Goal: Task Accomplishment & Management: Manage account settings

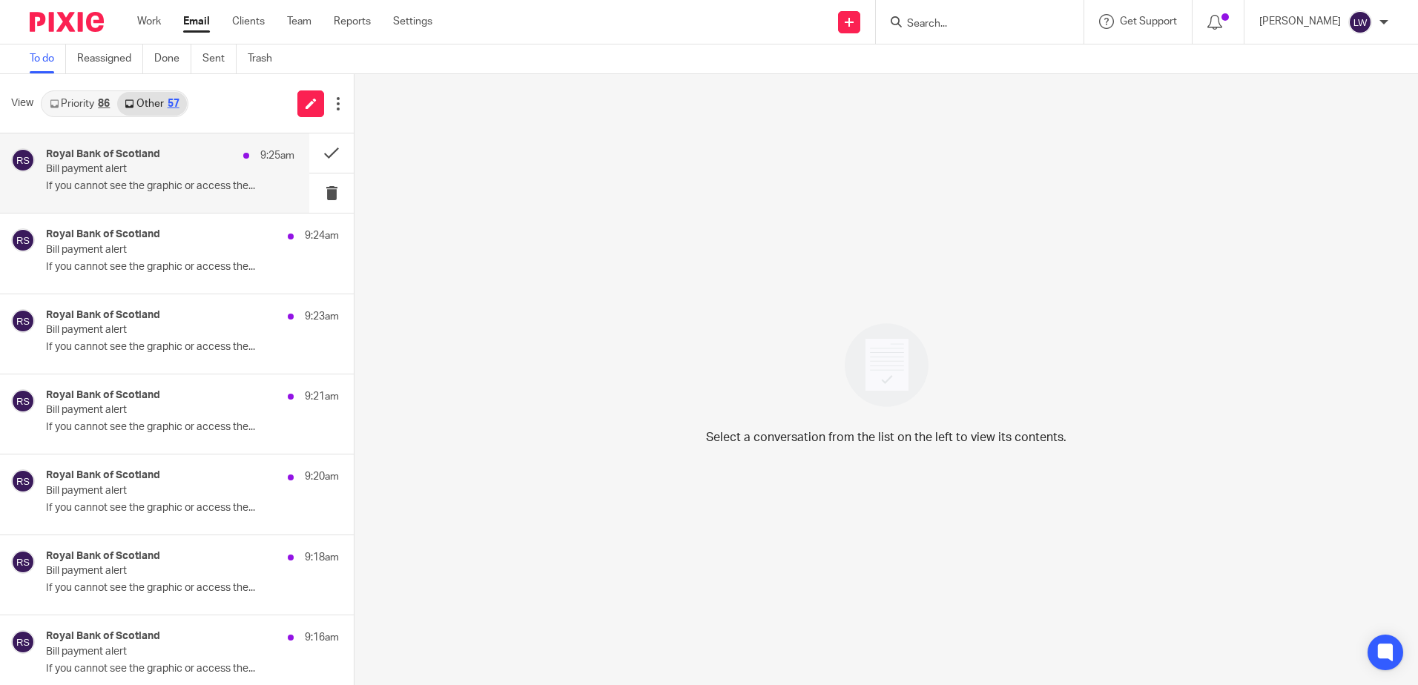
click at [166, 174] on p "Bill payment alert" at bounding box center [145, 169] width 199 height 13
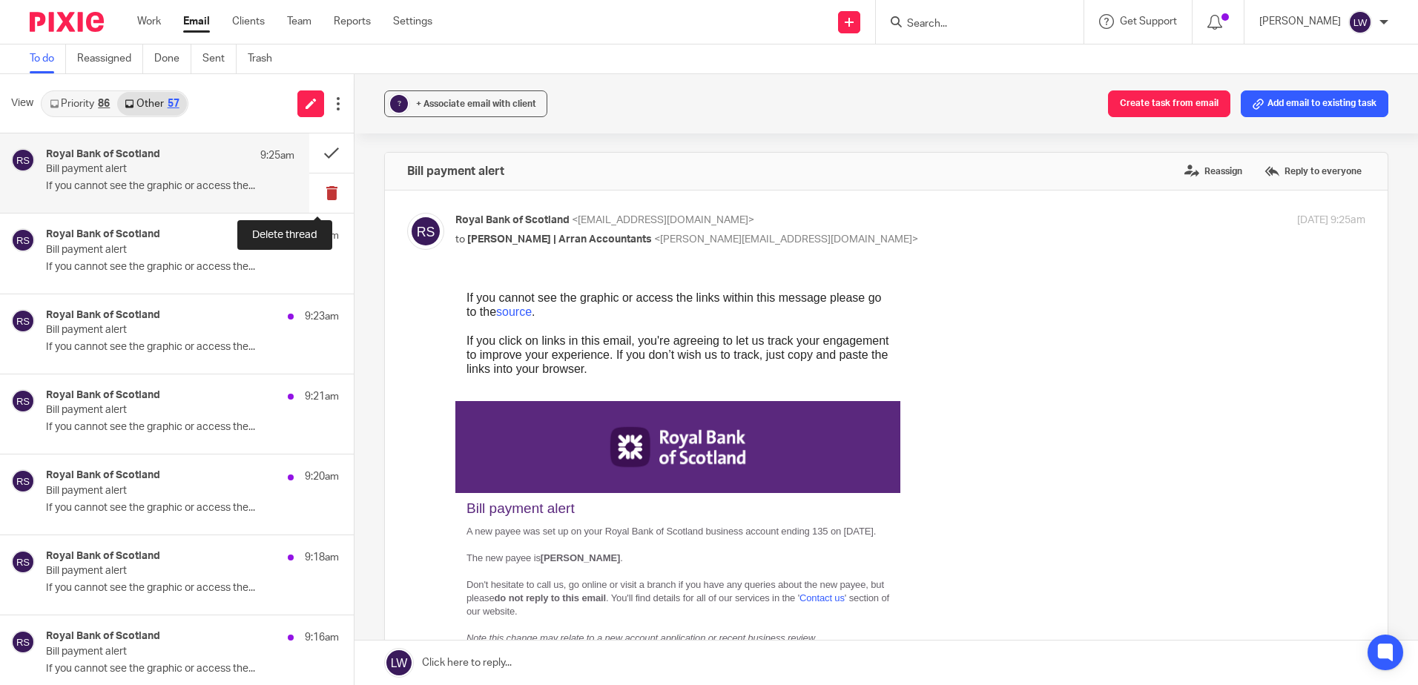
click at [319, 194] on button at bounding box center [331, 193] width 45 height 39
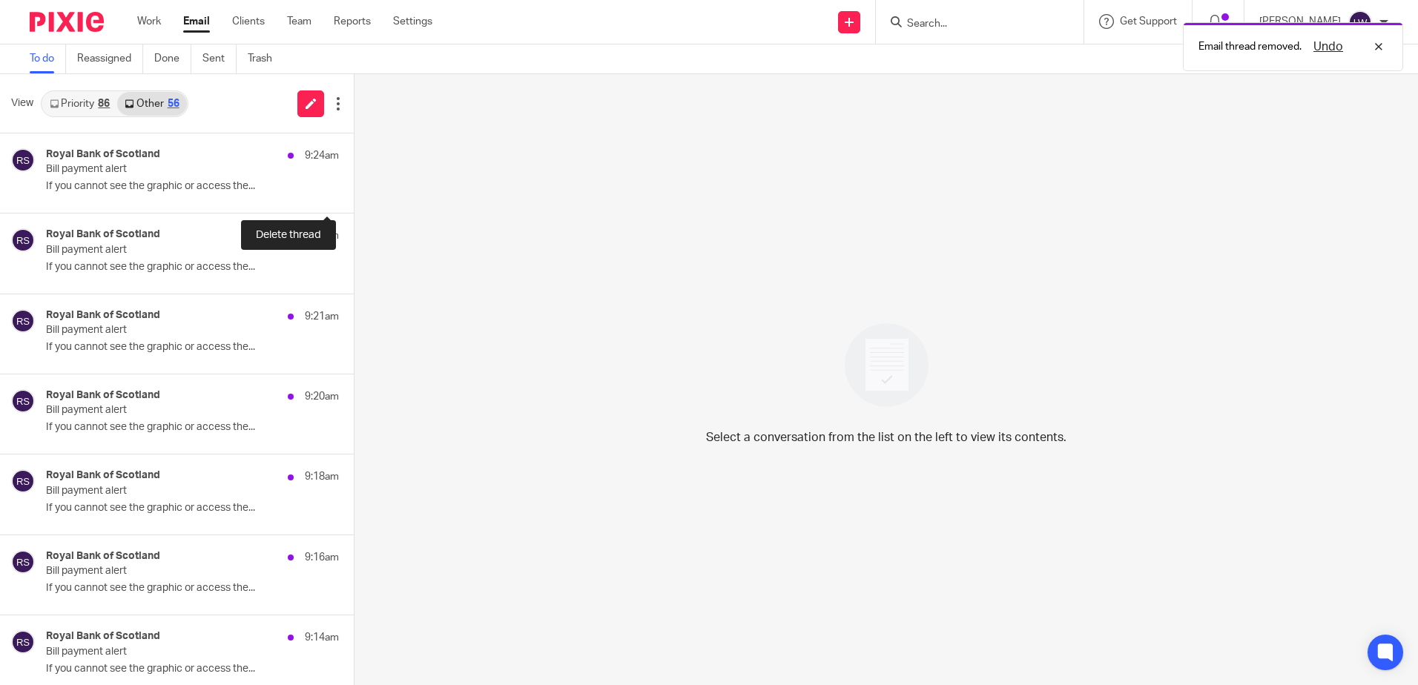
click at [354, 194] on button at bounding box center [360, 193] width 12 height 39
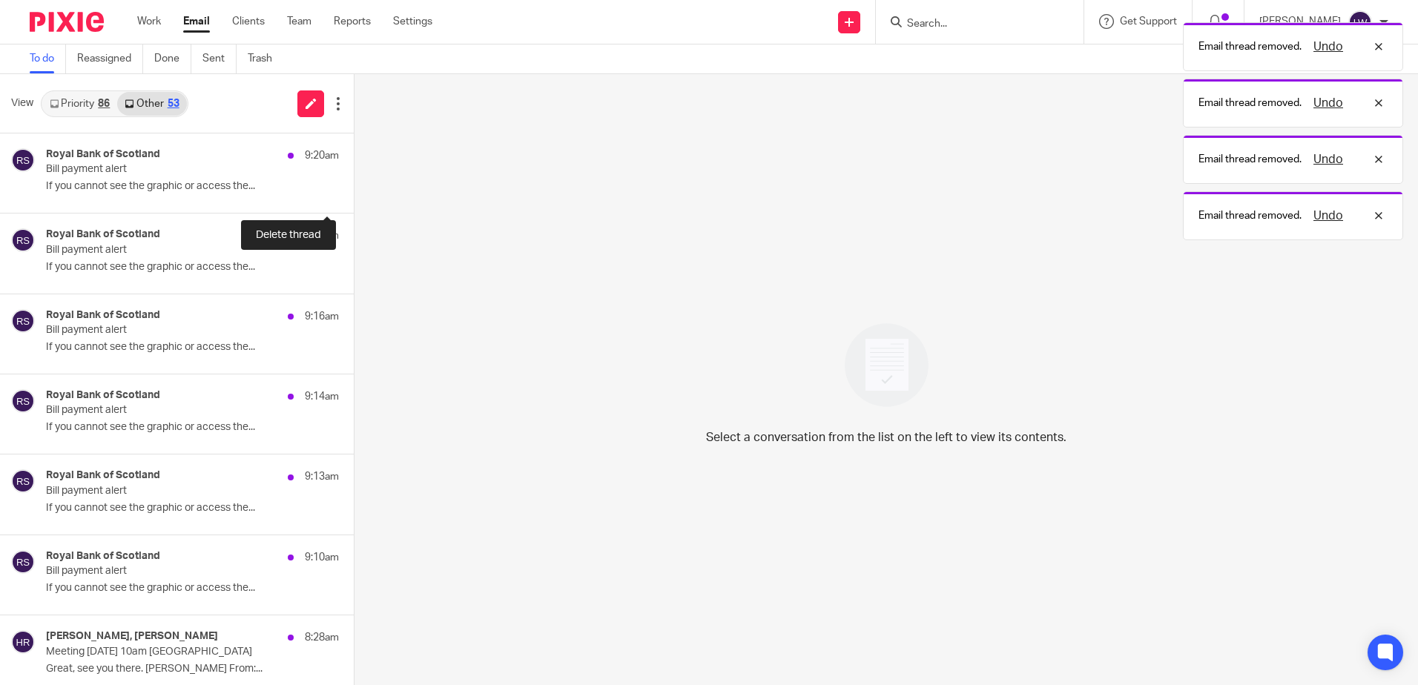
click at [354, 194] on button at bounding box center [360, 193] width 12 height 39
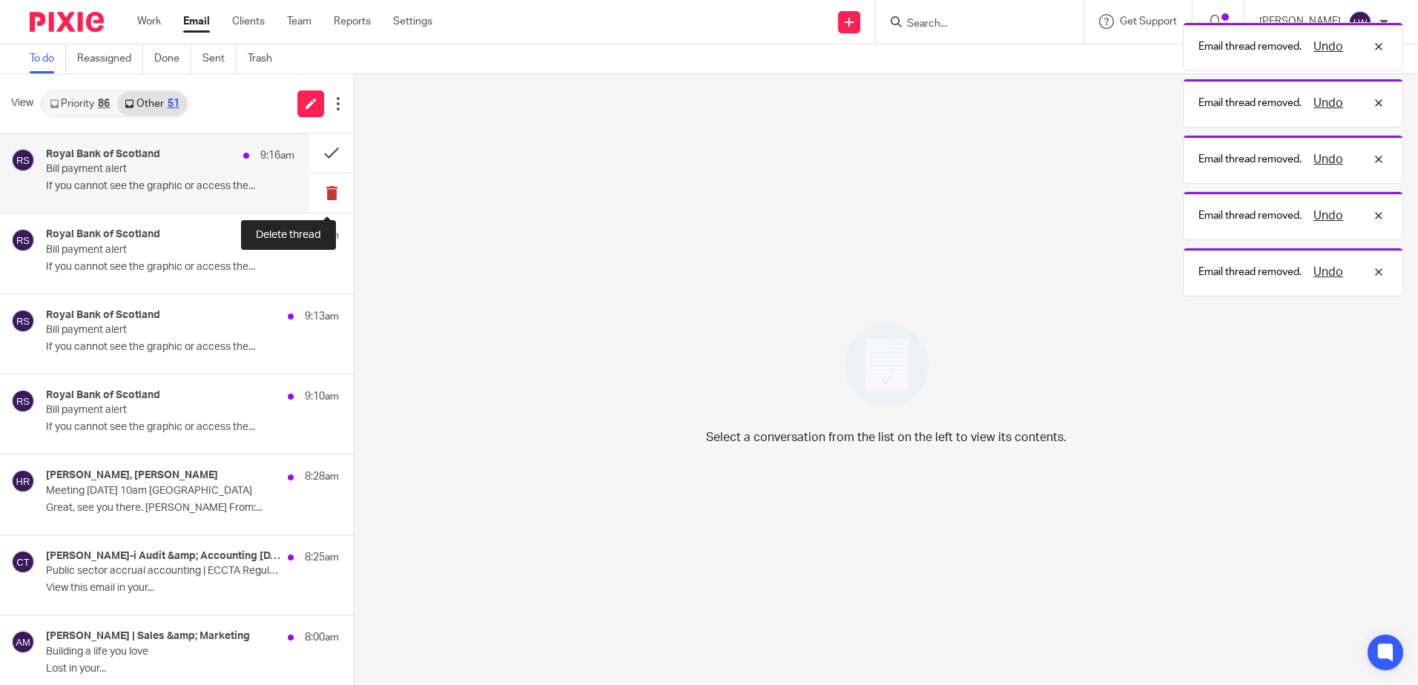
click at [319, 194] on button at bounding box center [331, 193] width 45 height 39
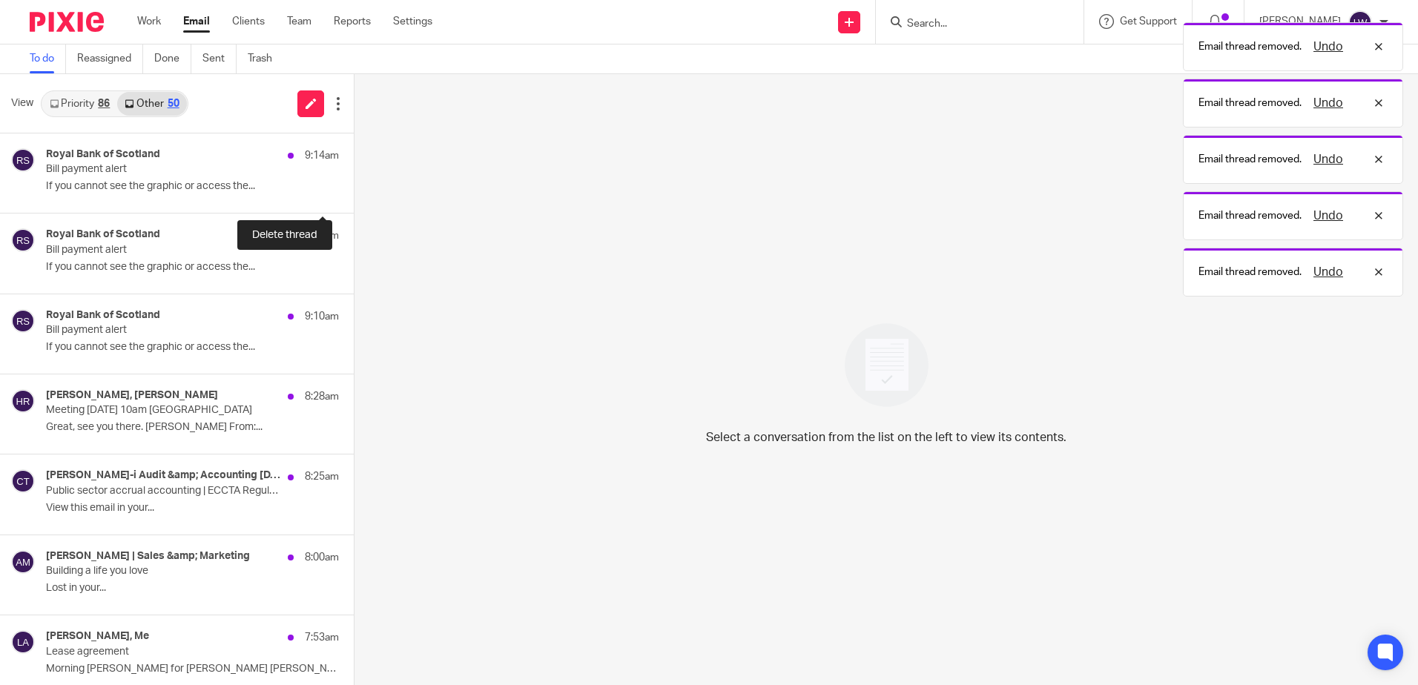
click at [354, 194] on button at bounding box center [360, 193] width 12 height 39
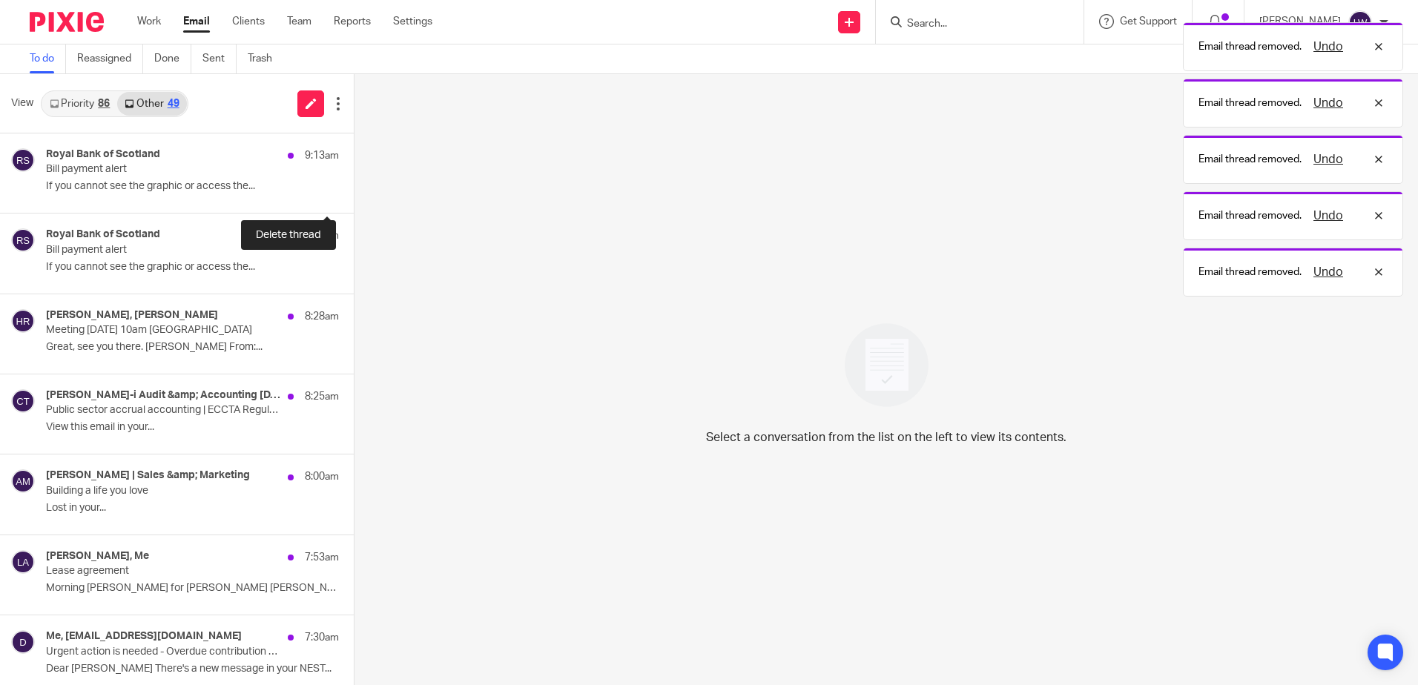
click at [354, 194] on button at bounding box center [360, 193] width 12 height 39
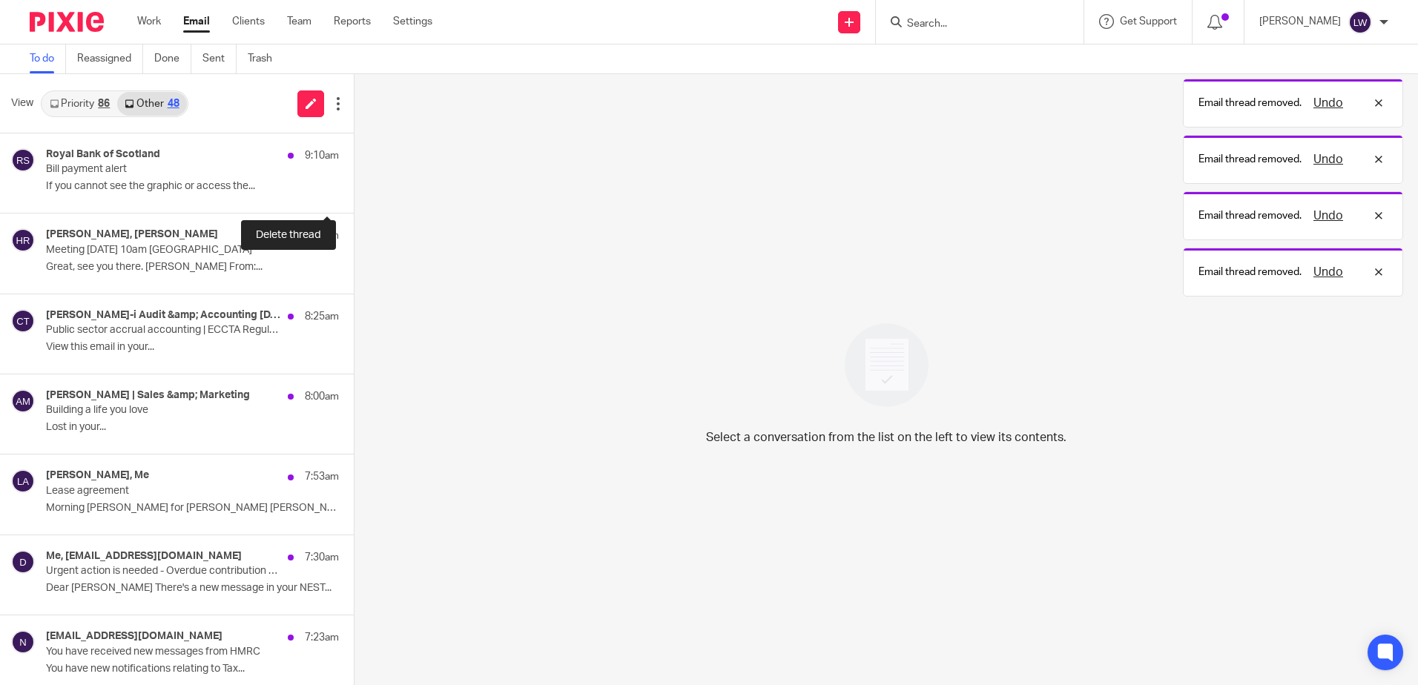
click at [354, 194] on button at bounding box center [360, 193] width 12 height 39
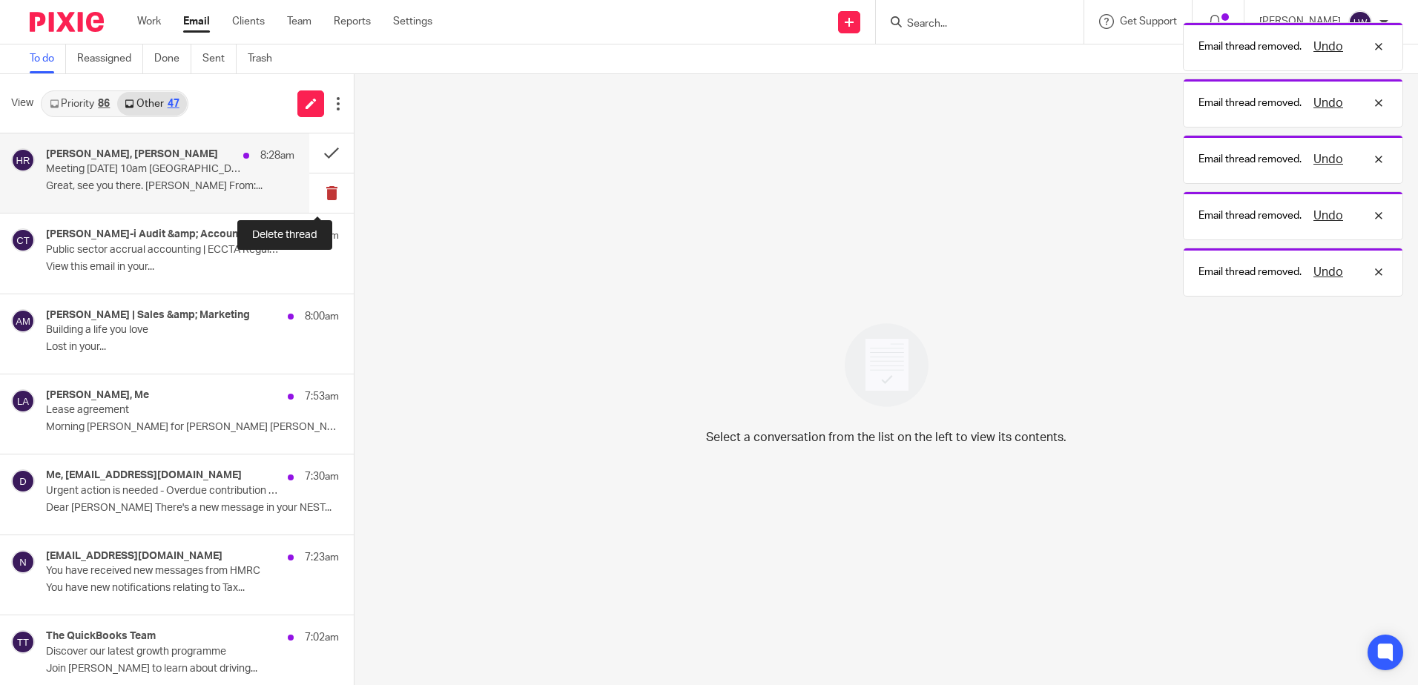
click at [319, 188] on button at bounding box center [331, 193] width 45 height 39
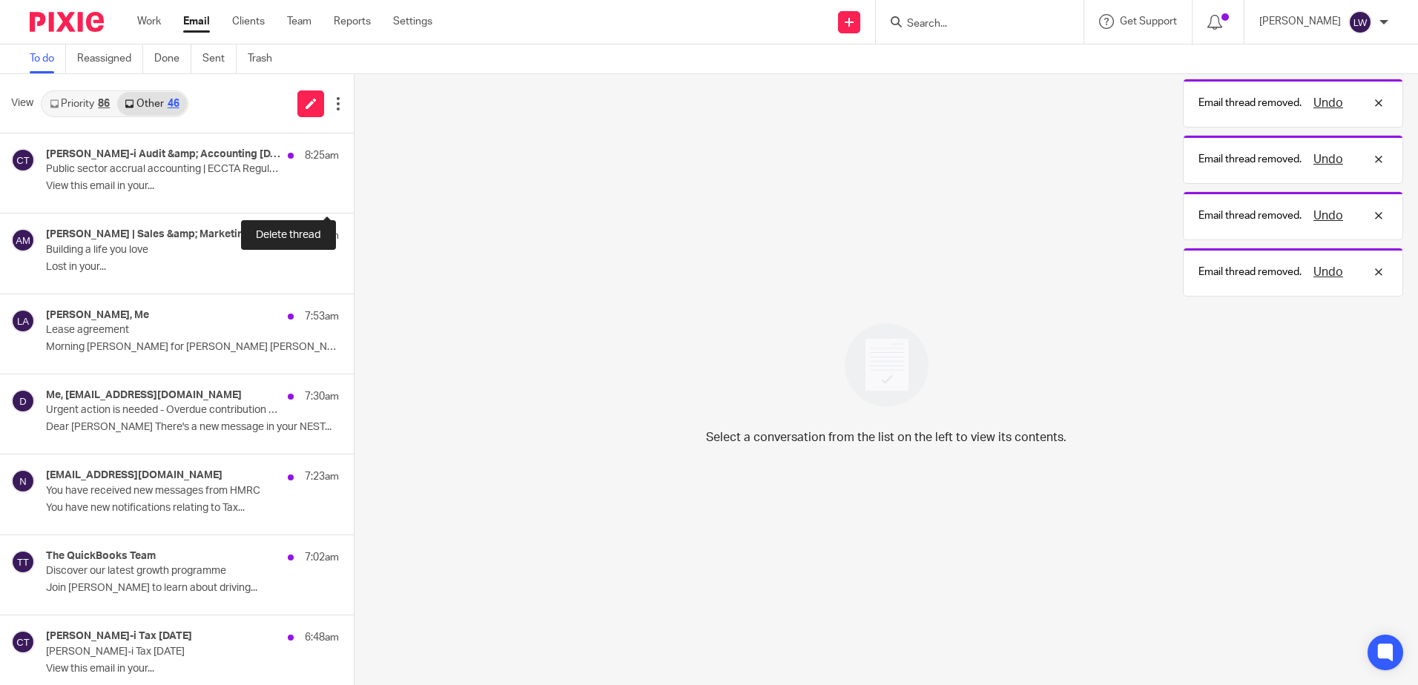
click at [354, 188] on button at bounding box center [360, 193] width 12 height 39
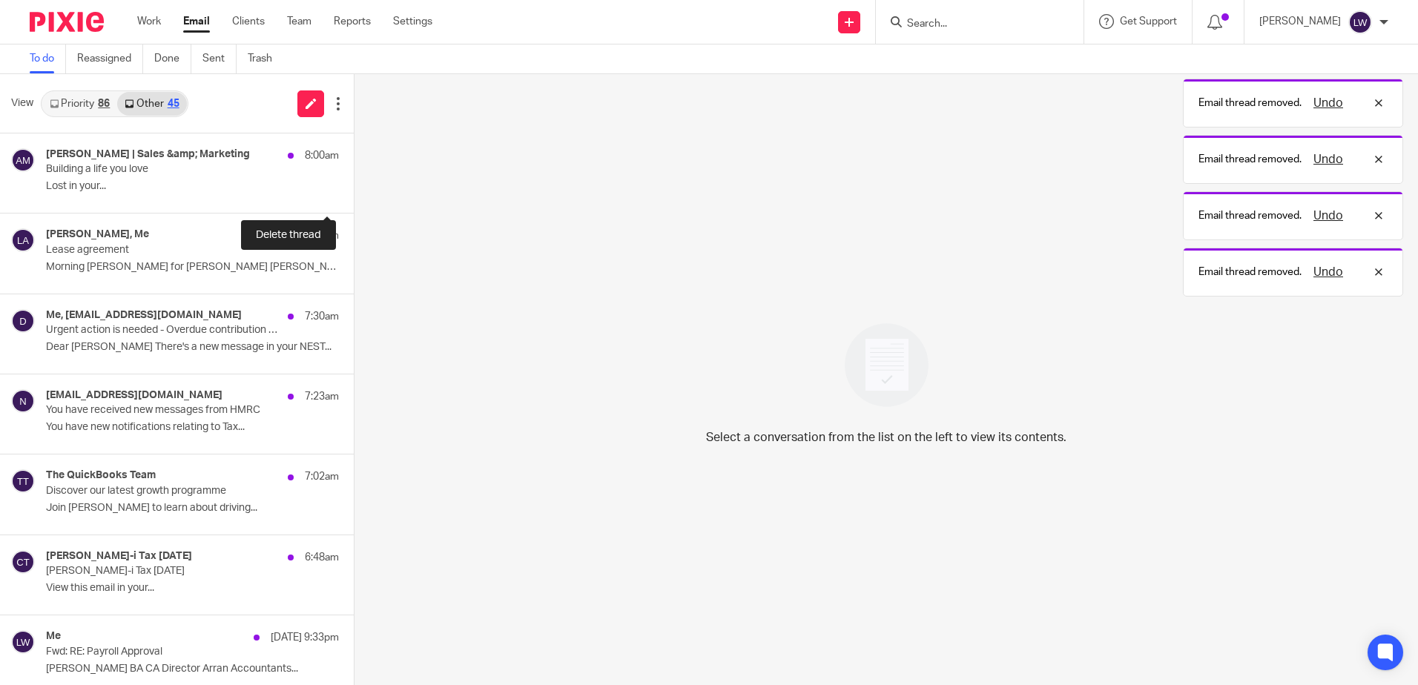
click at [354, 188] on button at bounding box center [360, 193] width 12 height 39
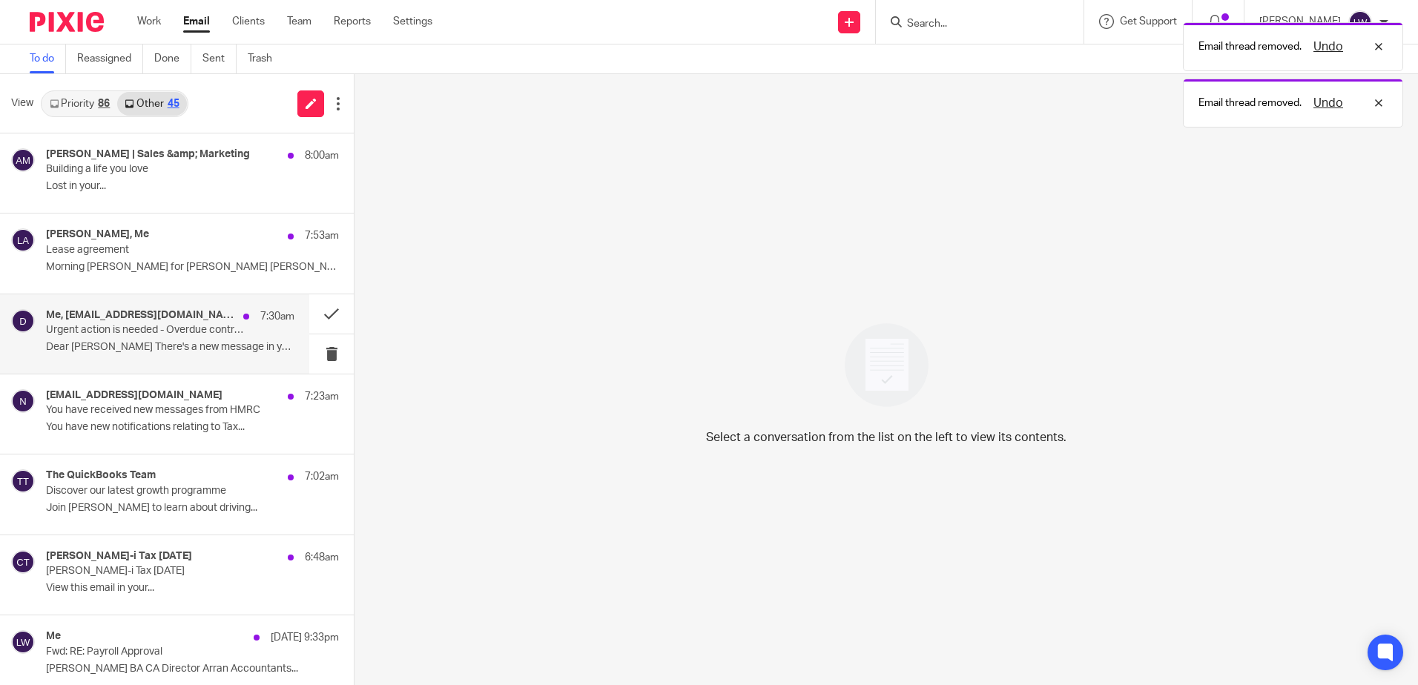
click at [142, 340] on div "Me, do_not_reply@nestpensions.org.uk 7:30am Urgent action is needed - Overdue c…" at bounding box center [170, 334] width 248 height 50
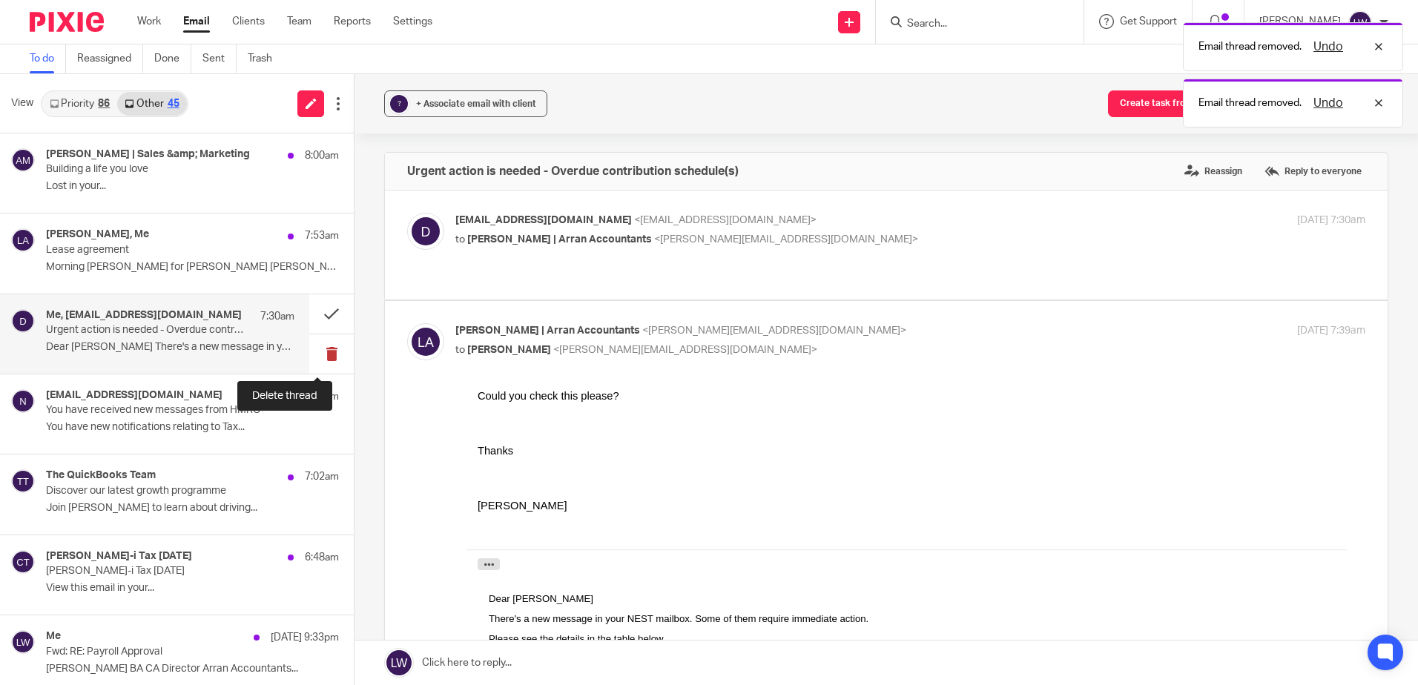
click at [318, 359] on button at bounding box center [331, 354] width 45 height 39
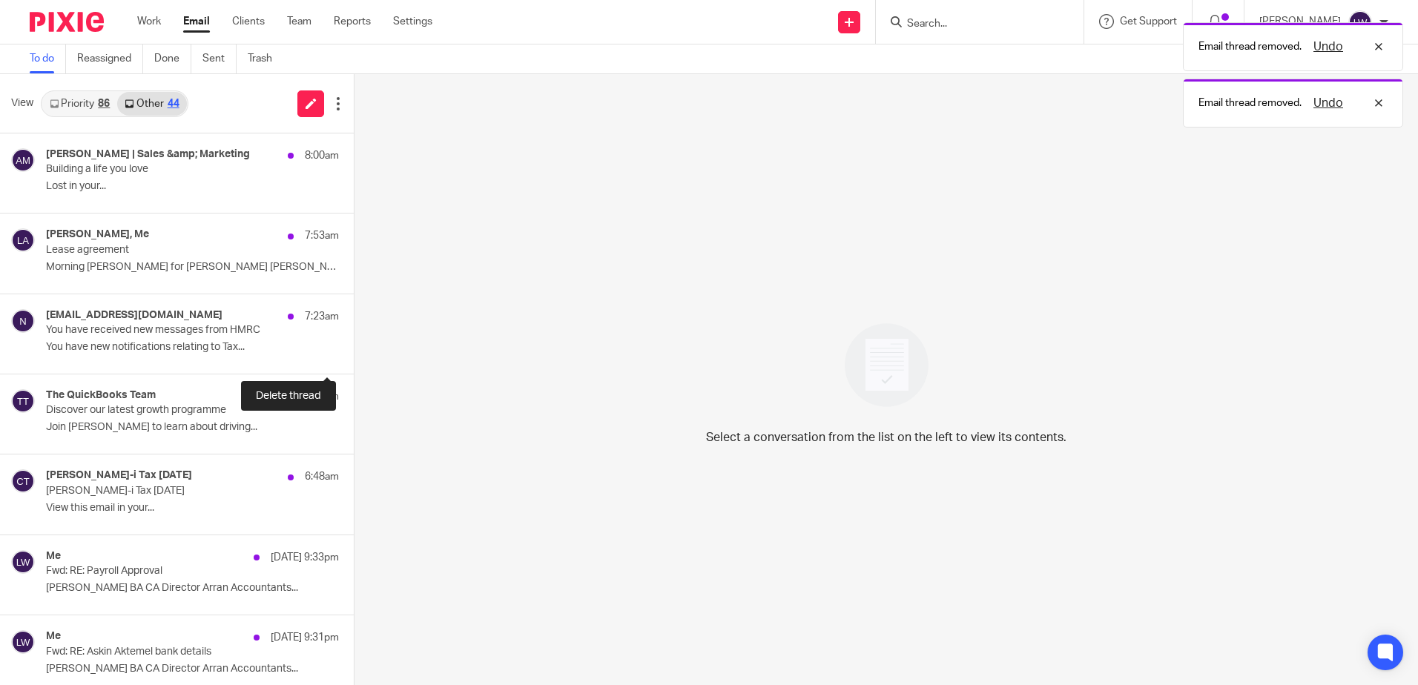
click at [354, 359] on button at bounding box center [360, 354] width 12 height 39
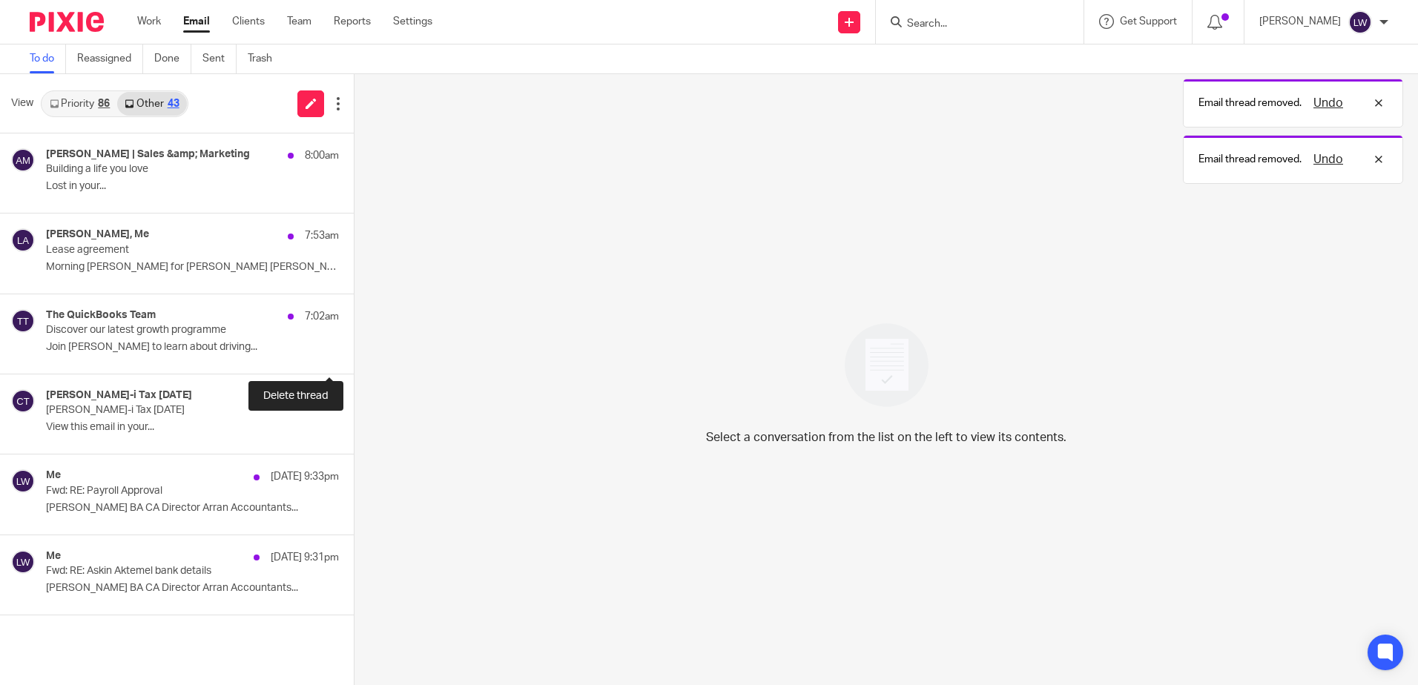
click at [354, 359] on button at bounding box center [360, 354] width 12 height 39
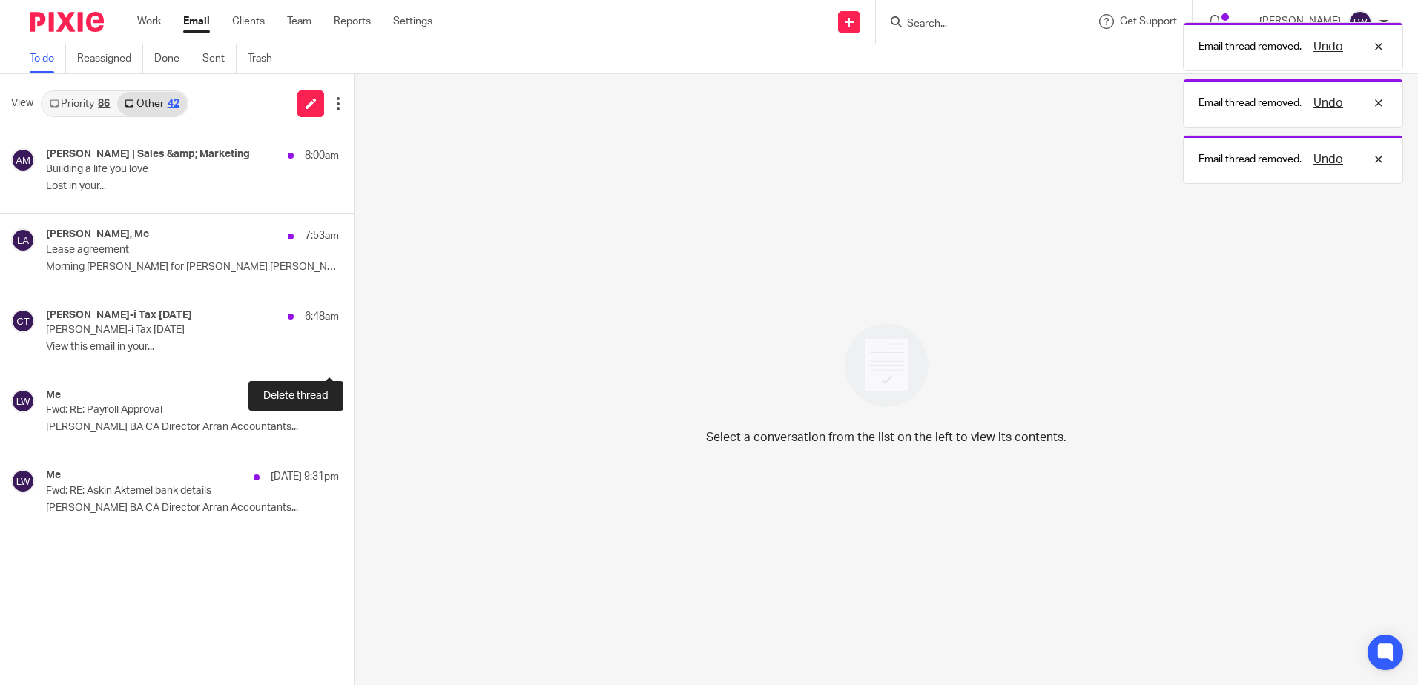
click at [354, 359] on button at bounding box center [360, 354] width 12 height 39
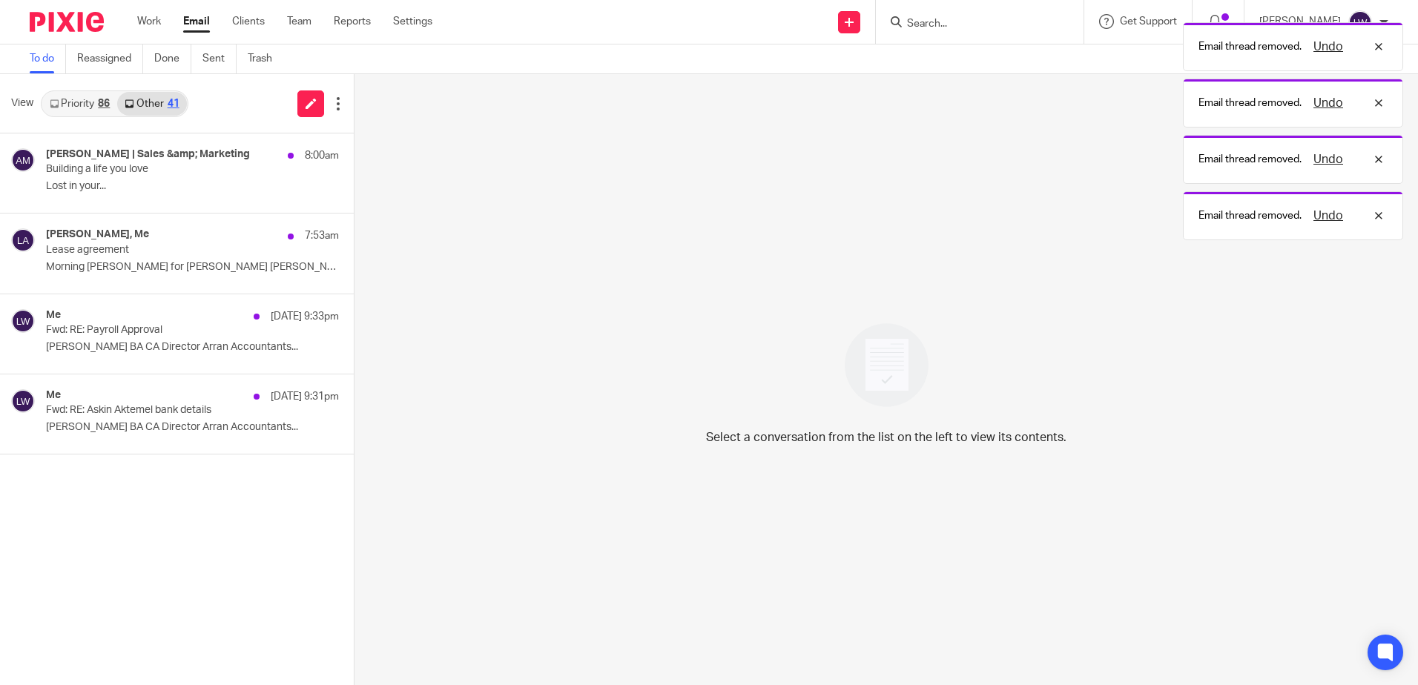
click at [96, 104] on link "Priority 86" at bounding box center [79, 104] width 75 height 24
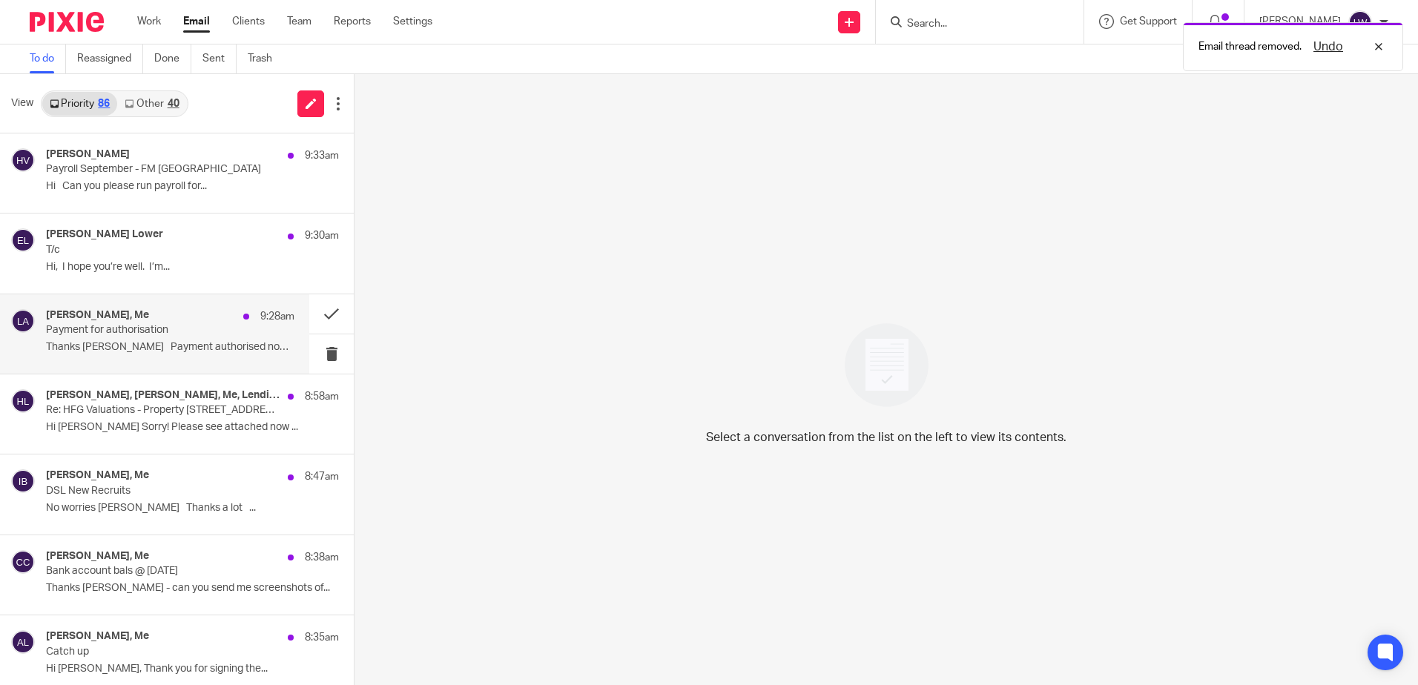
click at [115, 343] on p "Thanks Lorna Payment authorised now ..." at bounding box center [170, 347] width 248 height 13
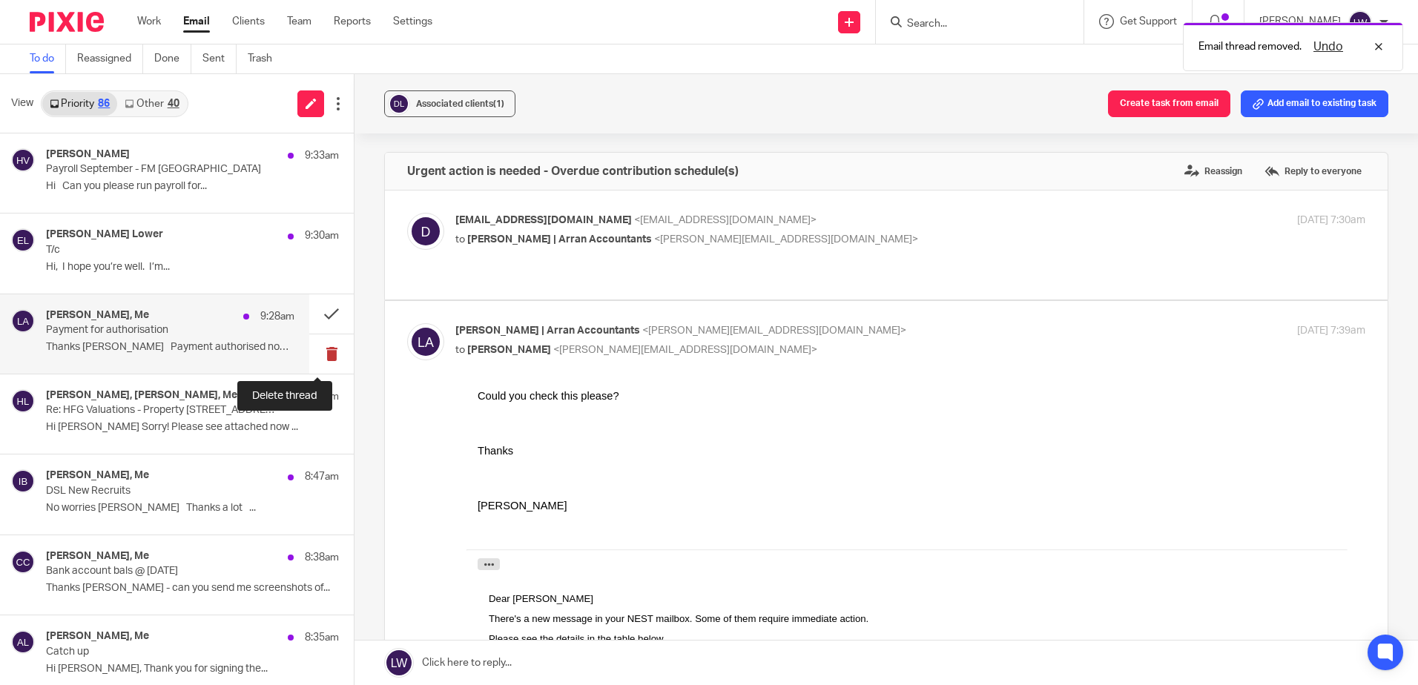
click at [314, 350] on button at bounding box center [331, 354] width 45 height 39
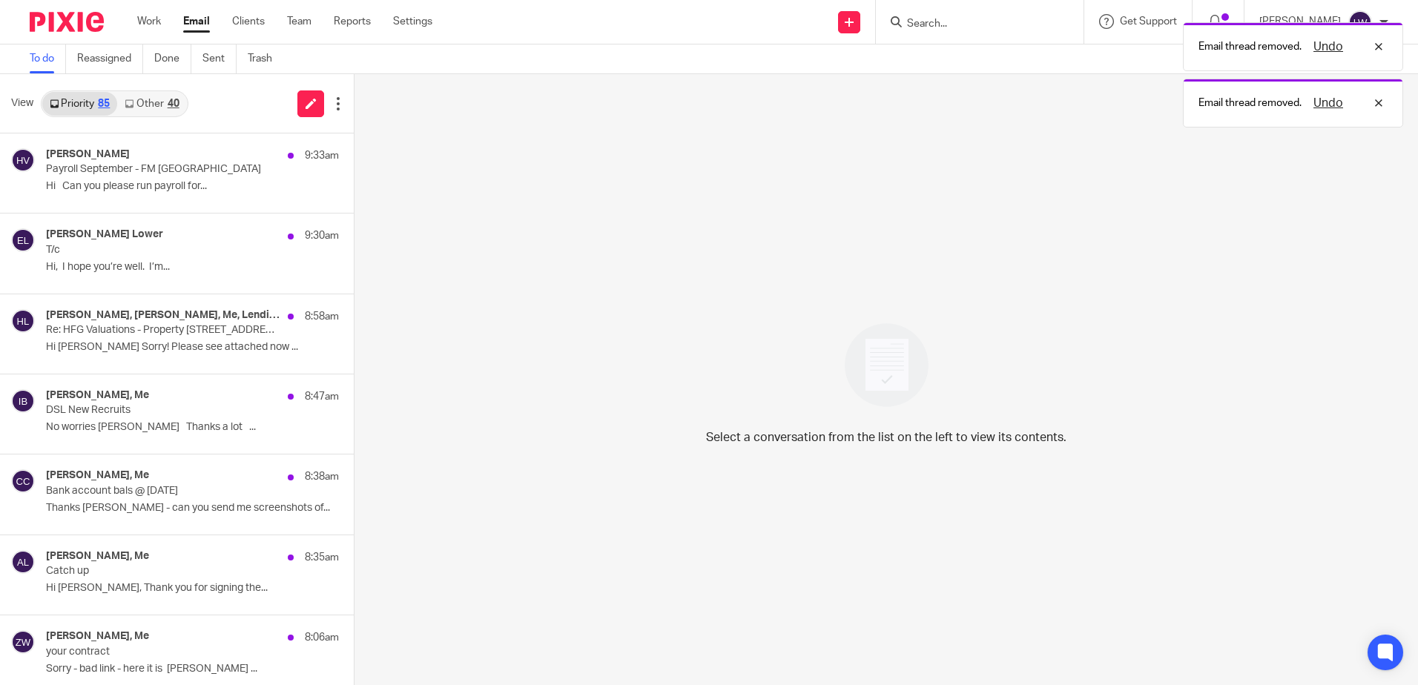
click at [161, 99] on link "Other 40" at bounding box center [151, 104] width 69 height 24
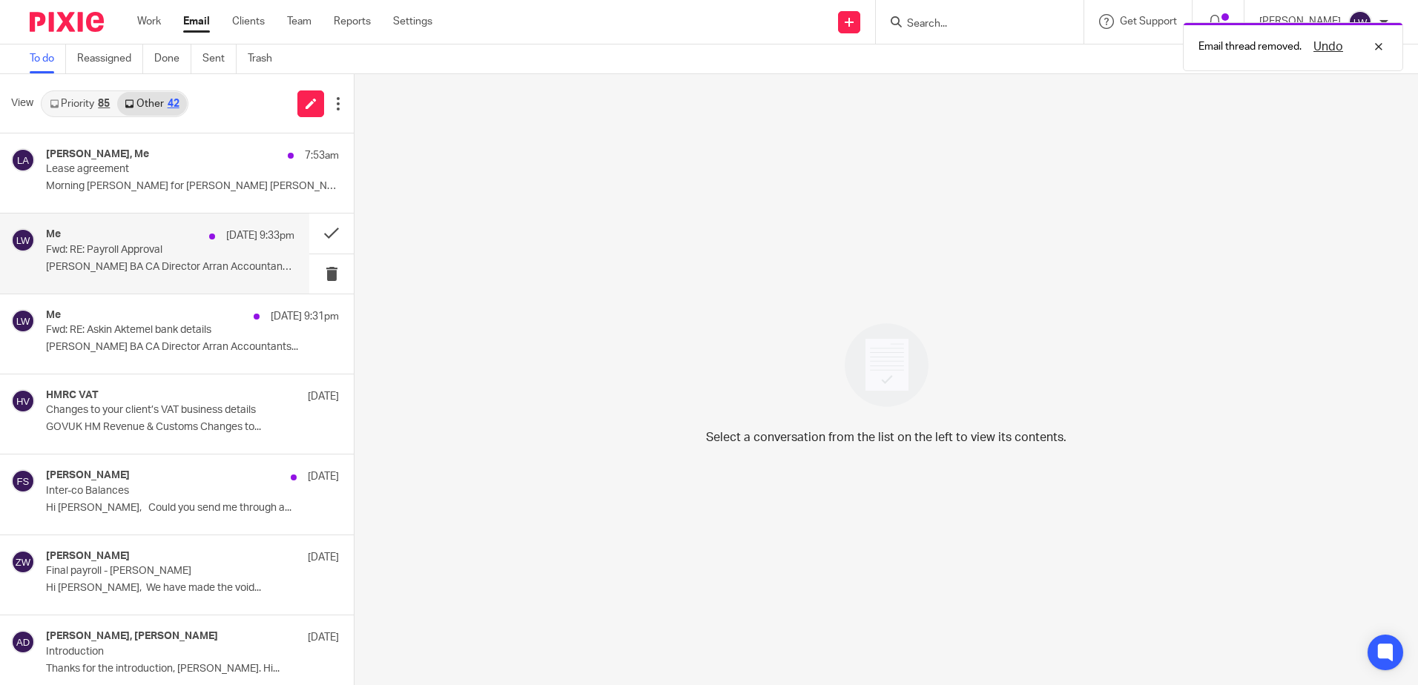
click at [174, 276] on div "Me 23 Sep 9:33pm Fwd: RE: Payroll Approval Lorna Wyllie BA CA Director Arran Ac…" at bounding box center [170, 253] width 248 height 50
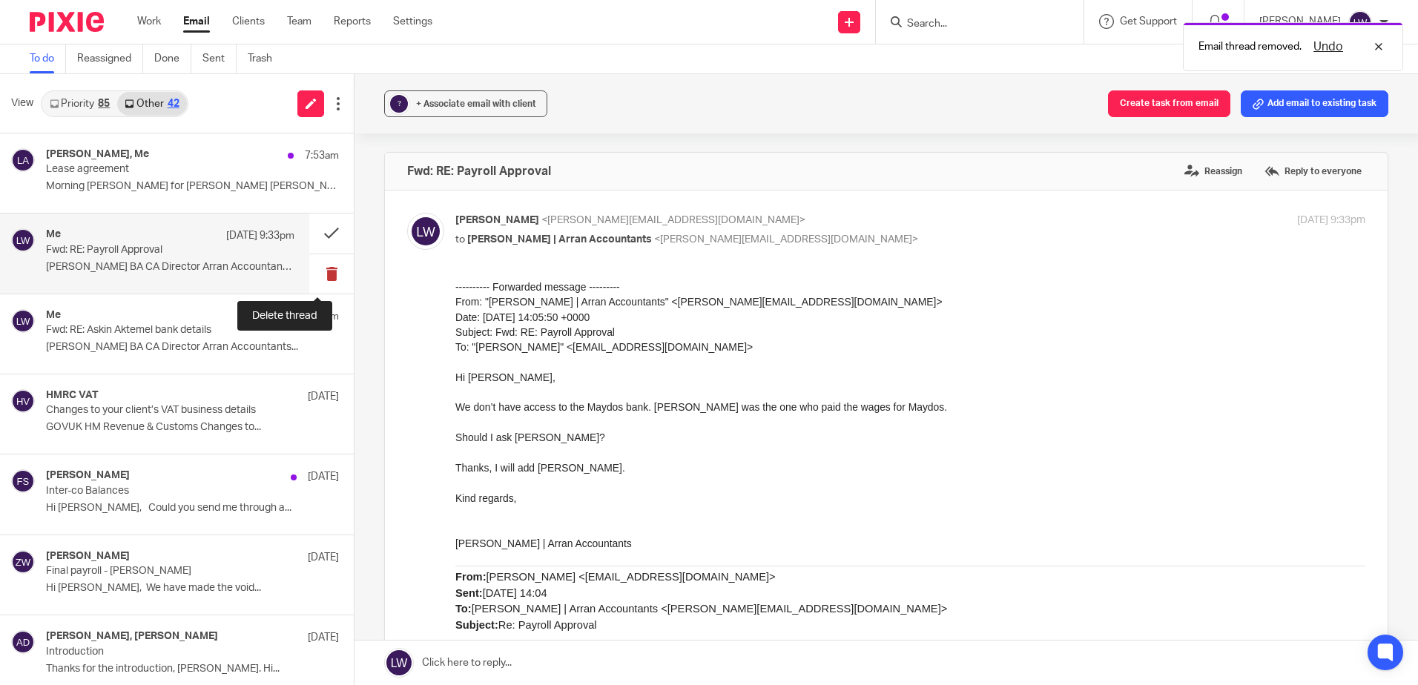
click at [321, 272] on button at bounding box center [331, 273] width 45 height 39
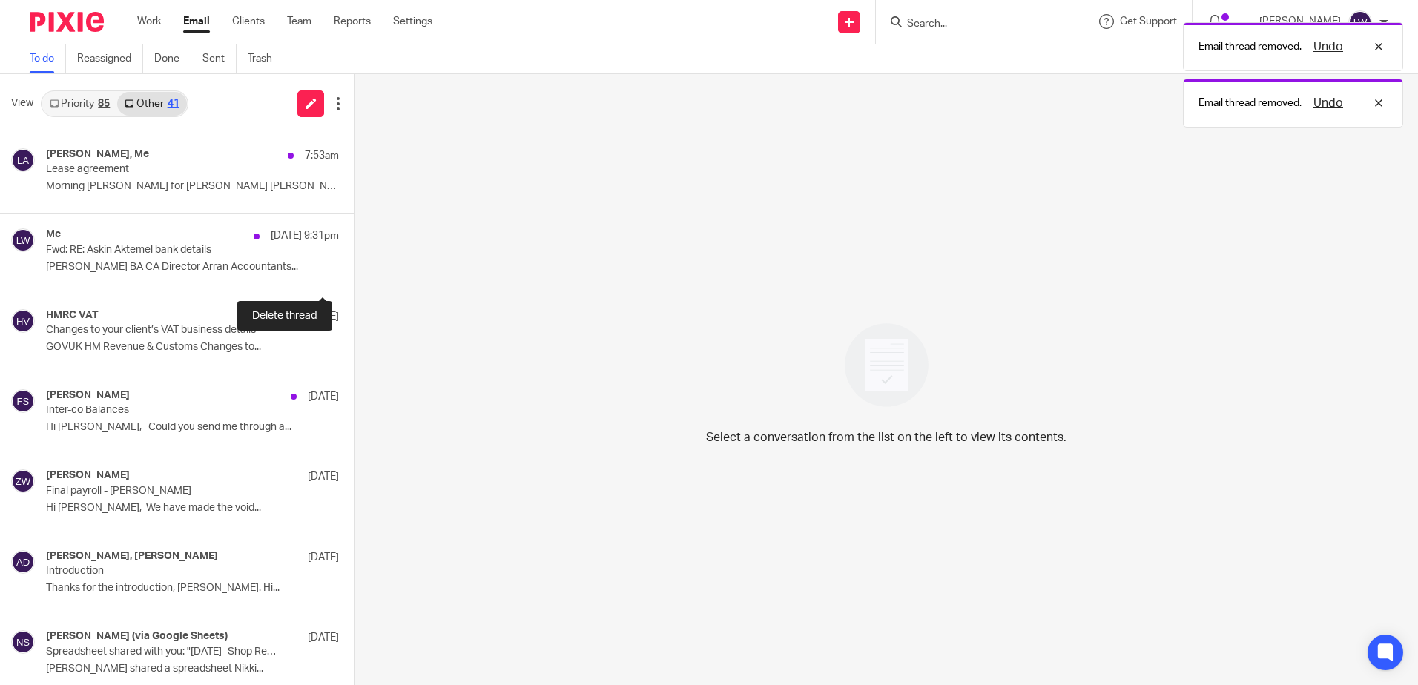
click at [354, 272] on button at bounding box center [360, 273] width 12 height 39
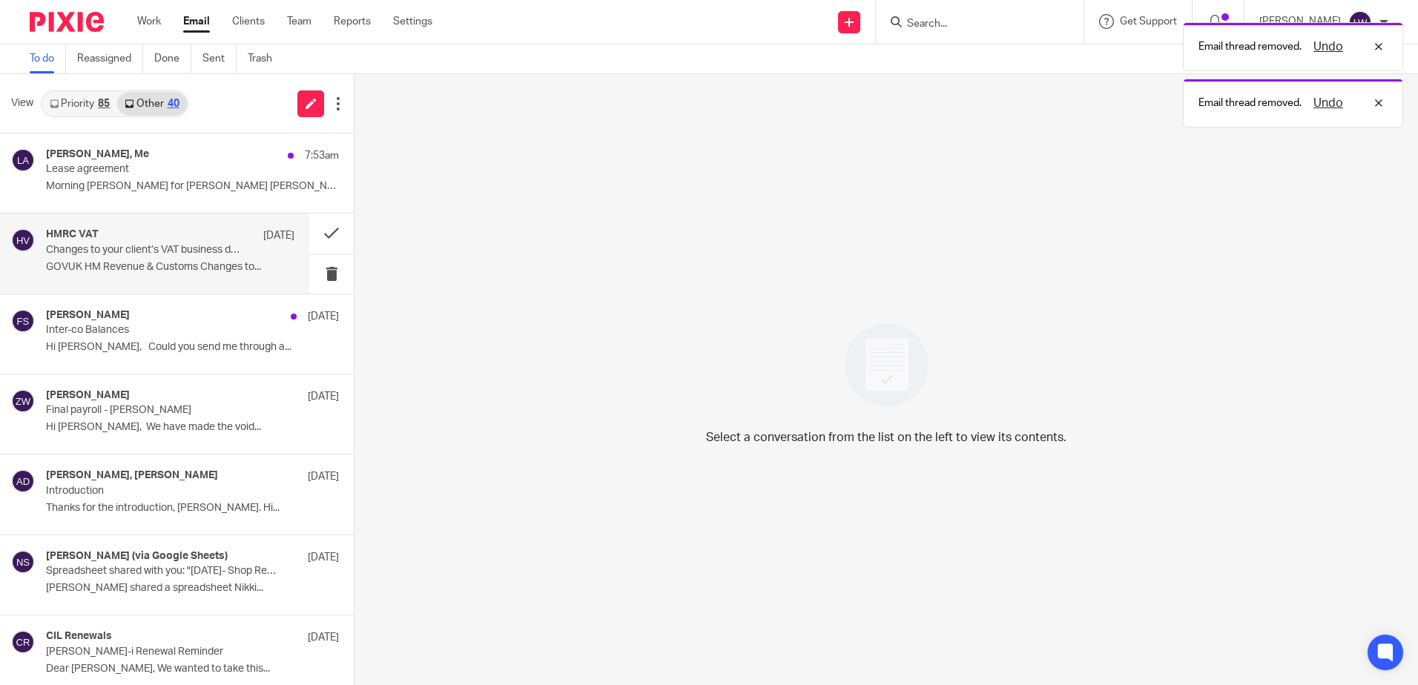
click at [148, 269] on p "GOVUK HM Revenue & Customs Changes to..." at bounding box center [170, 267] width 248 height 13
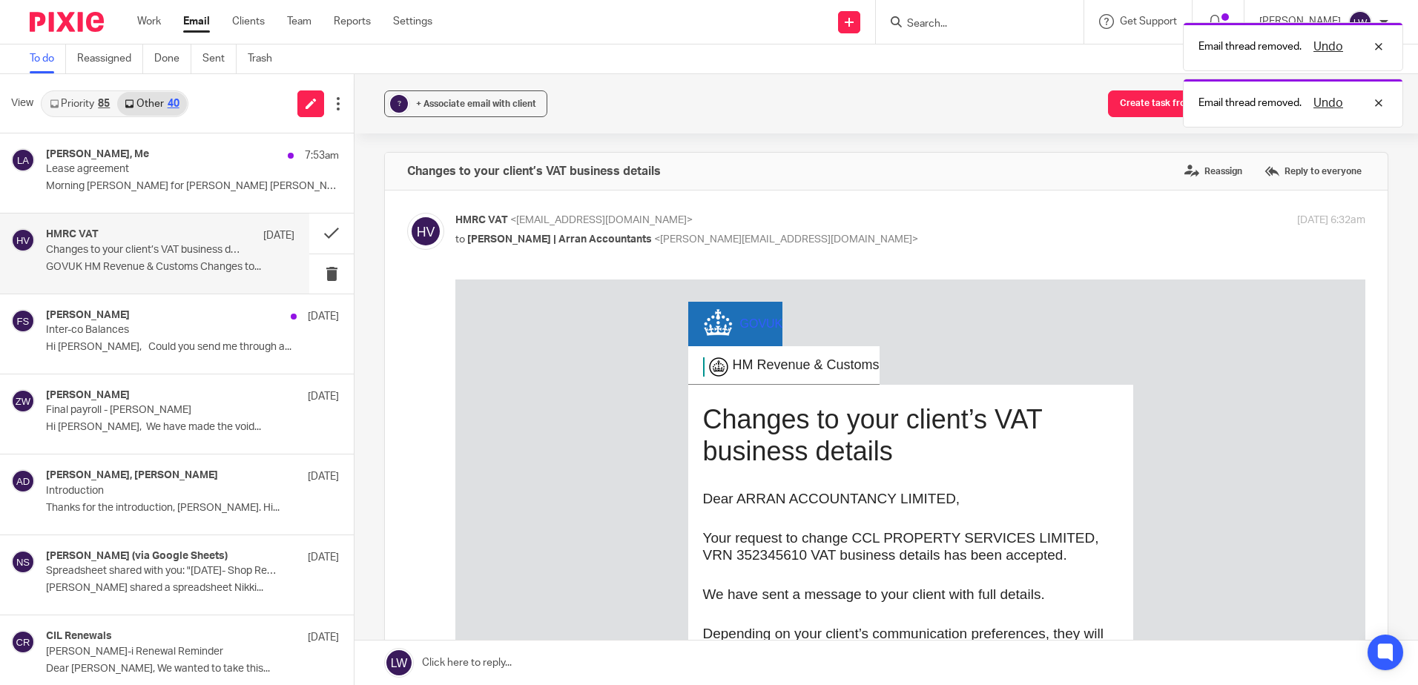
click at [73, 103] on link "Priority 85" at bounding box center [79, 104] width 75 height 24
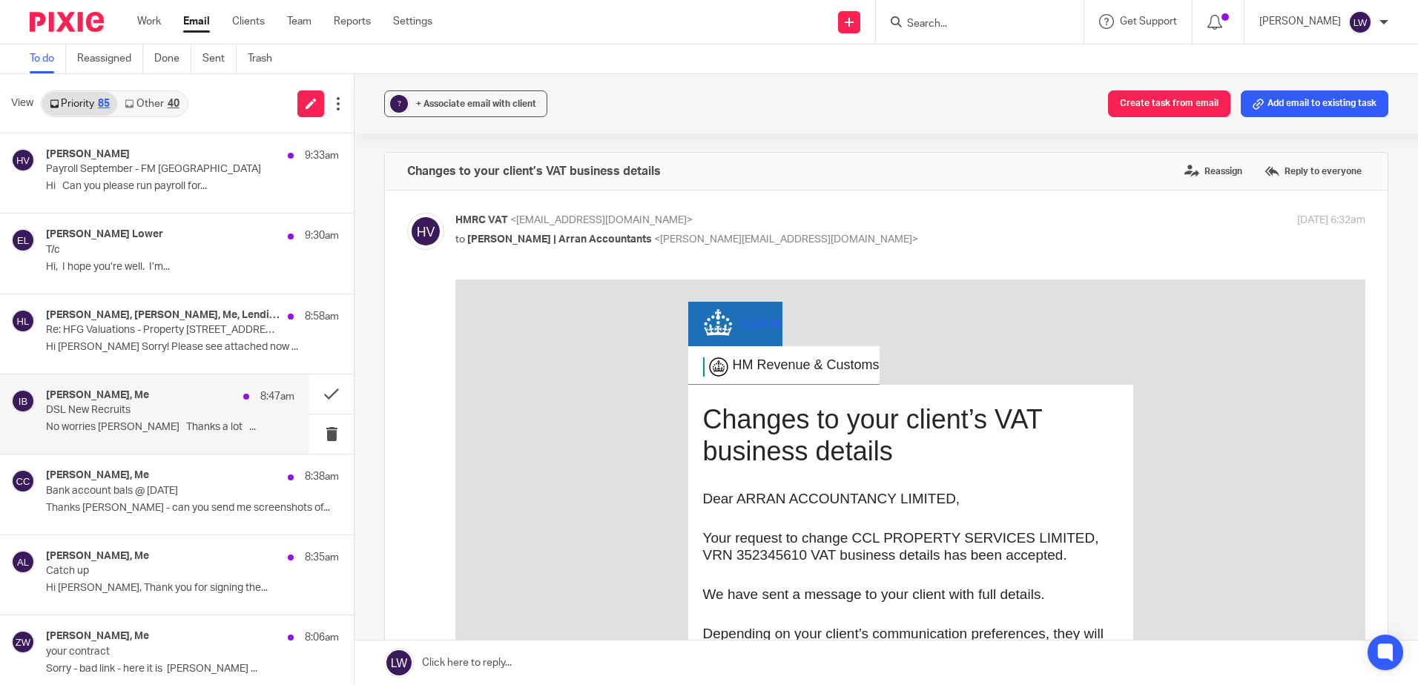
click at [124, 420] on div "Iain Burnside, Me 8:47am DSL New Recruits No worries Lorna Thanks a lot ..." at bounding box center [170, 414] width 248 height 50
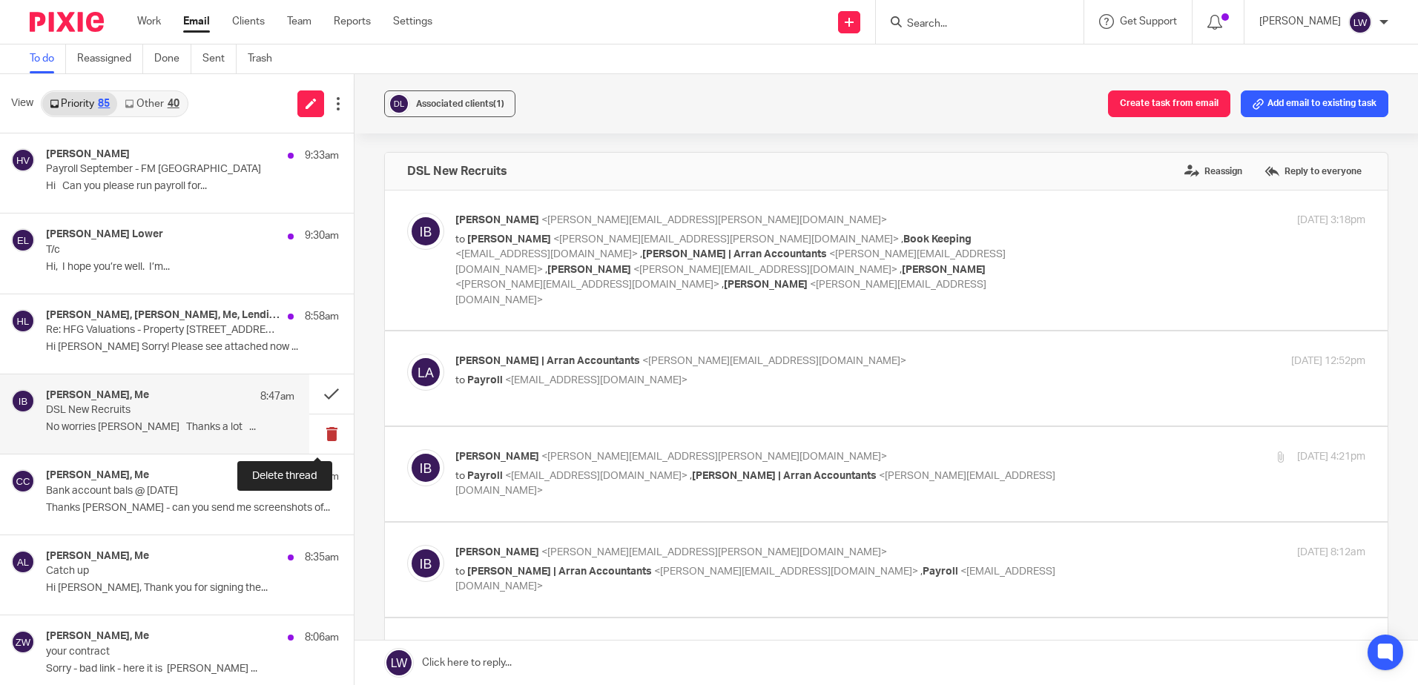
click at [317, 432] on button at bounding box center [331, 434] width 45 height 39
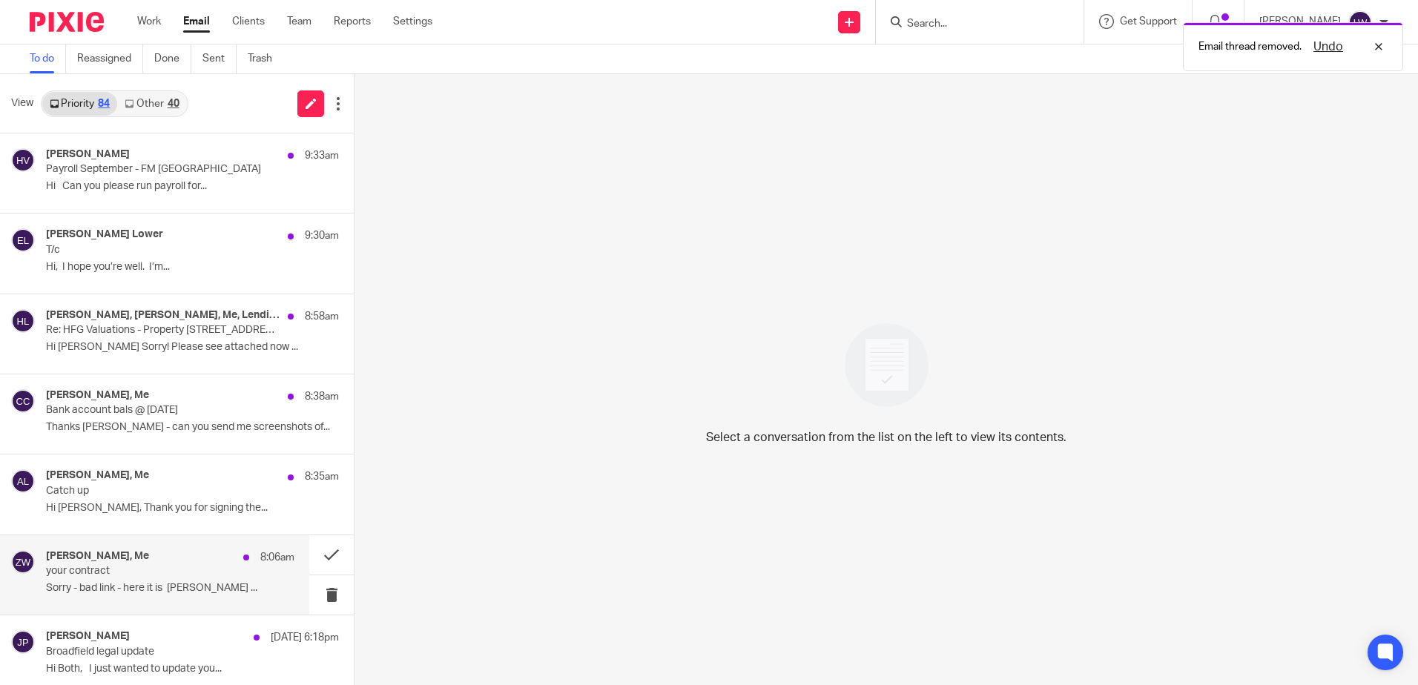
click at [141, 592] on p "Sorry - bad link - here it is Zoë ..." at bounding box center [170, 588] width 248 height 13
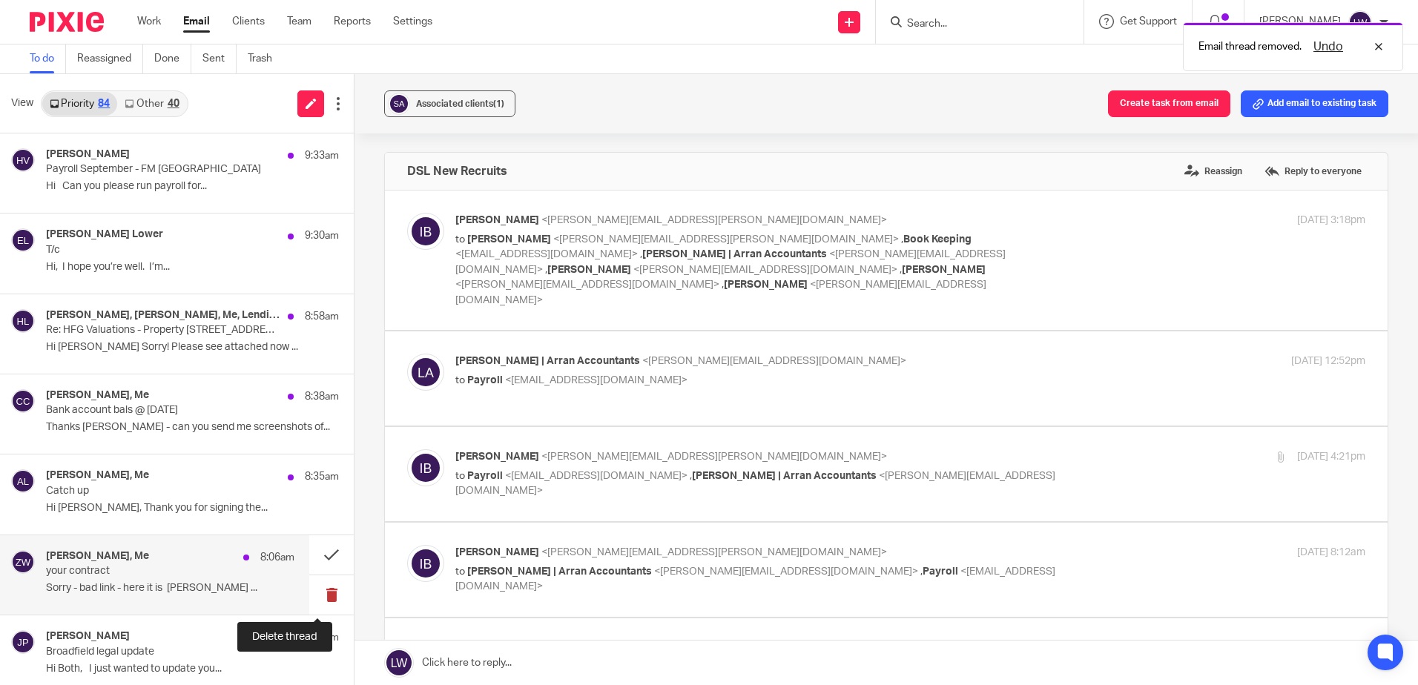
click at [316, 595] on button at bounding box center [331, 595] width 45 height 39
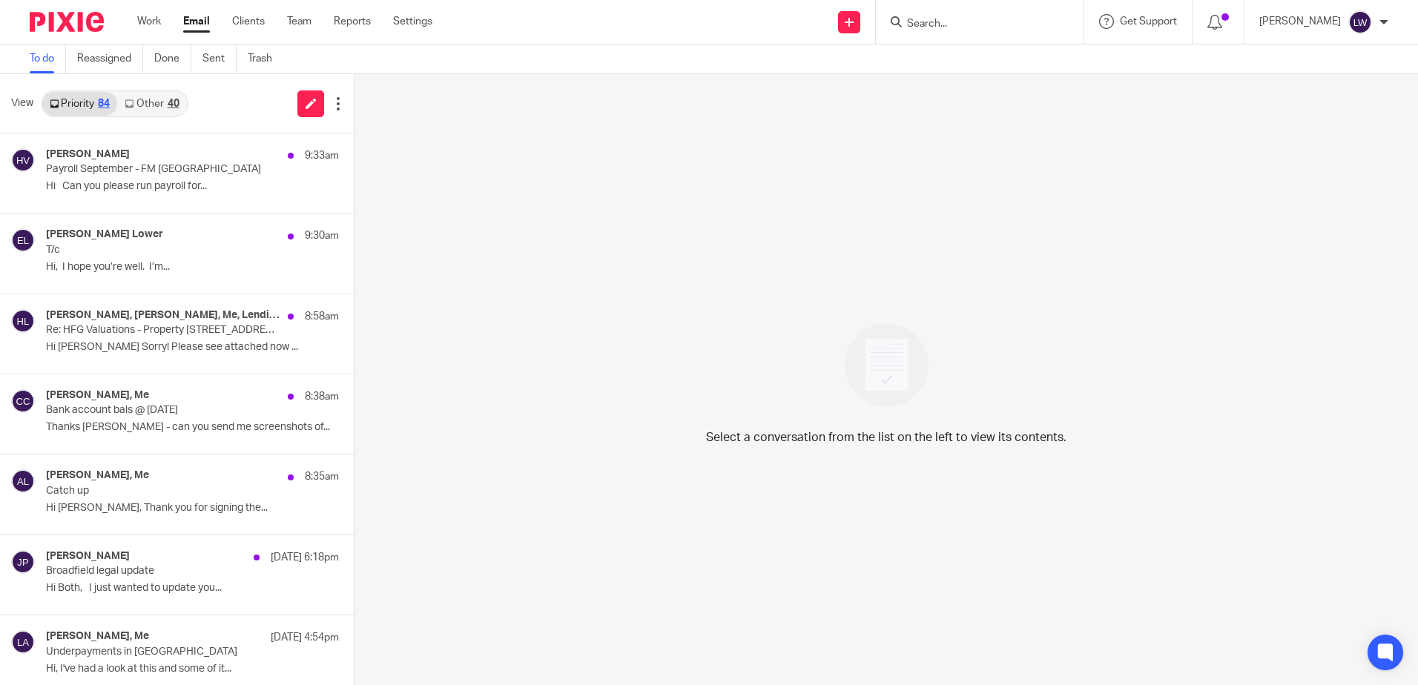
click at [168, 105] on div "40" at bounding box center [174, 104] width 12 height 10
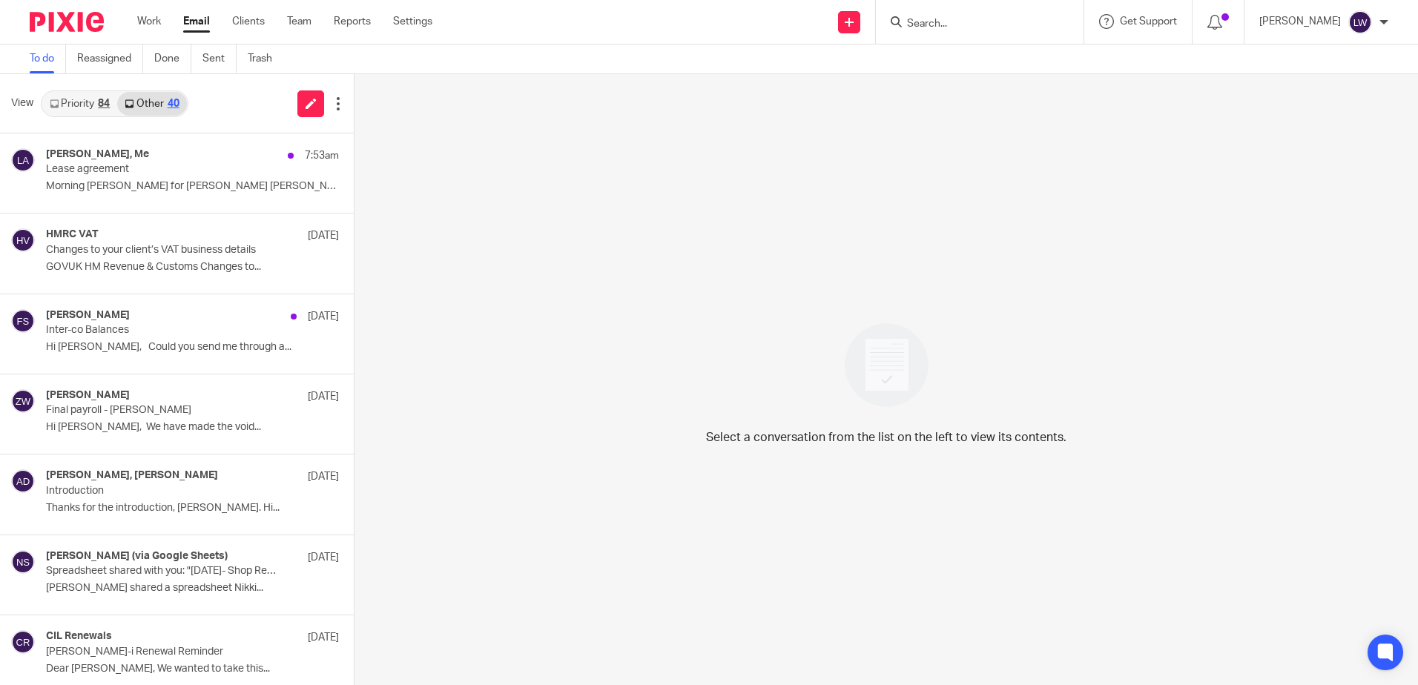
click at [182, 22] on ul "Work Email Clients Team Reports Settings" at bounding box center [295, 21] width 317 height 15
click at [200, 24] on link "Email" at bounding box center [196, 21] width 27 height 15
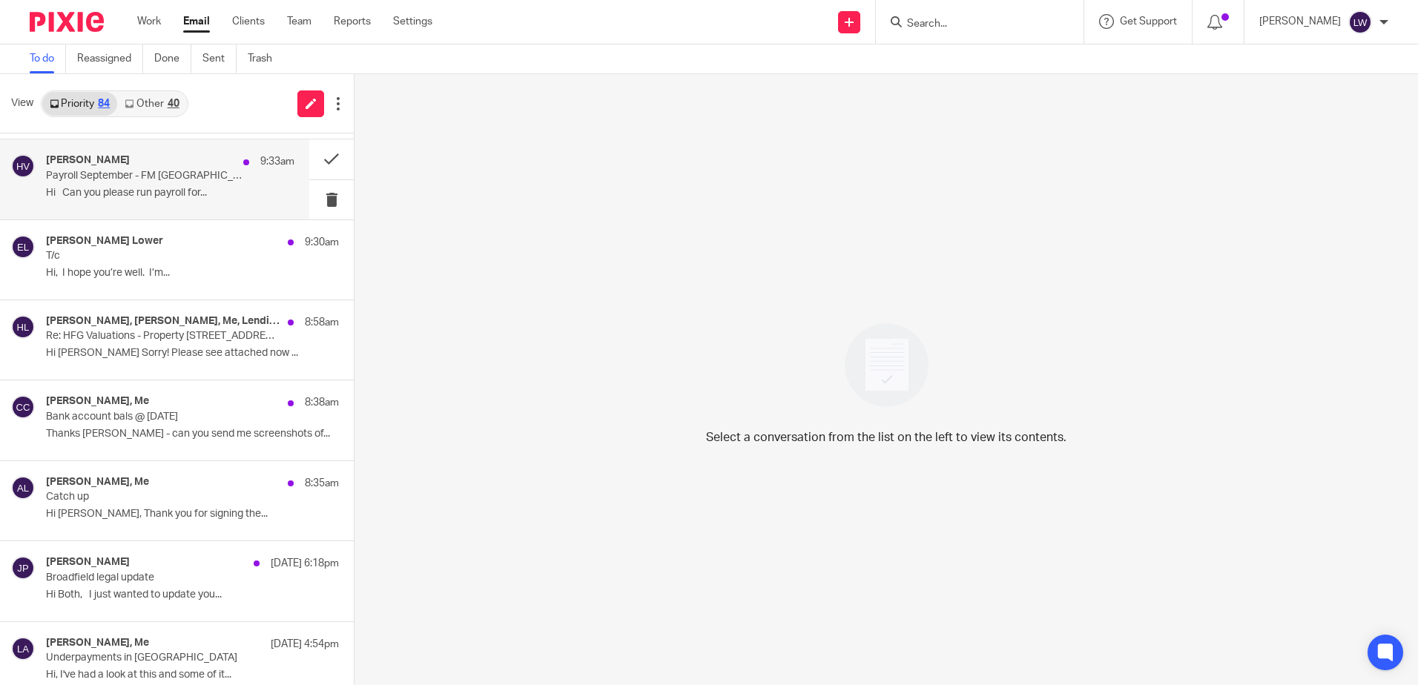
scroll to position [148, 0]
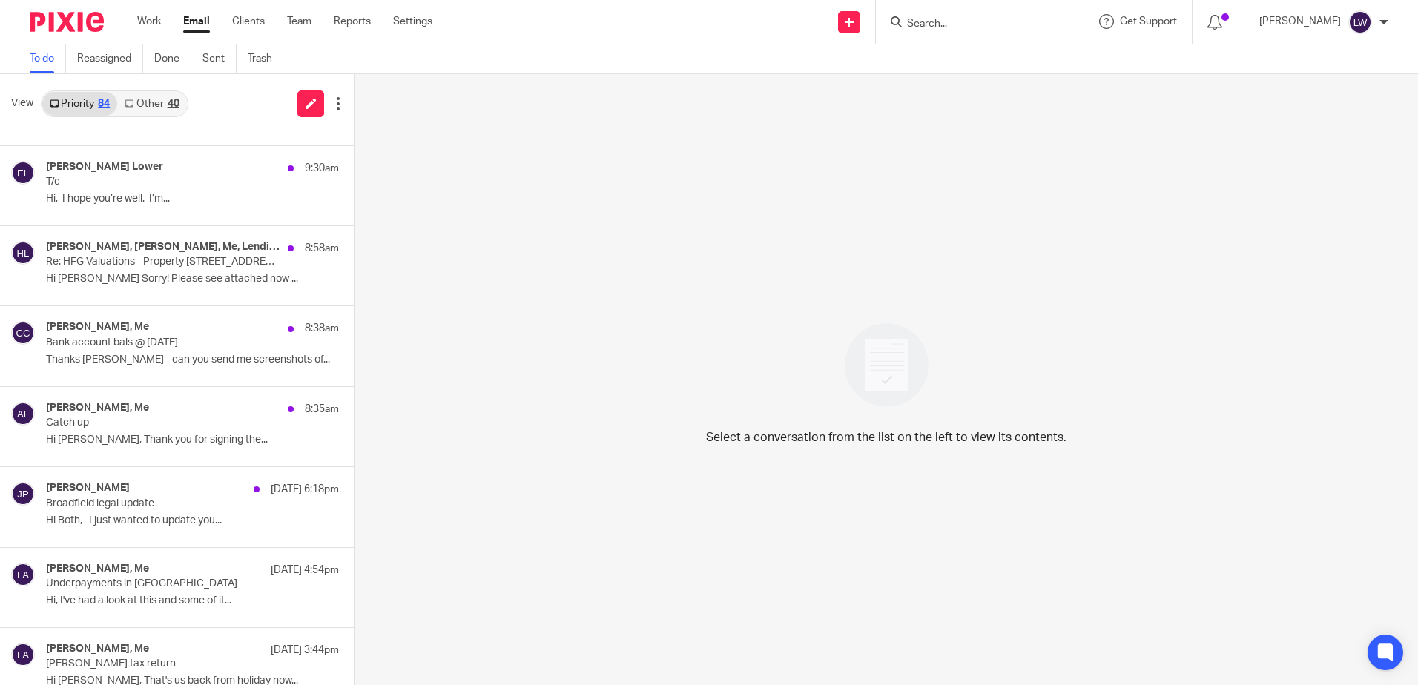
click at [139, 96] on link "Other 40" at bounding box center [151, 104] width 69 height 24
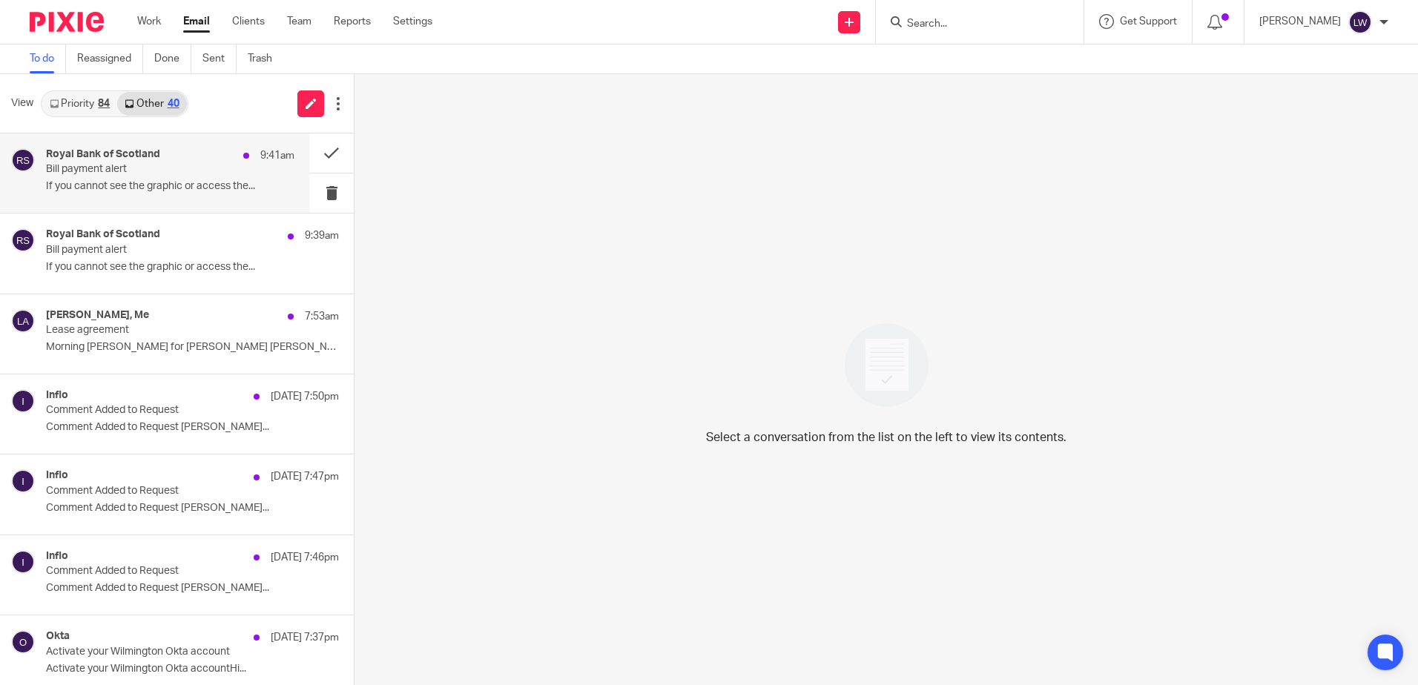
click at [125, 168] on p "Bill payment alert" at bounding box center [145, 169] width 199 height 13
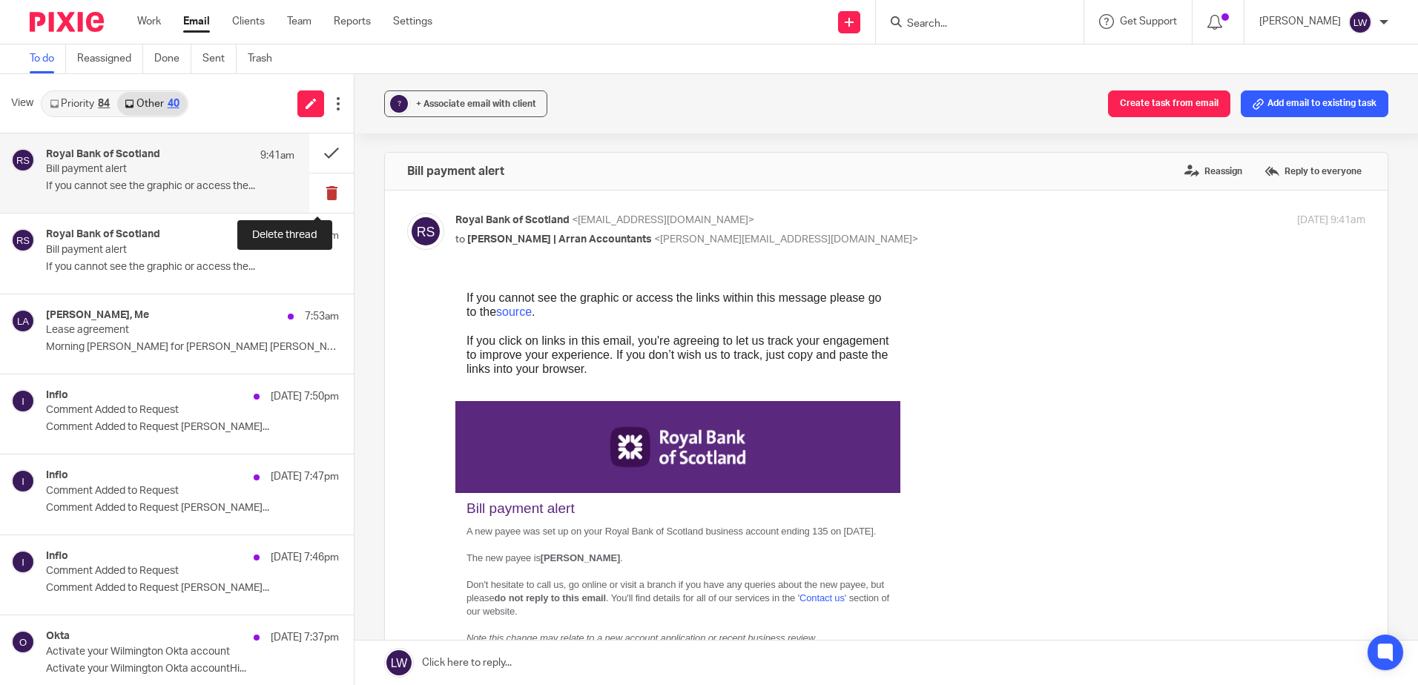
click at [323, 188] on button at bounding box center [331, 193] width 45 height 39
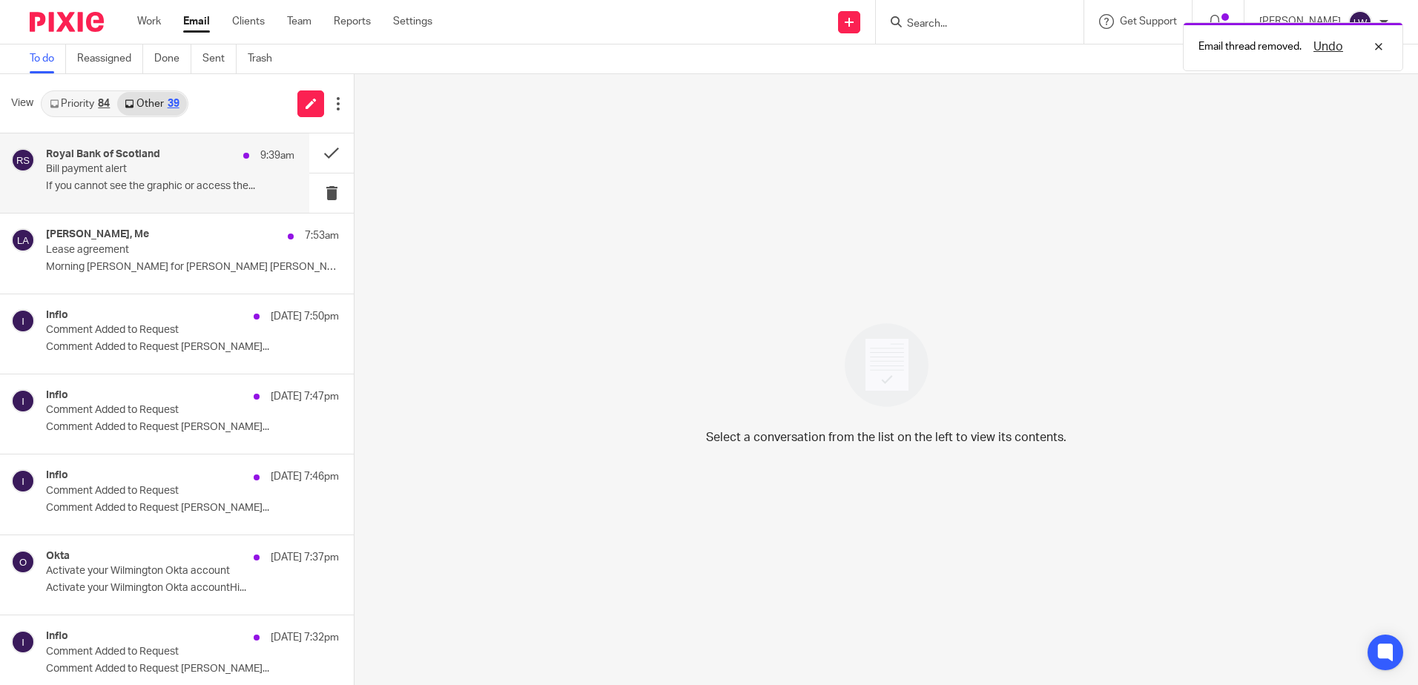
click at [144, 189] on p "If you cannot see the graphic or access the..." at bounding box center [170, 186] width 248 height 13
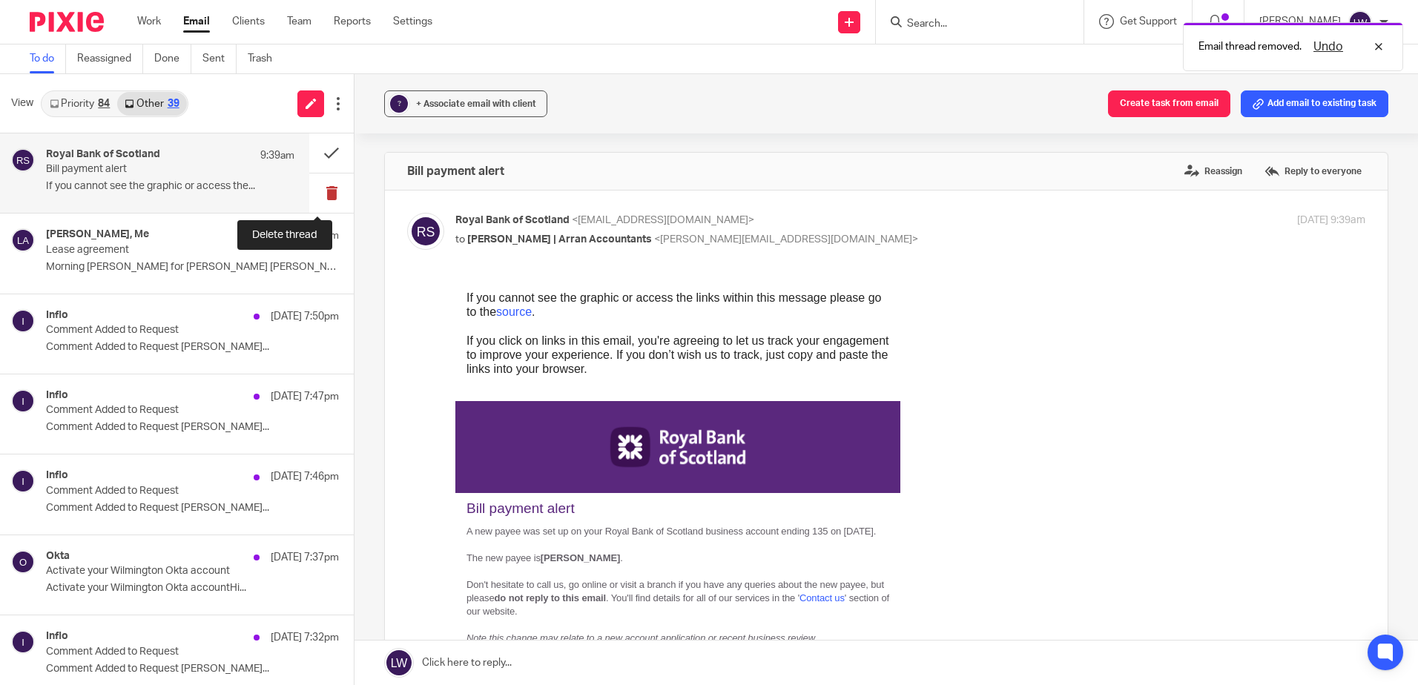
click at [317, 190] on button at bounding box center [331, 193] width 45 height 39
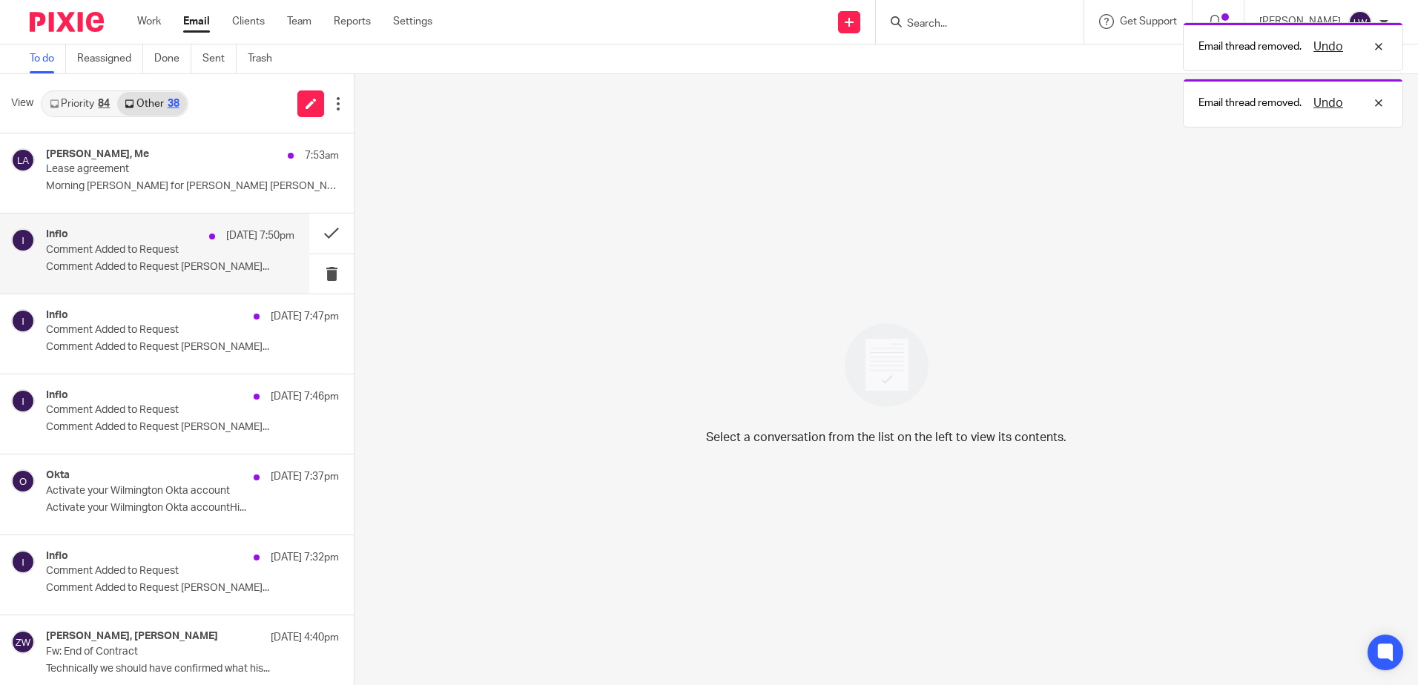
click at [114, 267] on p "Comment Added to Request Alex Bowie-Miller..." at bounding box center [170, 267] width 248 height 13
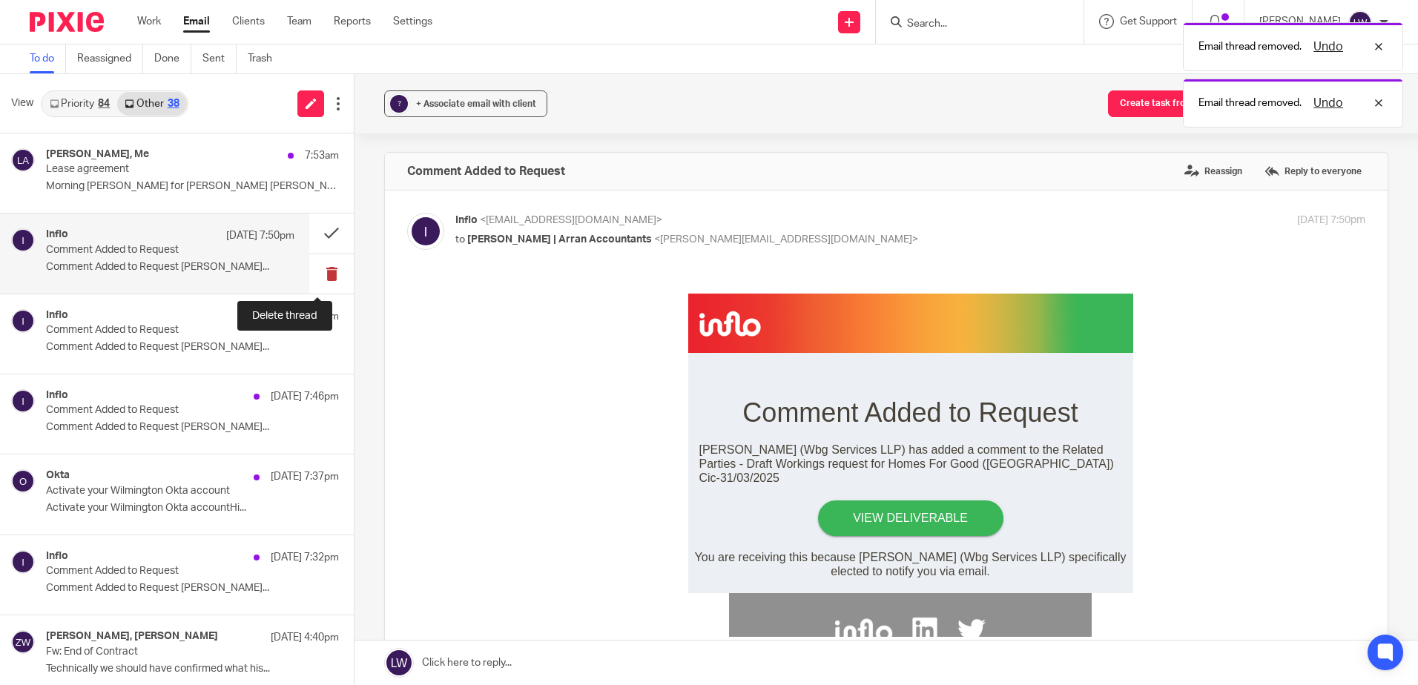
click at [319, 274] on button at bounding box center [331, 273] width 45 height 39
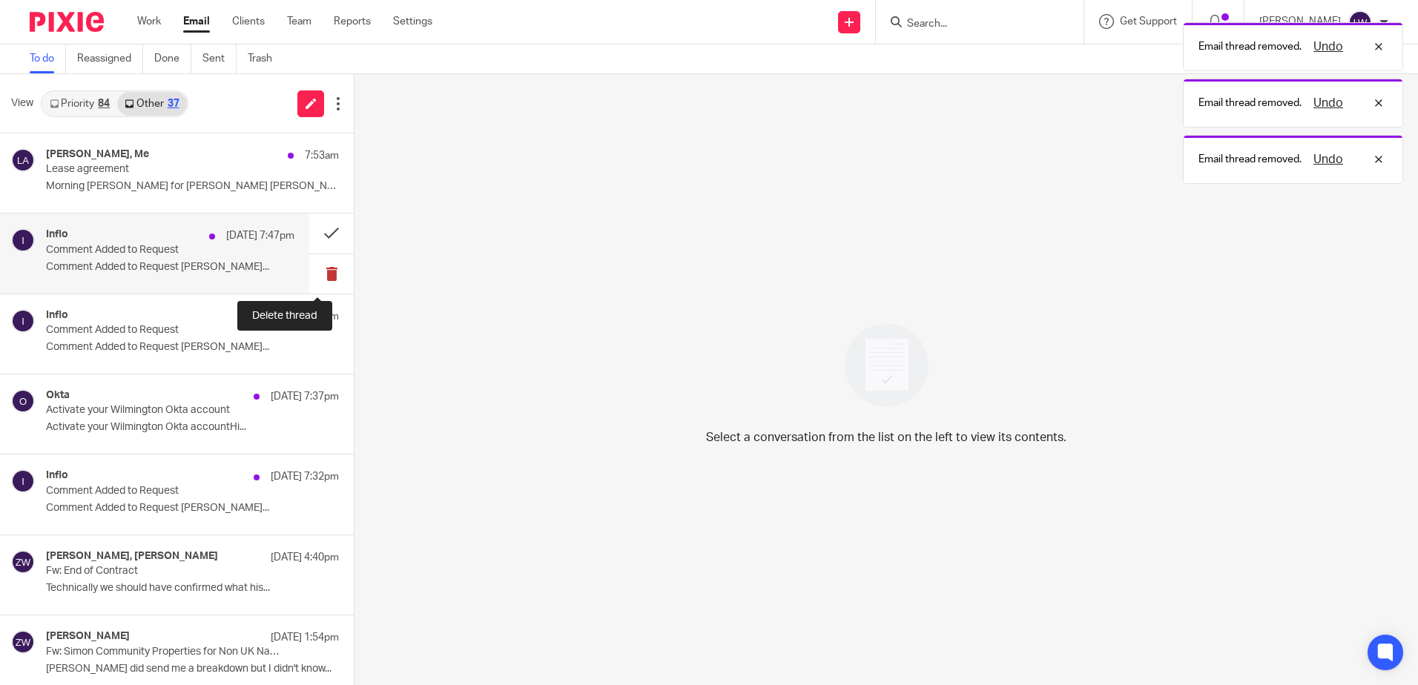
click at [323, 271] on button at bounding box center [331, 273] width 45 height 39
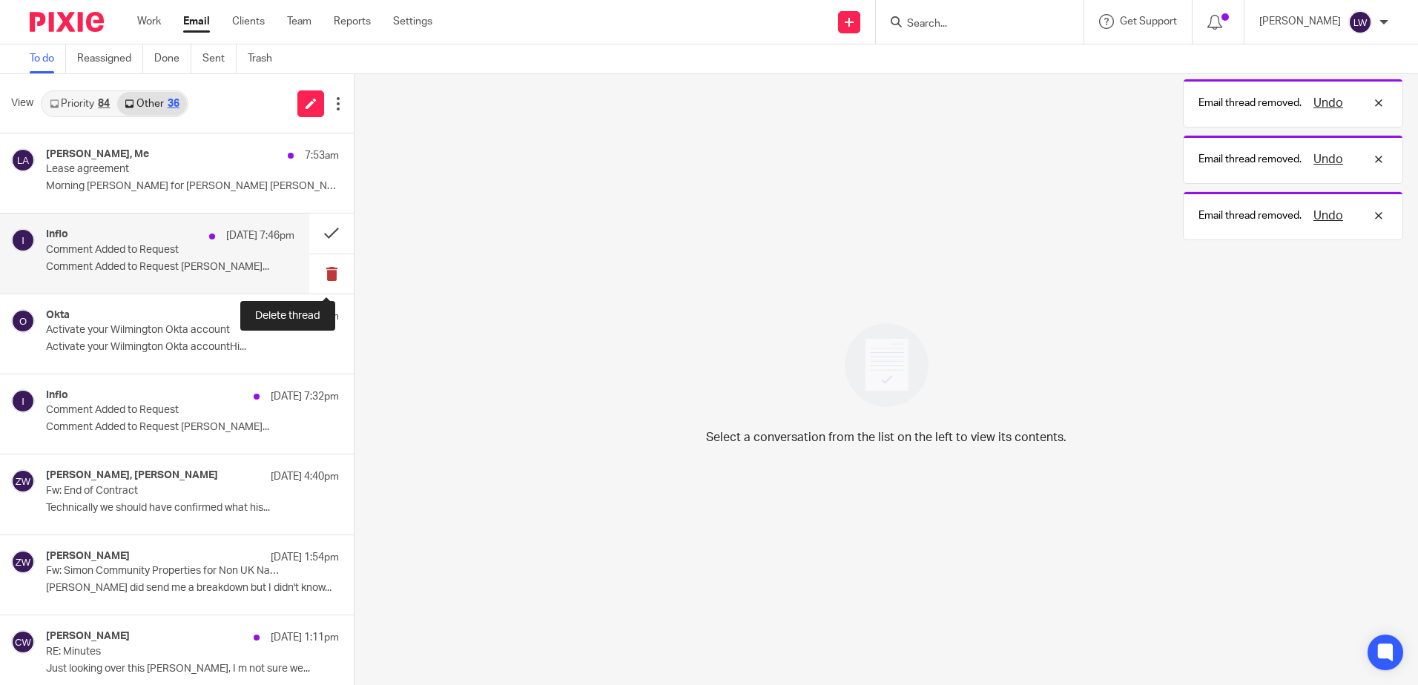
click at [320, 271] on button at bounding box center [331, 273] width 45 height 39
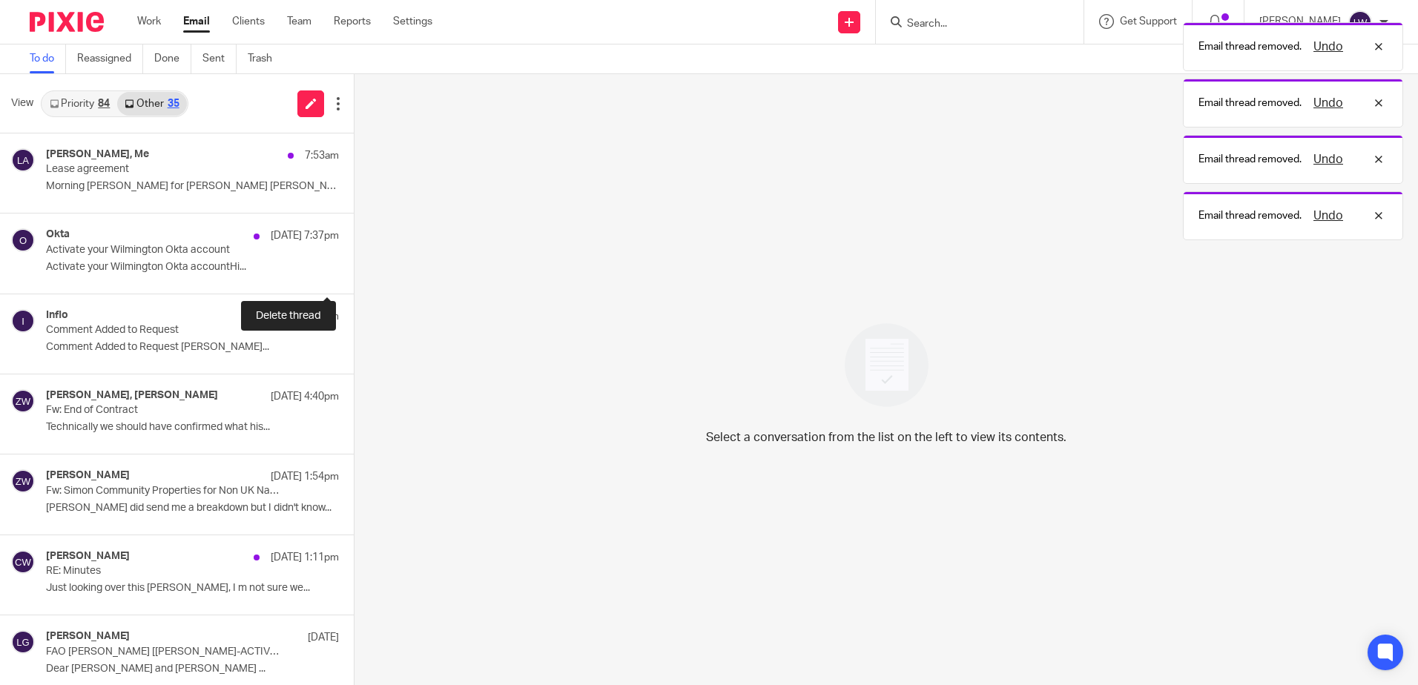
click at [354, 271] on button at bounding box center [360, 273] width 12 height 39
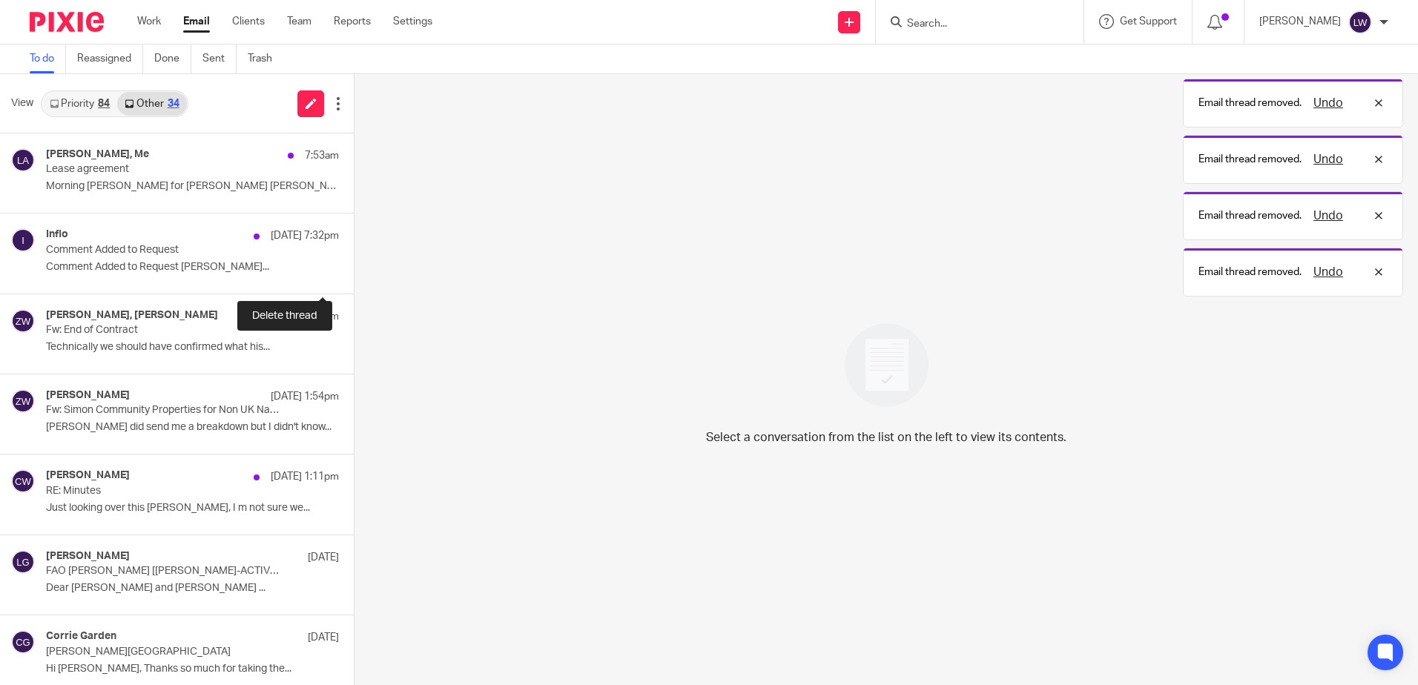
click at [354, 271] on button at bounding box center [360, 273] width 12 height 39
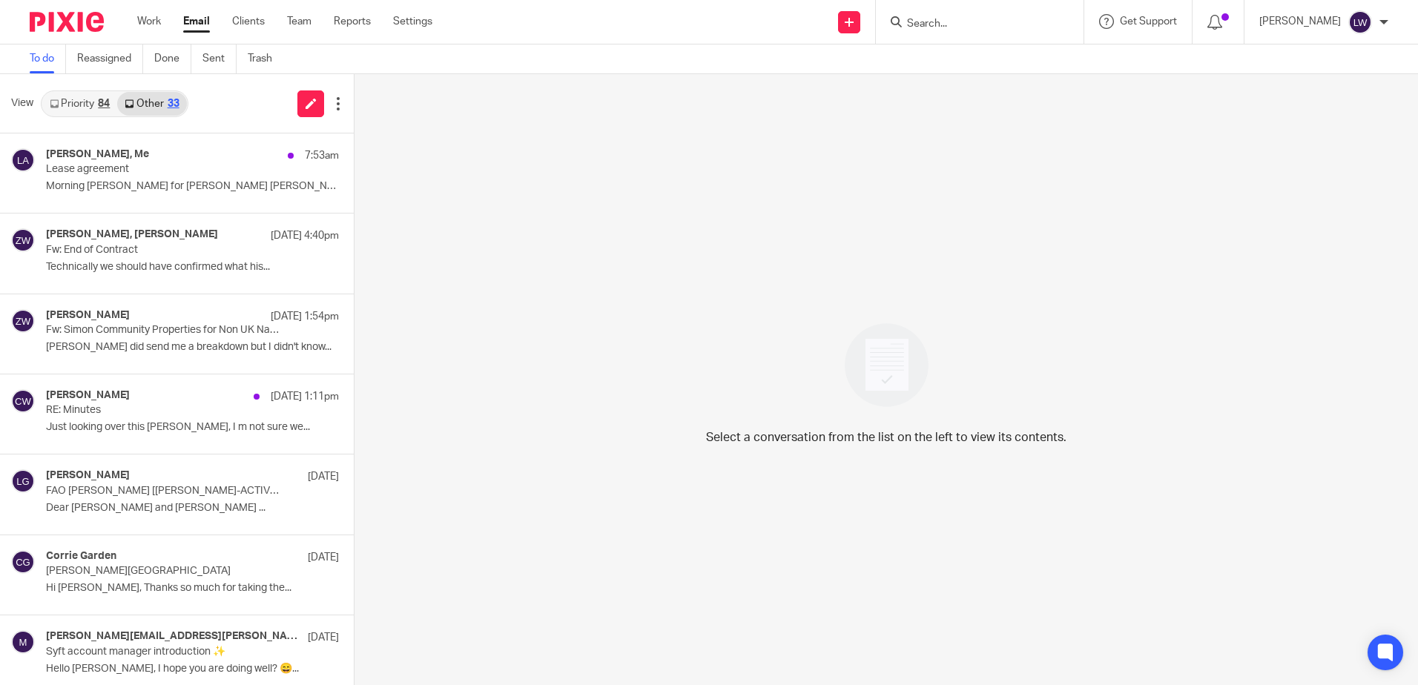
click at [88, 100] on link "Priority 84" at bounding box center [79, 104] width 75 height 24
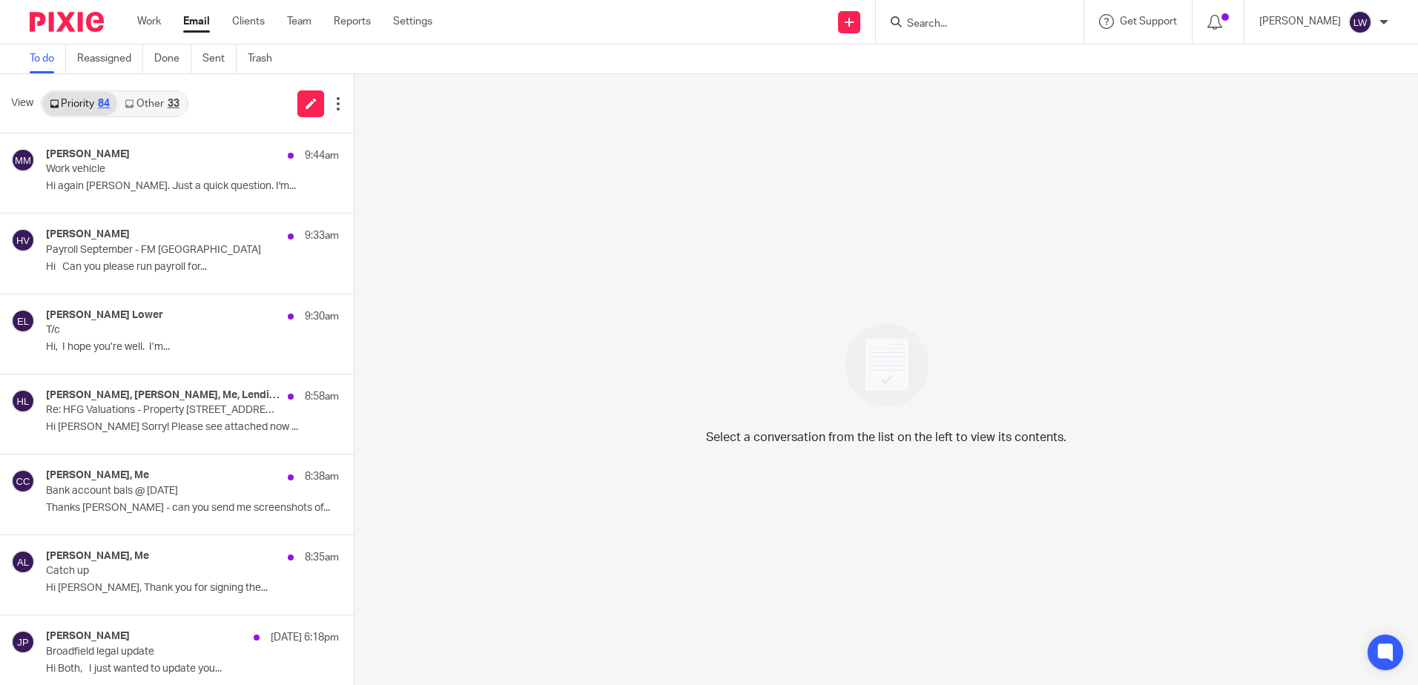
click at [145, 99] on link "Other 33" at bounding box center [151, 104] width 69 height 24
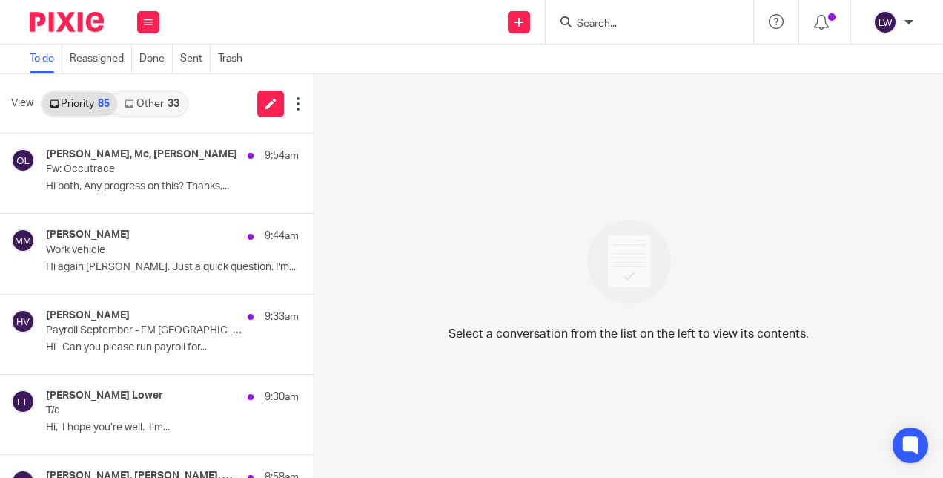
click at [591, 22] on input "Search" at bounding box center [643, 24] width 134 height 13
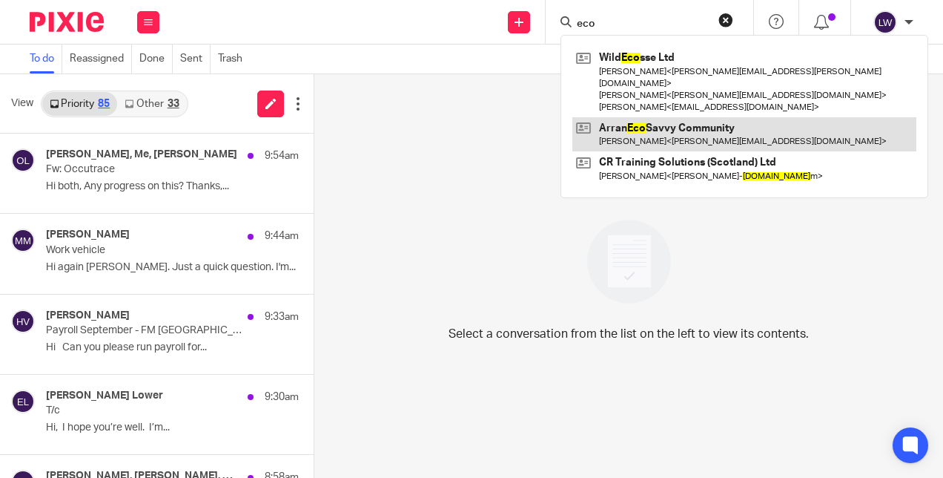
type input "eco"
click at [651, 122] on link at bounding box center [745, 134] width 344 height 34
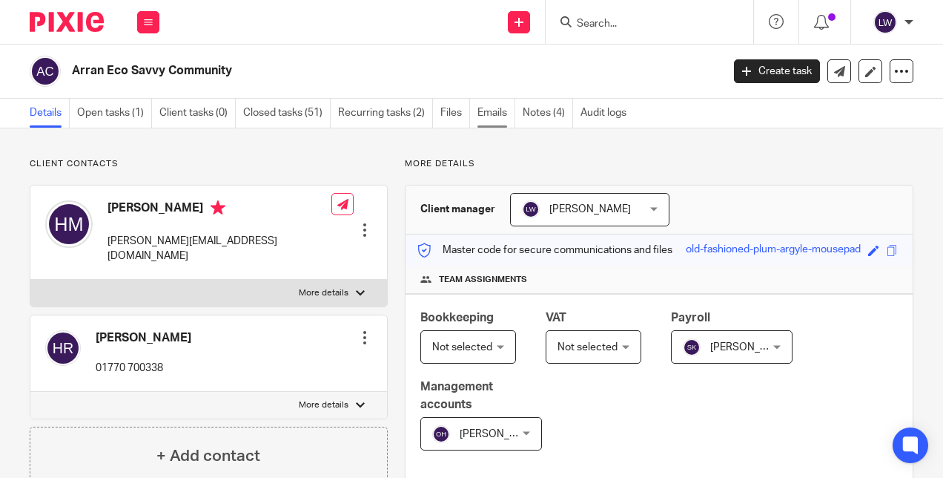
click at [494, 110] on link "Emails" at bounding box center [497, 113] width 38 height 29
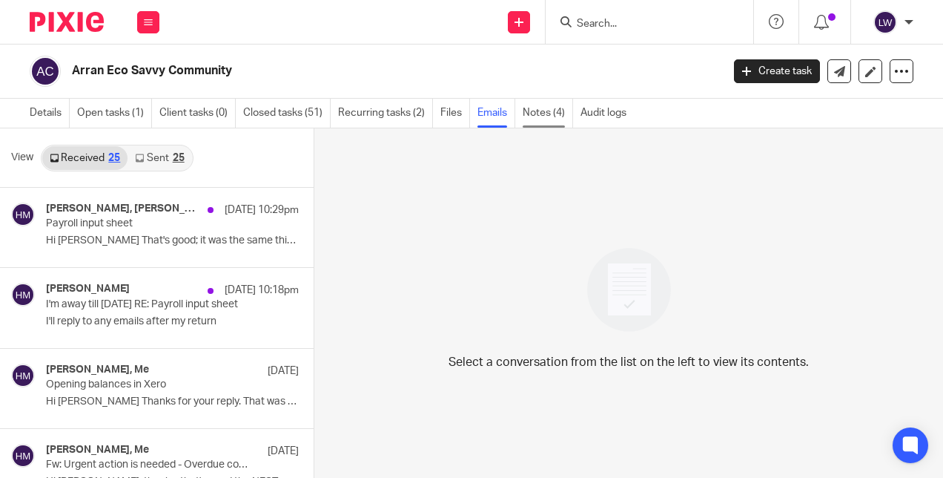
click at [546, 111] on link "Notes (4)" at bounding box center [548, 113] width 50 height 29
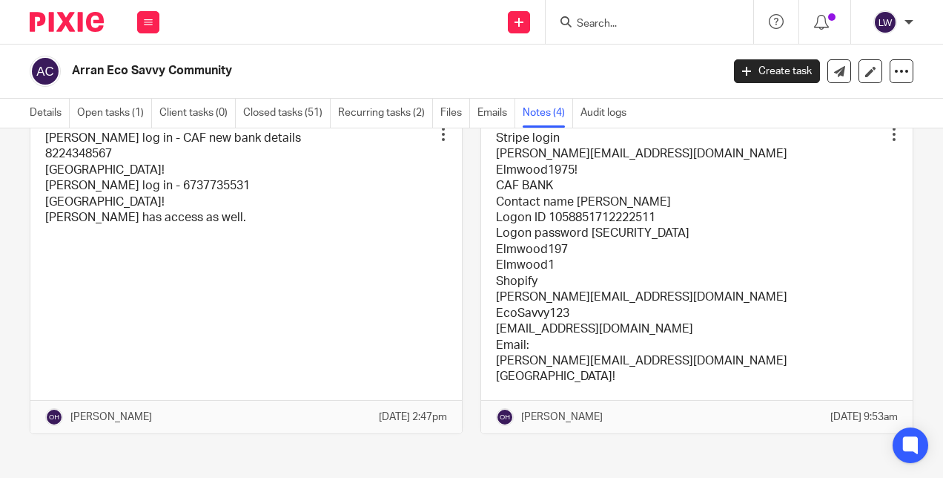
scroll to position [74, 0]
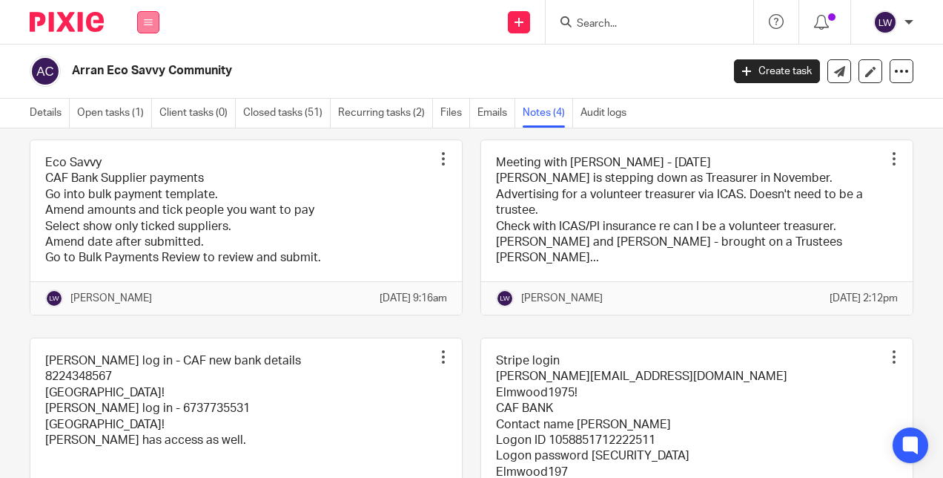
click at [157, 25] on button at bounding box center [148, 22] width 22 height 22
click at [142, 93] on link "Email" at bounding box center [140, 90] width 24 height 10
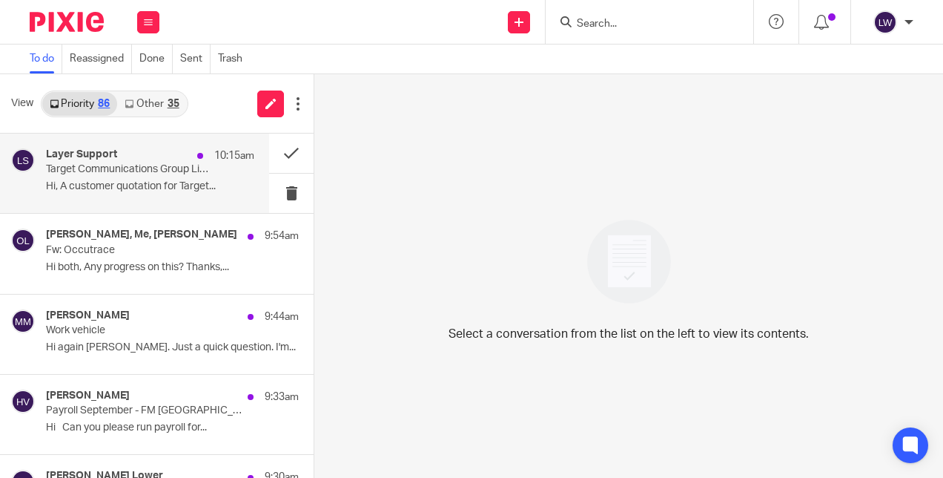
click at [119, 162] on div "Layer Support 10:15am" at bounding box center [150, 155] width 208 height 15
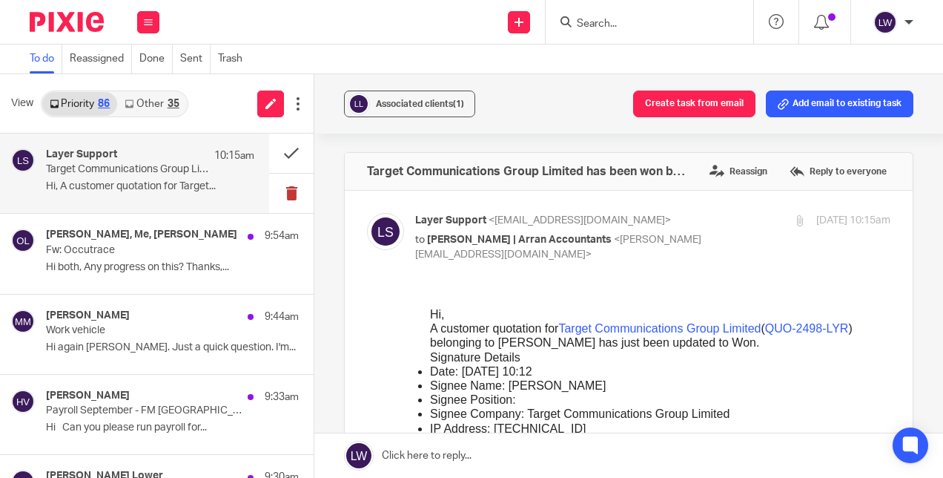
click at [279, 192] on button at bounding box center [291, 193] width 45 height 39
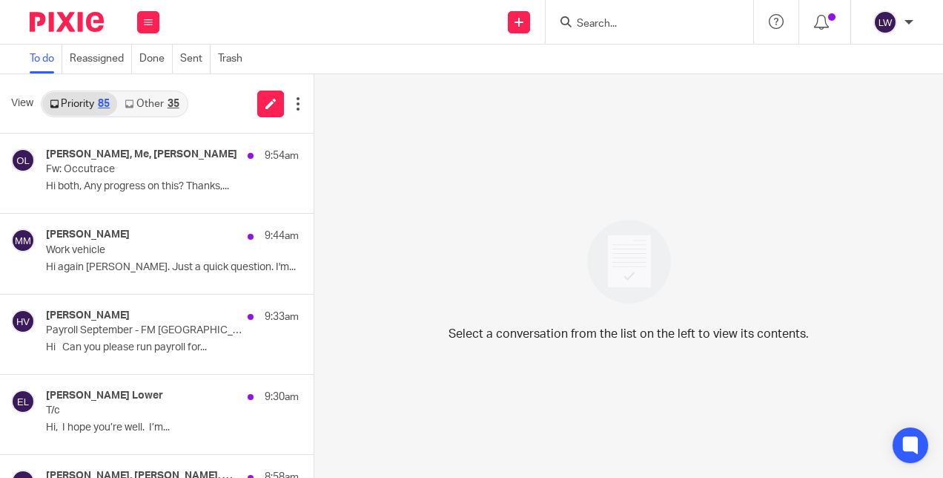
click at [165, 105] on link "Other 35" at bounding box center [151, 104] width 69 height 24
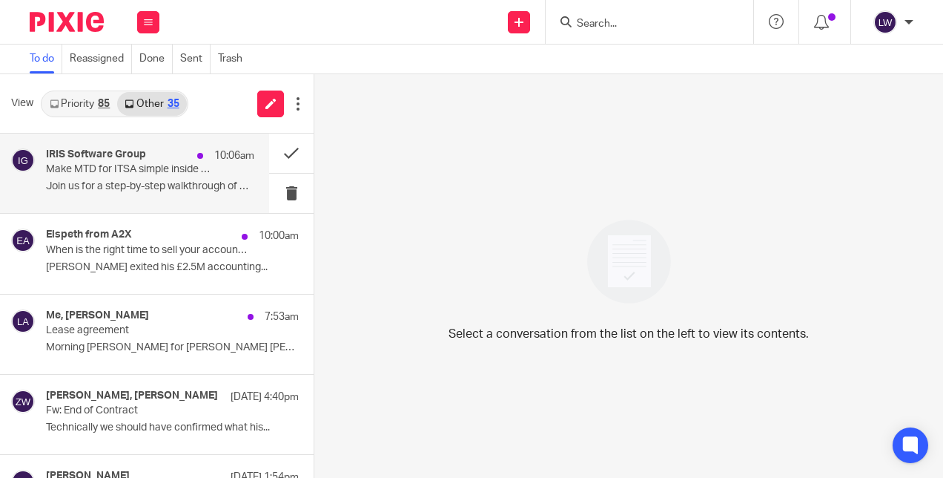
click at [93, 184] on p "Join us for a step-by-step walkthrough of MTD..." at bounding box center [150, 186] width 208 height 13
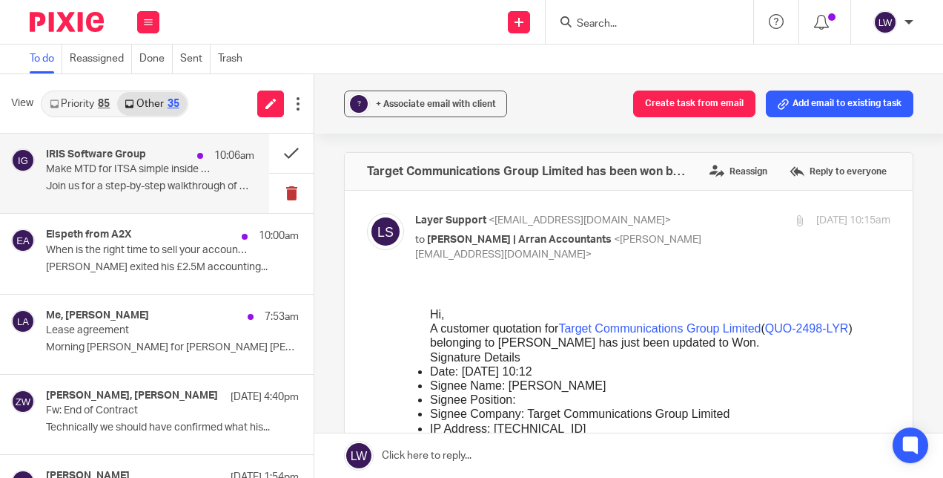
click at [279, 195] on button at bounding box center [291, 193] width 45 height 39
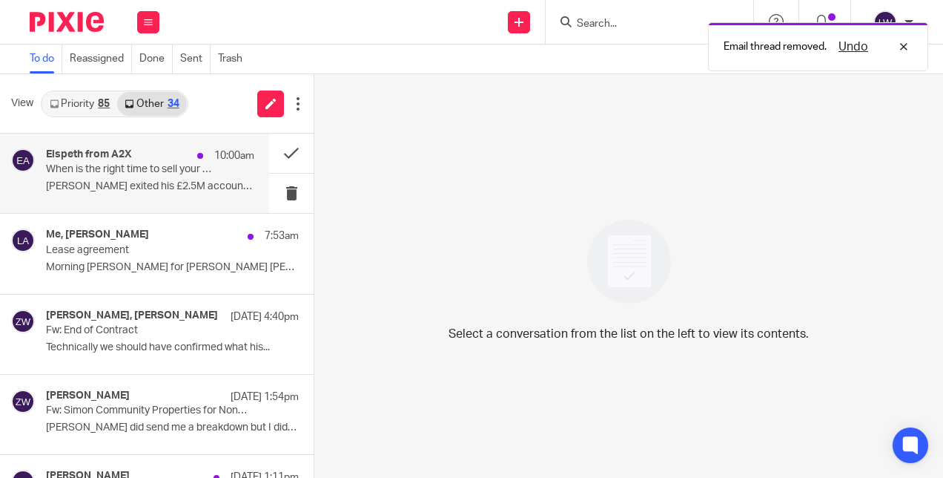
click at [120, 193] on p "[PERSON_NAME] exited his £2.5M accounting..." at bounding box center [150, 186] width 208 height 13
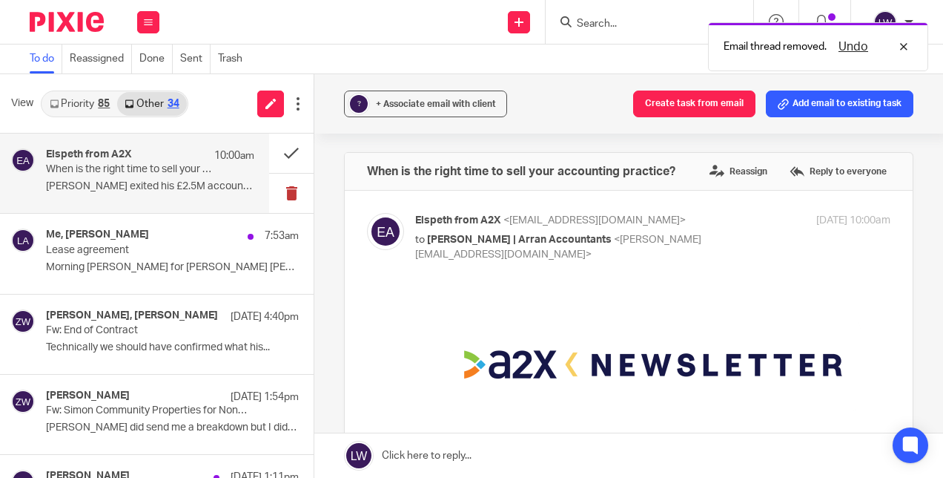
click at [284, 194] on button at bounding box center [291, 193] width 45 height 39
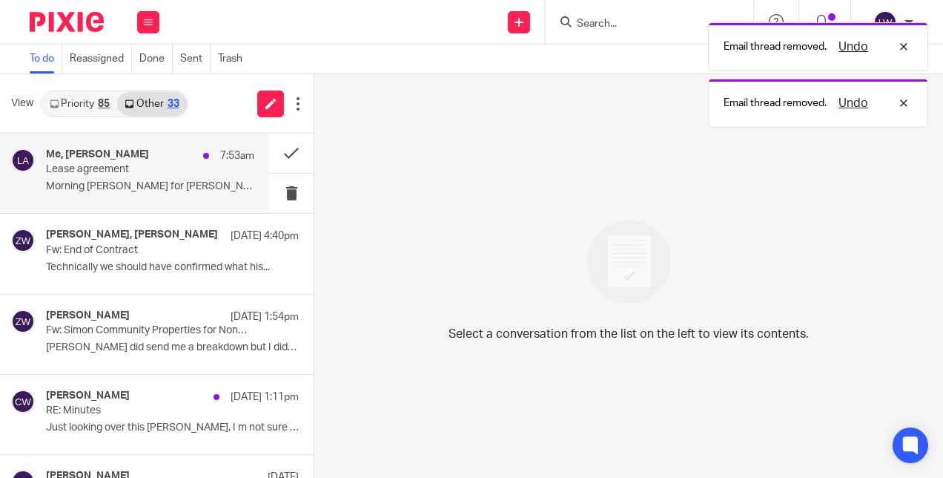
click at [55, 197] on div "Me, Alan McNaughton 7:53am Lease agreement Morning Lorna Lease for Jamie alan .…" at bounding box center [150, 173] width 208 height 50
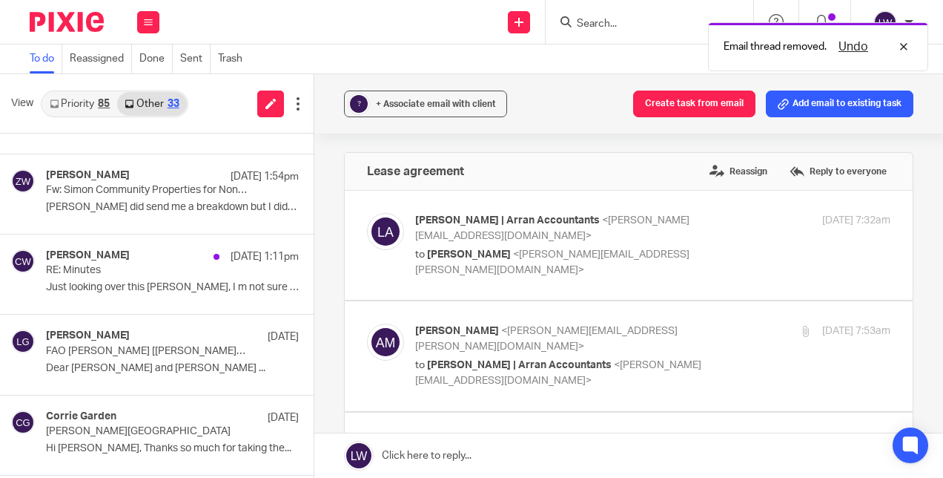
scroll to position [150, 0]
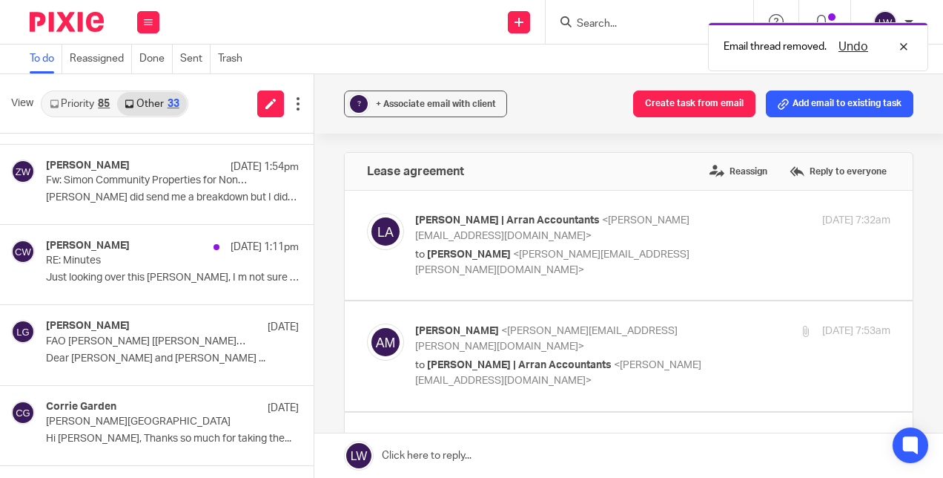
click at [77, 109] on link "Priority 85" at bounding box center [79, 104] width 75 height 24
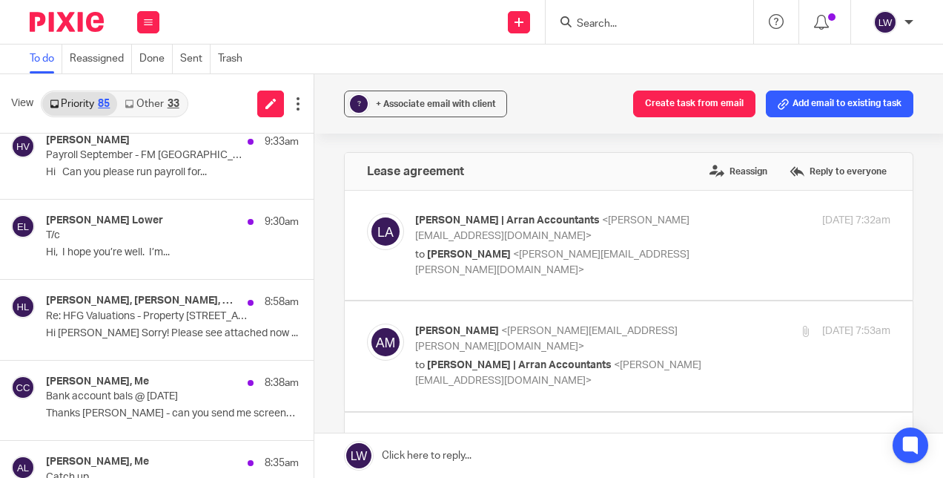
scroll to position [175, 0]
click at [154, 23] on button at bounding box center [148, 22] width 22 height 22
click at [141, 86] on link "Email" at bounding box center [141, 90] width 27 height 10
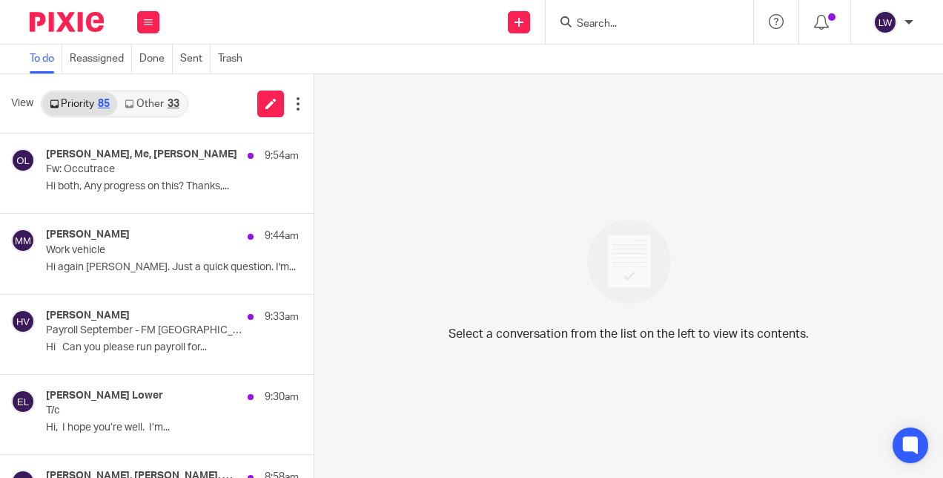
click at [156, 102] on link "Other 33" at bounding box center [151, 104] width 69 height 24
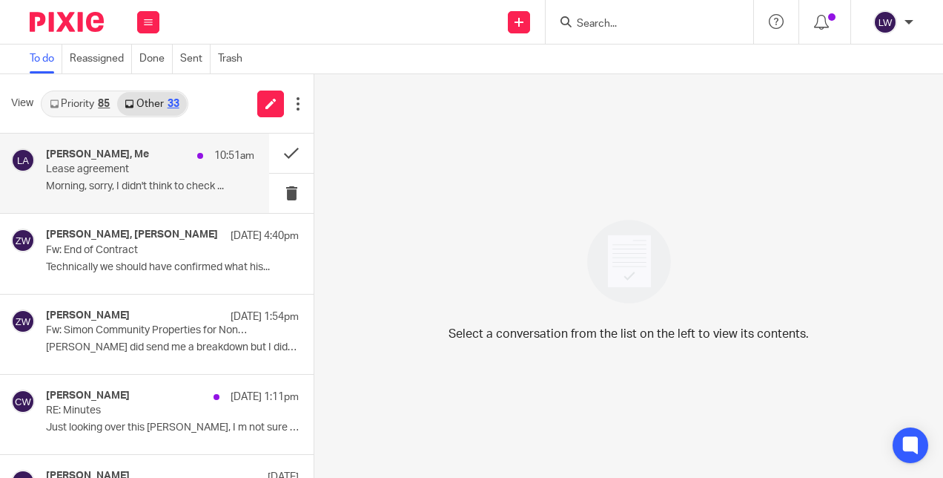
click at [116, 170] on p "Lease agreement" at bounding box center [129, 169] width 167 height 13
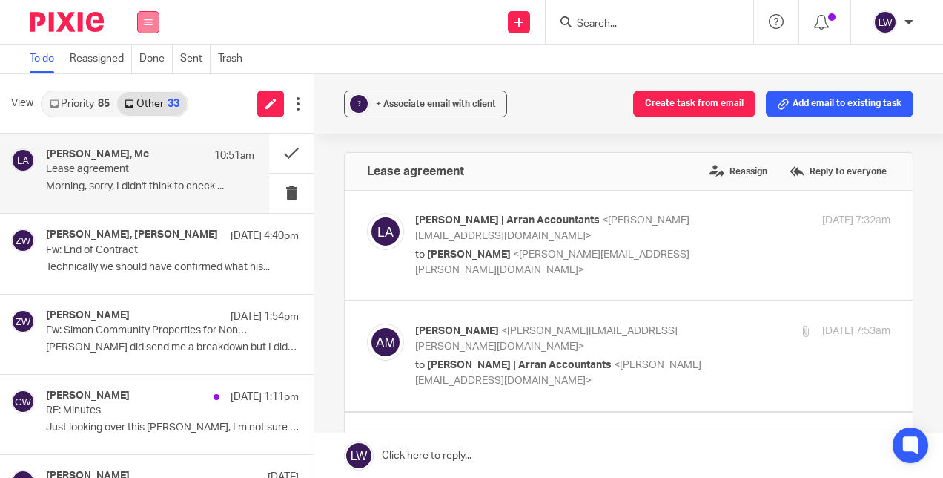
click at [144, 32] on button at bounding box center [148, 22] width 22 height 22
click at [141, 96] on link "Email" at bounding box center [141, 90] width 27 height 10
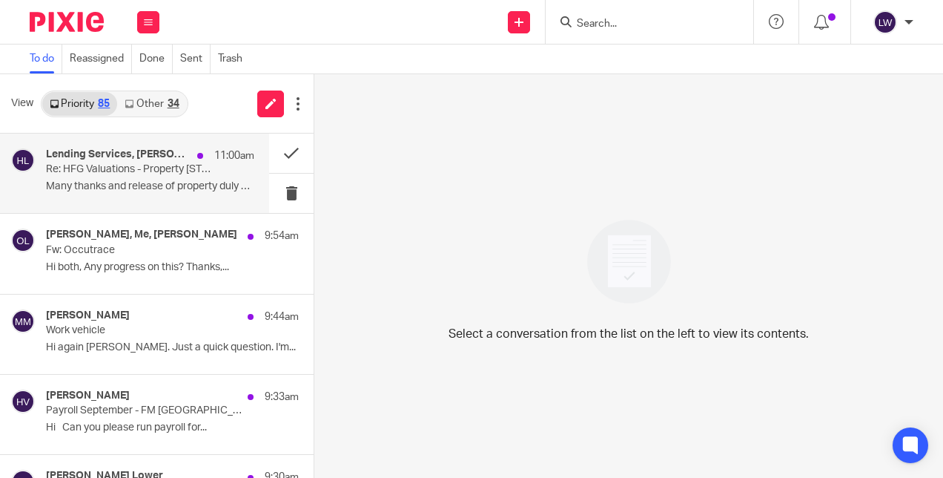
click at [68, 171] on p "Re: HFG Valuations - Property [STREET_ADDRESS][PERSON_NAME] - Please confirm if…" at bounding box center [129, 169] width 167 height 13
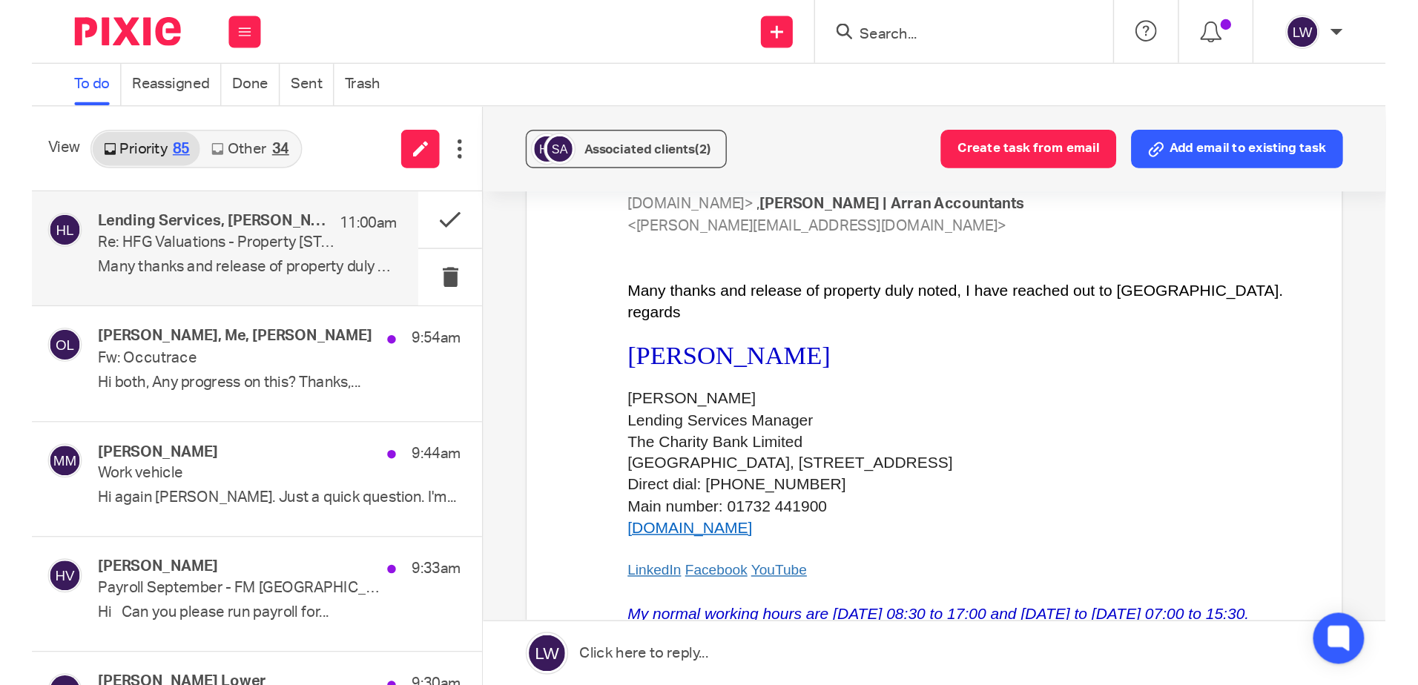
scroll to position [838, 0]
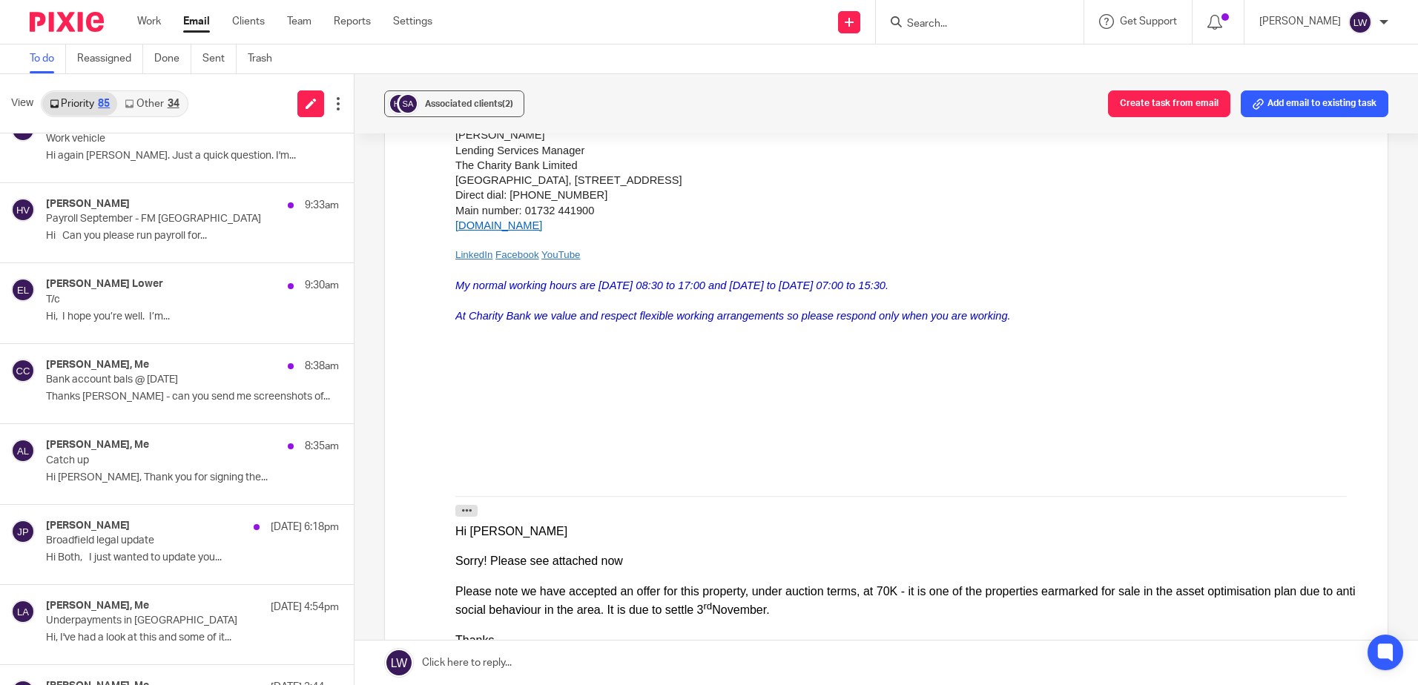
scroll to position [297, 0]
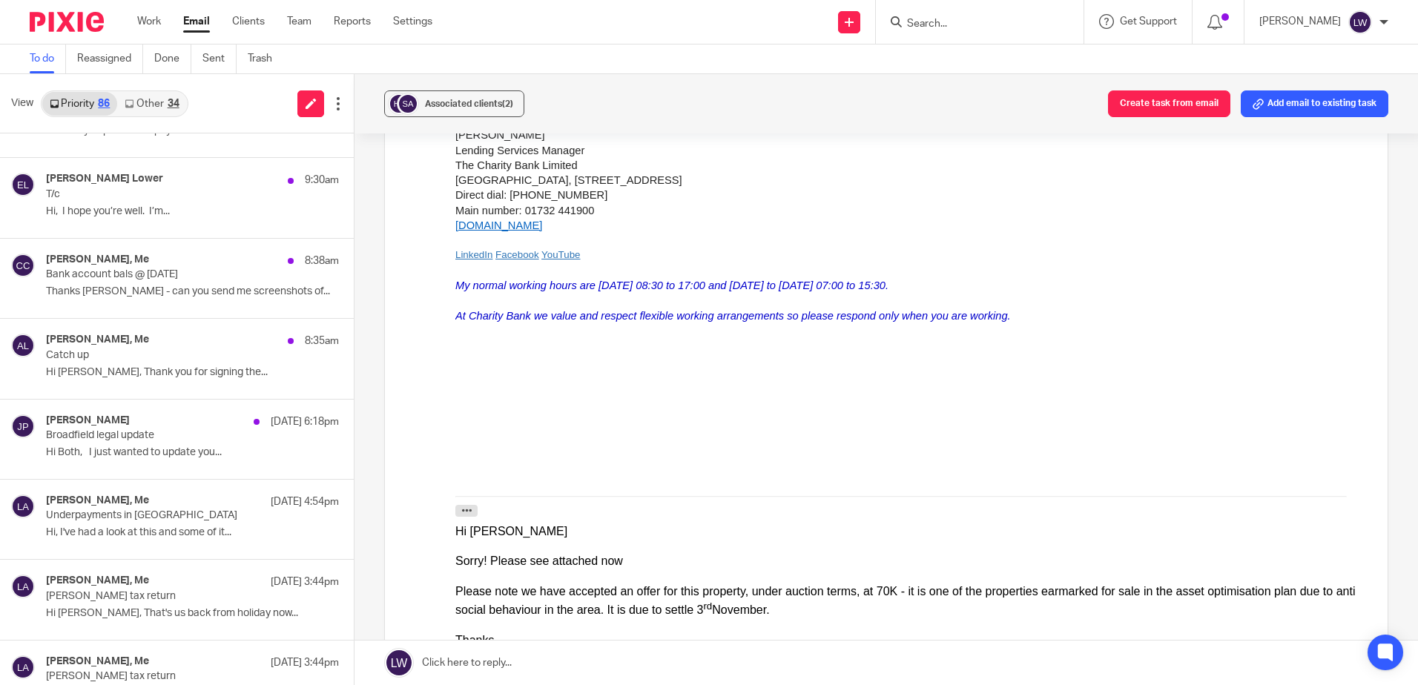
click at [171, 99] on div "34" at bounding box center [174, 104] width 12 height 10
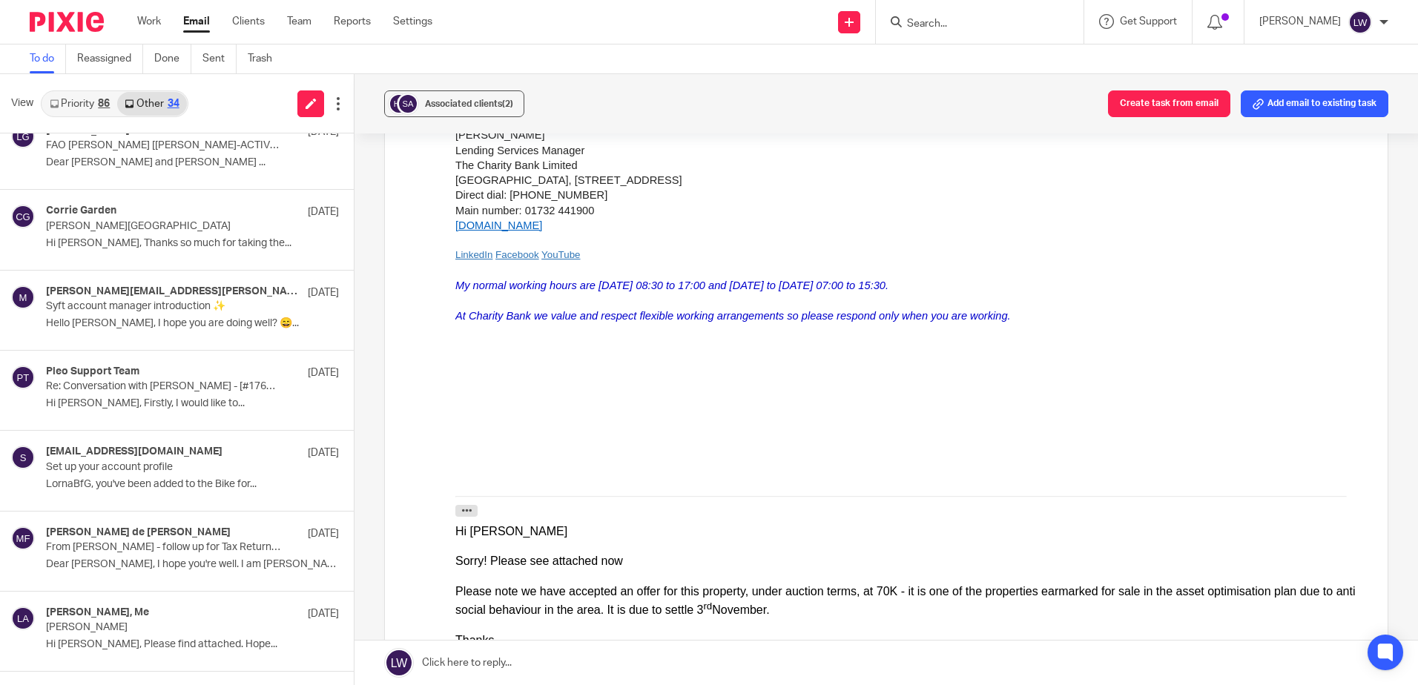
scroll to position [445, 0]
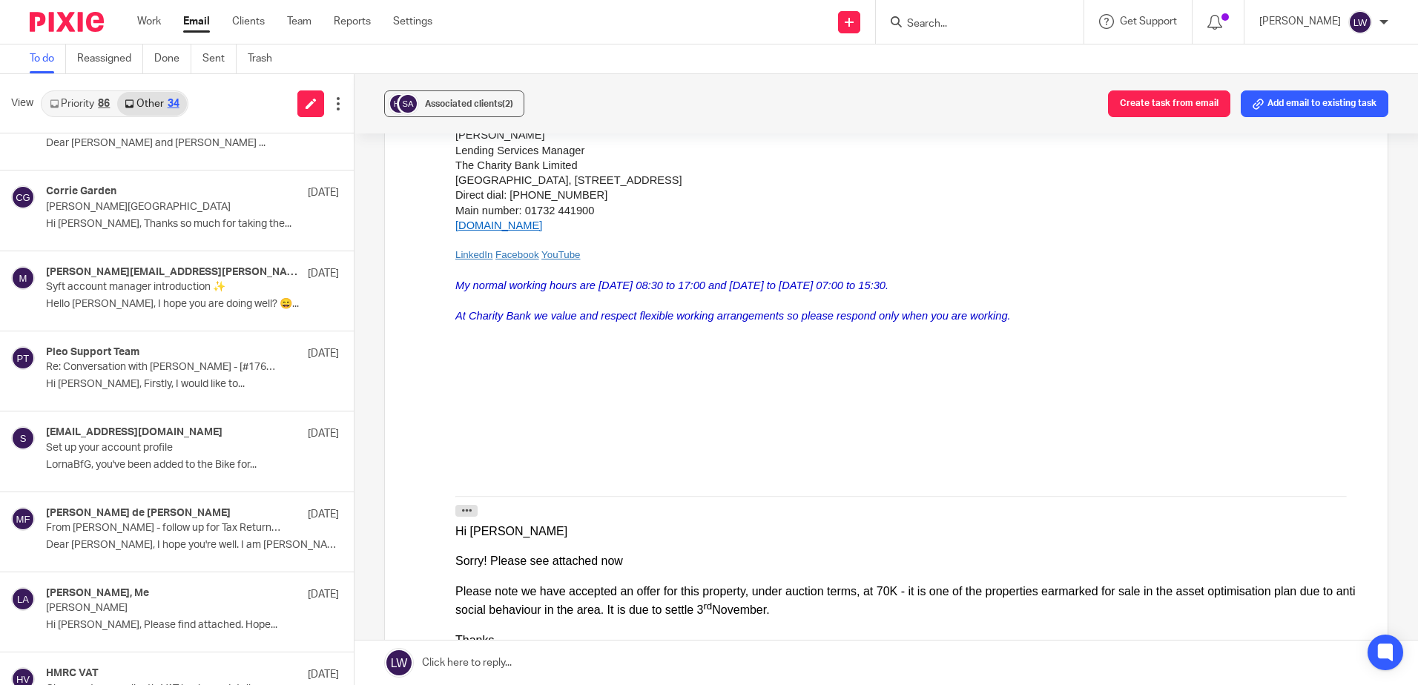
click at [128, 447] on p "Set up your account profile" at bounding box center [163, 448] width 234 height 13
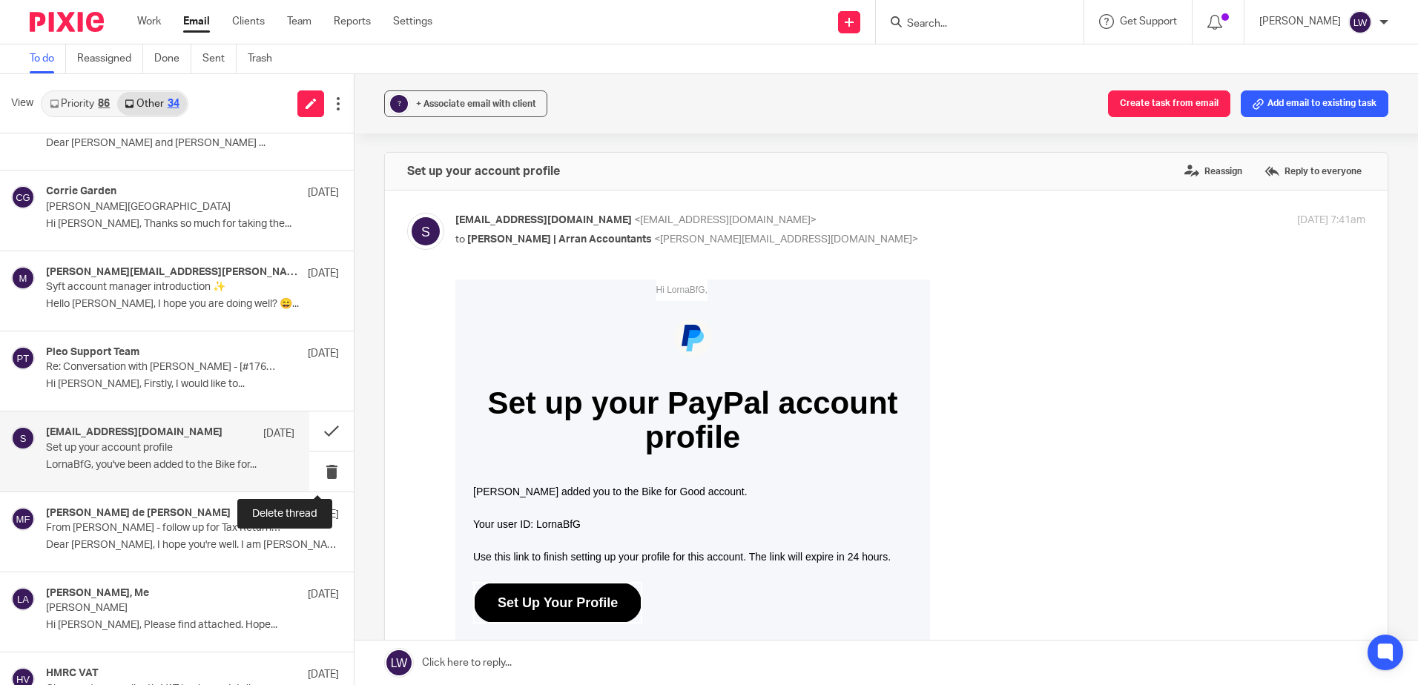
scroll to position [0, 0]
click at [312, 471] on button at bounding box center [331, 471] width 45 height 39
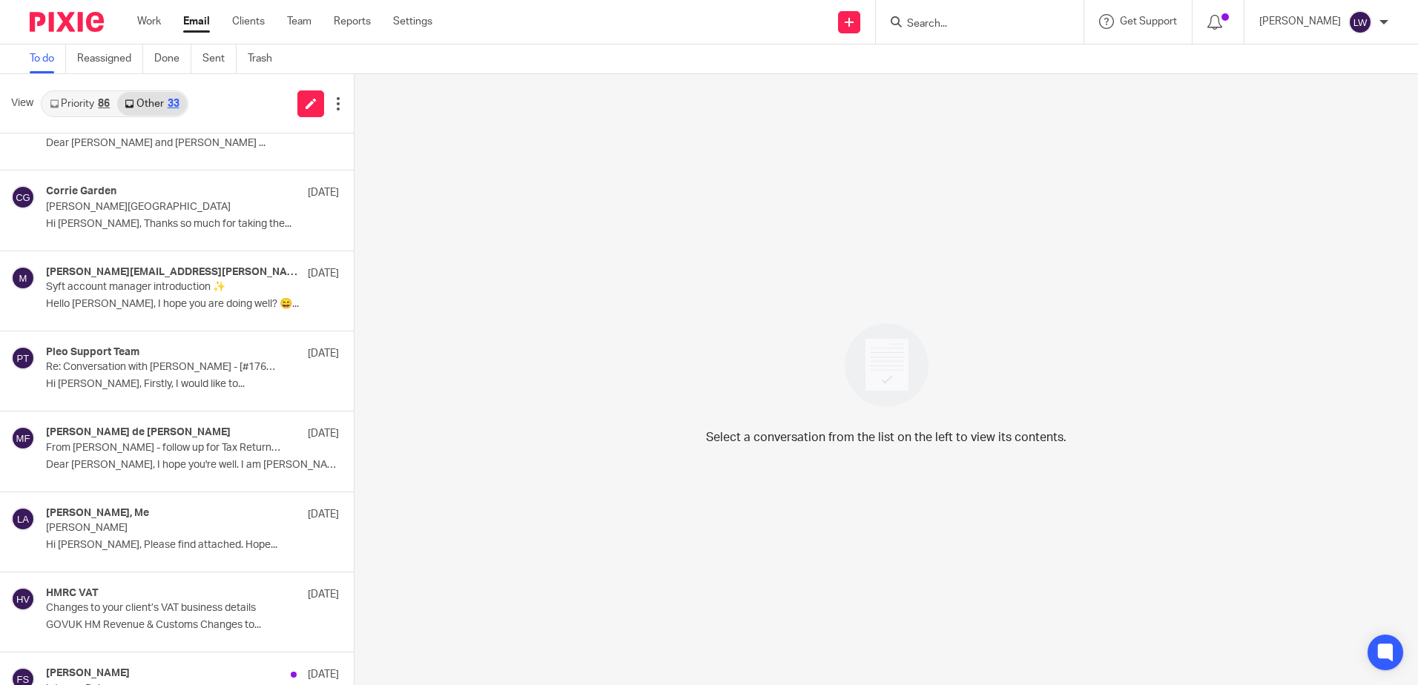
click at [201, 19] on link "Email" at bounding box center [196, 21] width 27 height 15
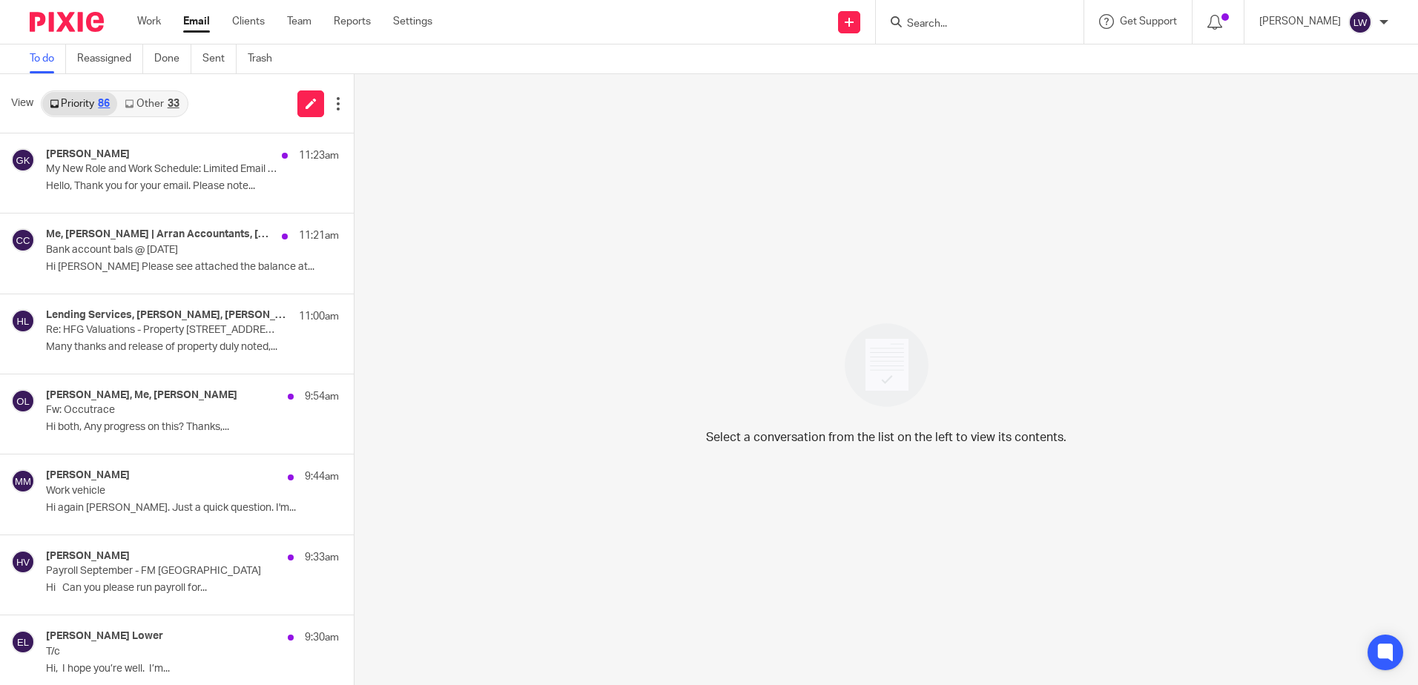
click at [155, 182] on p "Hello, Thank you for your email. Please note..." at bounding box center [192, 186] width 293 height 13
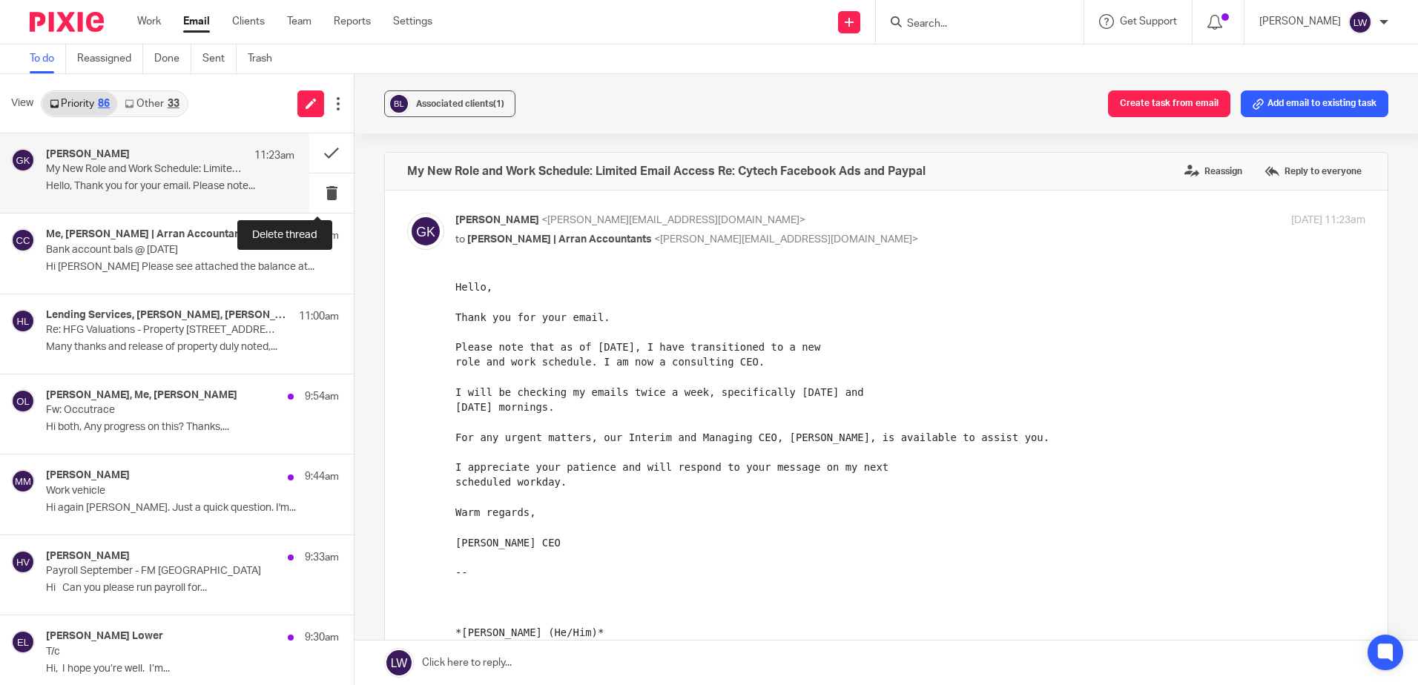
click at [317, 197] on button at bounding box center [331, 193] width 45 height 39
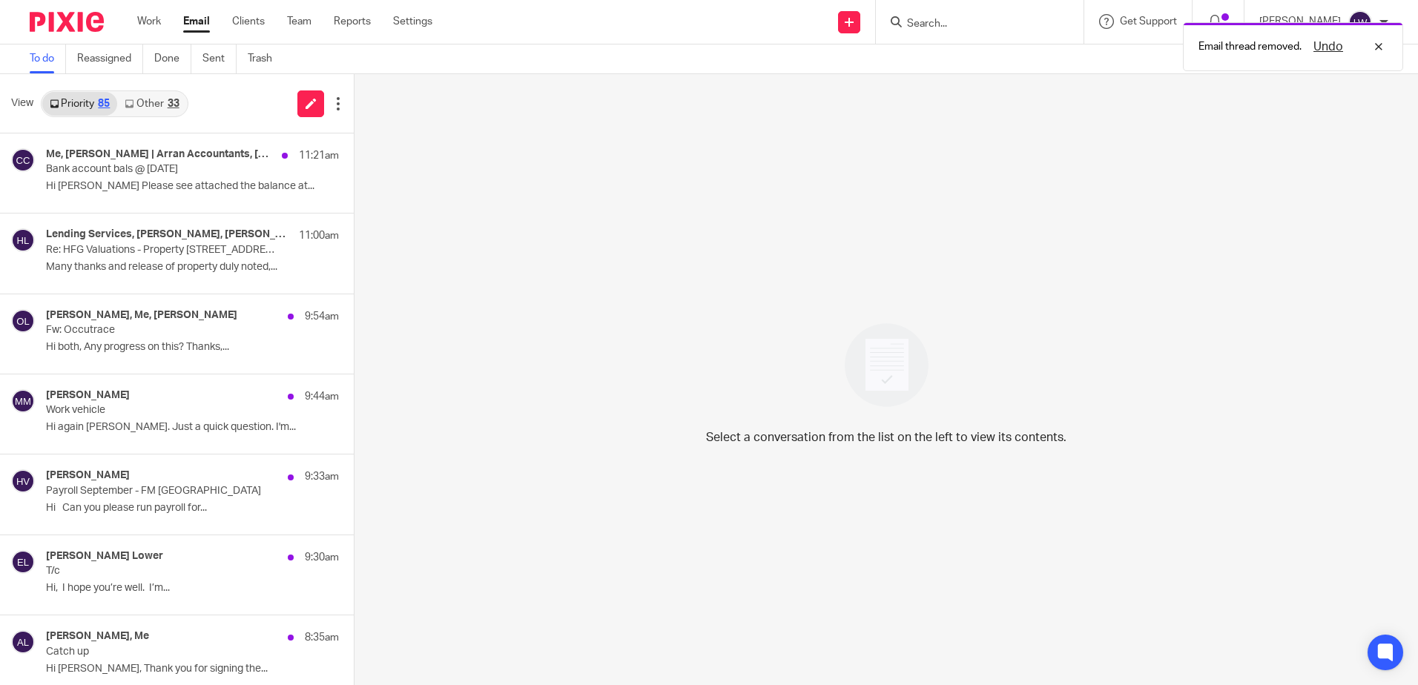
click at [214, 191] on p "Hi [PERSON_NAME] Please see attached the balance at..." at bounding box center [192, 186] width 293 height 13
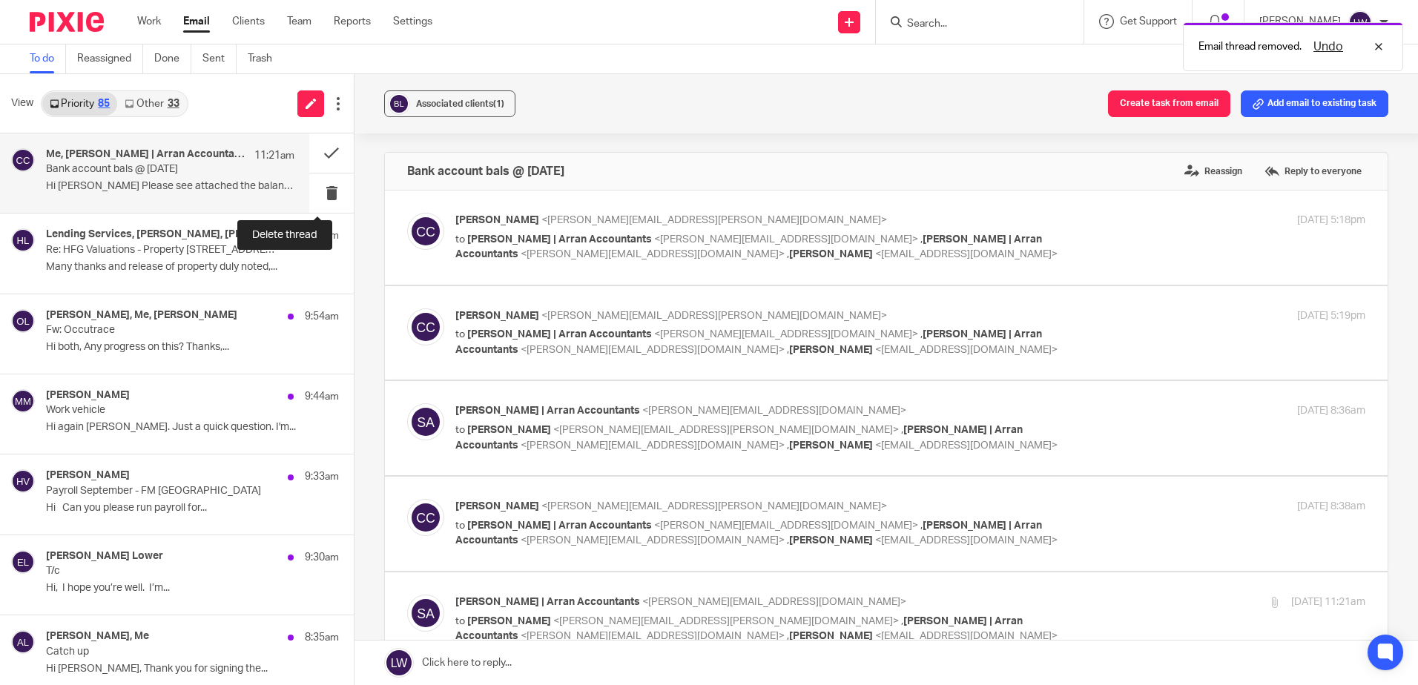
click at [321, 192] on button at bounding box center [331, 193] width 45 height 39
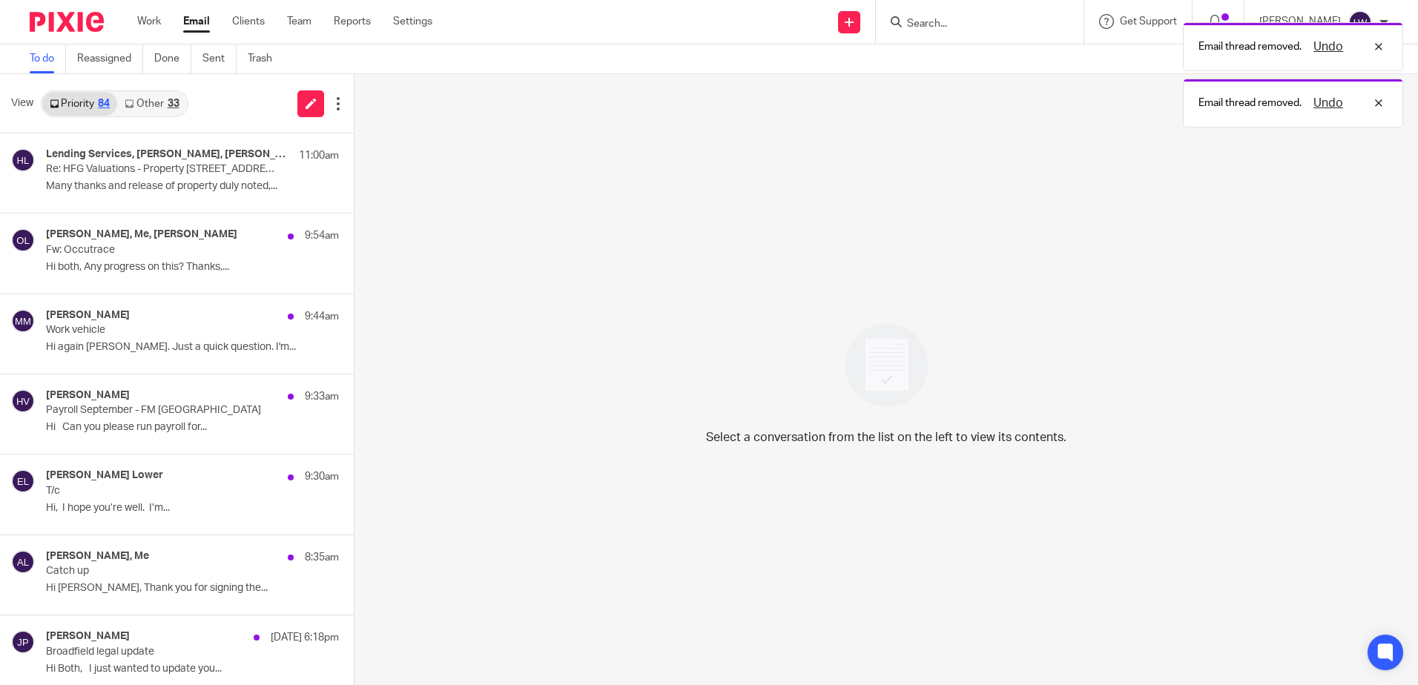
click at [151, 96] on link "Other 33" at bounding box center [151, 104] width 69 height 24
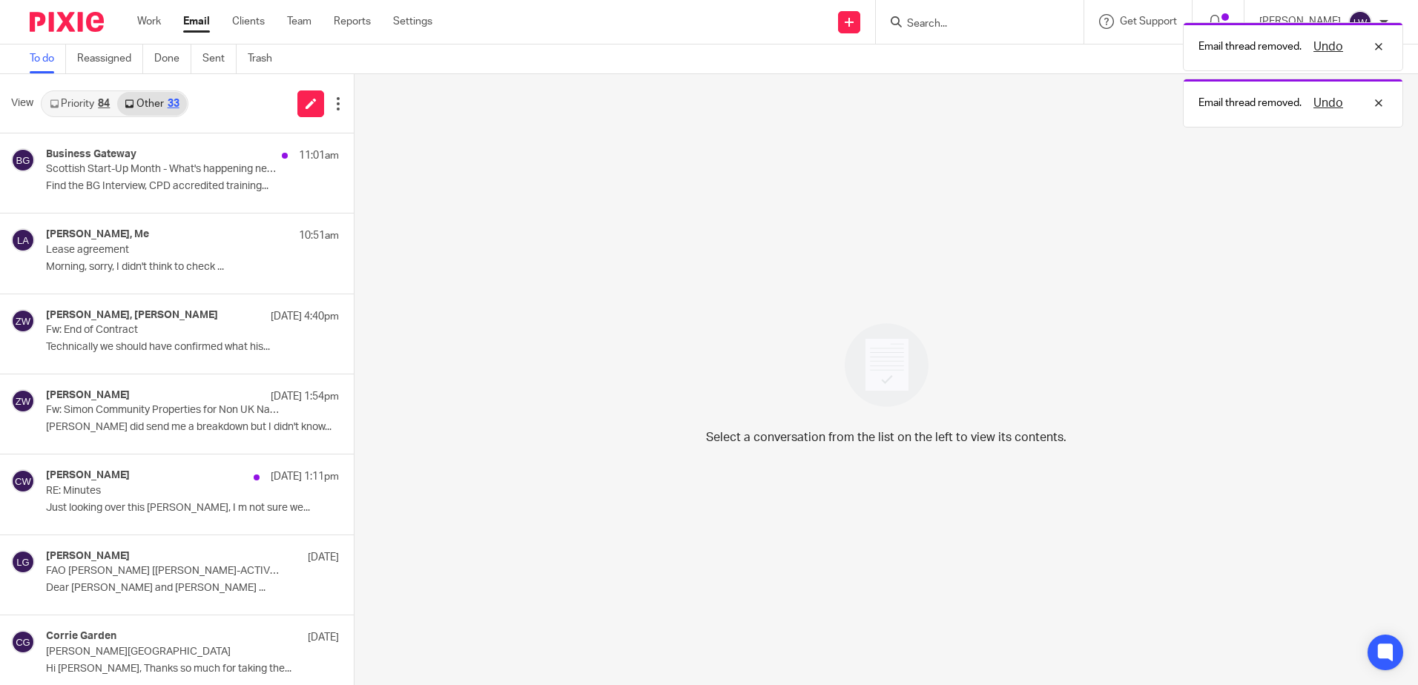
click at [151, 190] on p "Find the BG Interview, CPD accredited training..." at bounding box center [192, 186] width 293 height 13
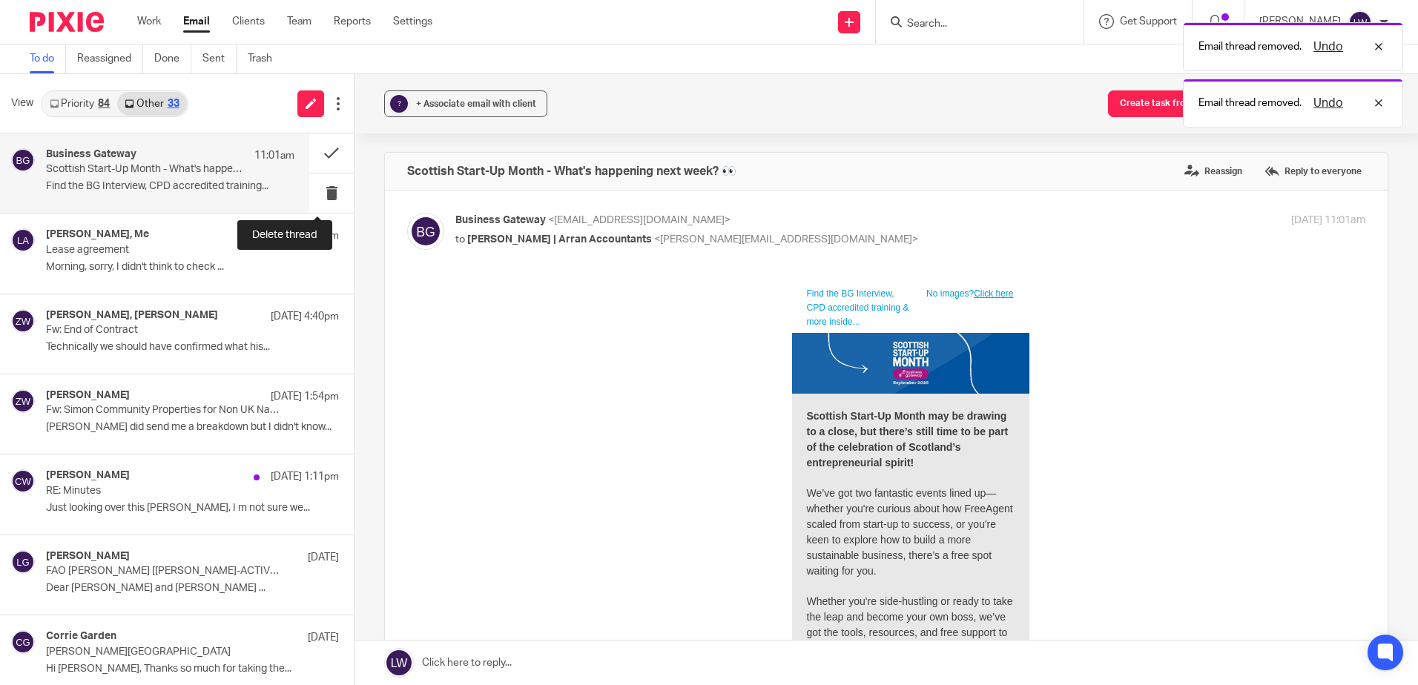
click at [322, 189] on button at bounding box center [331, 193] width 45 height 39
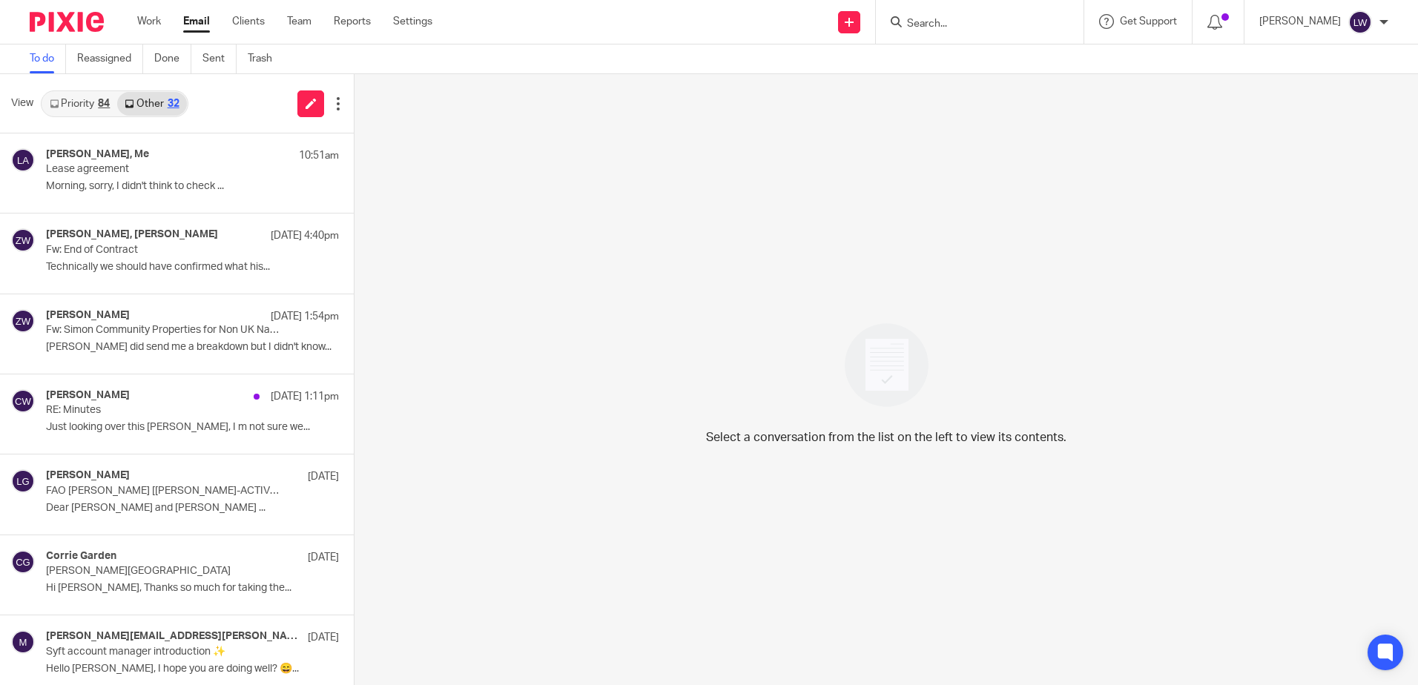
click at [93, 96] on link "Priority 84" at bounding box center [79, 104] width 75 height 24
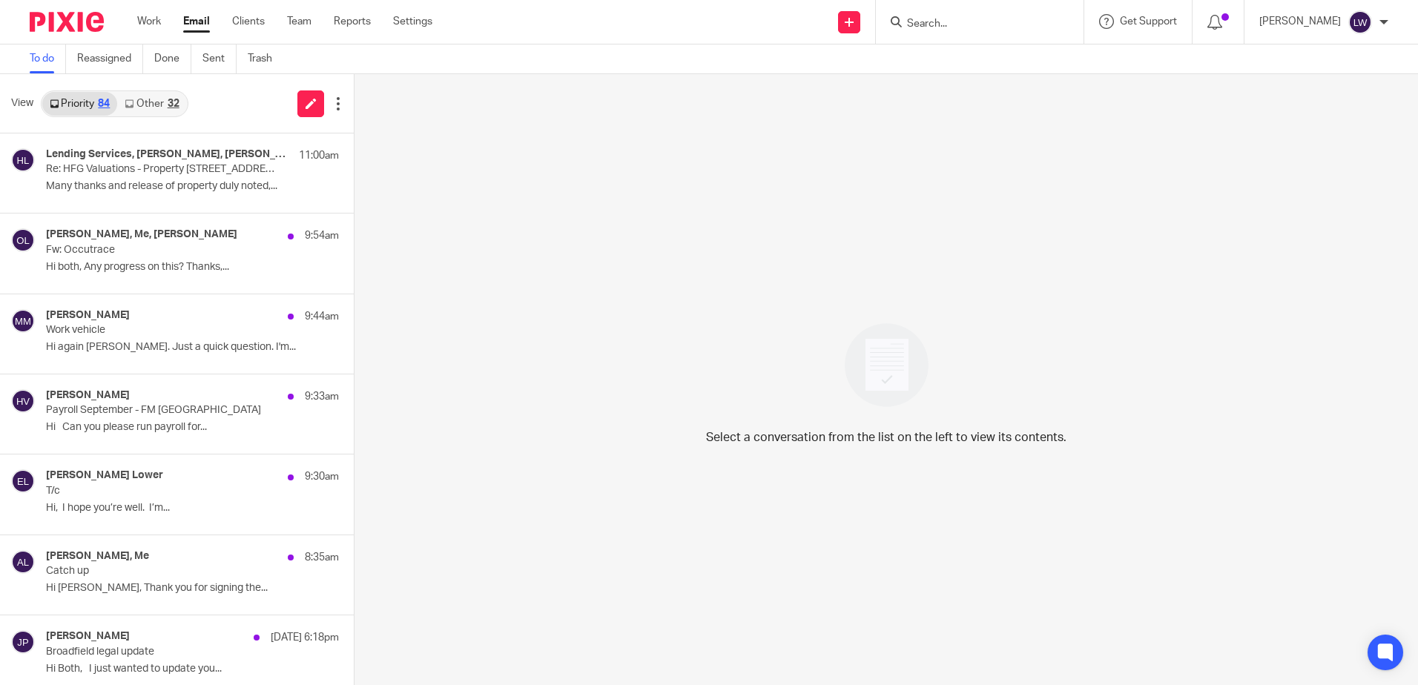
click at [128, 427] on p "Hi Can you please run payroll for..." at bounding box center [192, 427] width 293 height 13
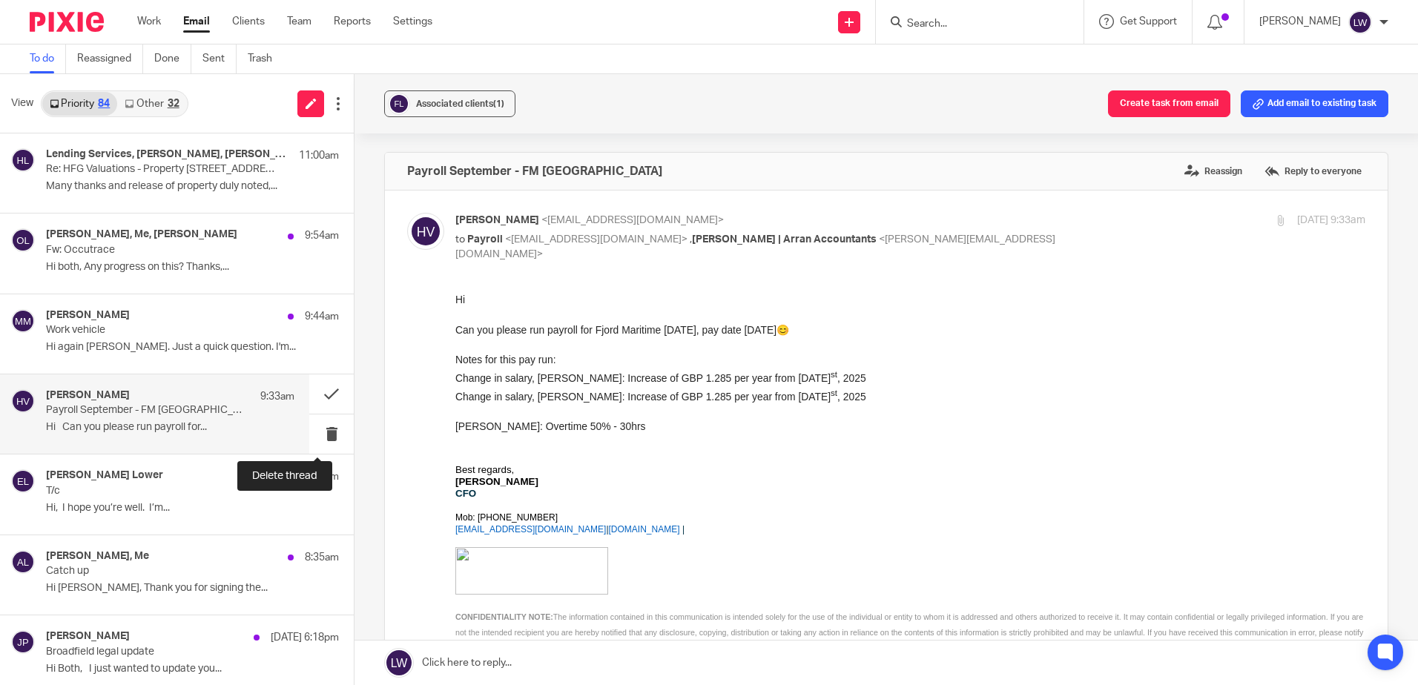
click at [320, 435] on button at bounding box center [331, 434] width 45 height 39
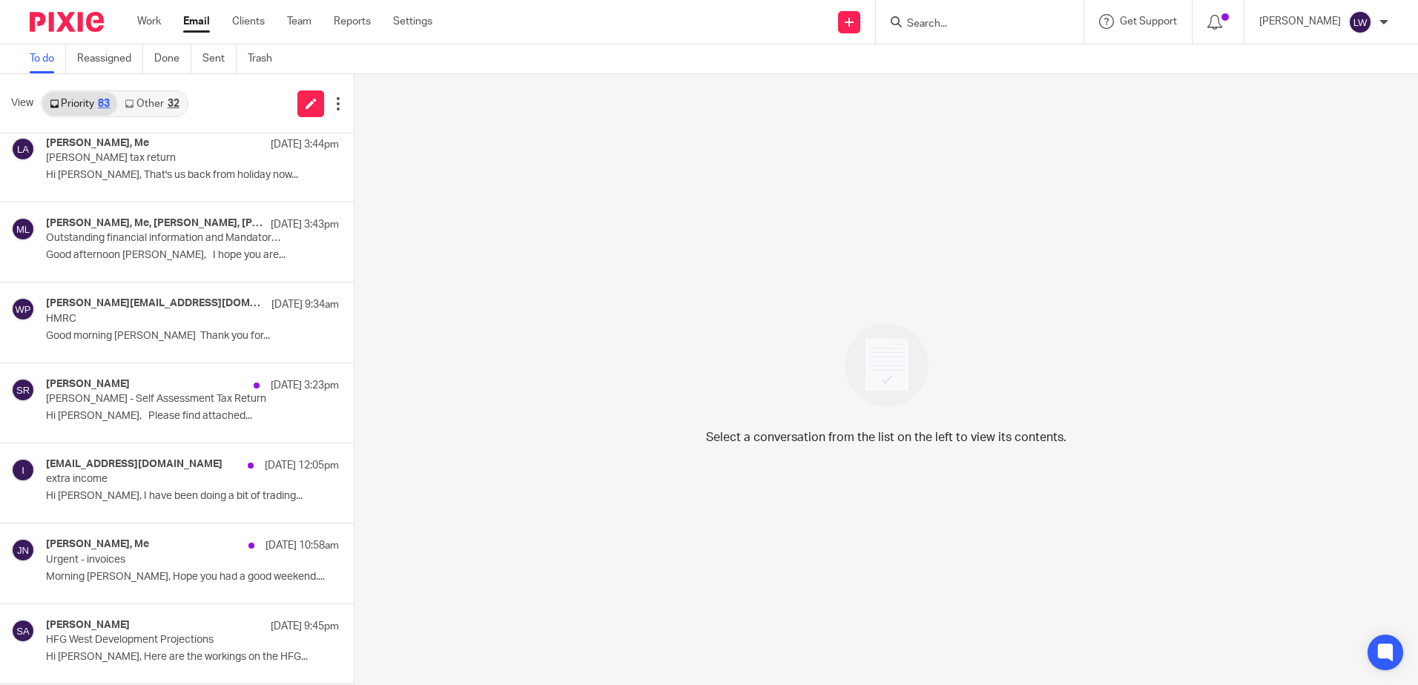
scroll to position [668, 0]
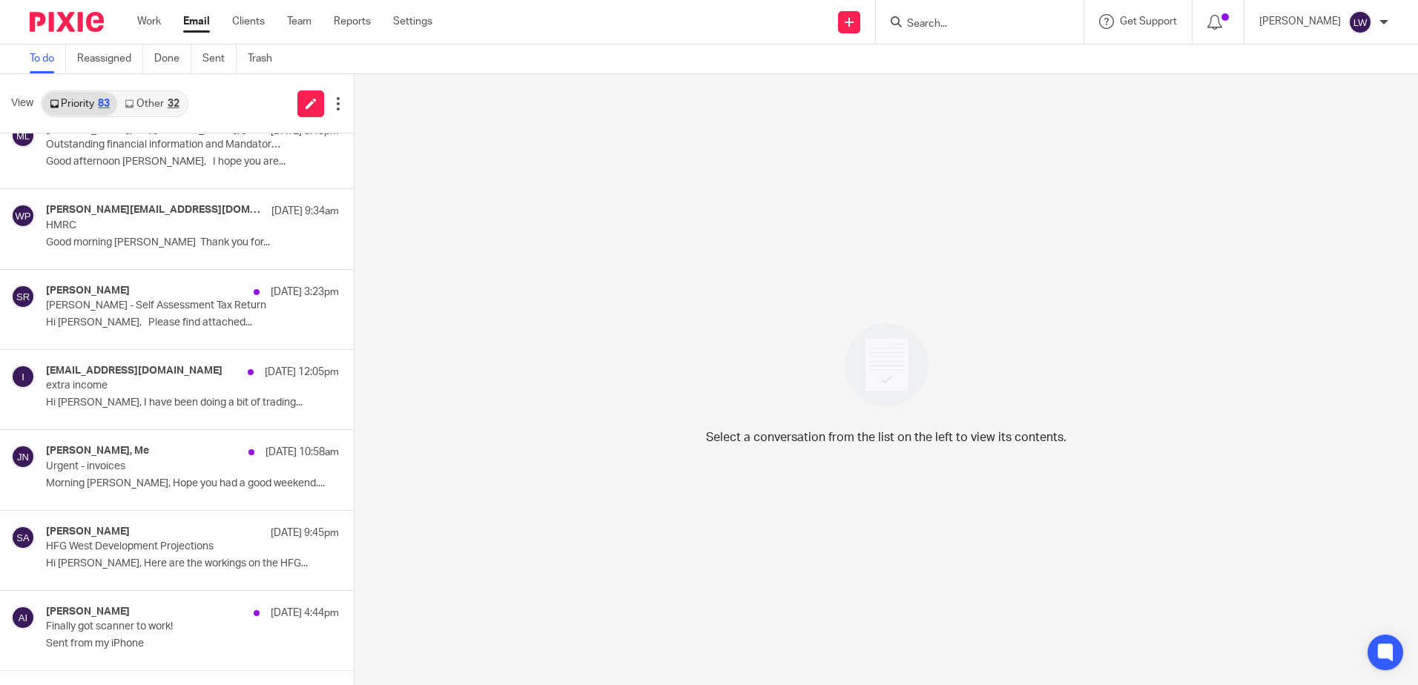
click at [139, 411] on div "info@wooleys.co.uk 22 Sep 12:05pm extra income Hi Lorna, I have been doing a bi…" at bounding box center [192, 390] width 293 height 50
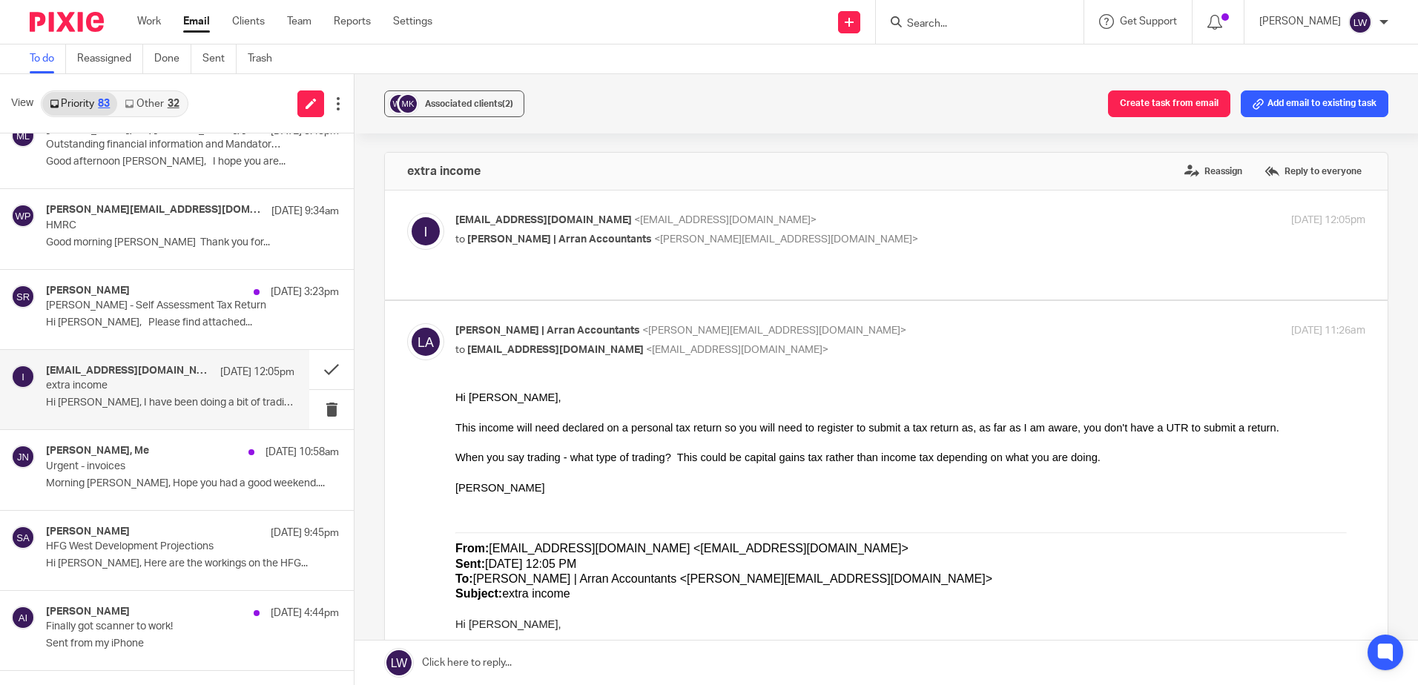
scroll to position [0, 0]
click at [461, 110] on div "Associated clients (2)" at bounding box center [469, 103] width 88 height 15
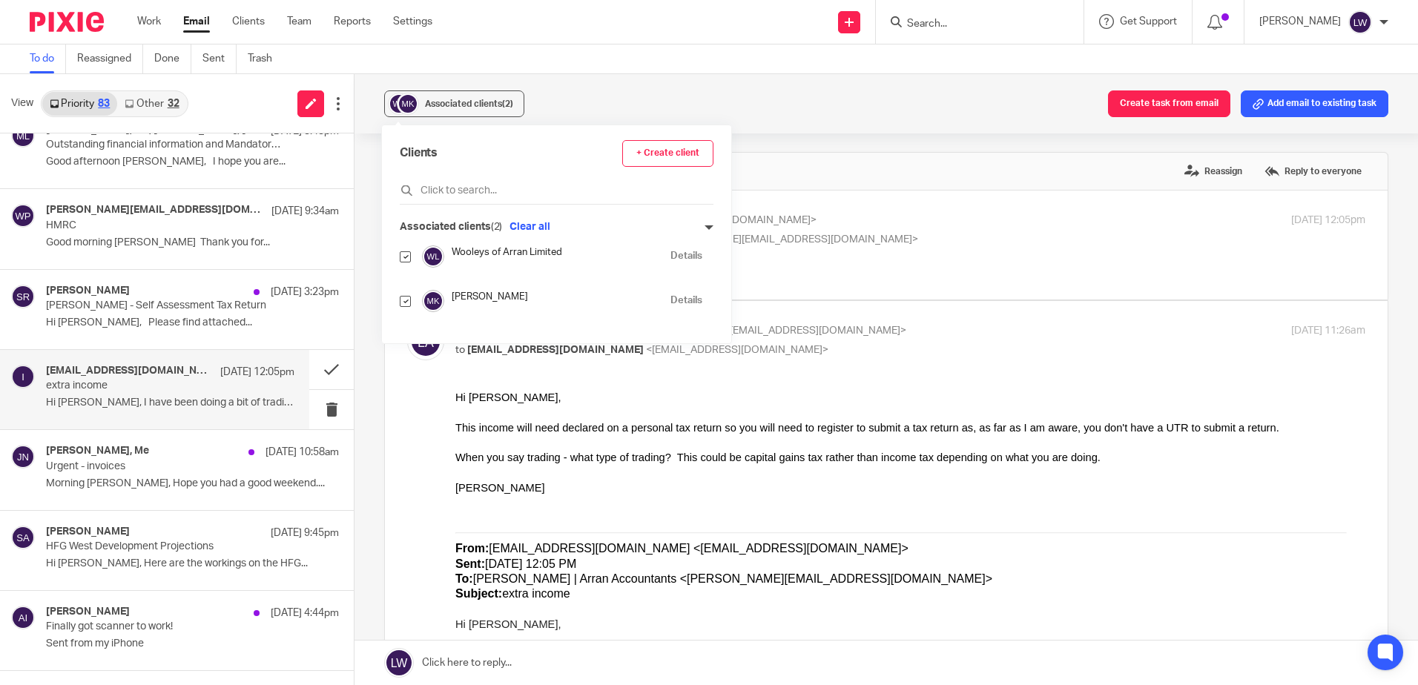
click at [402, 255] on input "checkbox" at bounding box center [405, 256] width 11 height 11
checkbox input "false"
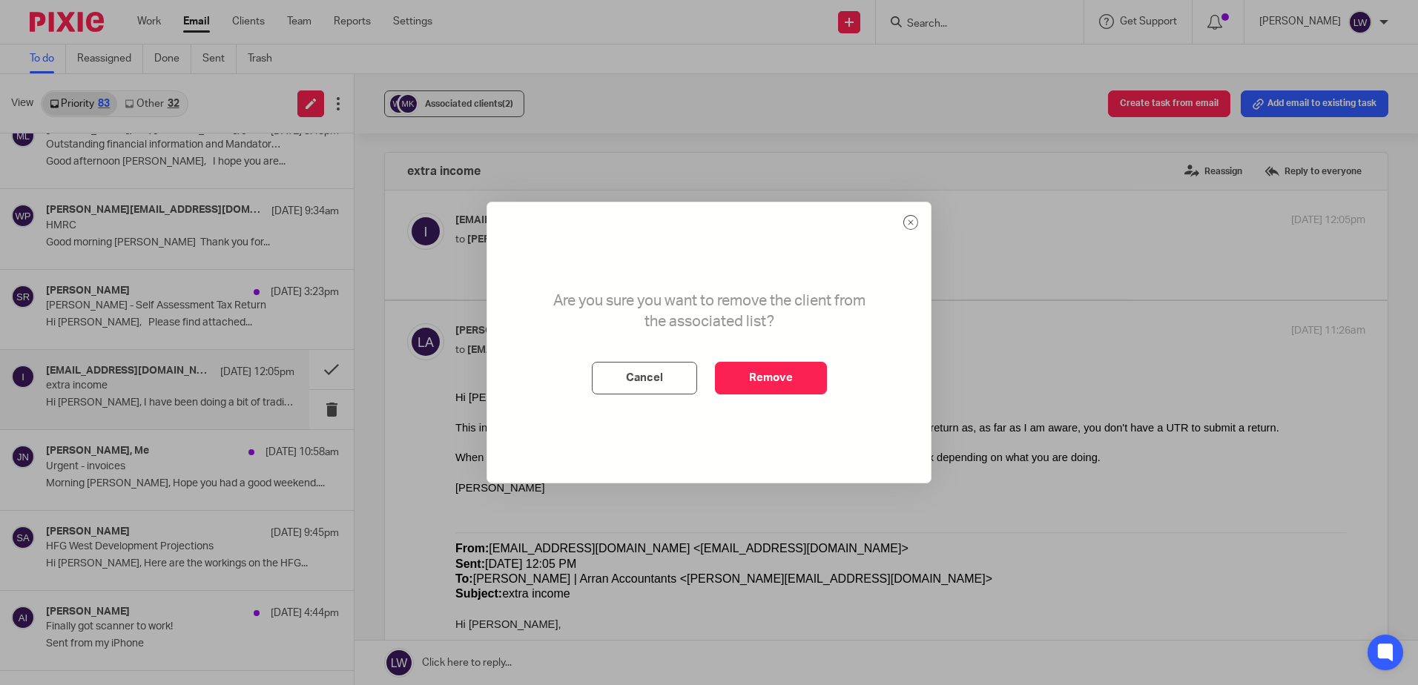
click at [760, 386] on button "Remove" at bounding box center [771, 378] width 112 height 33
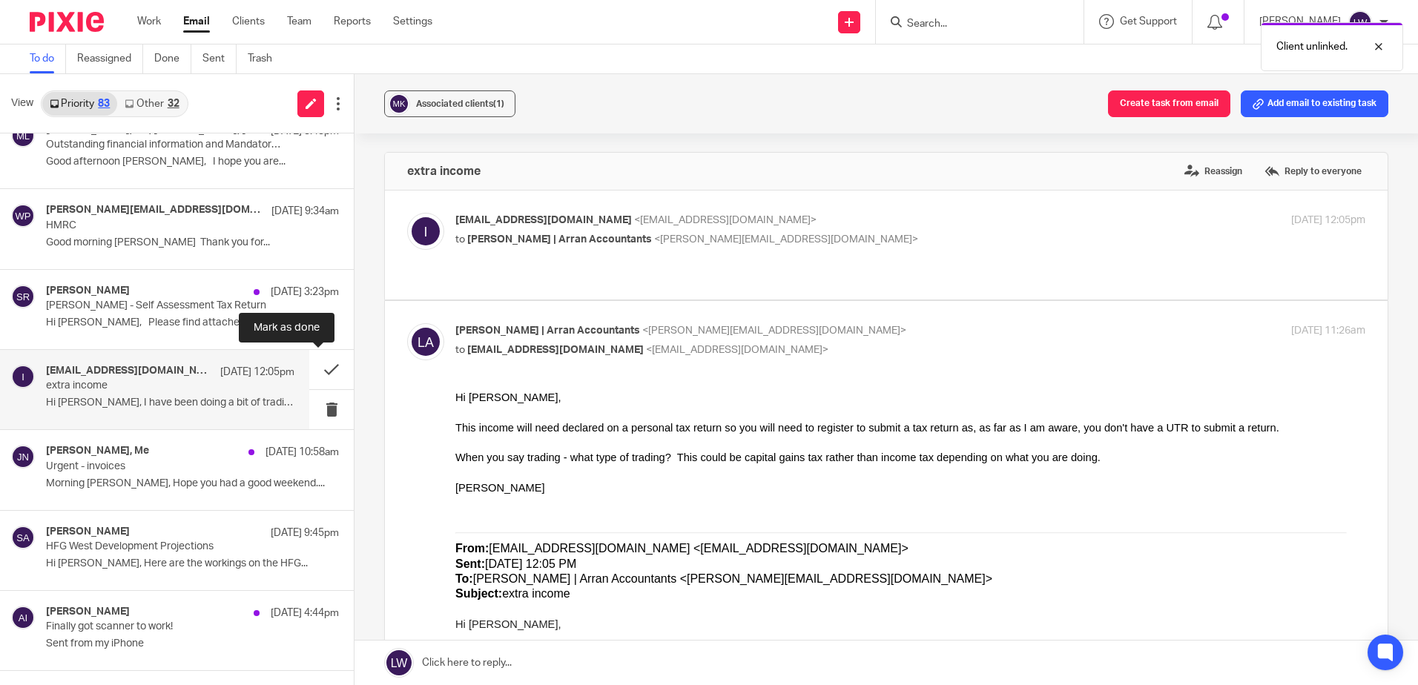
click at [316, 369] on button at bounding box center [331, 369] width 45 height 39
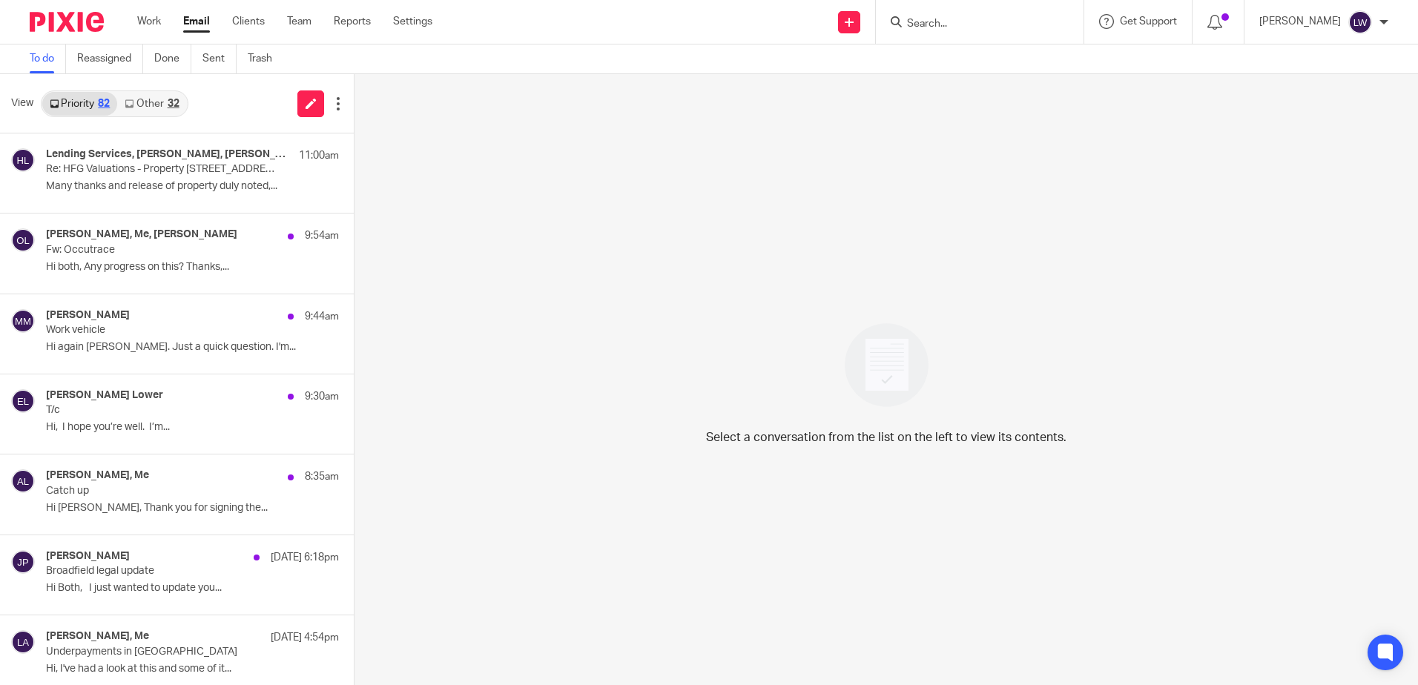
click at [159, 108] on link "Other 32" at bounding box center [151, 104] width 69 height 24
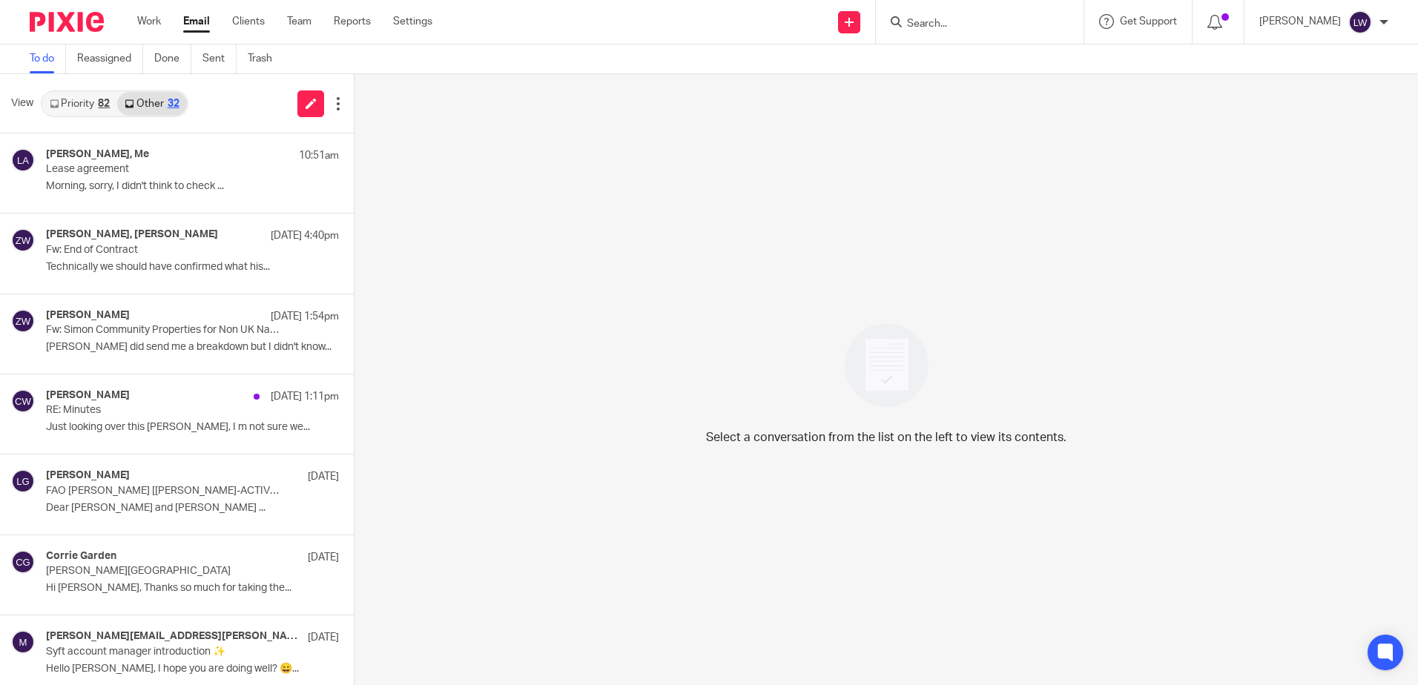
click at [139, 162] on div "Alan McNaughton, Me 10:51am" at bounding box center [192, 155] width 293 height 15
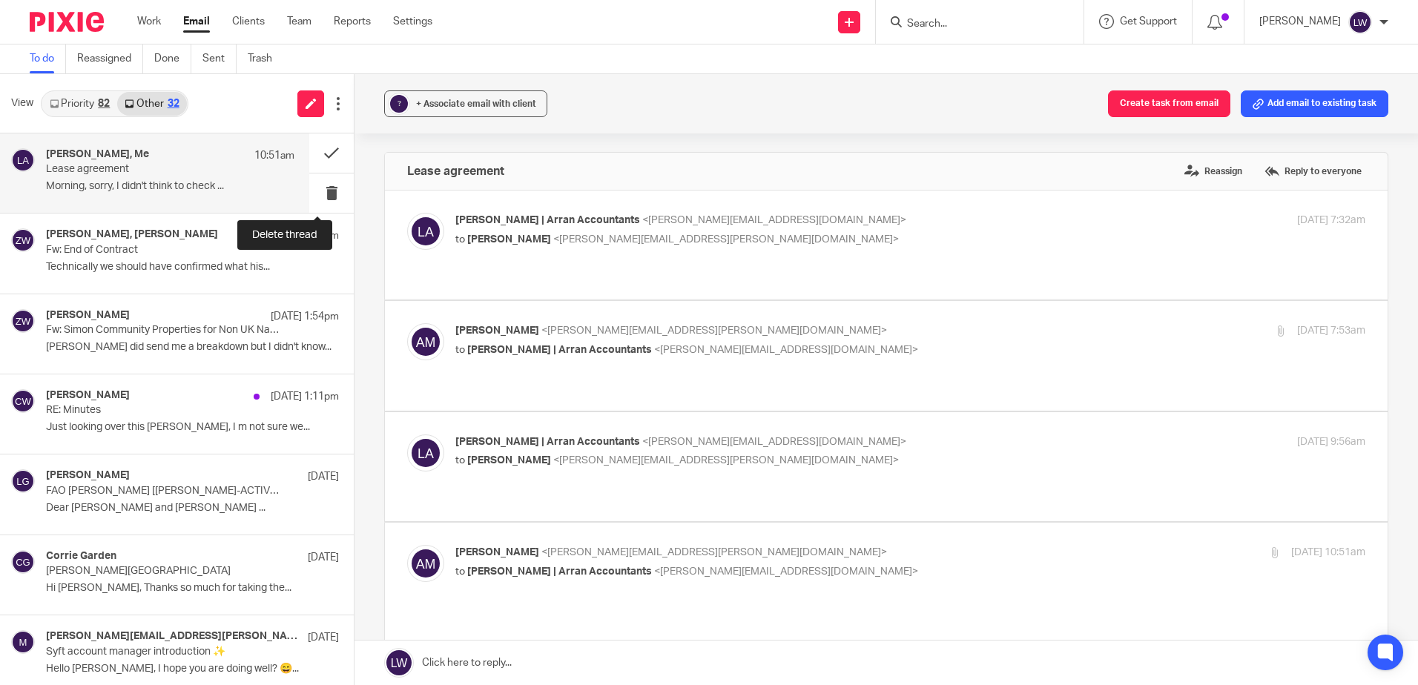
click at [320, 191] on button at bounding box center [331, 193] width 45 height 39
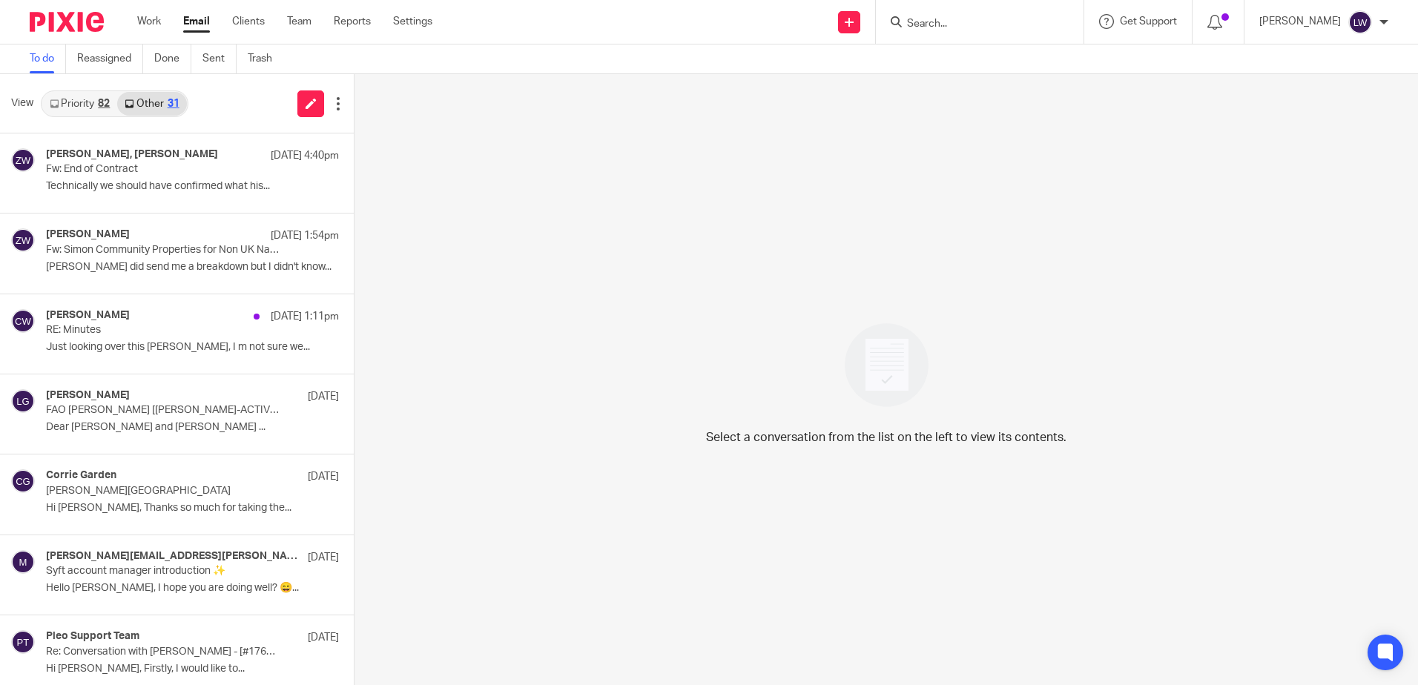
click at [91, 104] on link "Priority 82" at bounding box center [79, 104] width 75 height 24
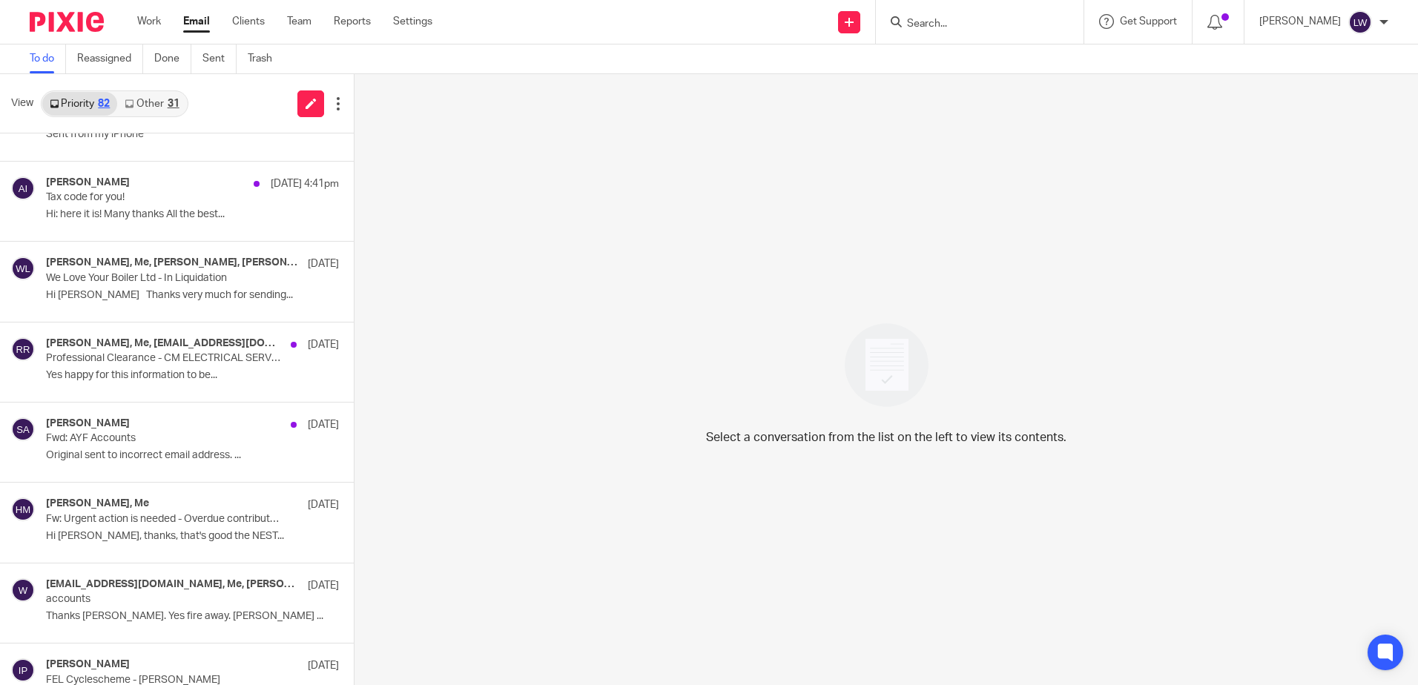
scroll to position [1113, 0]
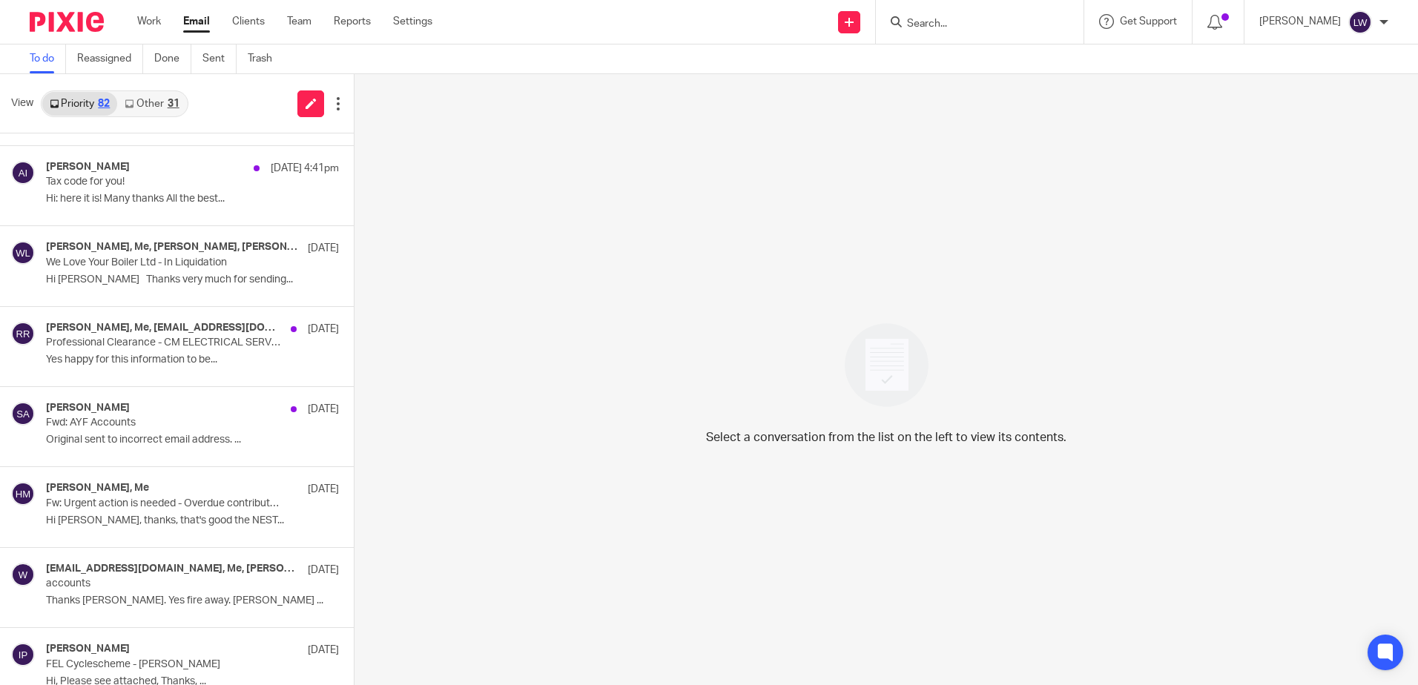
click at [131, 507] on p "Fw: Urgent action is needed - Overdue contribution schedule(s)" at bounding box center [163, 504] width 234 height 13
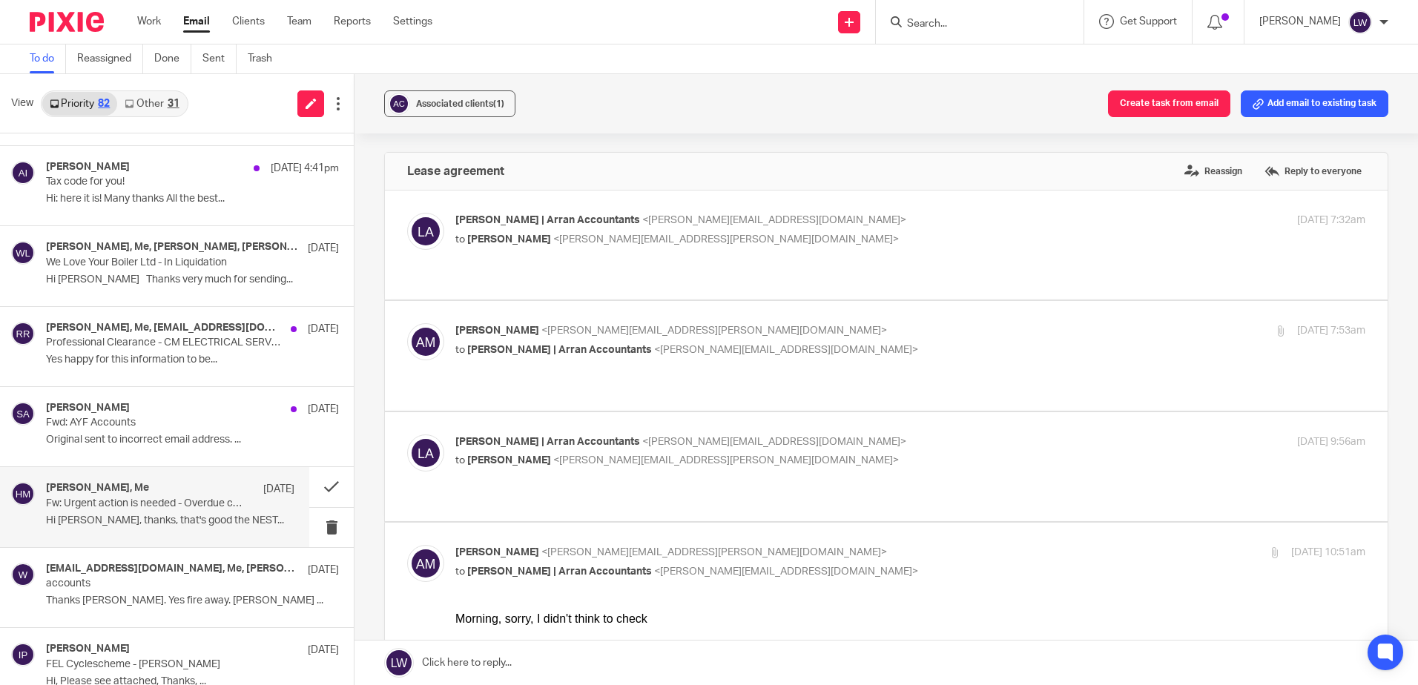
click at [145, 597] on p "Thanks Lorna. Yes fire away. Cheers, Matt ..." at bounding box center [192, 601] width 293 height 13
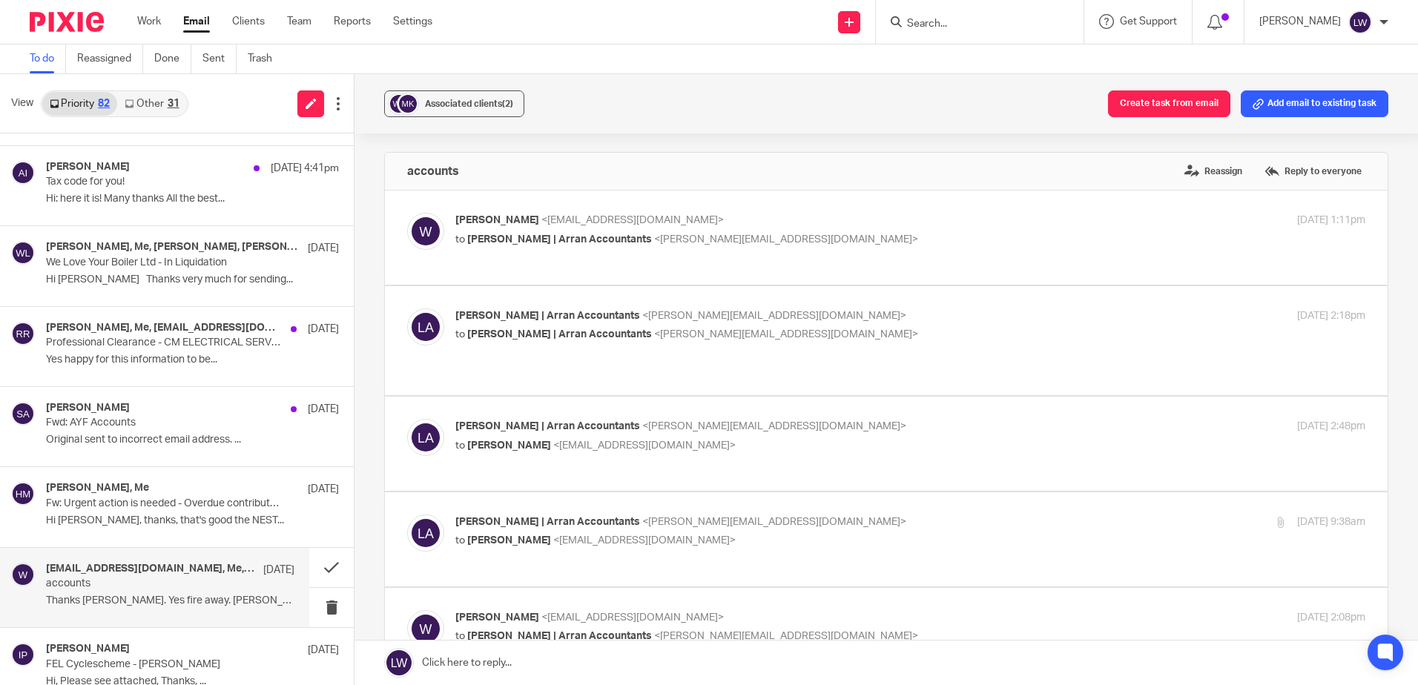
scroll to position [0, 0]
click at [464, 109] on div "Associated clients (2)" at bounding box center [469, 103] width 88 height 15
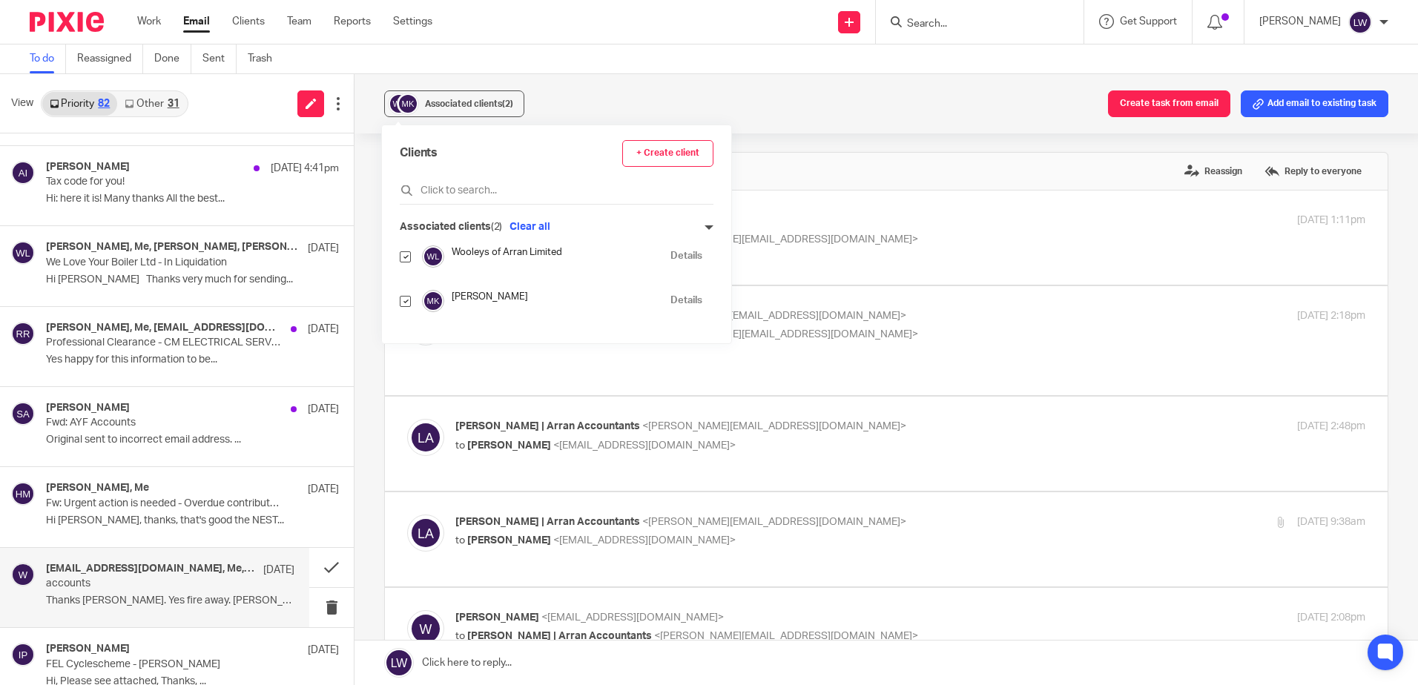
click at [401, 303] on input "checkbox" at bounding box center [405, 301] width 11 height 11
checkbox input "false"
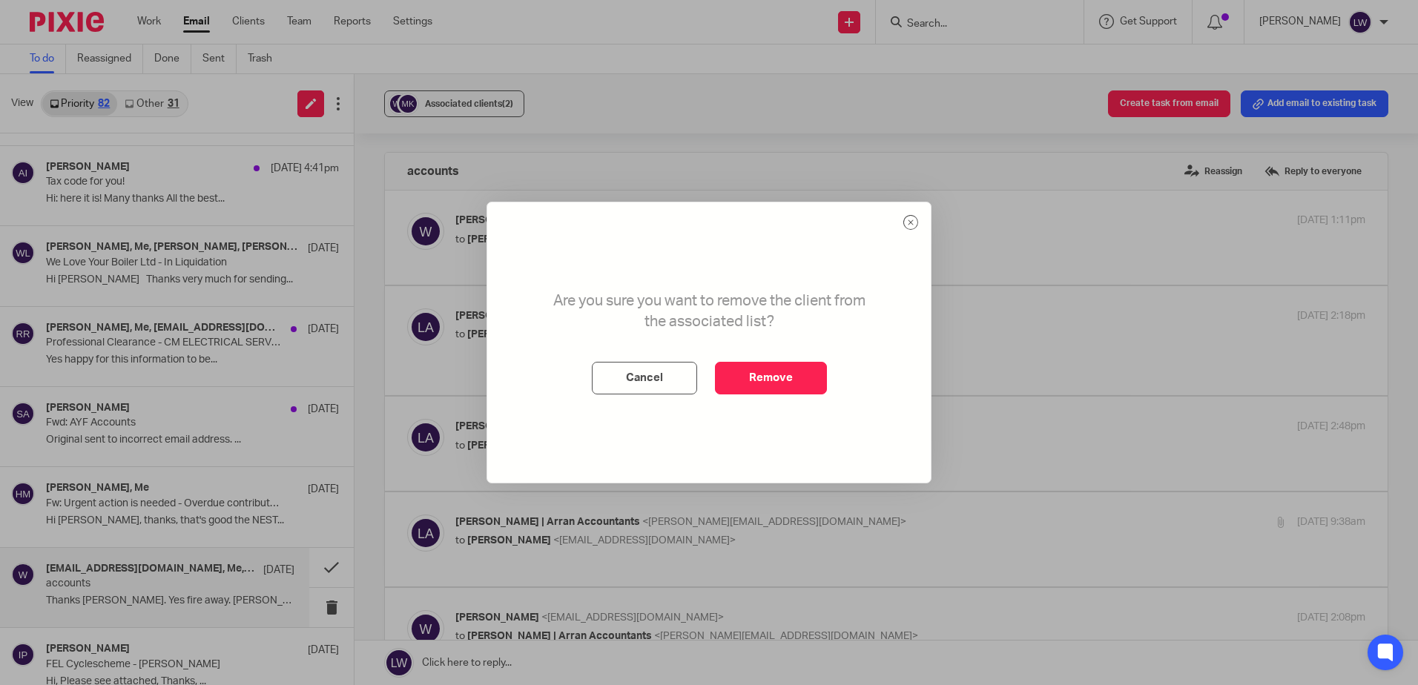
click at [795, 383] on button "Remove" at bounding box center [771, 378] width 112 height 33
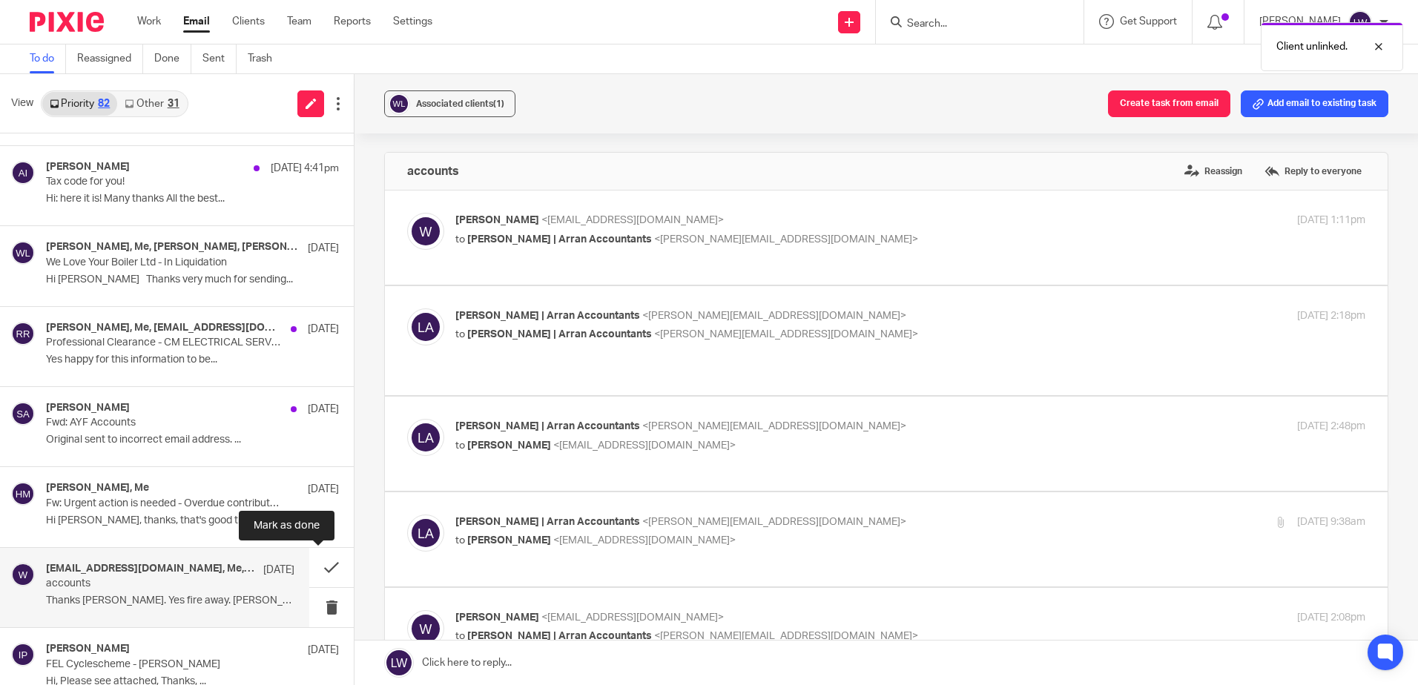
click at [314, 564] on button at bounding box center [331, 567] width 45 height 39
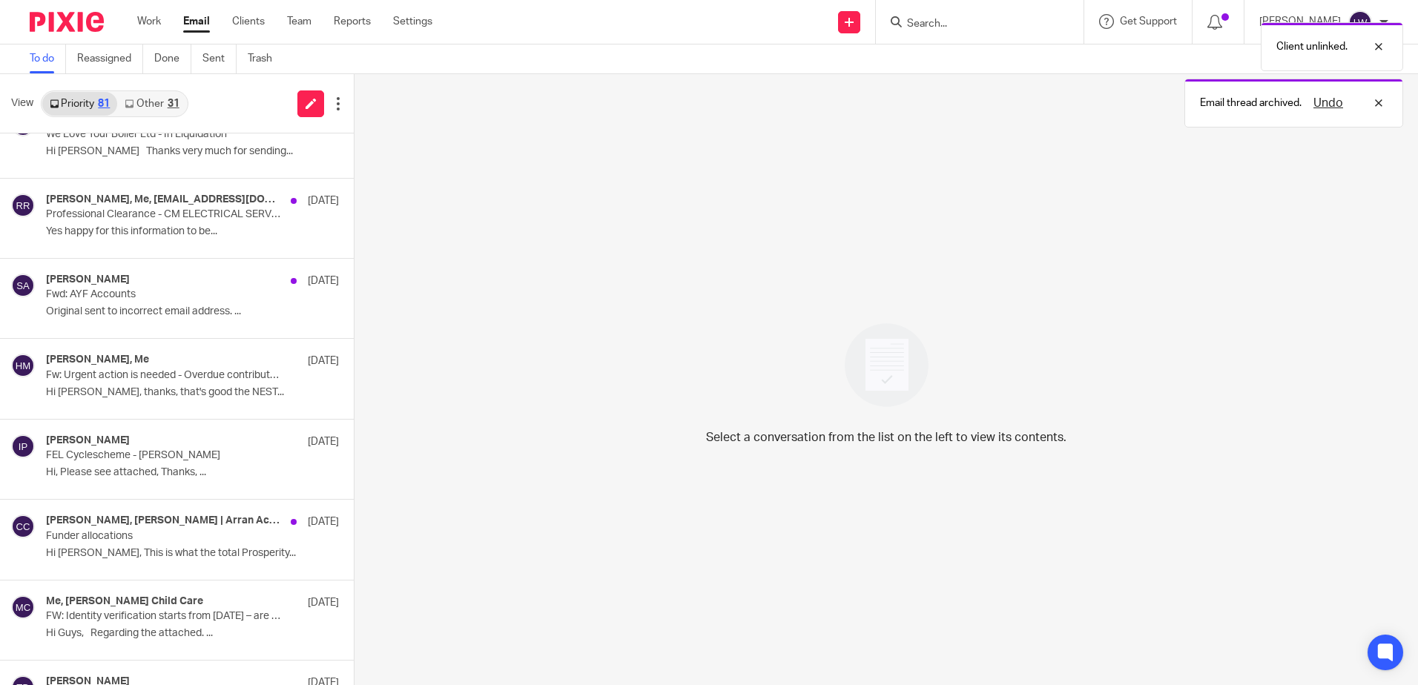
scroll to position [1261, 0]
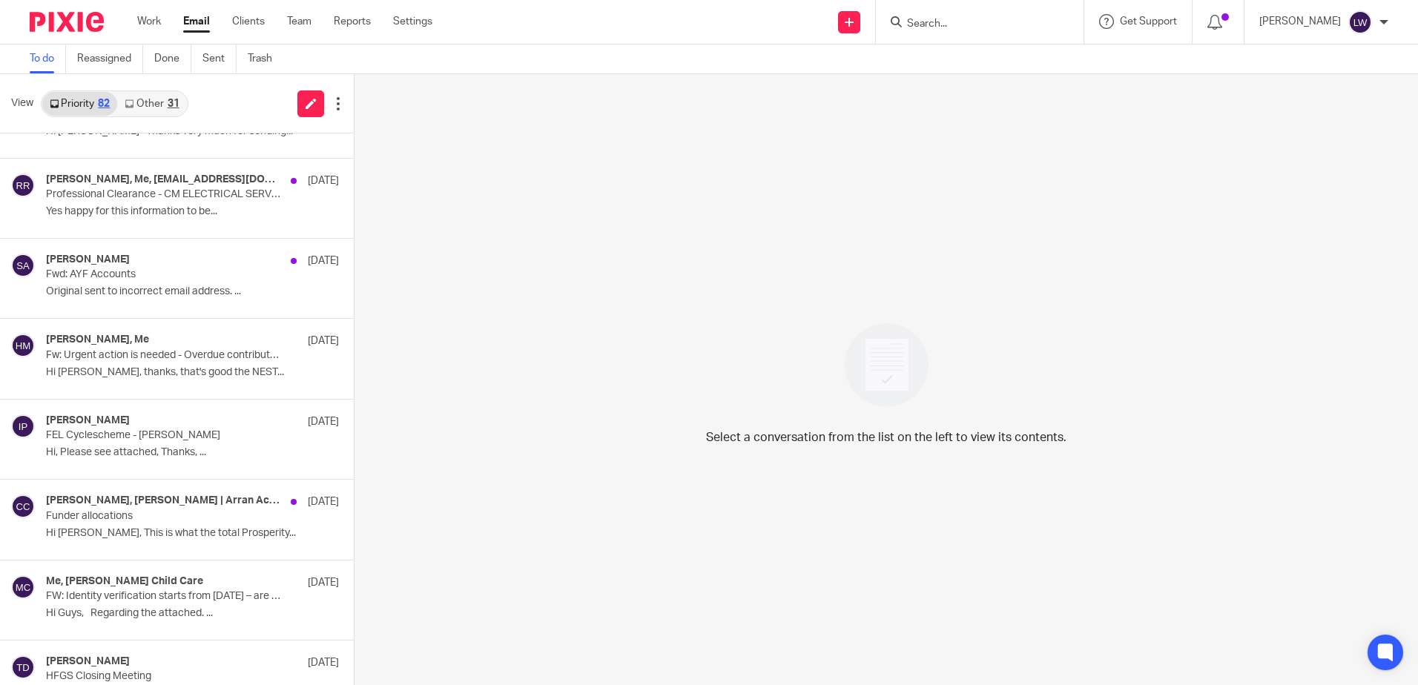
click at [147, 435] on p "FEL Cyclescheme - Scott" at bounding box center [163, 435] width 234 height 13
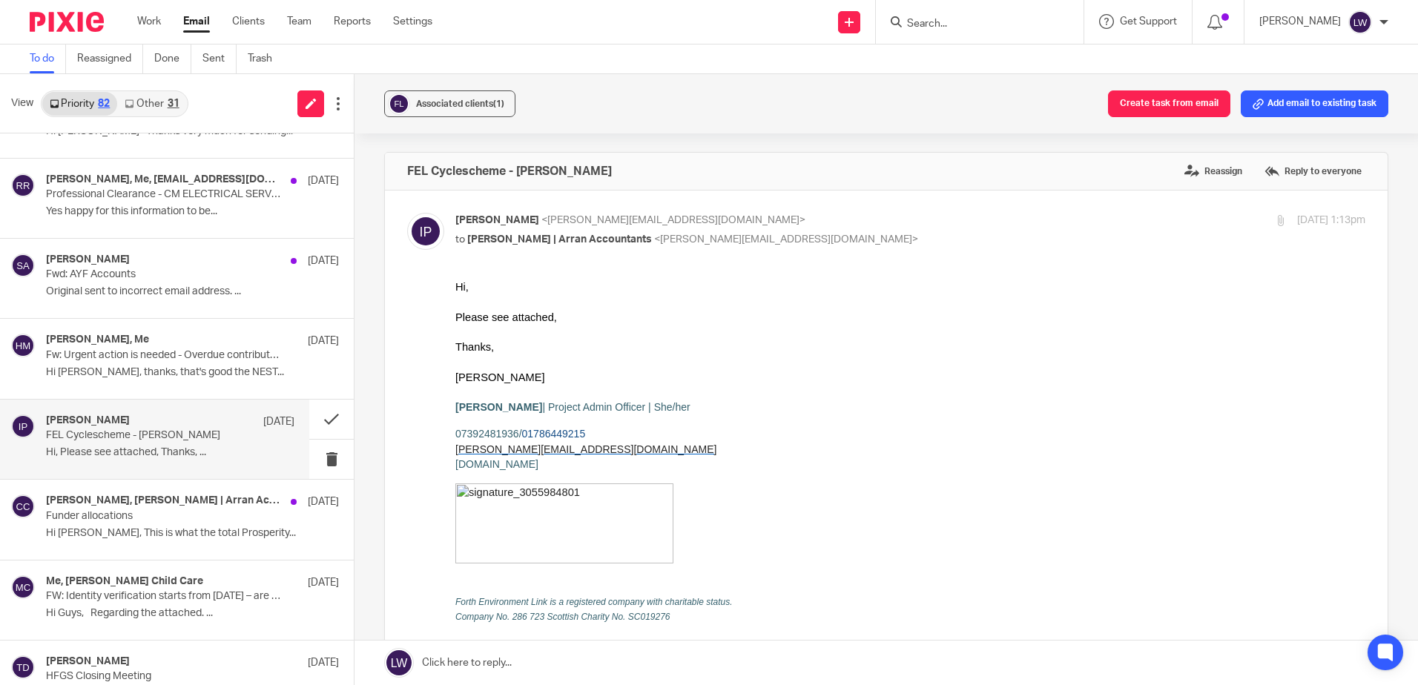
scroll to position [0, 0]
click at [461, 96] on div "Associated clients (1)" at bounding box center [460, 103] width 88 height 15
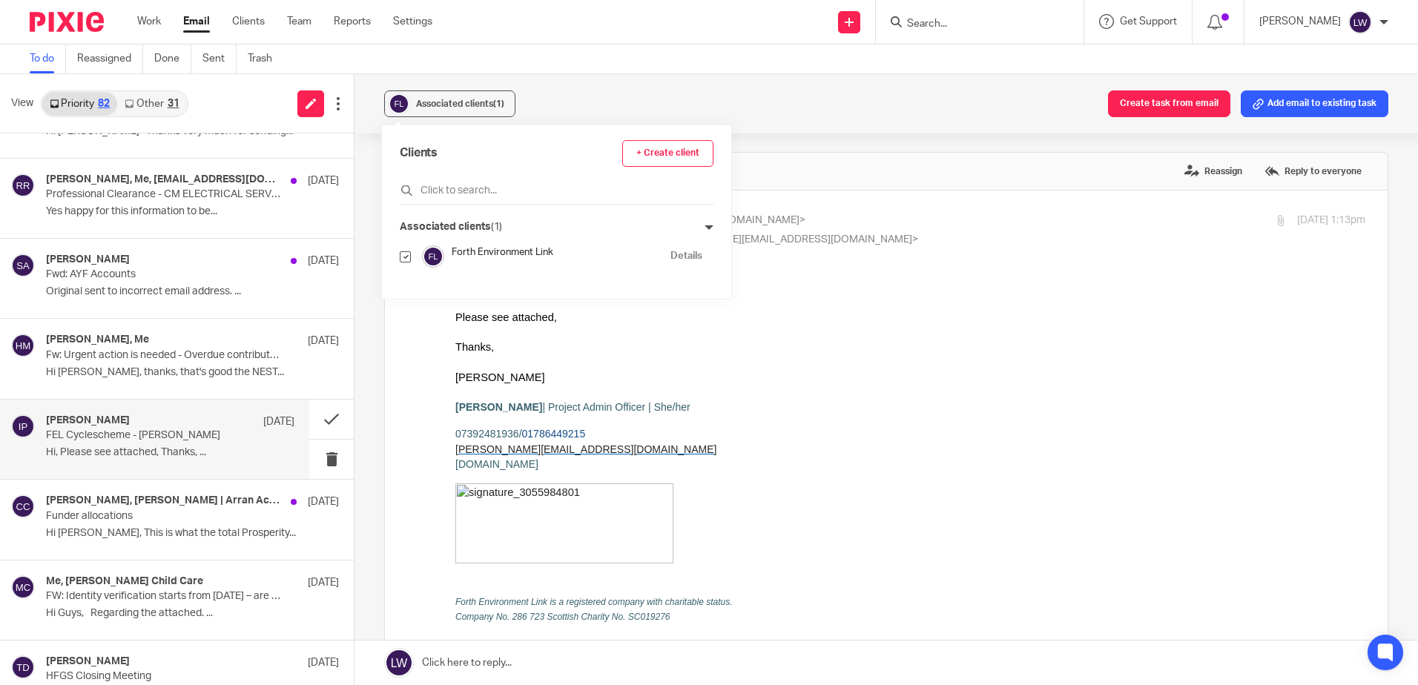
click at [562, 95] on div "Associated clients (1) Create task from email Add email to existing task" at bounding box center [887, 103] width 1064 height 59
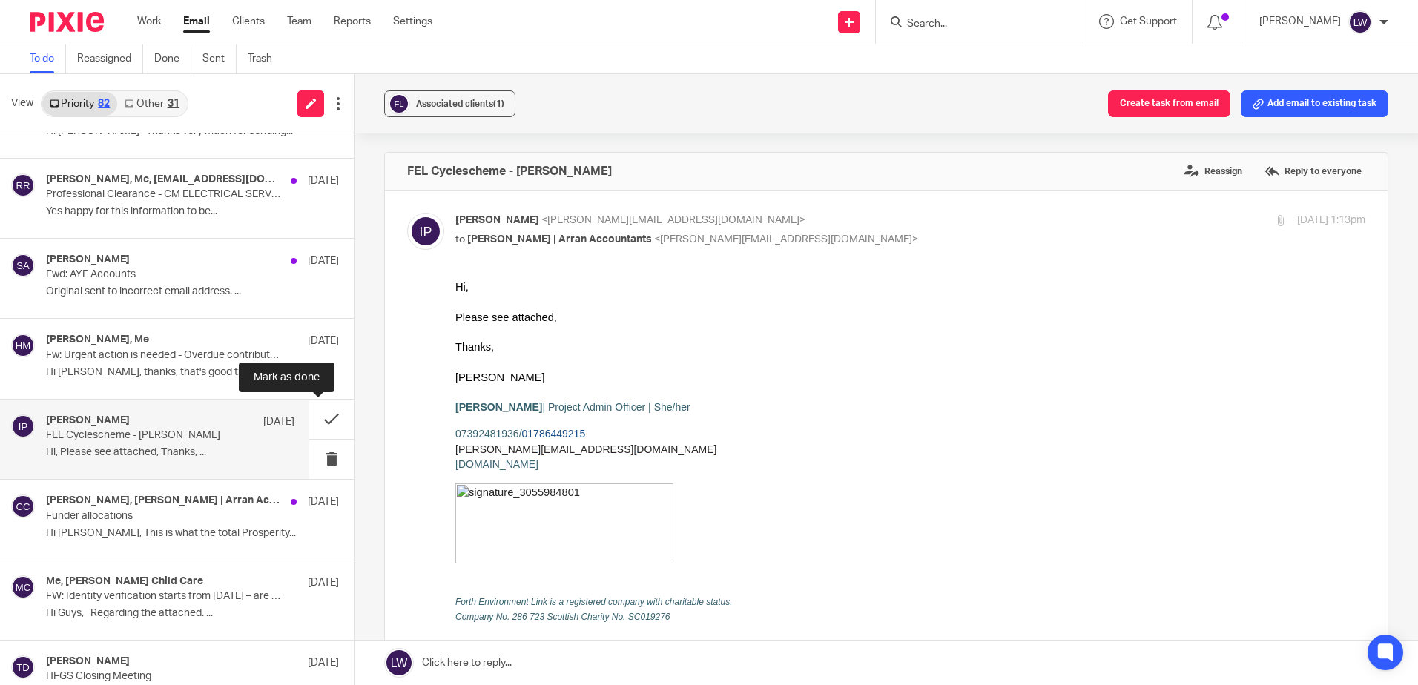
click at [316, 421] on button at bounding box center [331, 419] width 45 height 39
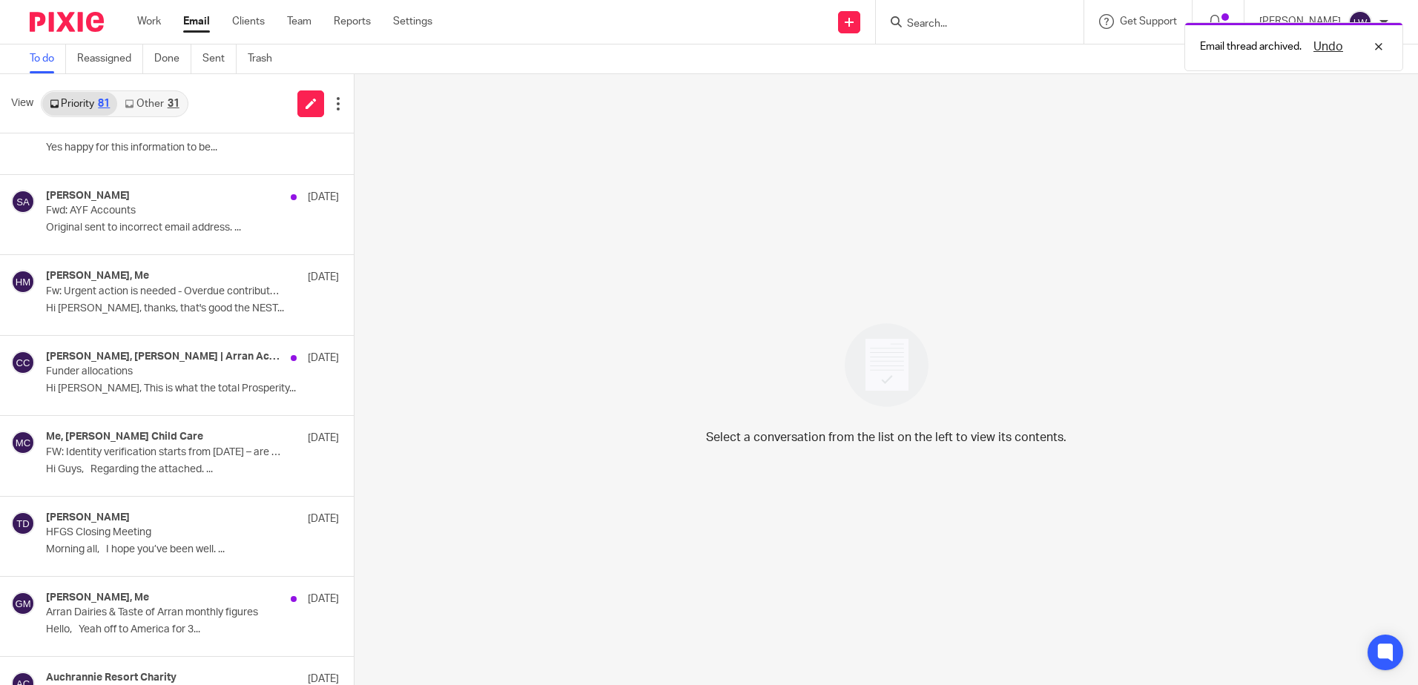
scroll to position [1409, 0]
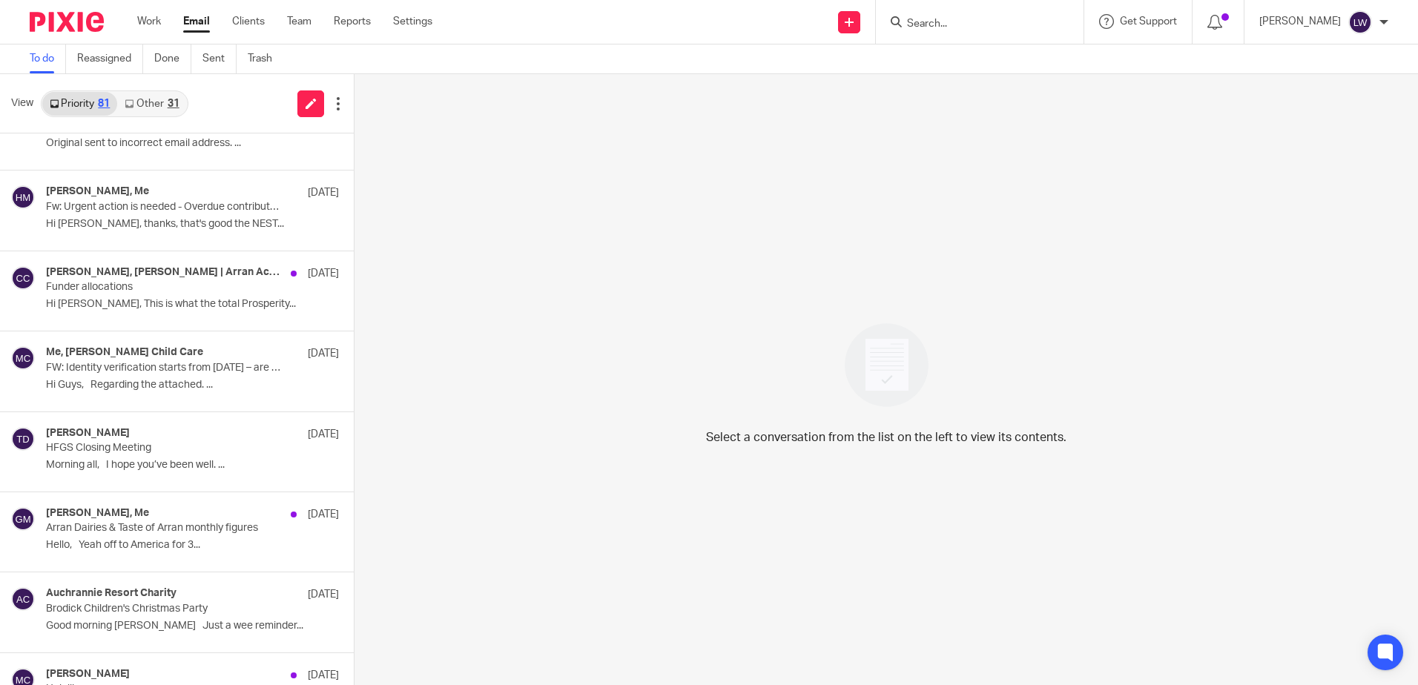
click at [195, 17] on link "Email" at bounding box center [196, 21] width 27 height 15
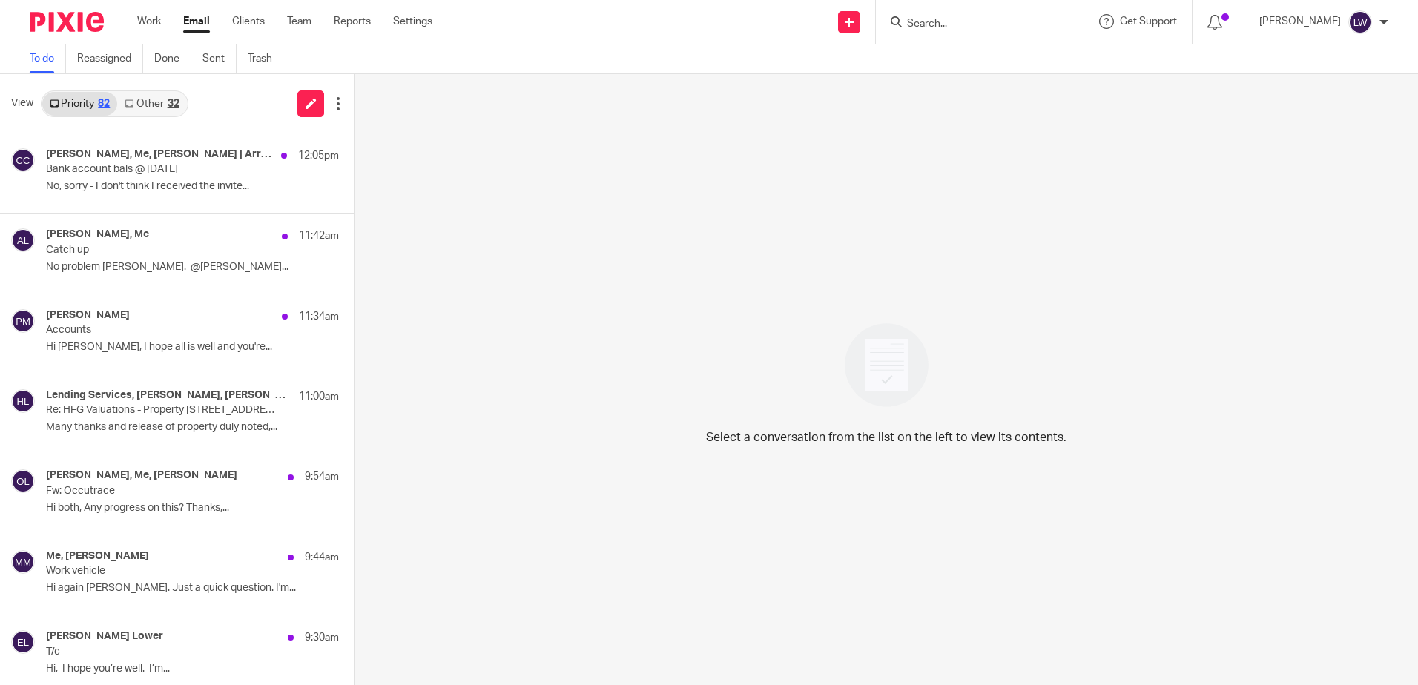
click at [157, 107] on link "Other 32" at bounding box center [151, 104] width 69 height 24
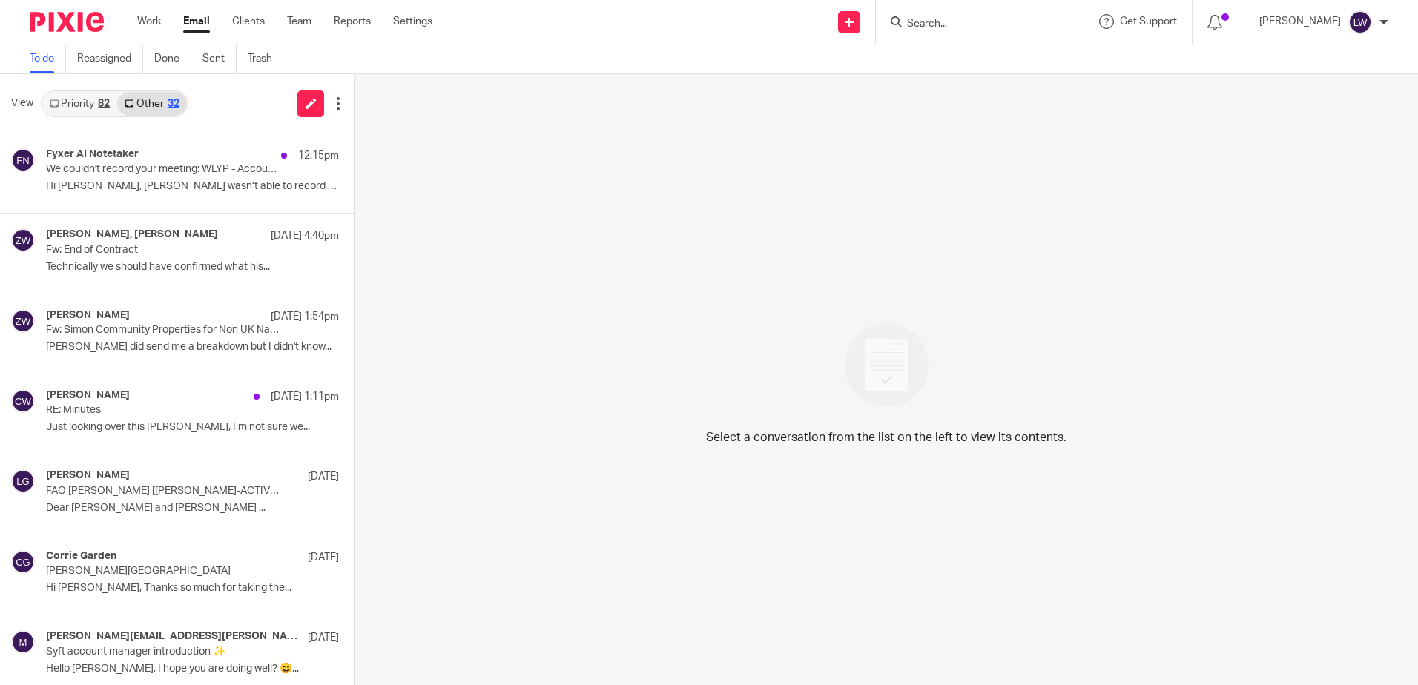
click at [160, 166] on p "We couldn't record your meeting: WLYP - Accounts Meeting" at bounding box center [163, 169] width 234 height 13
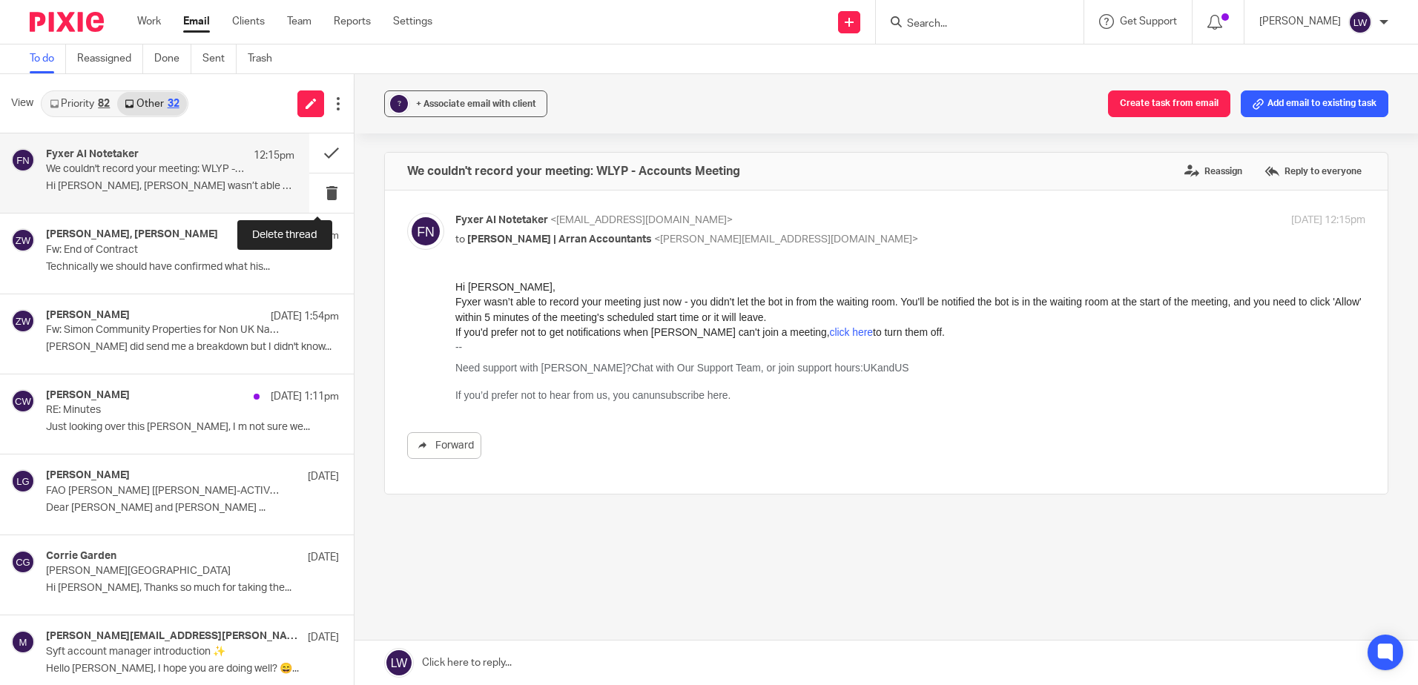
click at [317, 195] on button at bounding box center [331, 193] width 45 height 39
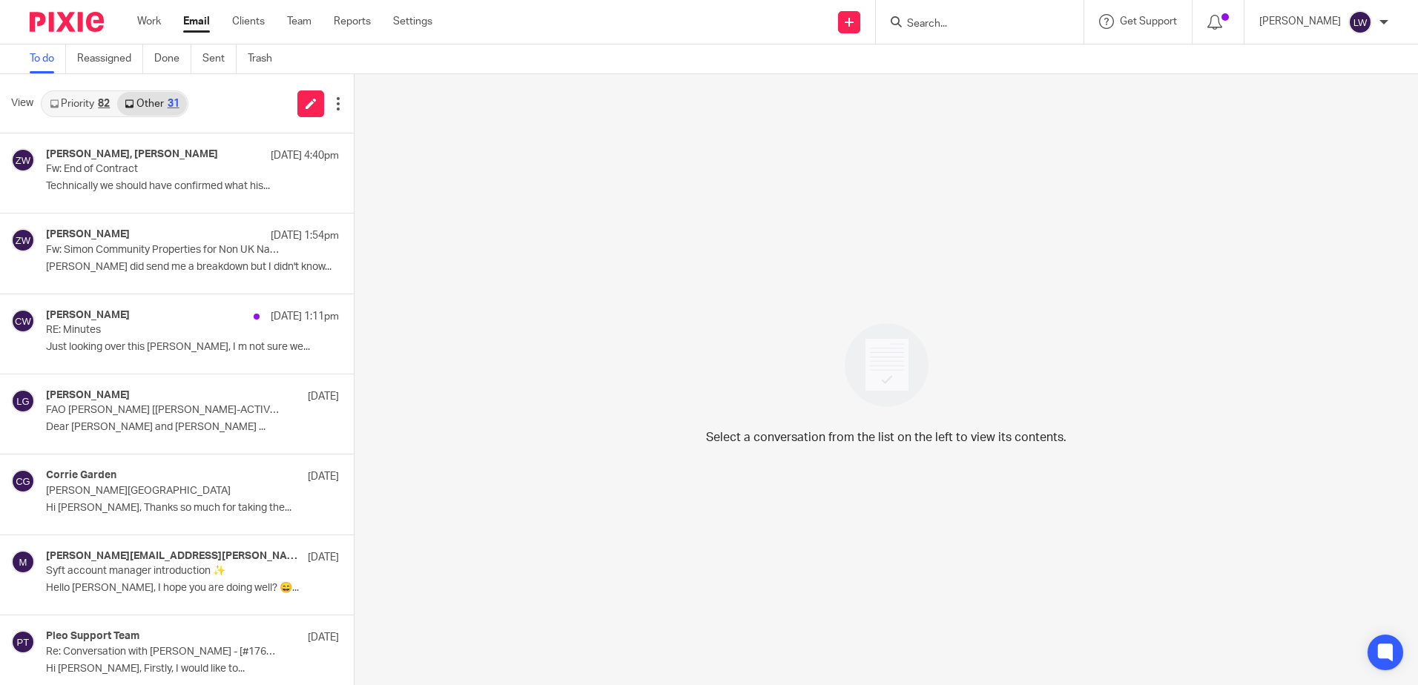
click at [91, 105] on link "Priority 82" at bounding box center [79, 104] width 75 height 24
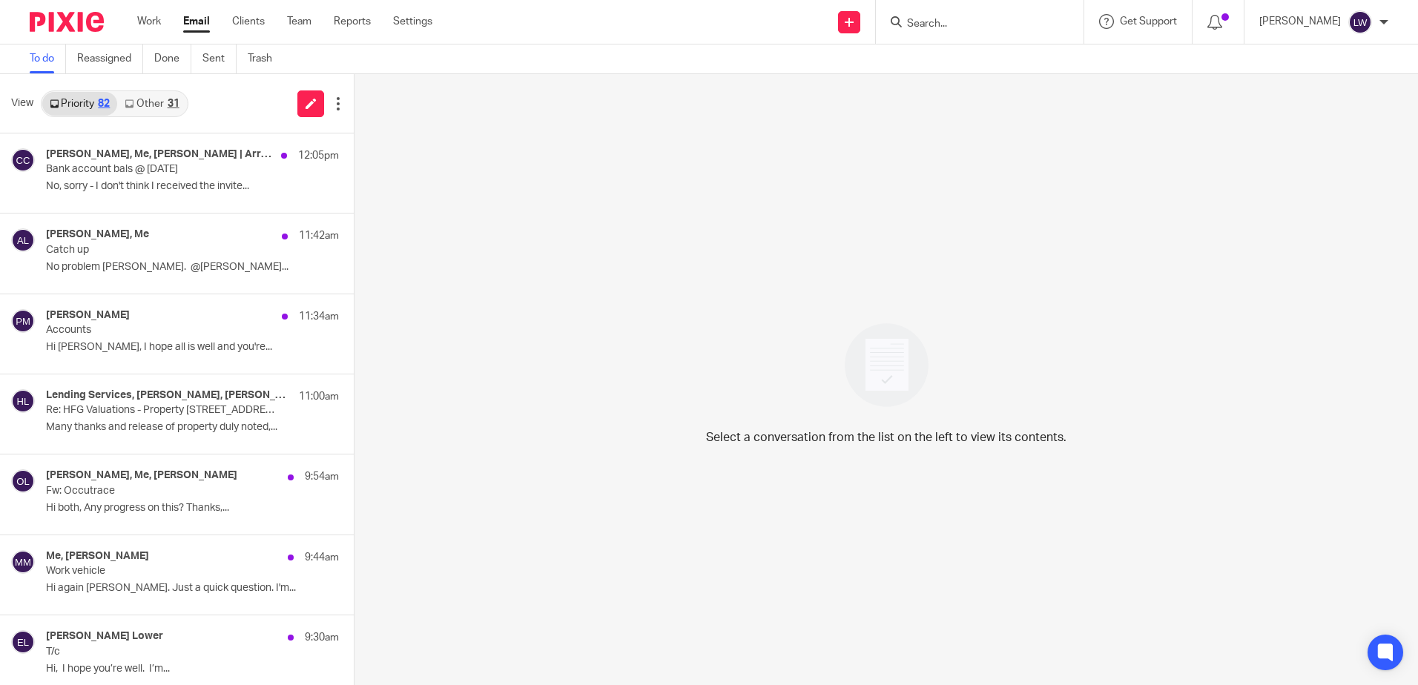
click at [107, 194] on div "[PERSON_NAME], Me, [PERSON_NAME] | Arran Accountants, [PERSON_NAME] 12:05pm Ban…" at bounding box center [192, 173] width 293 height 50
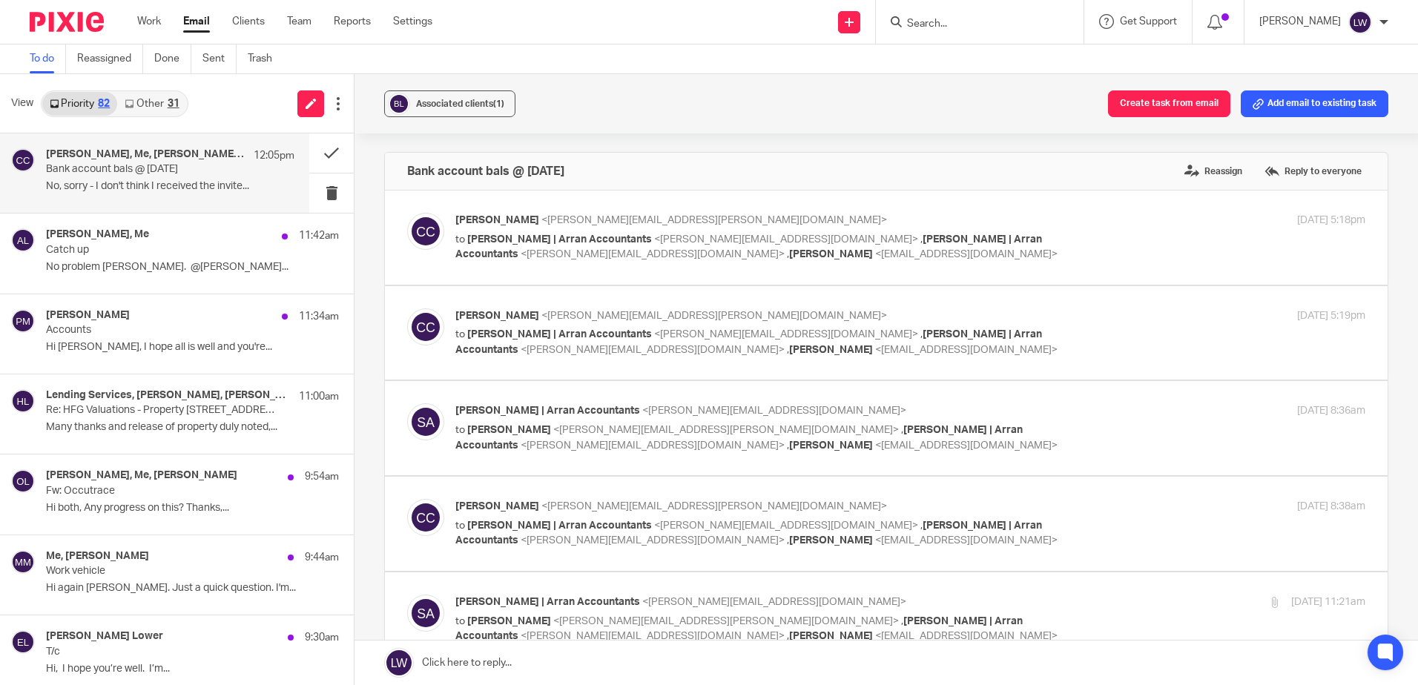
click at [441, 103] on span "Associated clients (1)" at bounding box center [460, 103] width 88 height 9
click at [323, 154] on button at bounding box center [331, 153] width 45 height 39
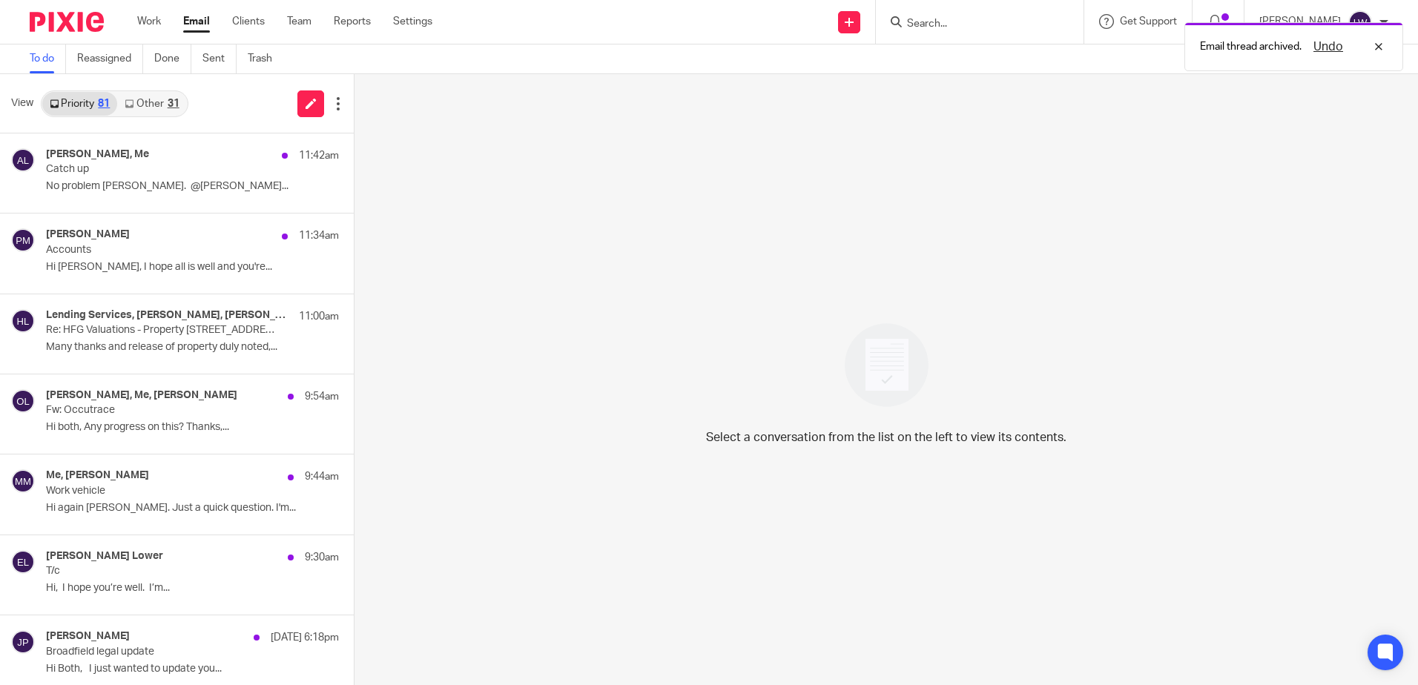
click at [160, 182] on p "No problem [PERSON_NAME]. @[PERSON_NAME]..." at bounding box center [192, 186] width 293 height 13
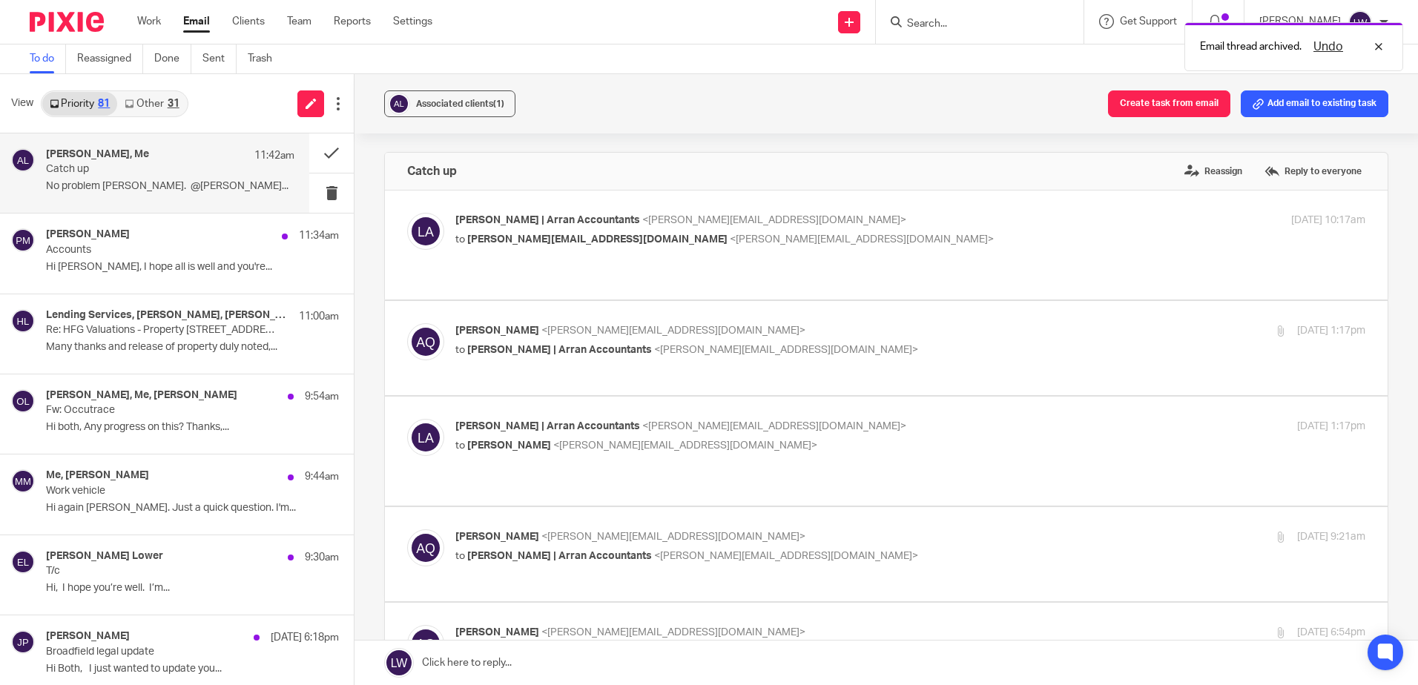
click at [461, 103] on span "Associated clients (1)" at bounding box center [460, 103] width 88 height 9
click at [569, 99] on div "Associated clients (1) Create task from email Add email to existing task" at bounding box center [887, 103] width 1064 height 59
click at [320, 147] on button at bounding box center [331, 153] width 45 height 39
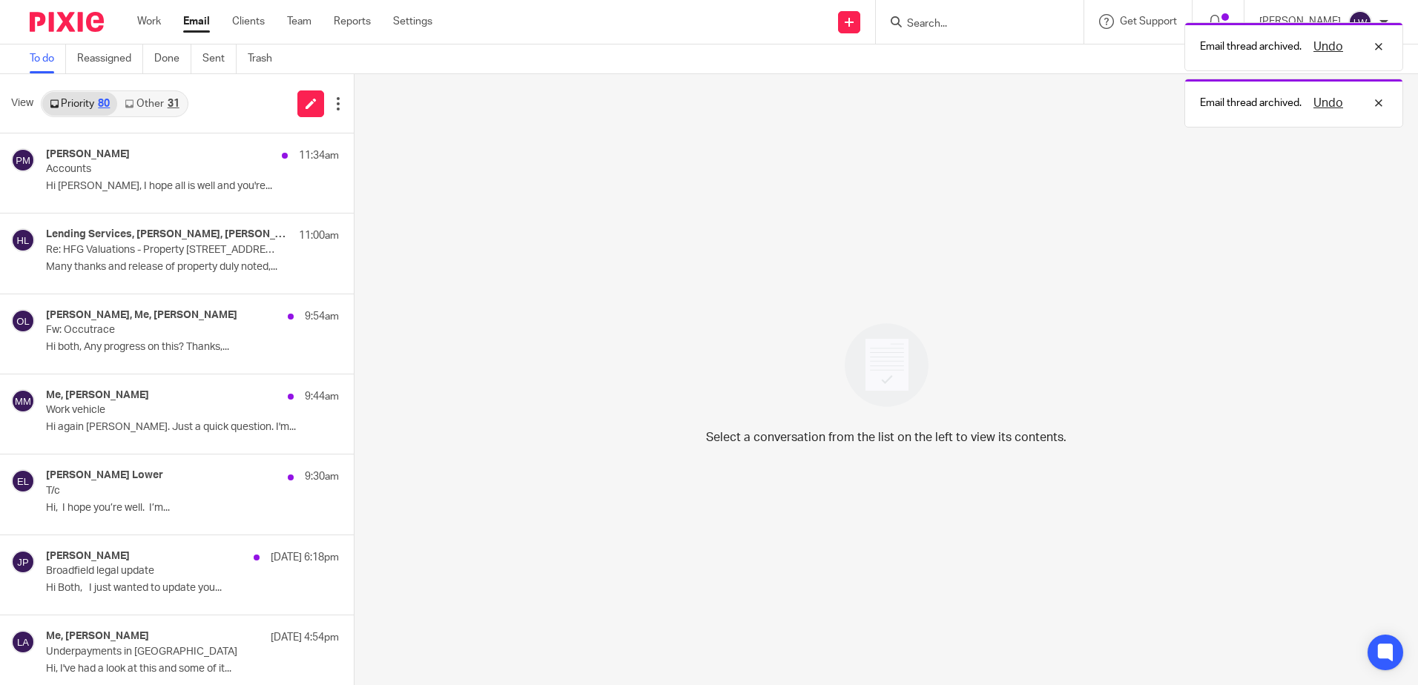
click at [153, 250] on p "Re: HFG Valuations - Property [STREET_ADDRESS][PERSON_NAME] - Please confirm if…" at bounding box center [163, 250] width 234 height 13
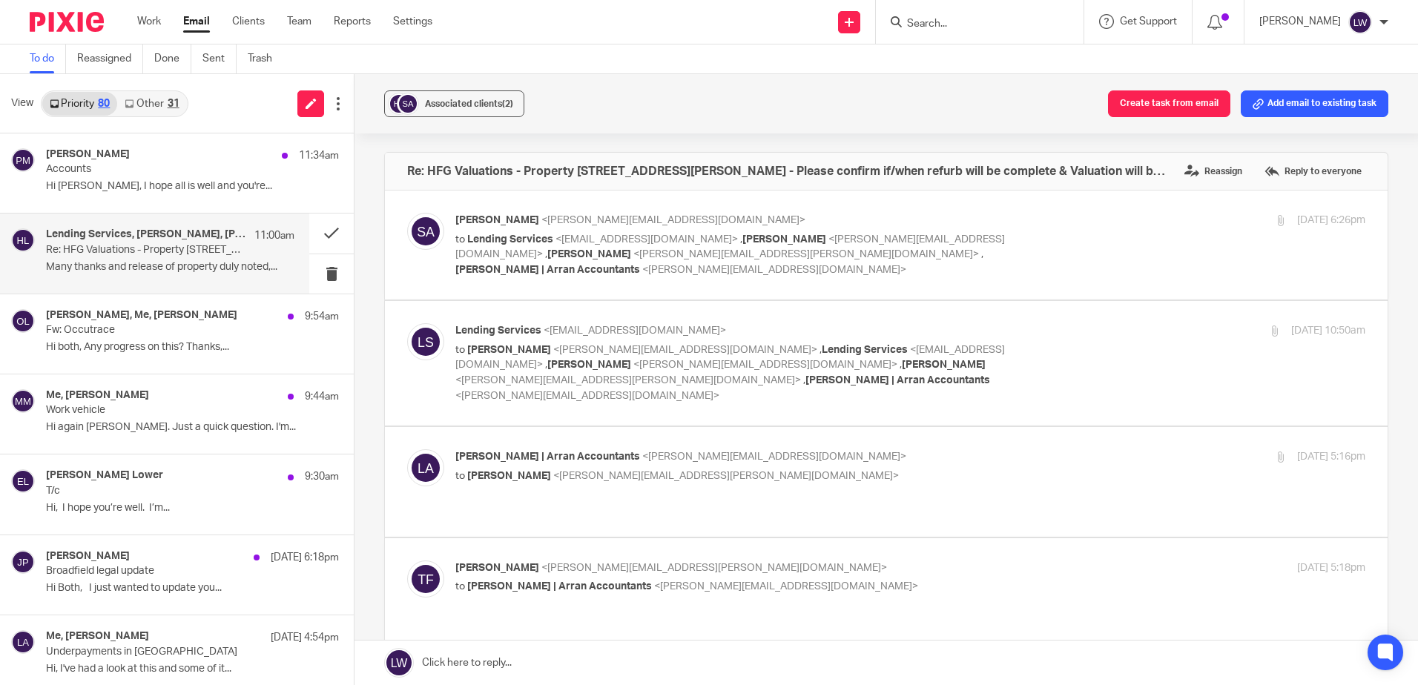
click at [124, 346] on p "Hi both, Any progress on this? Thanks,..." at bounding box center [192, 347] width 293 height 13
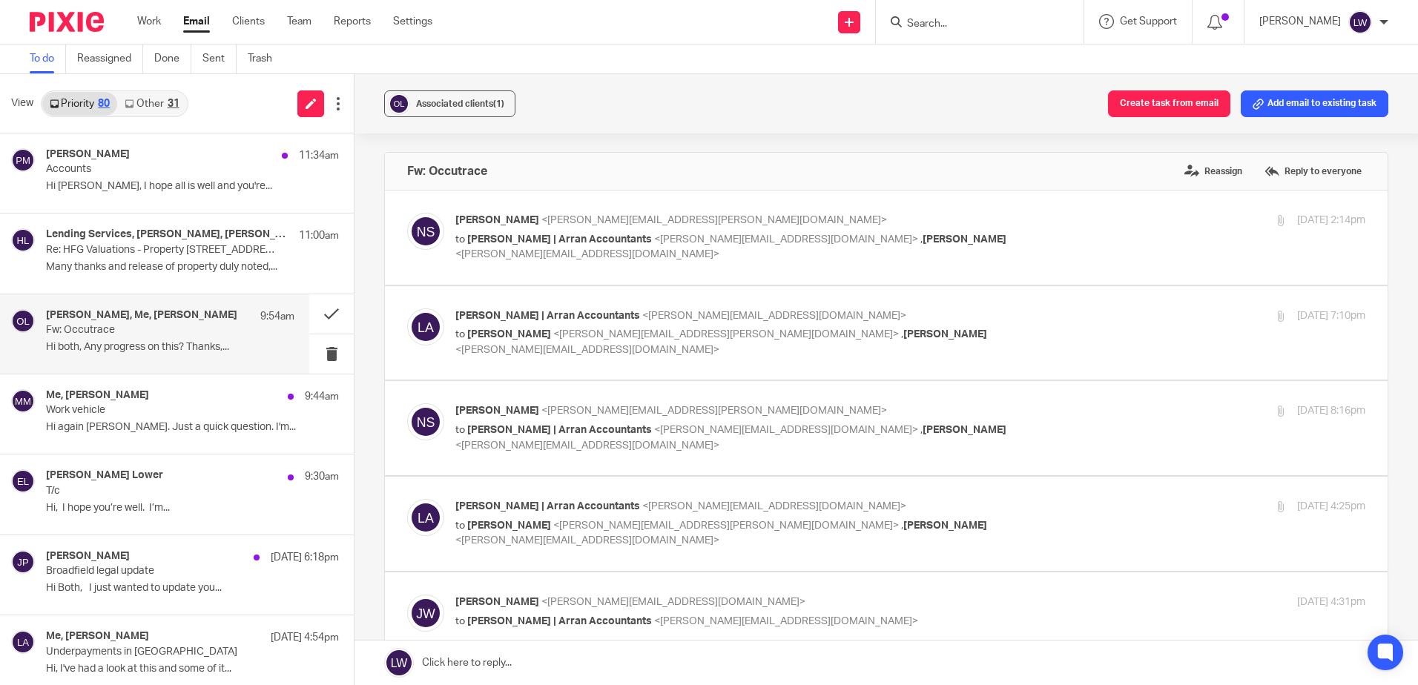
click at [125, 423] on p "Hi again [PERSON_NAME]. Just a quick question. I'm..." at bounding box center [192, 427] width 293 height 13
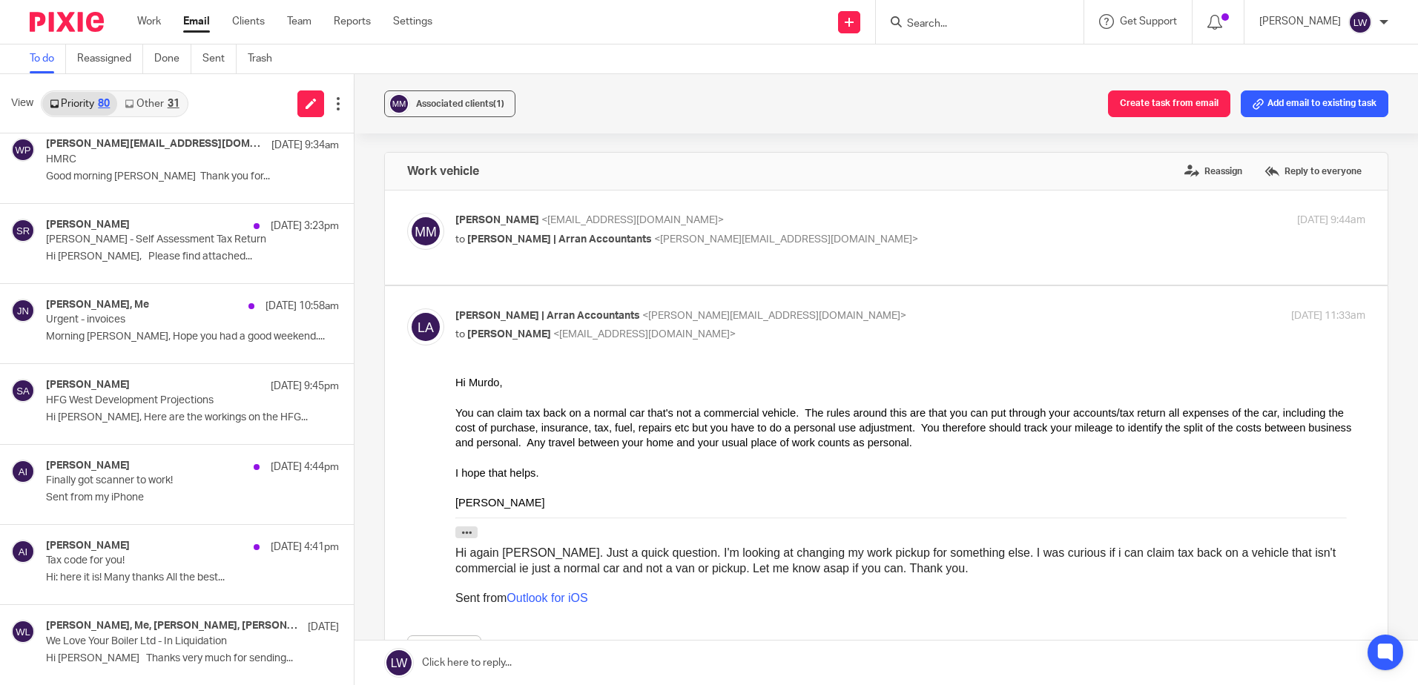
scroll to position [742, 0]
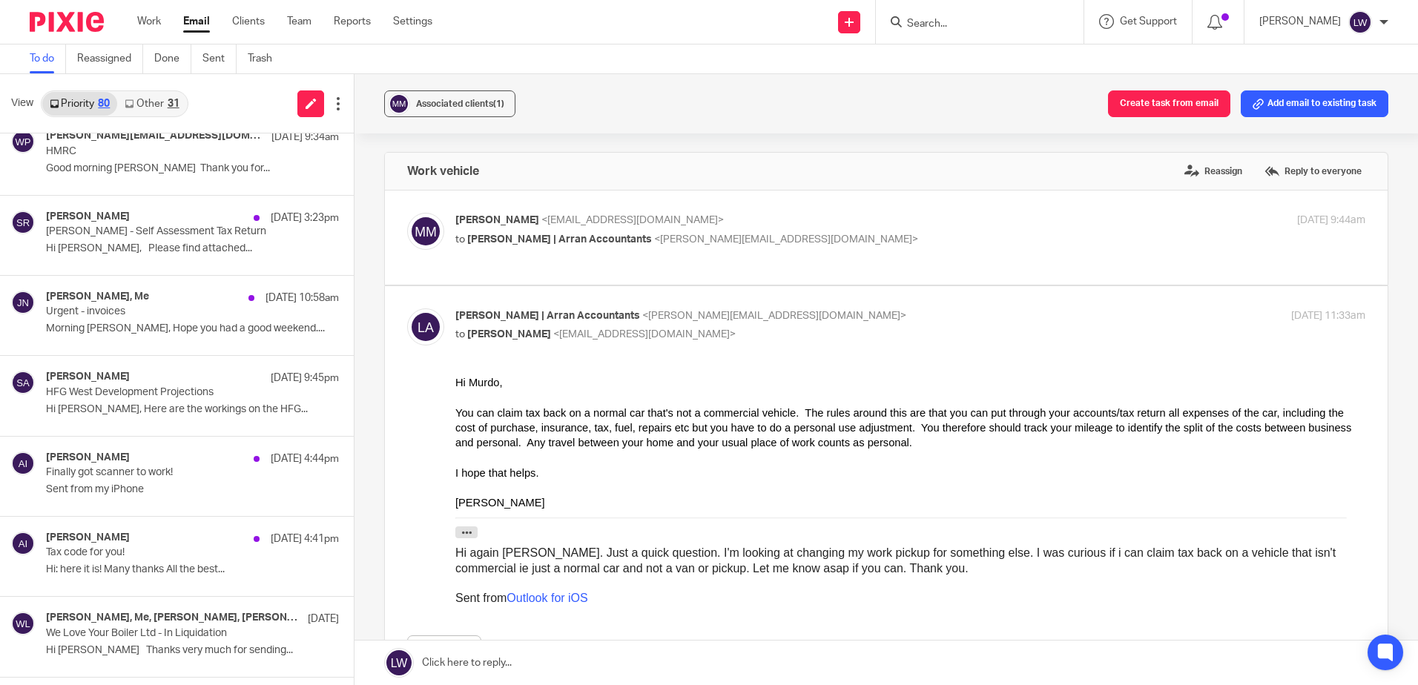
drag, startPoint x: 188, startPoint y: 24, endPoint x: 192, endPoint y: 13, distance: 11.3
click at [188, 24] on link "Email" at bounding box center [196, 21] width 27 height 15
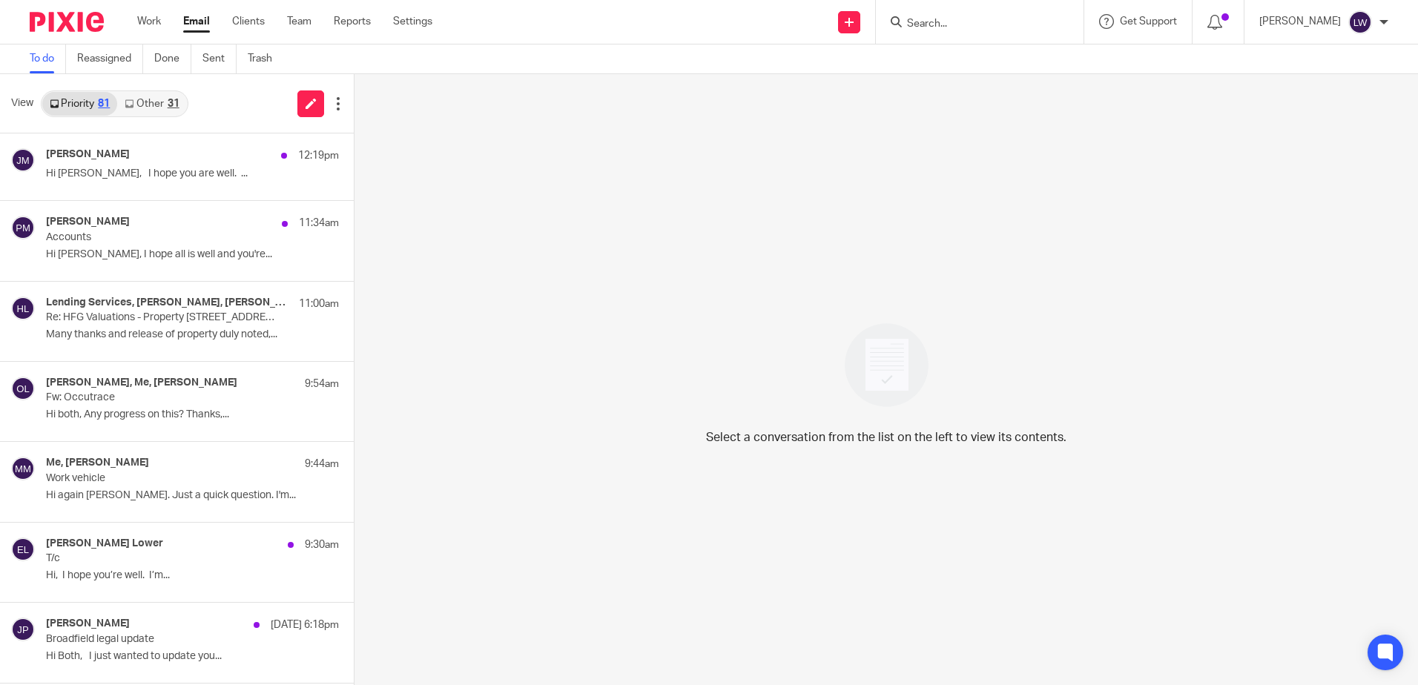
click at [159, 109] on link "Other 31" at bounding box center [151, 104] width 69 height 24
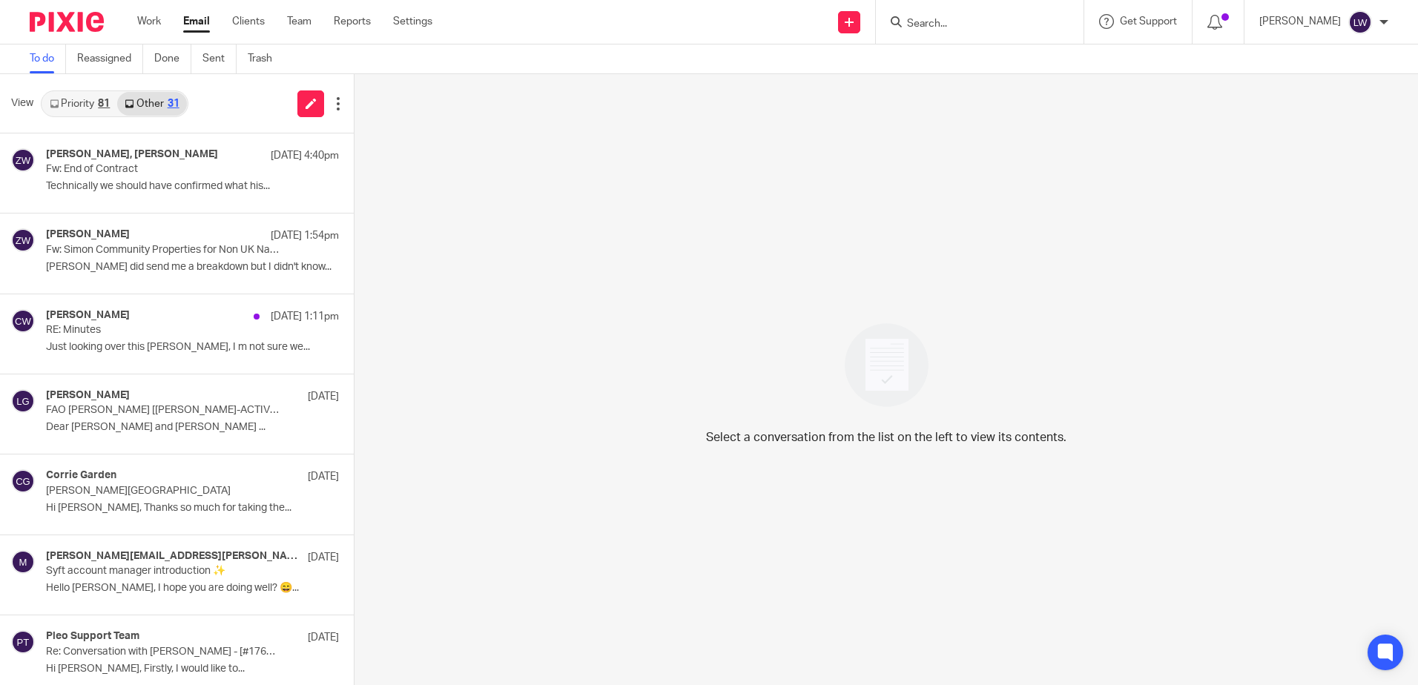
click at [139, 182] on p "Technically we should have confirmed what his..." at bounding box center [192, 186] width 293 height 13
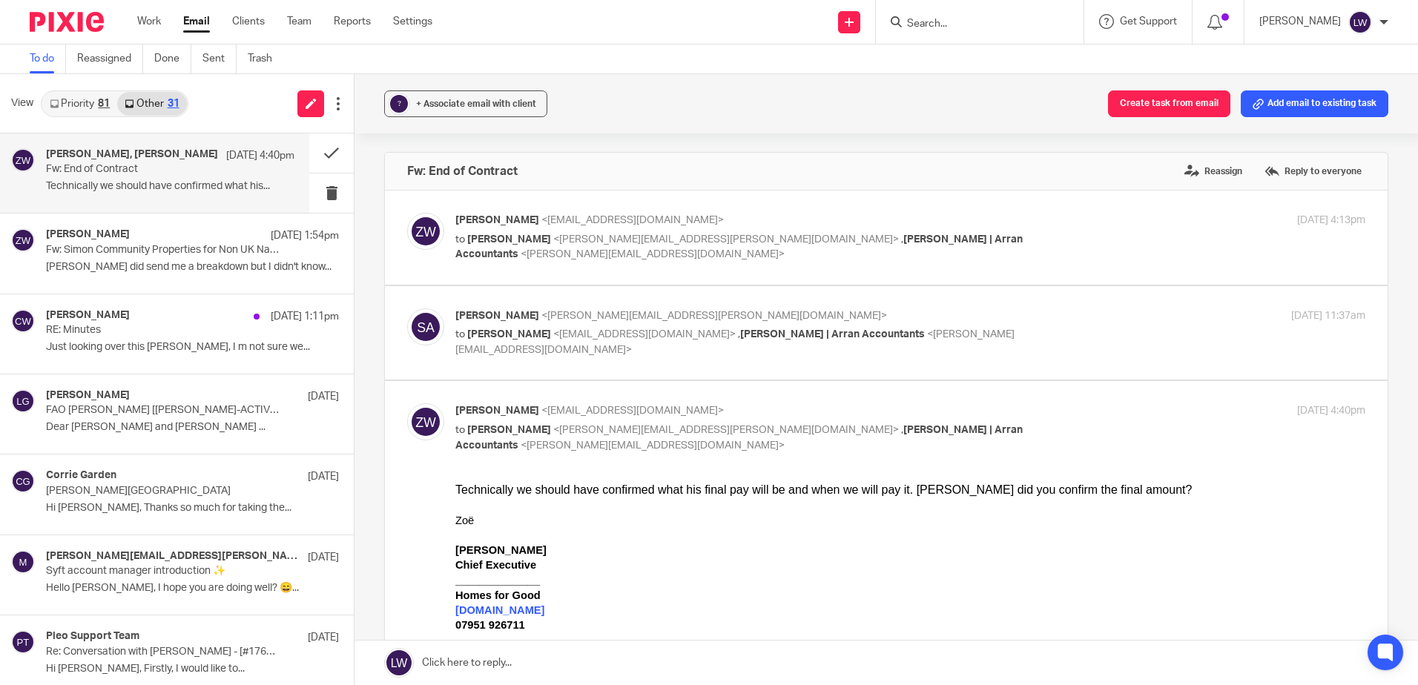
click at [197, 8] on div "Work Email Clients Team Reports Settings Work Email Clients Team Reports Settin…" at bounding box center [288, 22] width 332 height 44
click at [196, 24] on link "Email" at bounding box center [196, 21] width 27 height 15
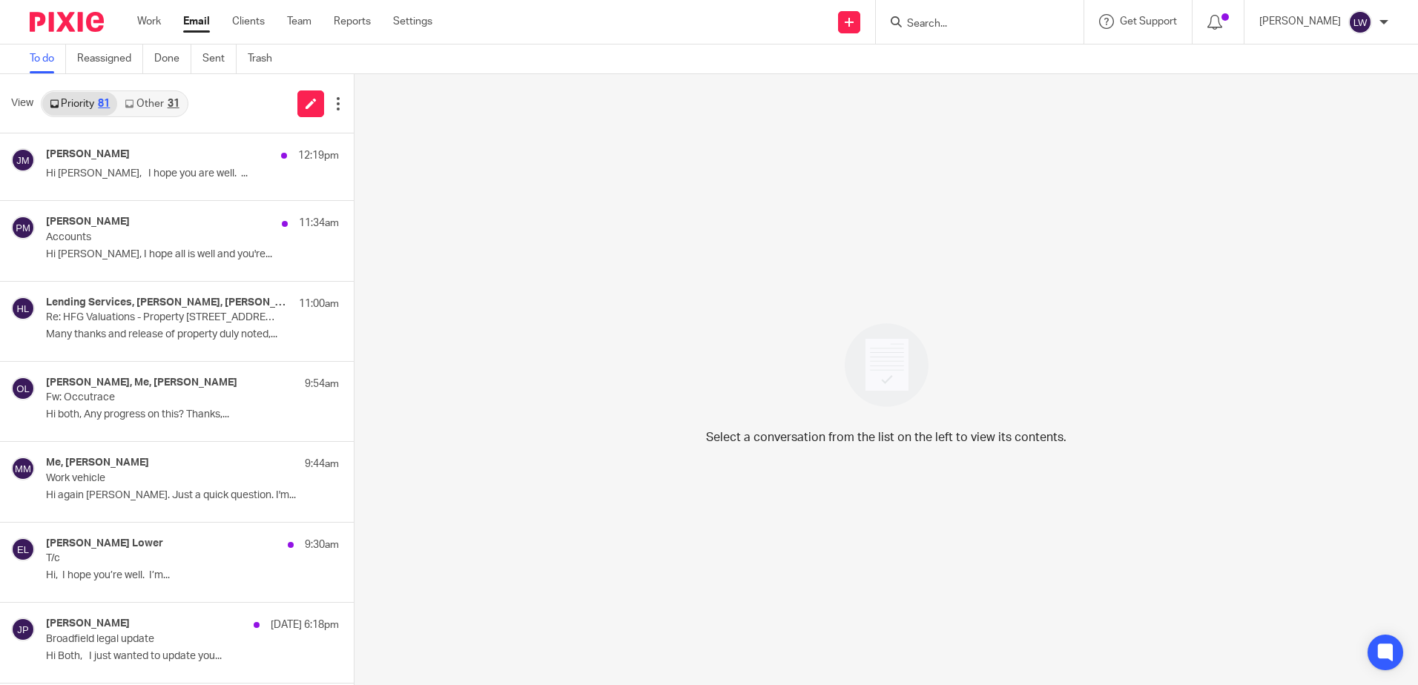
click at [106, 461] on h4 "Me, [PERSON_NAME]" at bounding box center [97, 463] width 103 height 13
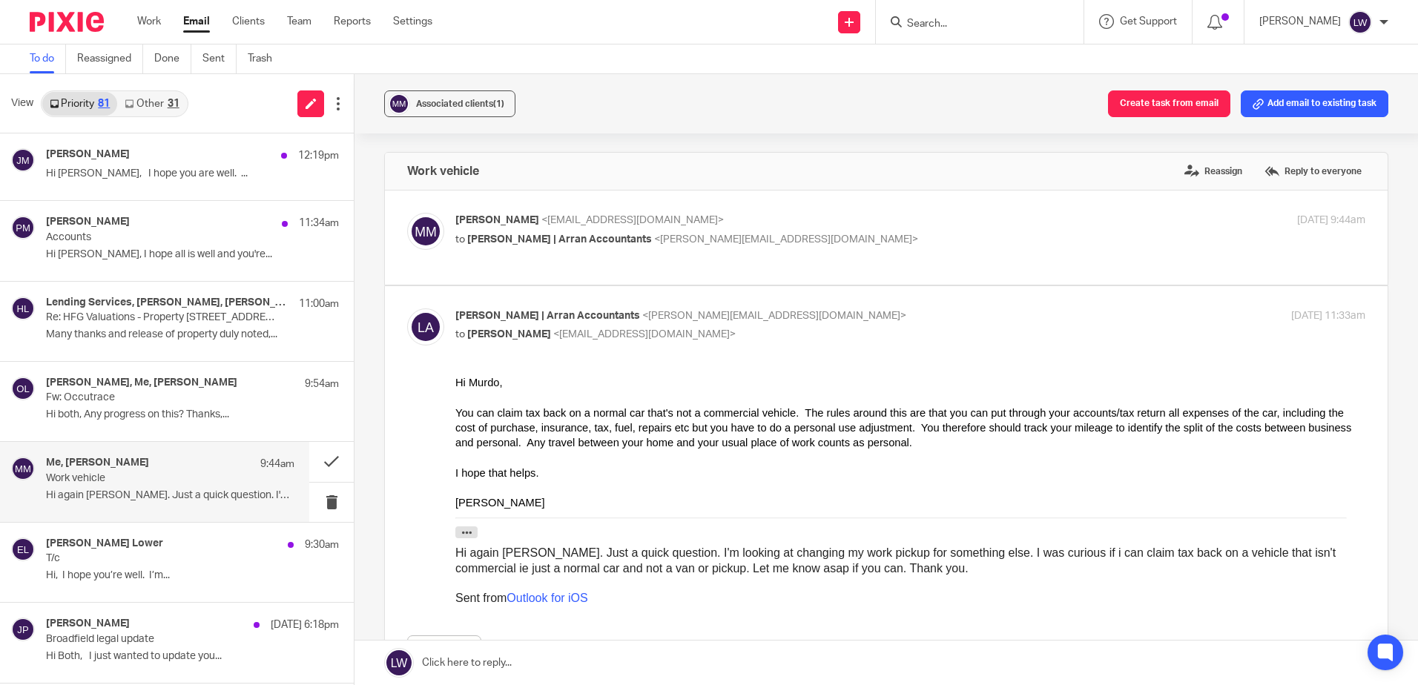
click at [452, 101] on span "Associated clients (1)" at bounding box center [460, 103] width 88 height 9
click at [593, 96] on div "Associated clients (1) Create task from email Add email to existing task" at bounding box center [887, 103] width 1064 height 59
click at [317, 463] on button at bounding box center [331, 461] width 45 height 39
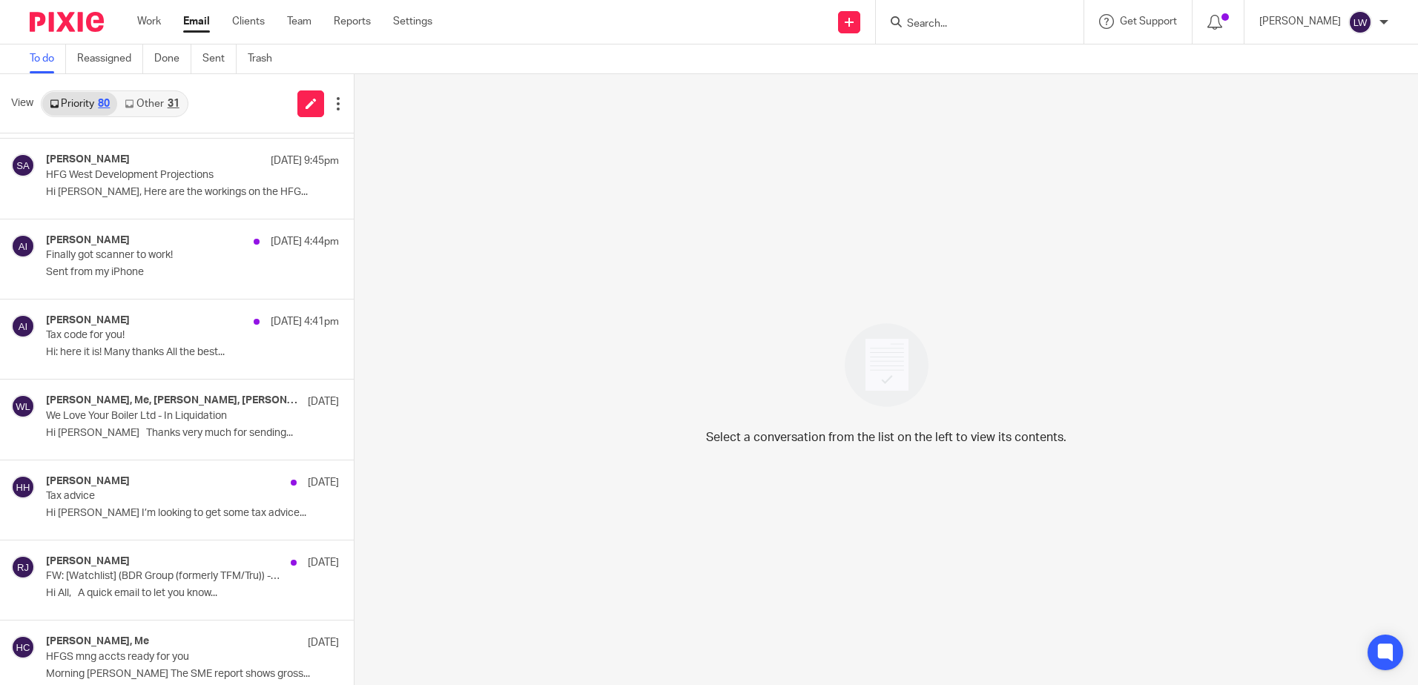
scroll to position [1010, 0]
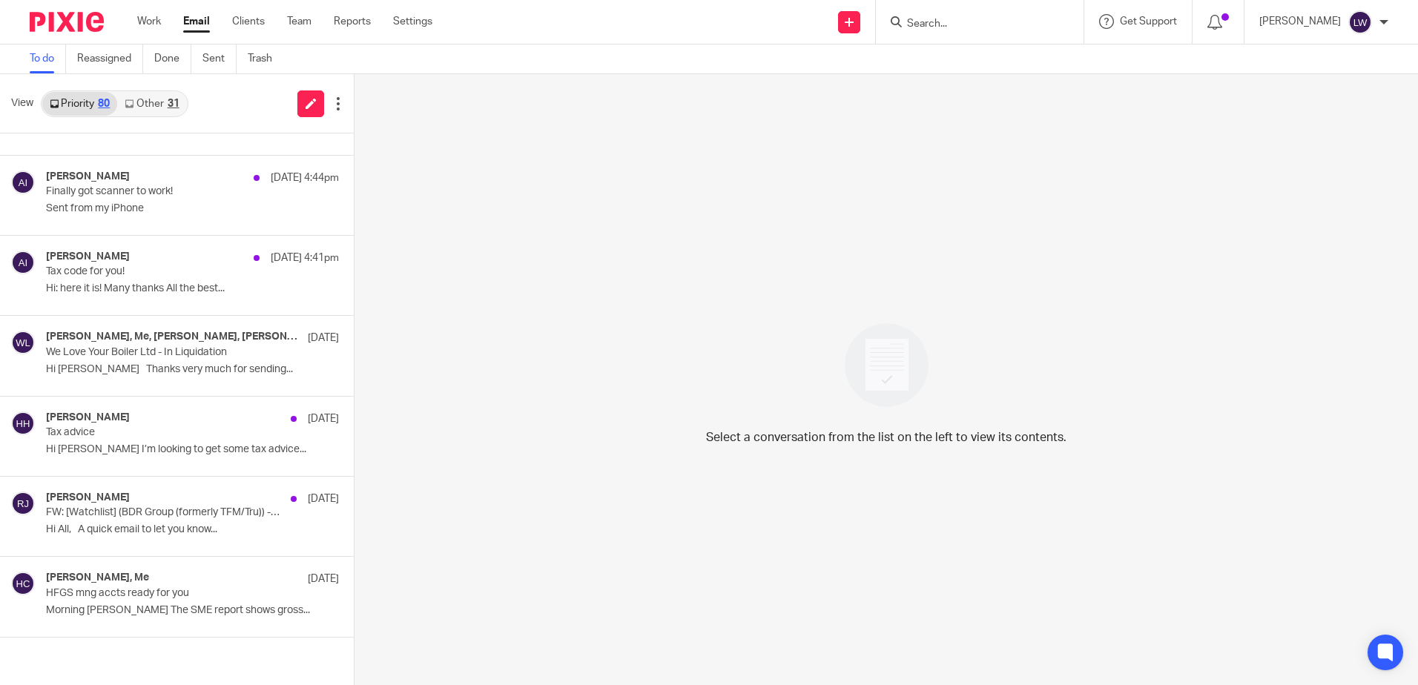
click at [139, 366] on p "Hi [PERSON_NAME] Thanks very much for sending..." at bounding box center [192, 369] width 293 height 13
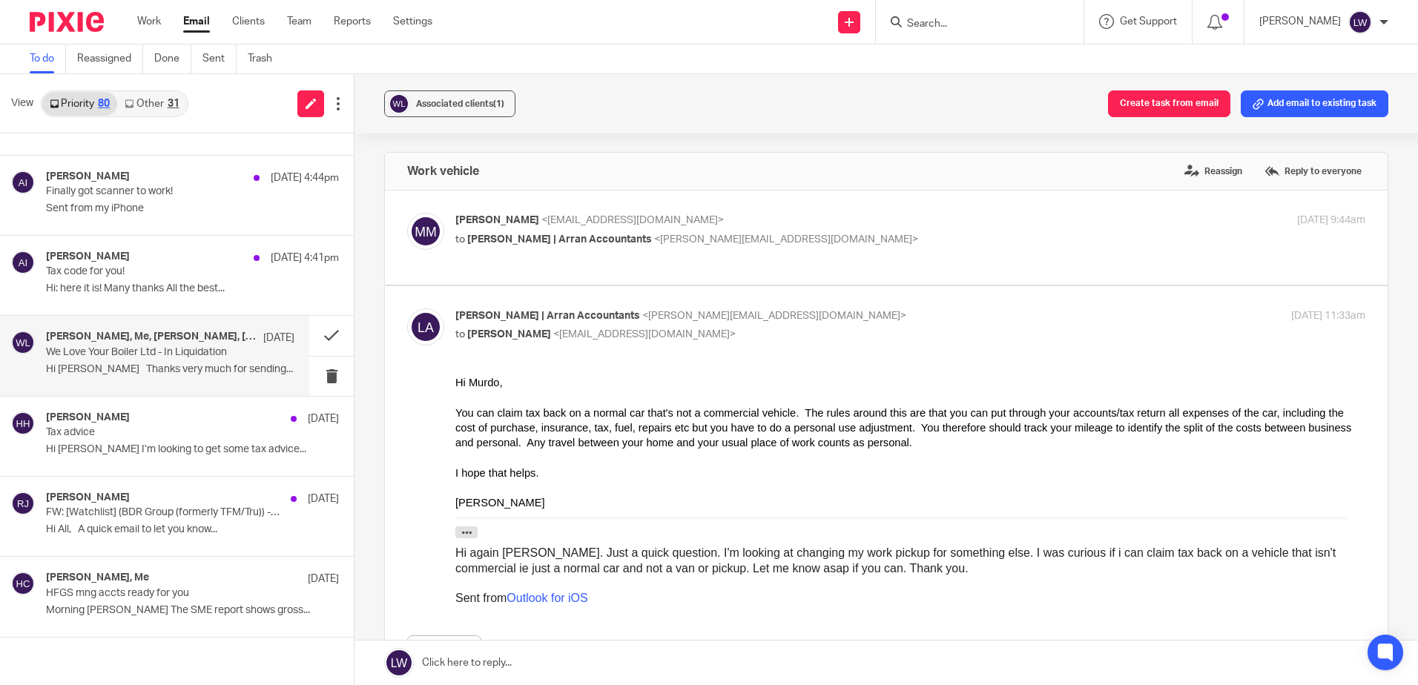
click at [476, 102] on span "Associated clients (1)" at bounding box center [460, 103] width 88 height 9
click at [668, 102] on div "Associated clients (1) Create task from email Add email to existing task" at bounding box center [887, 103] width 1064 height 59
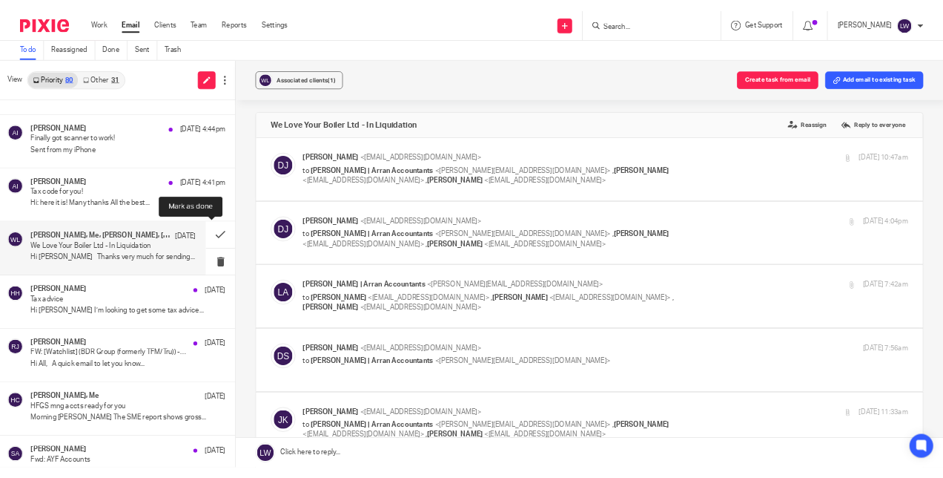
scroll to position [0, 0]
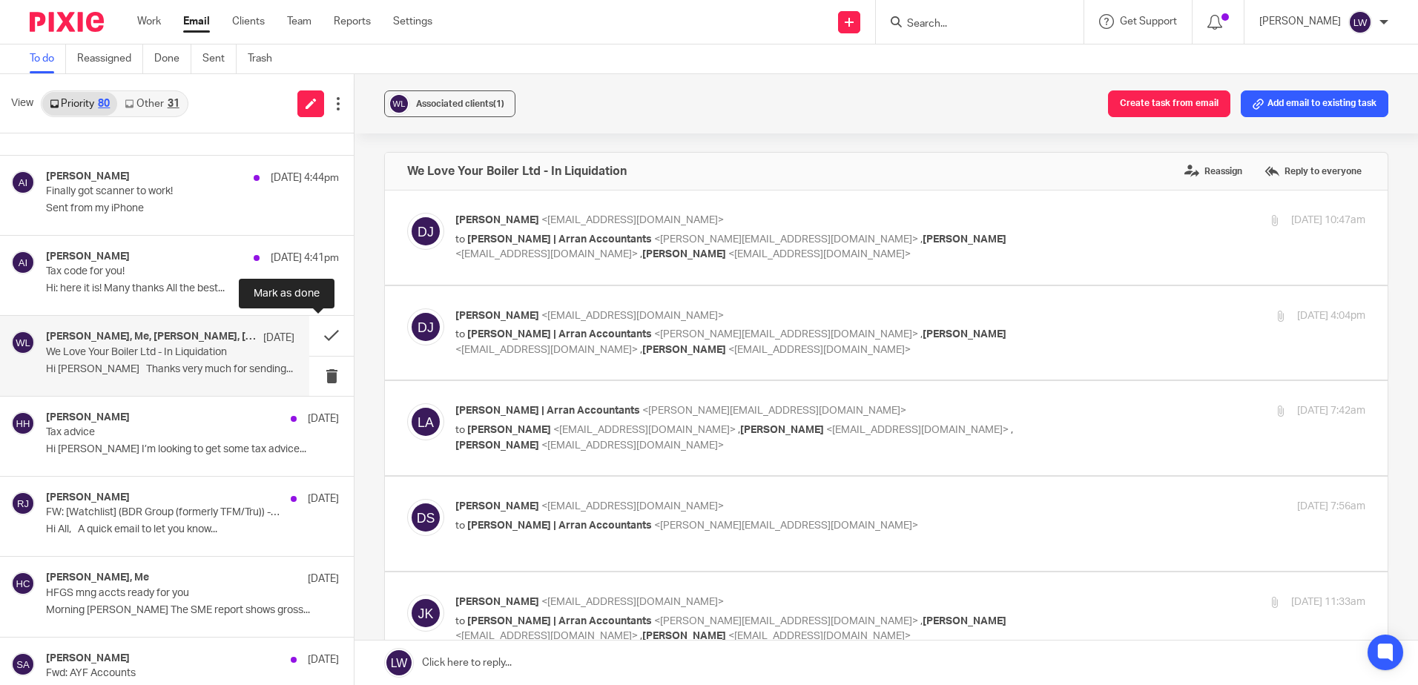
click at [318, 337] on button at bounding box center [331, 335] width 45 height 39
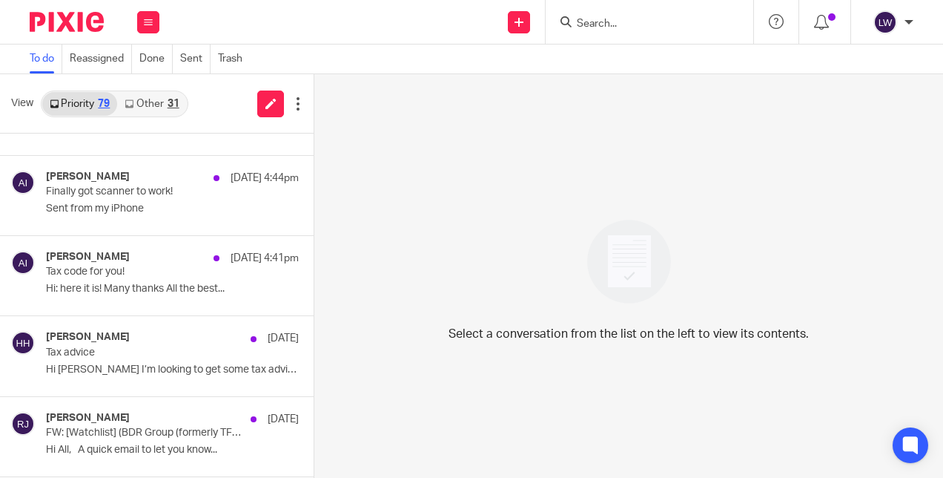
scroll to position [1010, 0]
click at [637, 27] on input "Search" at bounding box center [643, 24] width 134 height 13
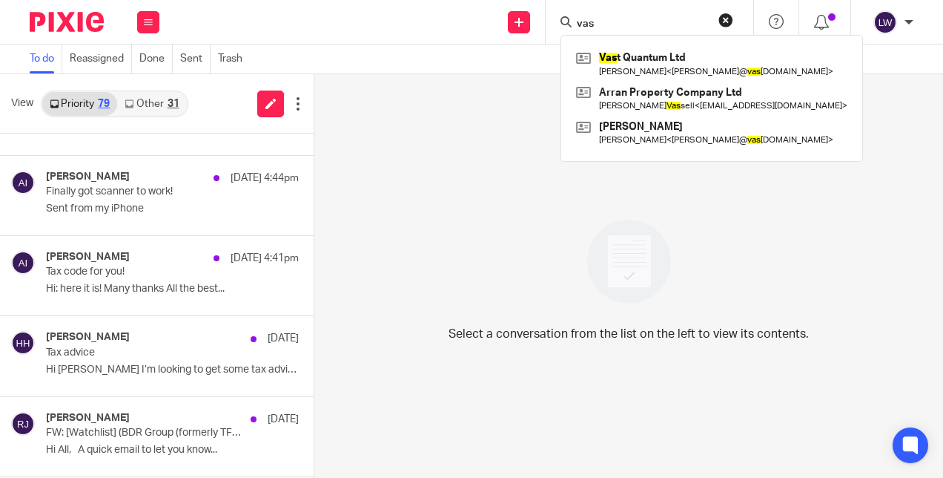
type input "vas"
click at [642, 96] on link at bounding box center [712, 99] width 279 height 34
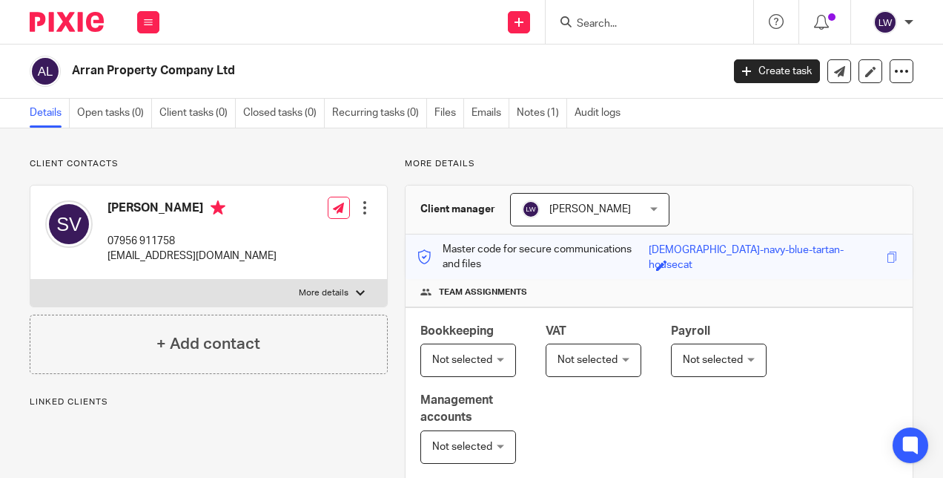
click at [531, 110] on link "Notes (1)" at bounding box center [542, 113] width 50 height 29
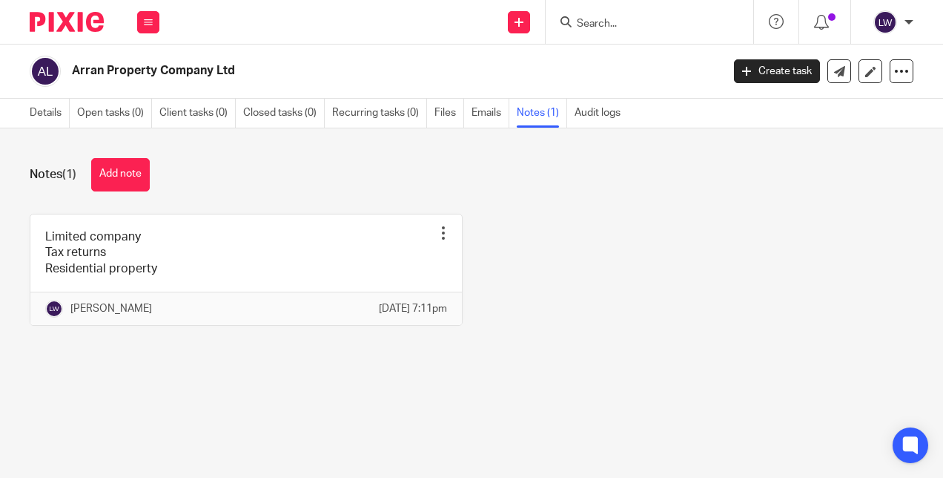
click at [137, 165] on button "Add note" at bounding box center [120, 174] width 59 height 33
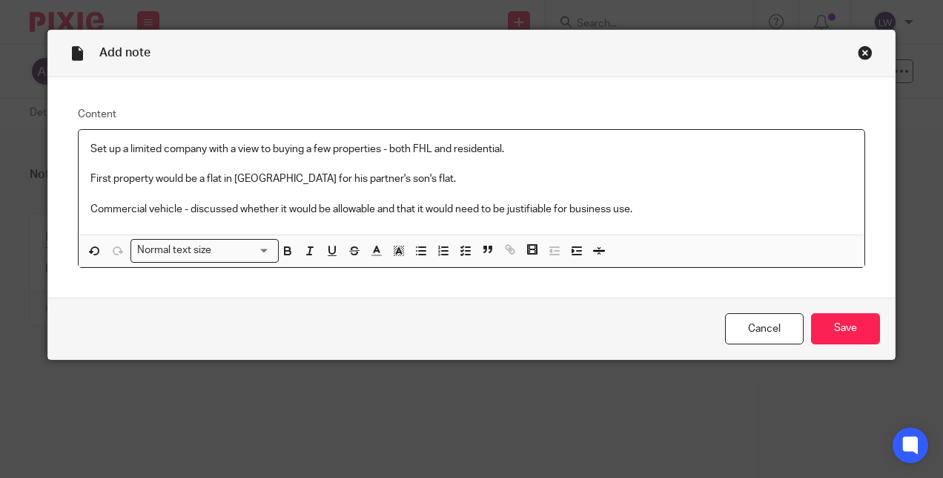
click at [847, 319] on input "Save" at bounding box center [845, 329] width 69 height 32
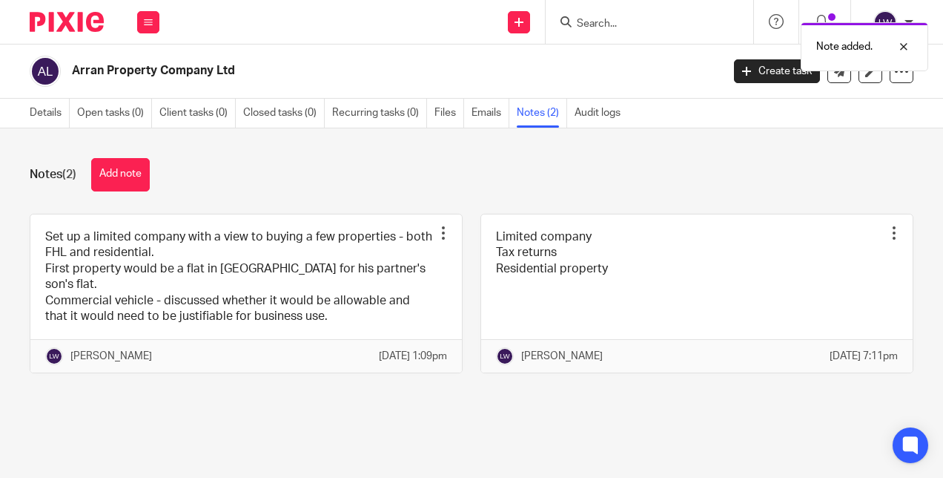
click at [332, 233] on link at bounding box center [246, 293] width 432 height 159
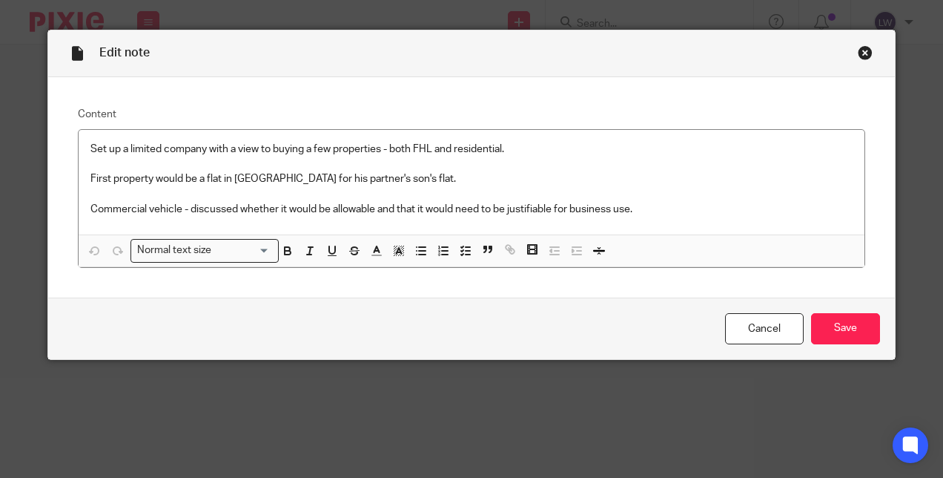
click at [828, 326] on input "Save" at bounding box center [845, 329] width 69 height 32
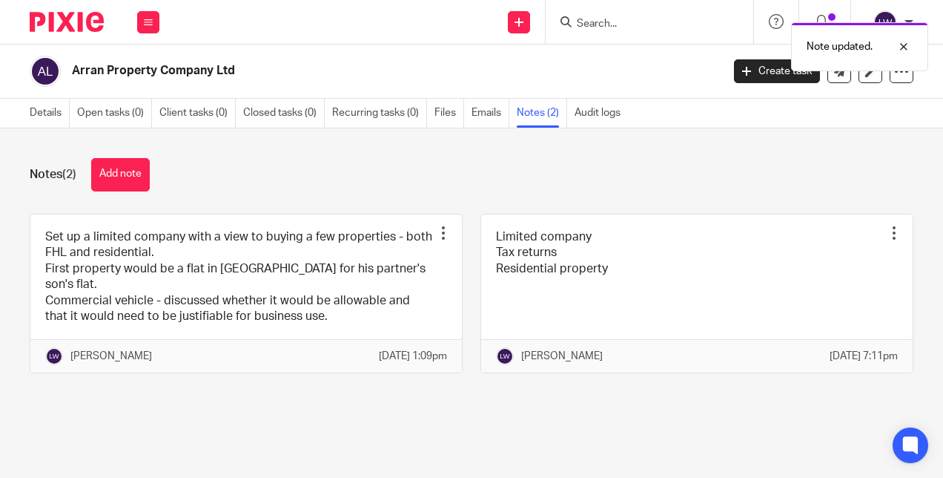
click at [264, 297] on link at bounding box center [246, 293] width 432 height 159
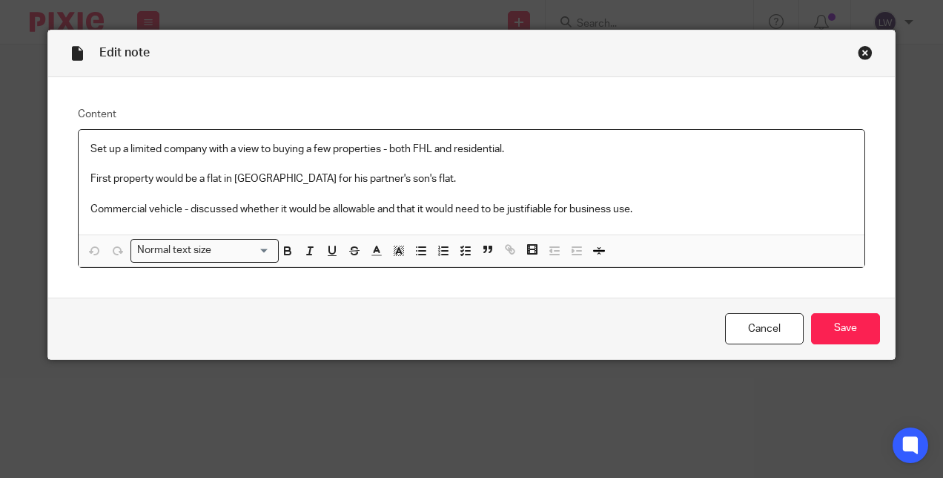
click at [679, 208] on p "Commercial vehicle - discussed whether it would be allowable and that it would …" at bounding box center [471, 209] width 763 height 15
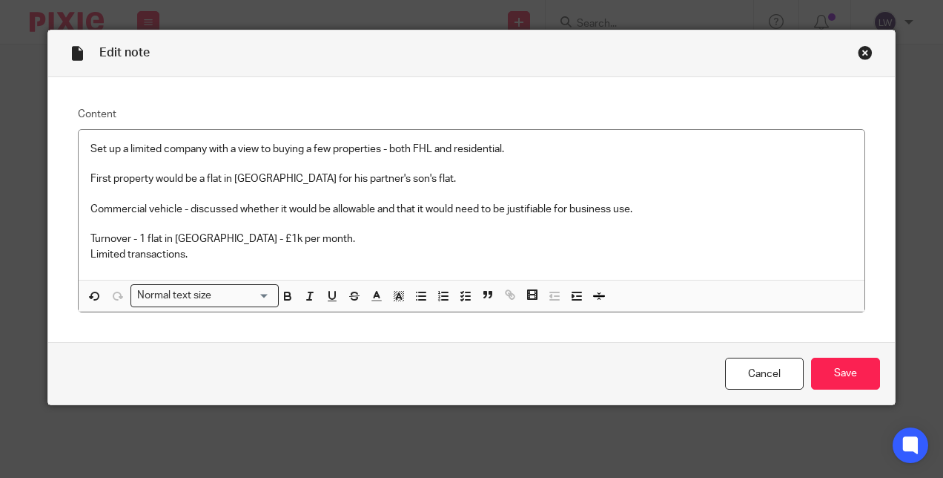
click at [829, 366] on input "Save" at bounding box center [845, 374] width 69 height 32
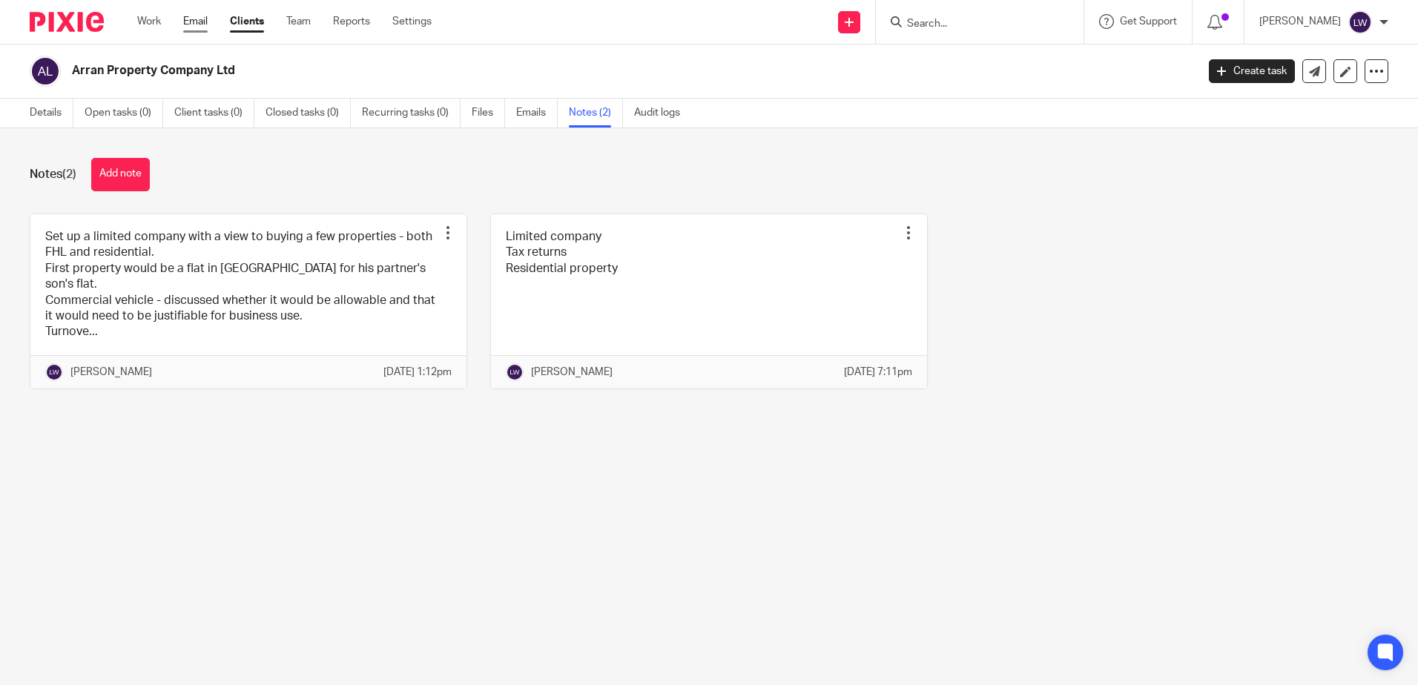
click at [189, 22] on link "Email" at bounding box center [195, 21] width 24 height 15
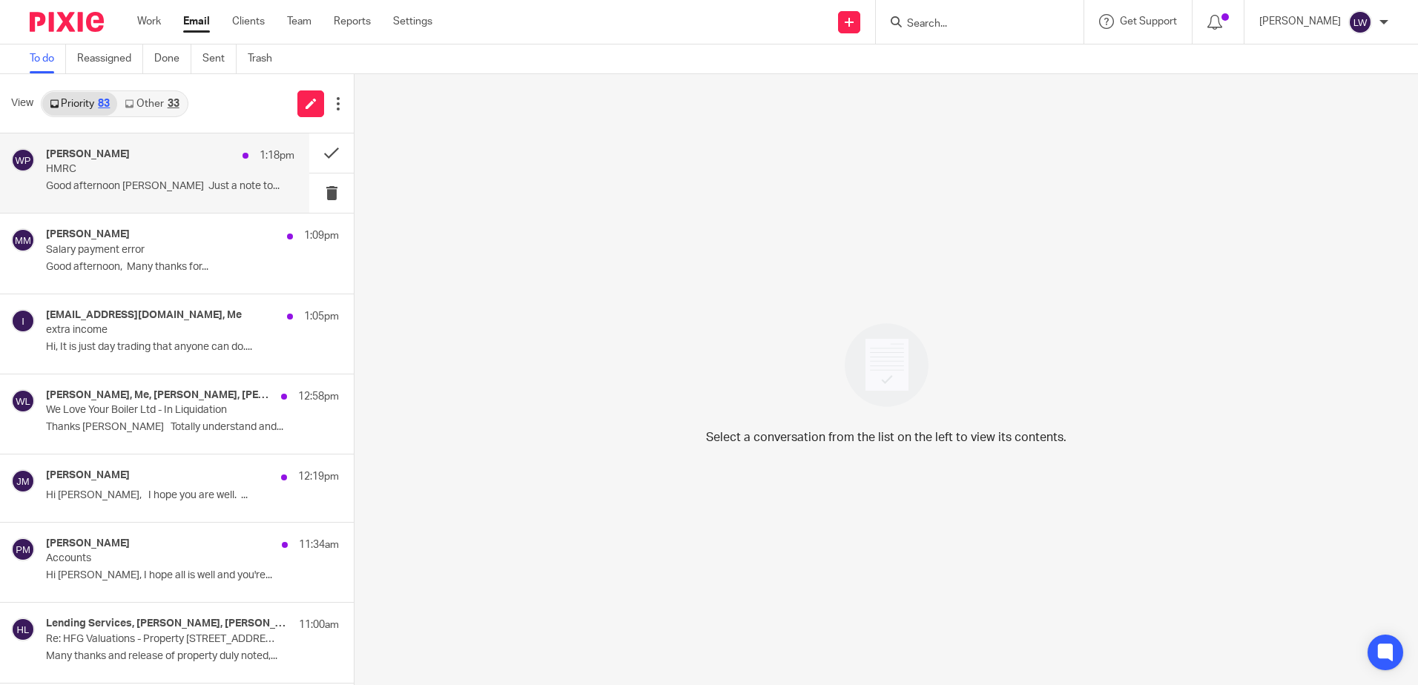
click at [84, 173] on p "HMRC" at bounding box center [145, 169] width 199 height 13
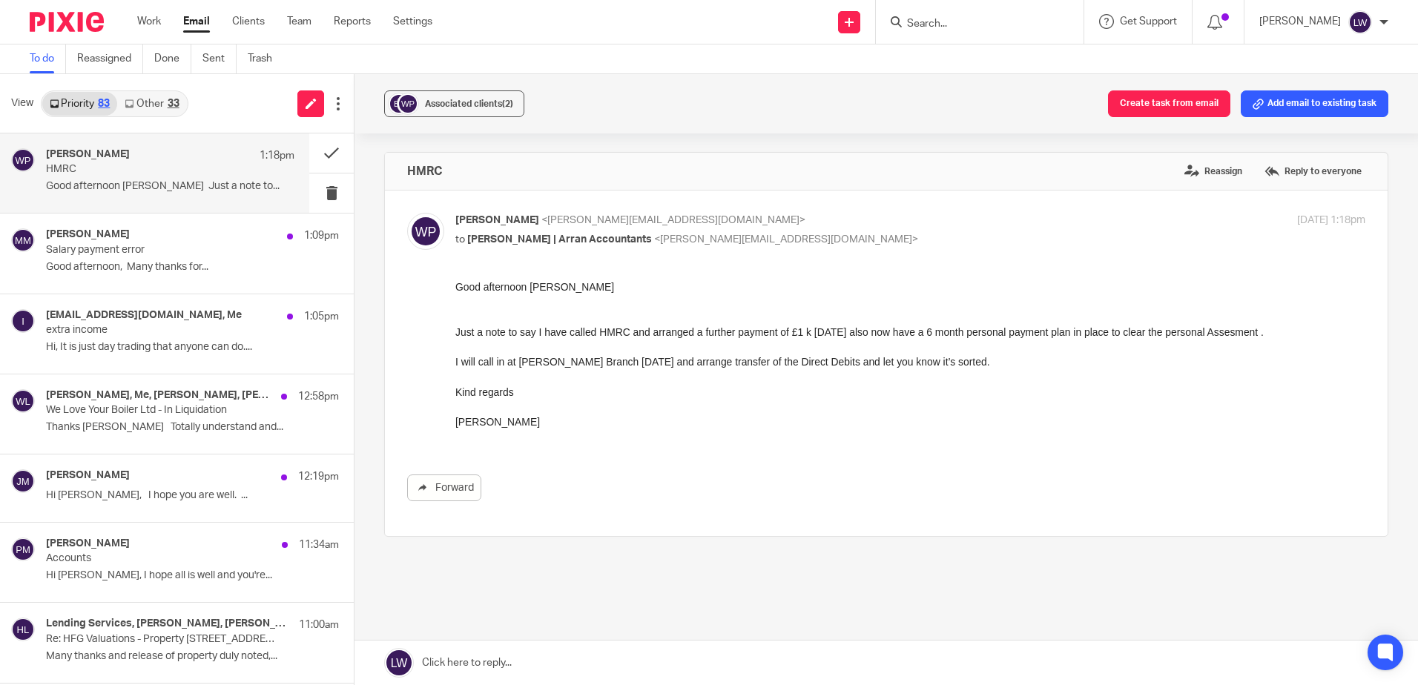
click at [200, 15] on link "Email" at bounding box center [196, 21] width 27 height 15
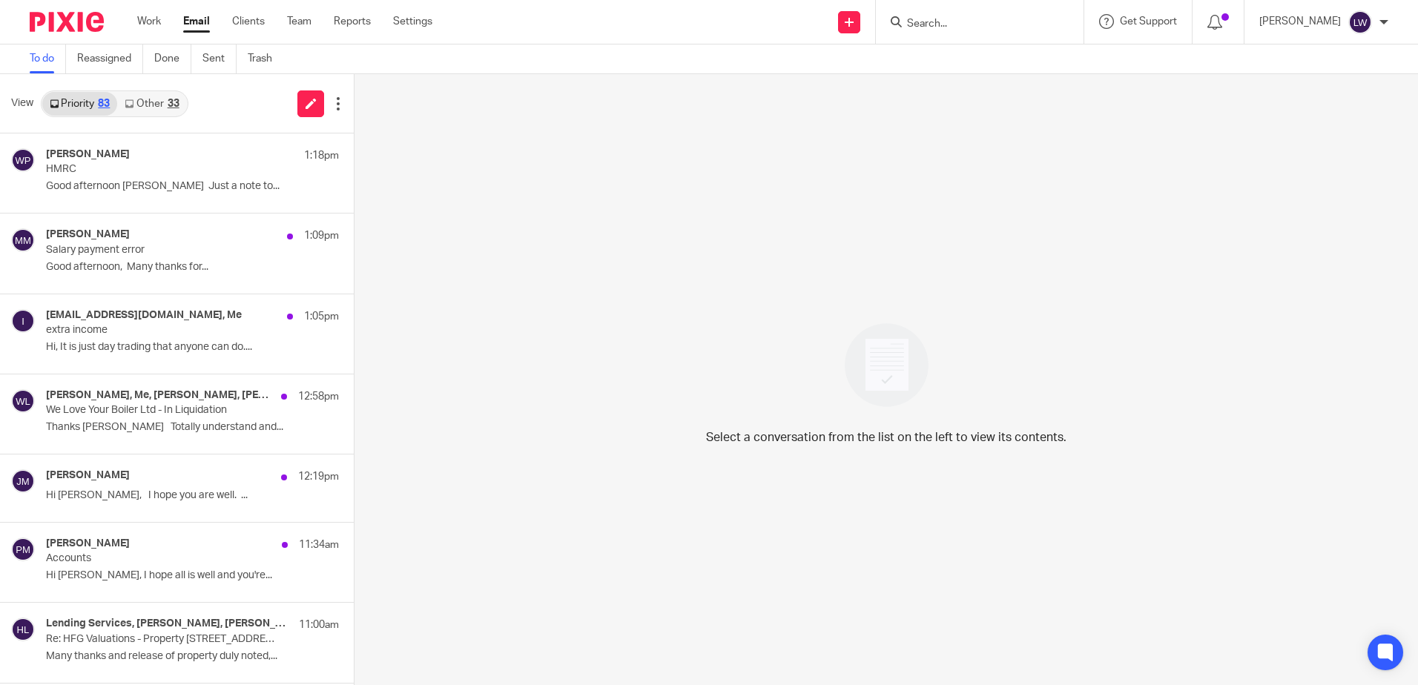
click at [186, 23] on link "Email" at bounding box center [196, 21] width 27 height 15
click at [167, 92] on link "Other 35" at bounding box center [151, 104] width 69 height 24
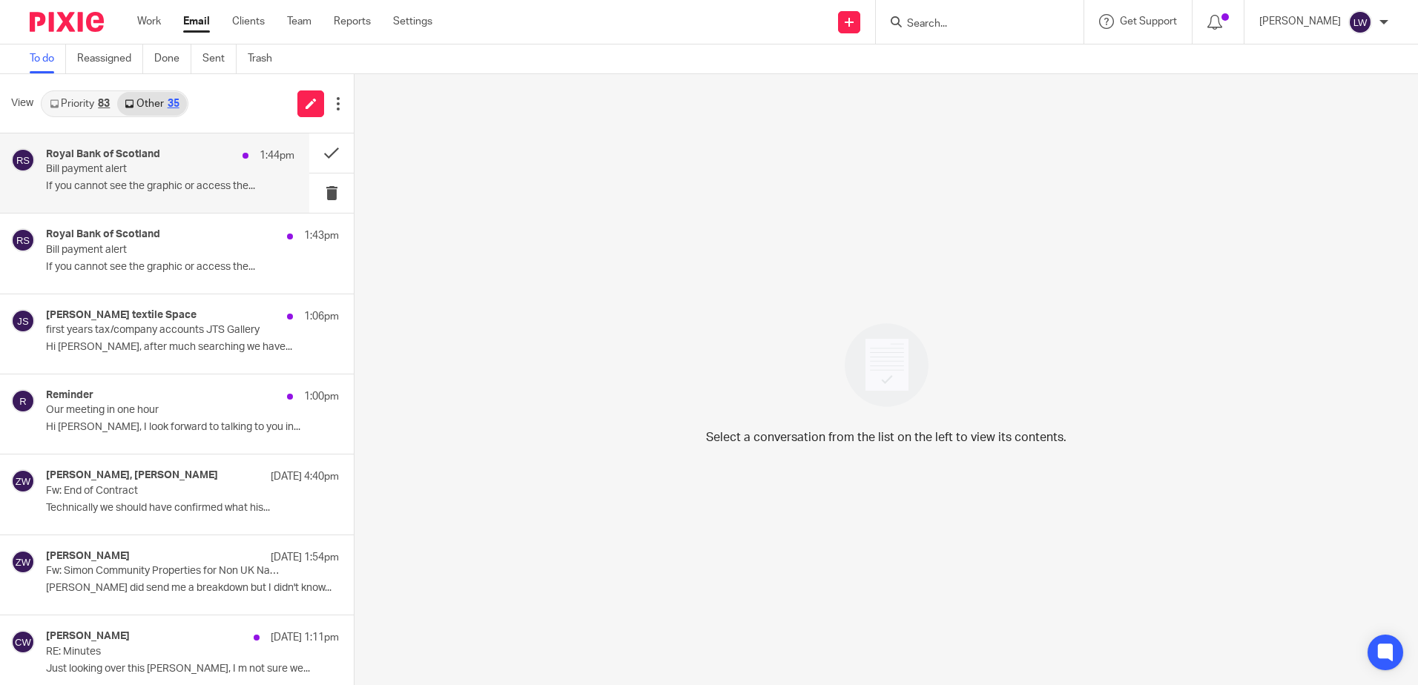
click at [148, 185] on p "If you cannot see the graphic or access the..." at bounding box center [170, 186] width 248 height 13
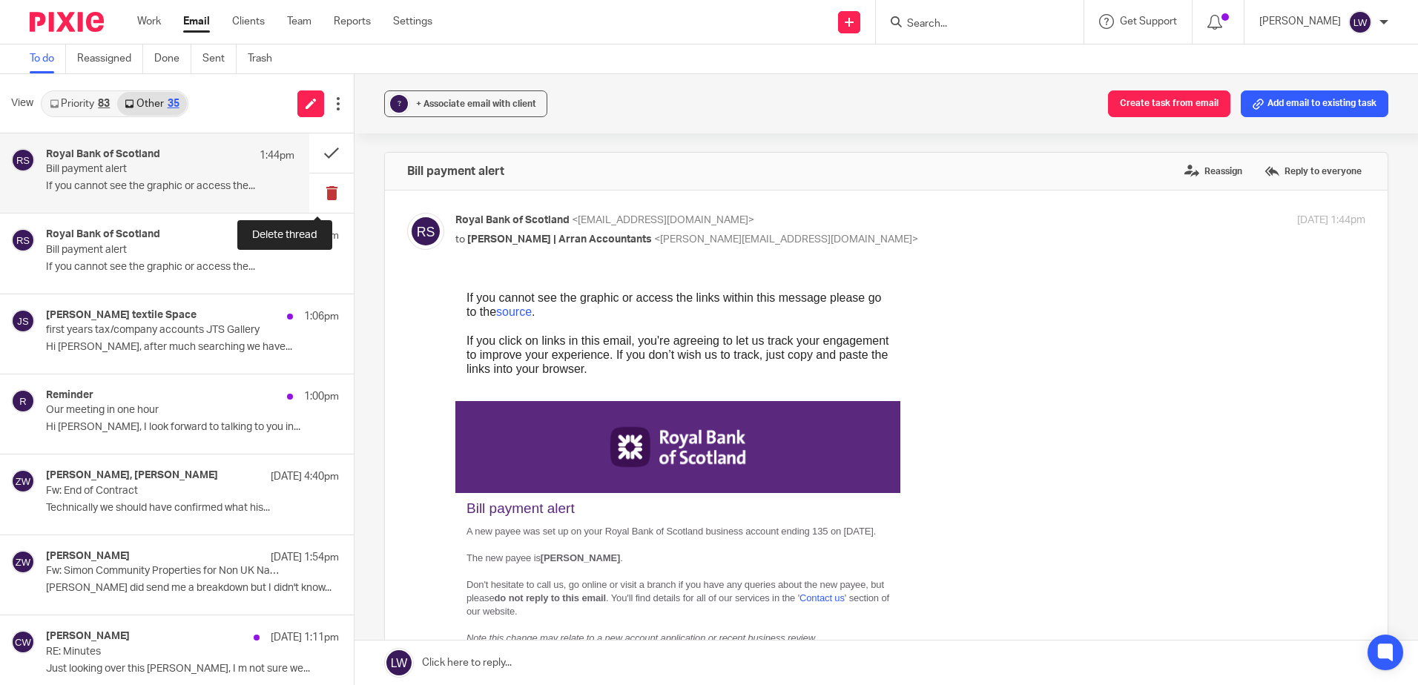
click at [324, 188] on button at bounding box center [331, 193] width 45 height 39
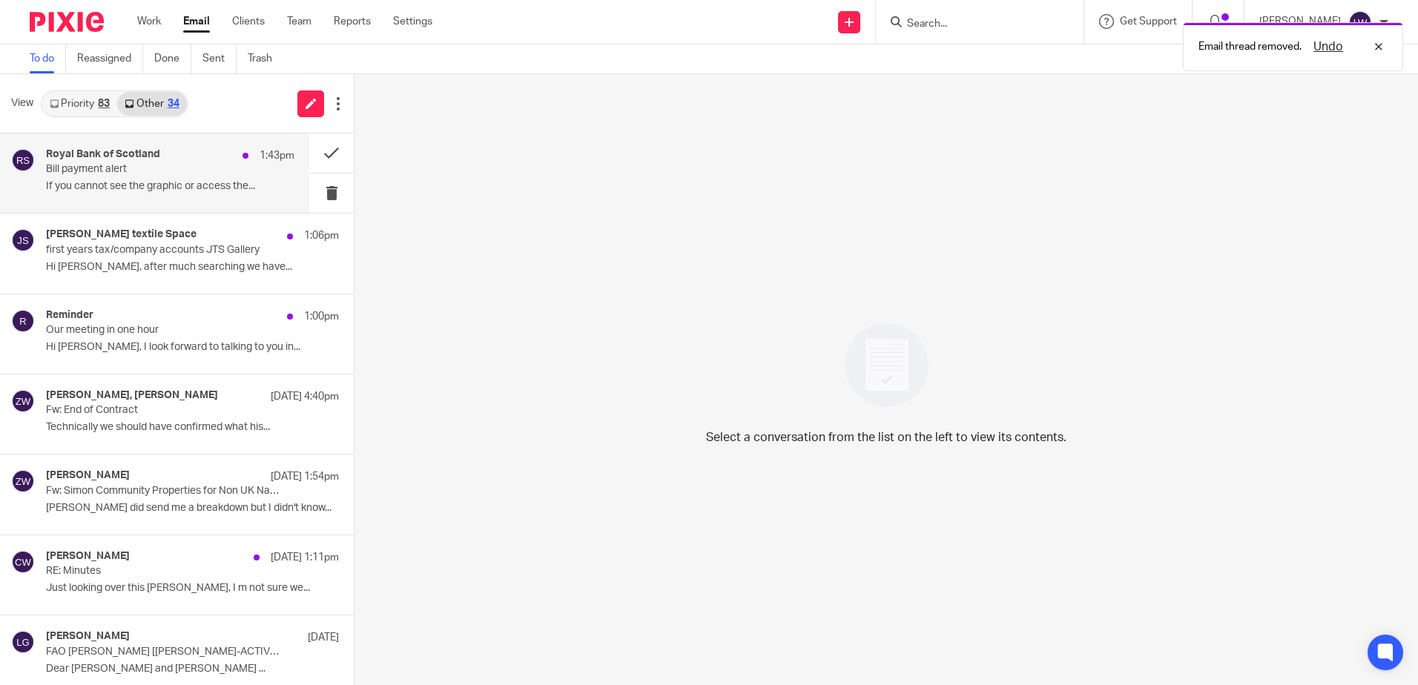
click at [96, 162] on div "Royal Bank of Scotland 1:43pm" at bounding box center [170, 155] width 248 height 15
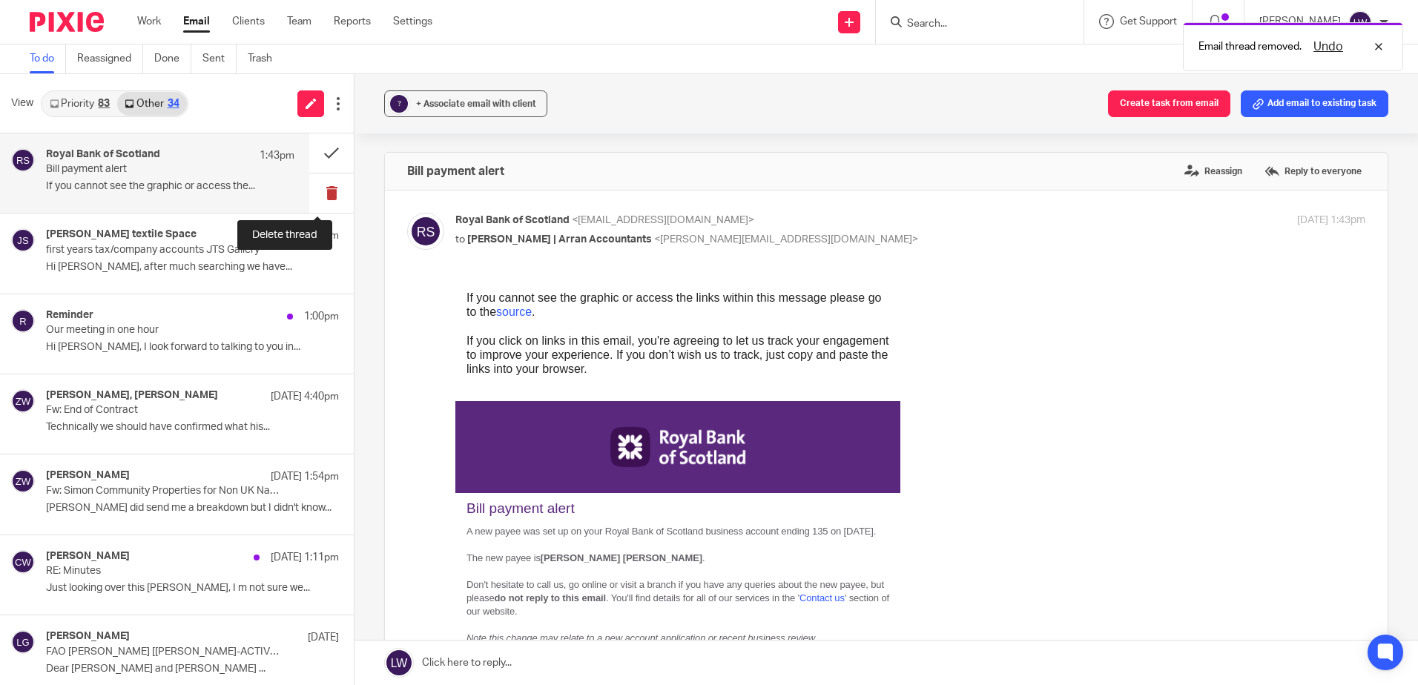
click at [321, 189] on button at bounding box center [331, 193] width 45 height 39
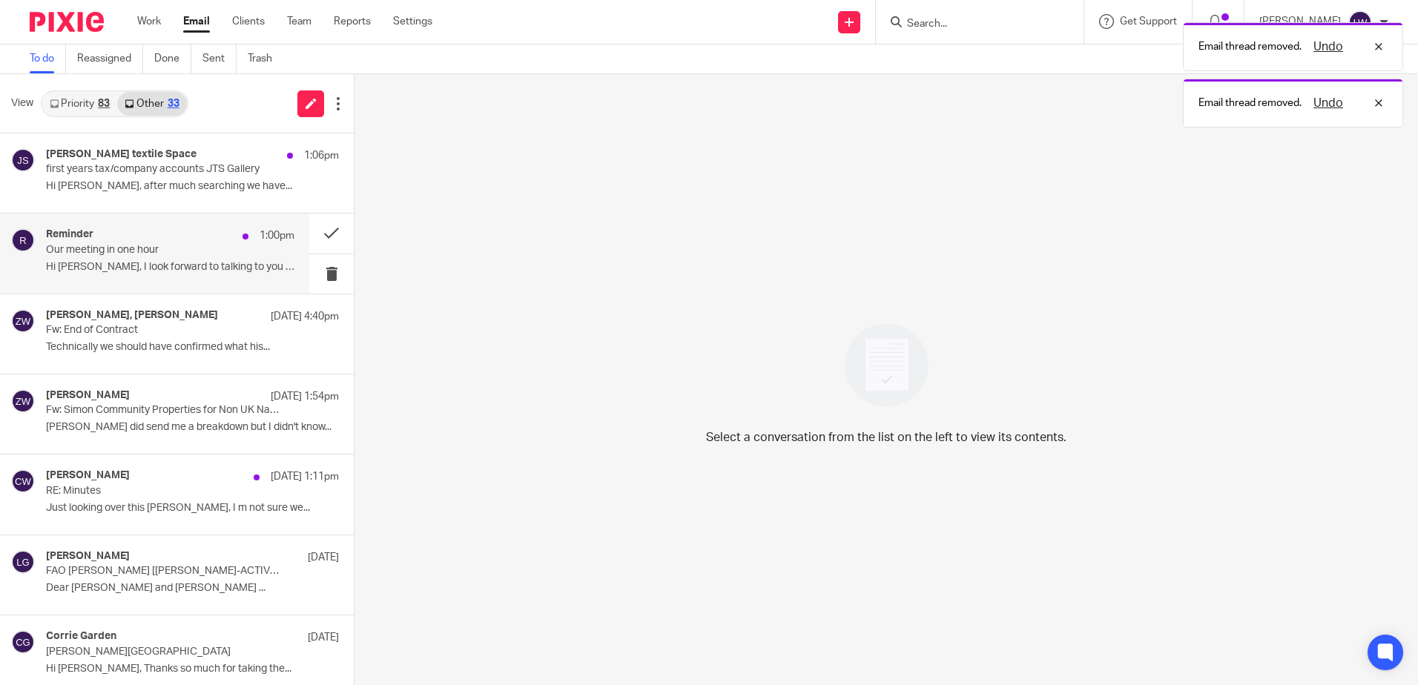
click at [110, 258] on div "Reminder 1:00pm Our meeting in one hour Hi [PERSON_NAME], I look forward to tal…" at bounding box center [170, 253] width 248 height 50
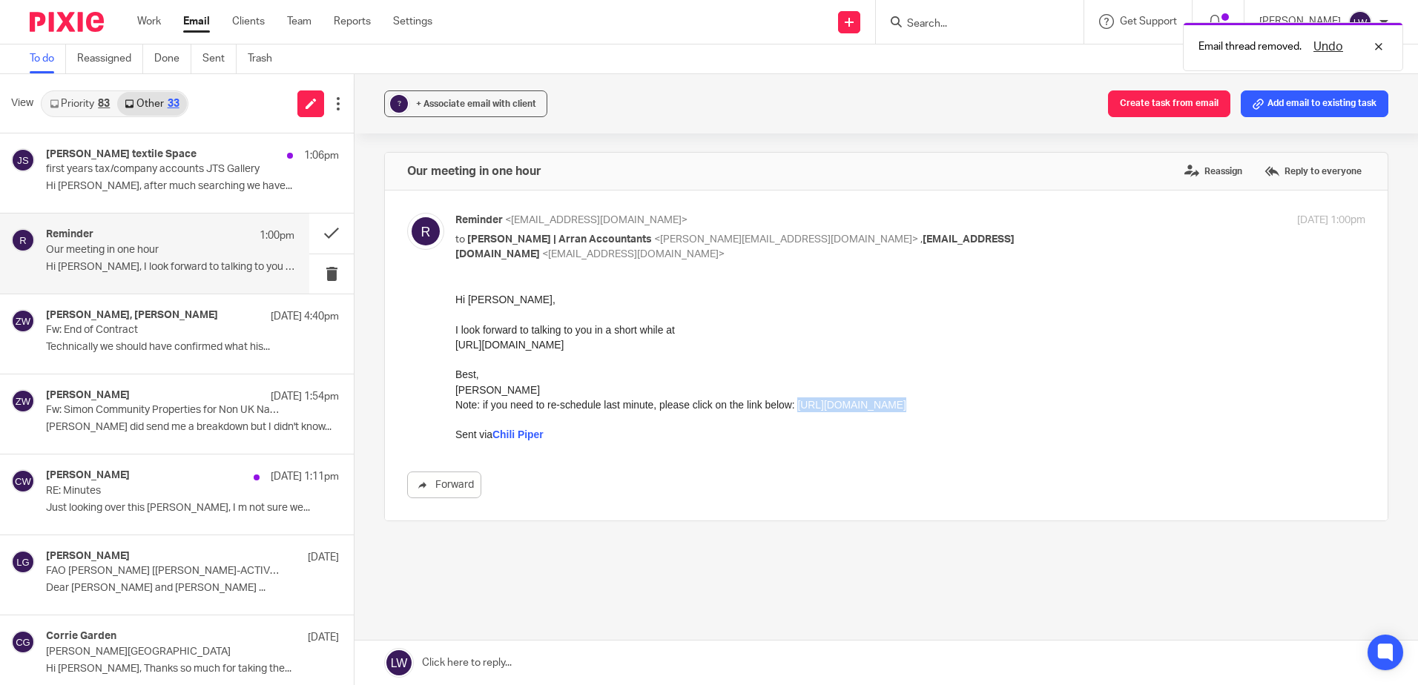
drag, startPoint x: 796, startPoint y: 405, endPoint x: 1205, endPoint y: 416, distance: 408.9
click at [1205, 416] on div "Hi [PERSON_NAME], I look forward to talking to you in a short while at [URL][DO…" at bounding box center [910, 367] width 910 height 151
copy div "[URL][DOMAIN_NAME]"
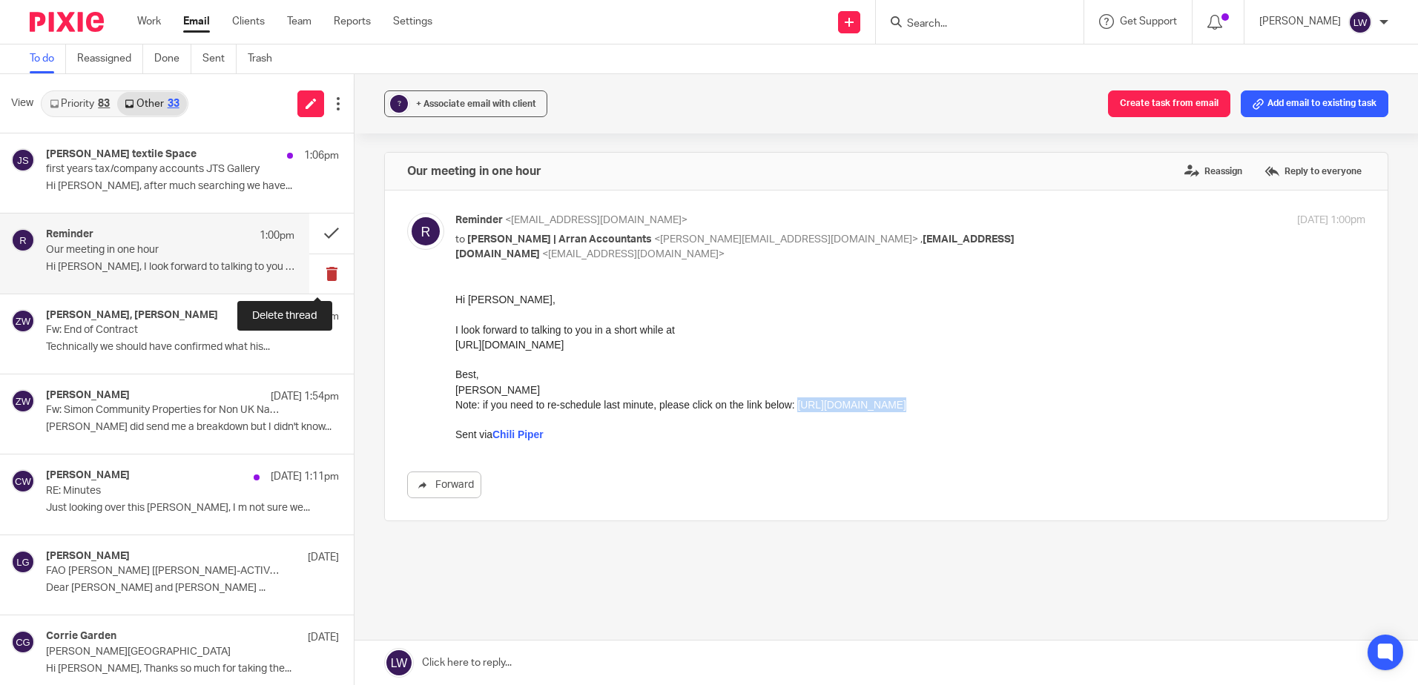
click at [320, 273] on button at bounding box center [331, 273] width 45 height 39
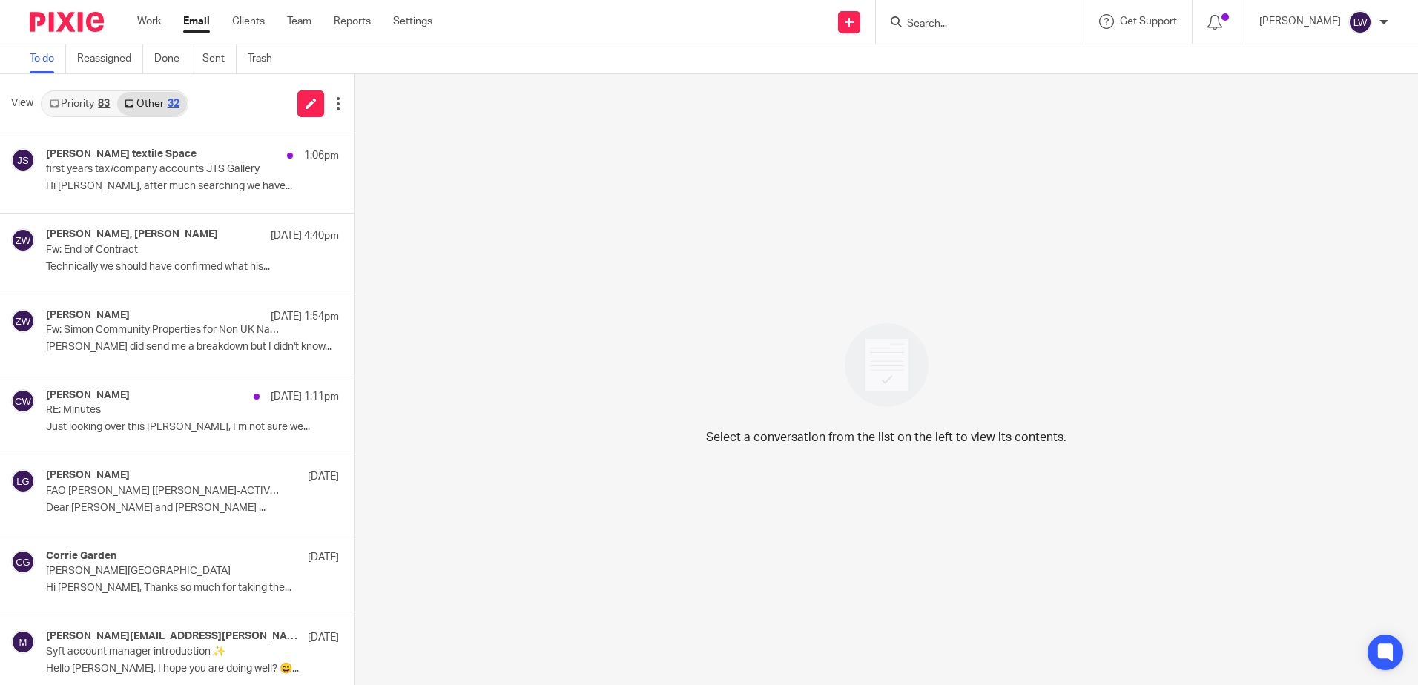
click at [205, 16] on link "Email" at bounding box center [196, 21] width 27 height 15
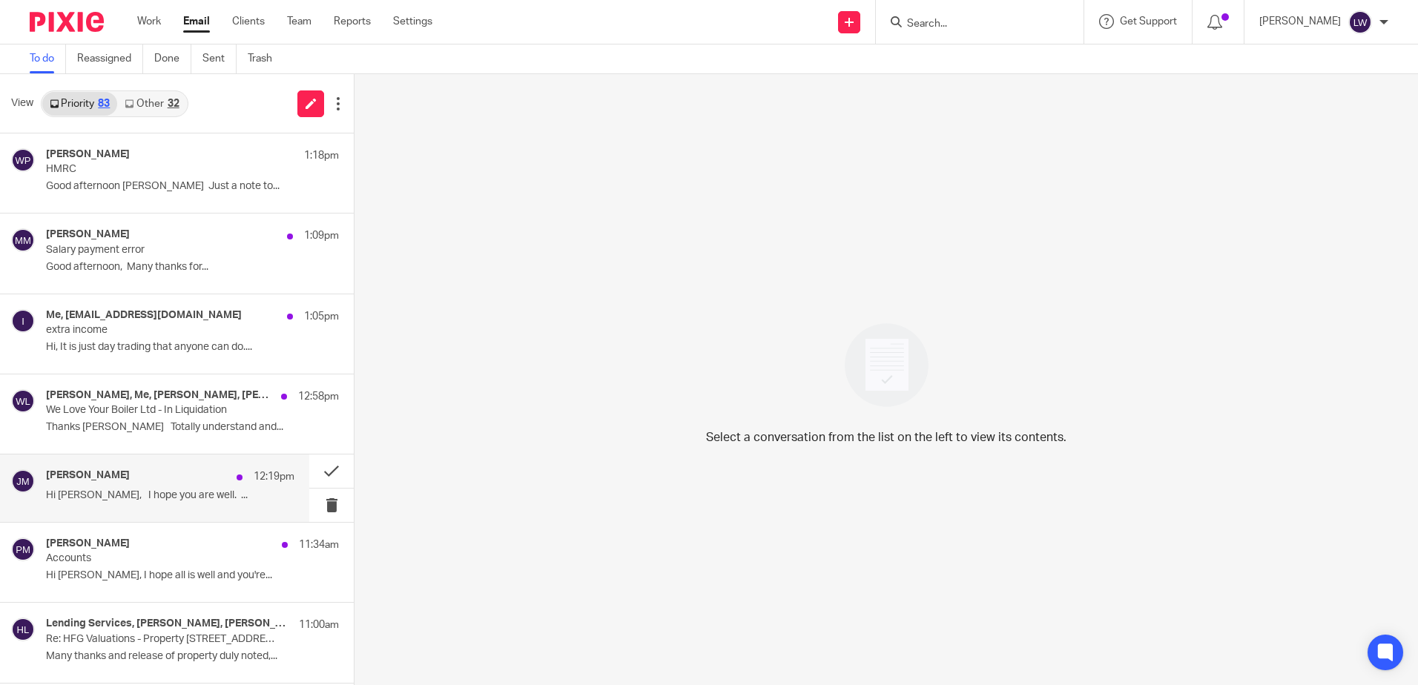
click at [156, 487] on div "[PERSON_NAME] 12:19pm Hi [PERSON_NAME], I hope you are well. ..." at bounding box center [170, 488] width 248 height 37
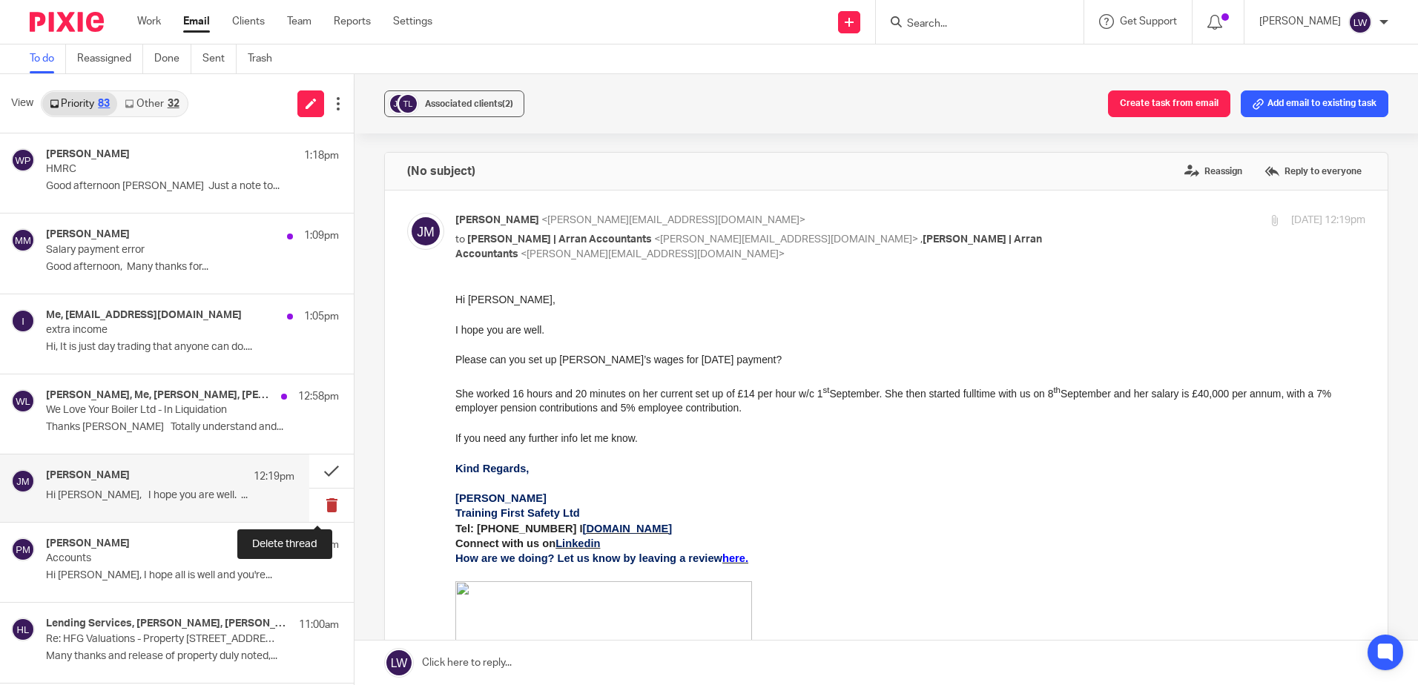
click at [316, 507] on button at bounding box center [331, 505] width 45 height 33
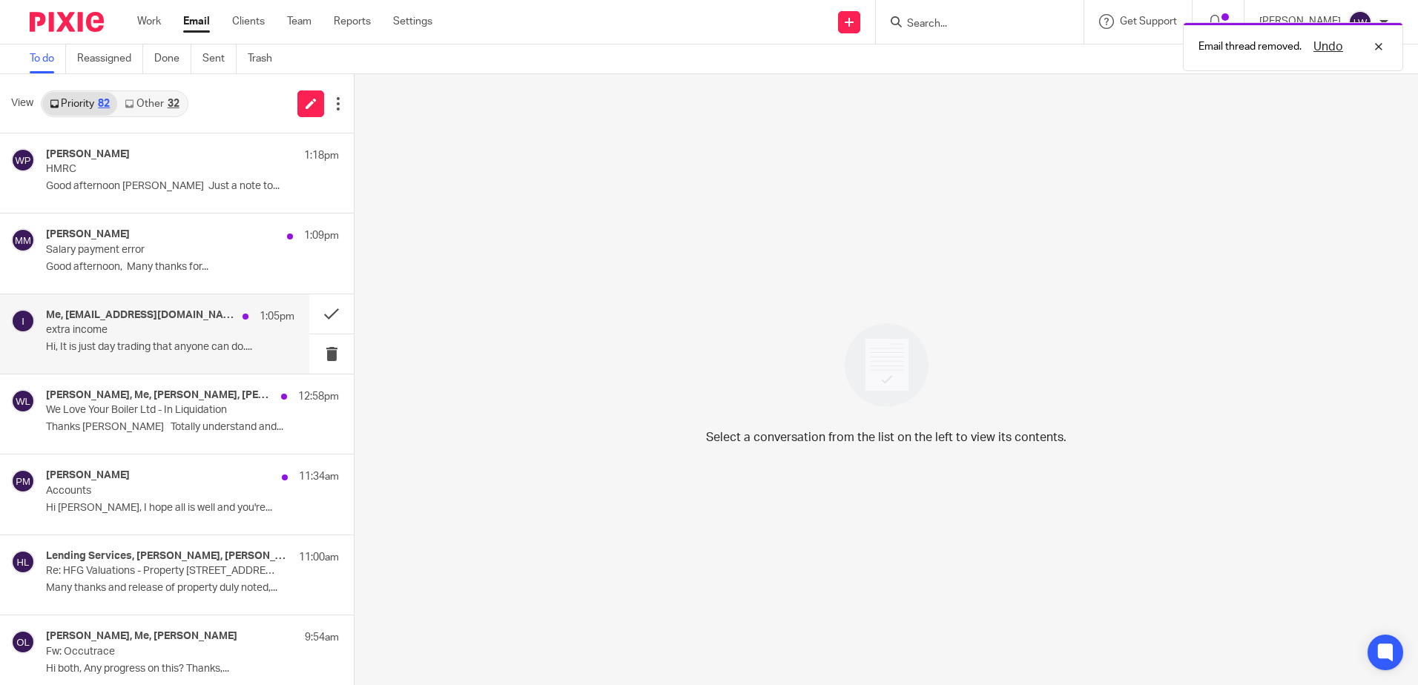
click at [92, 328] on p "extra income" at bounding box center [145, 330] width 199 height 13
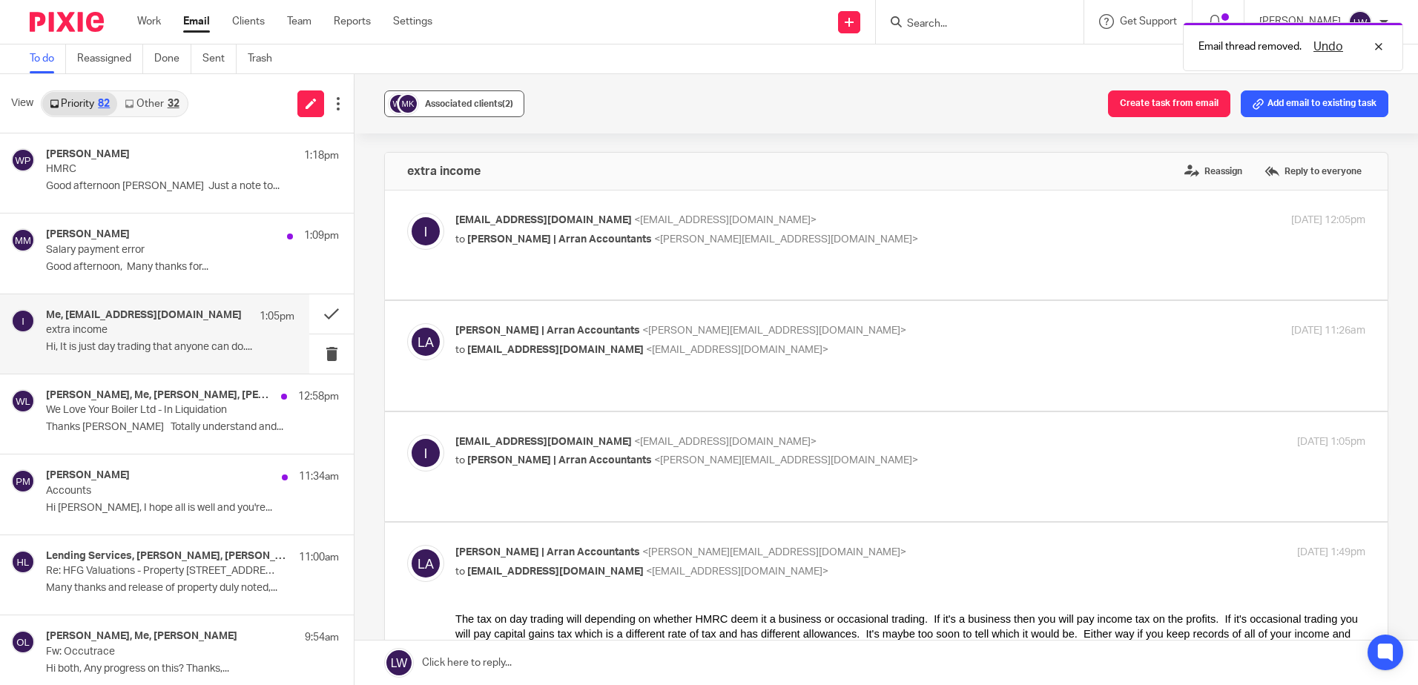
click at [440, 101] on span "Associated clients (2)" at bounding box center [469, 103] width 88 height 9
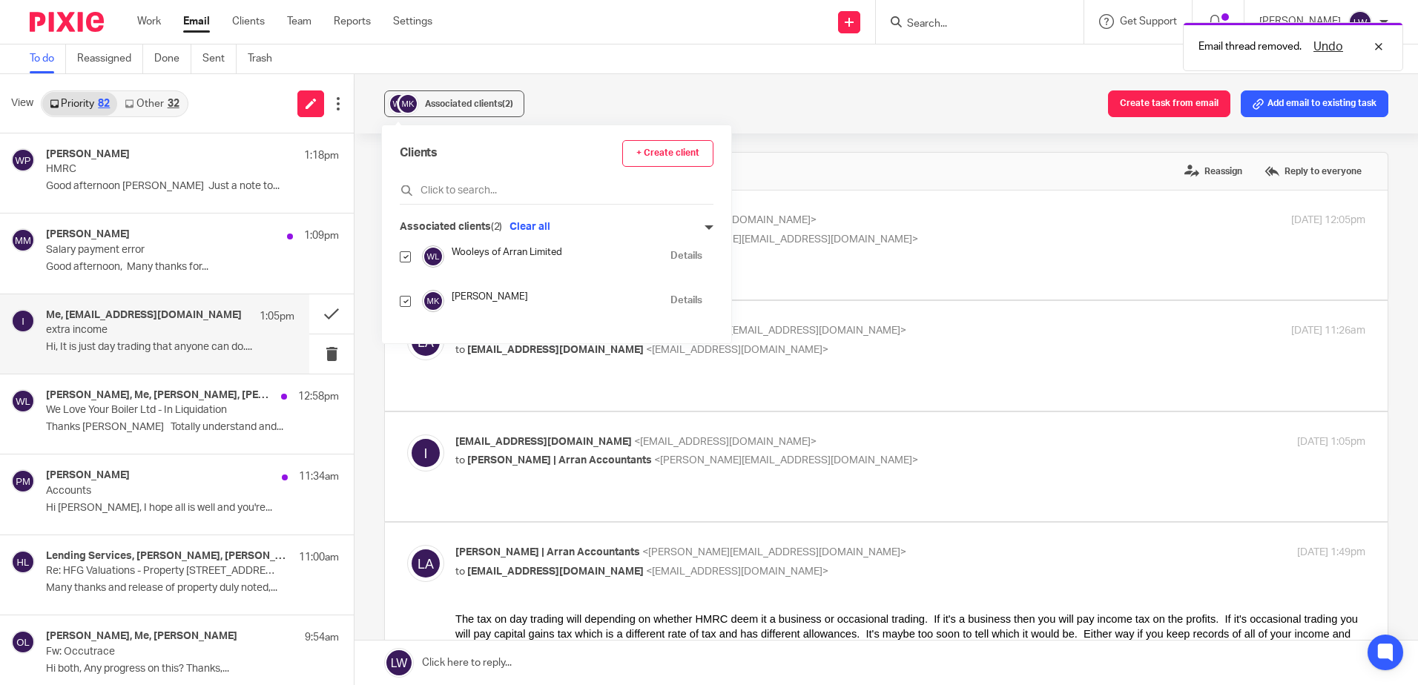
click at [409, 254] on input "checkbox" at bounding box center [405, 256] width 11 height 11
checkbox input "false"
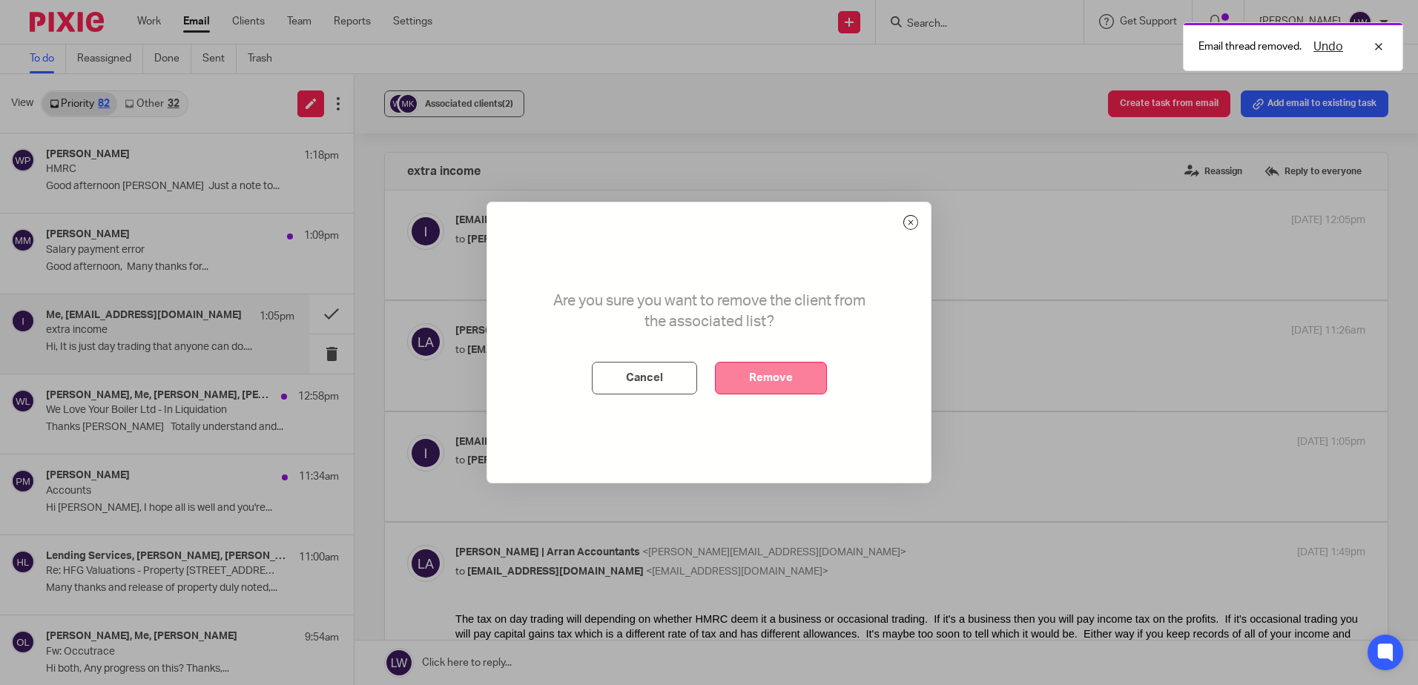
click at [757, 363] on button "Remove" at bounding box center [771, 378] width 112 height 33
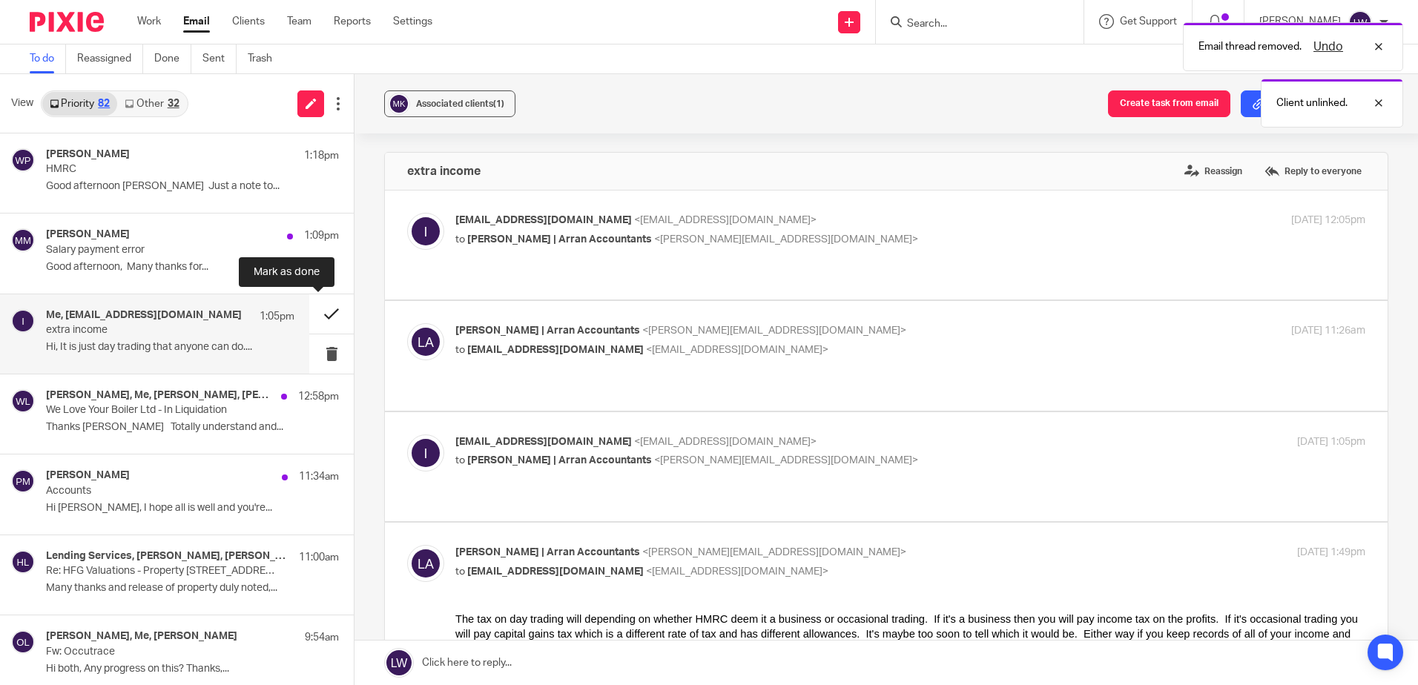
click at [317, 312] on button at bounding box center [331, 313] width 45 height 39
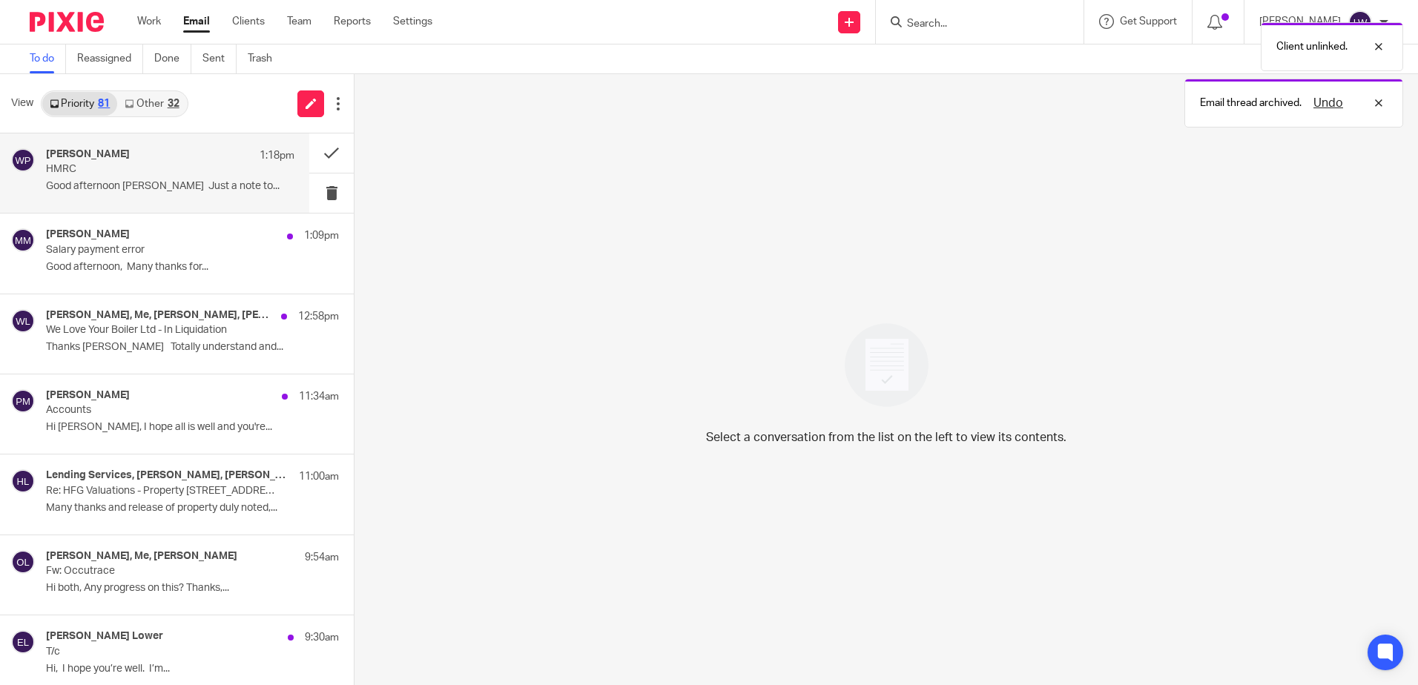
click at [185, 176] on p "HMRC" at bounding box center [145, 169] width 199 height 13
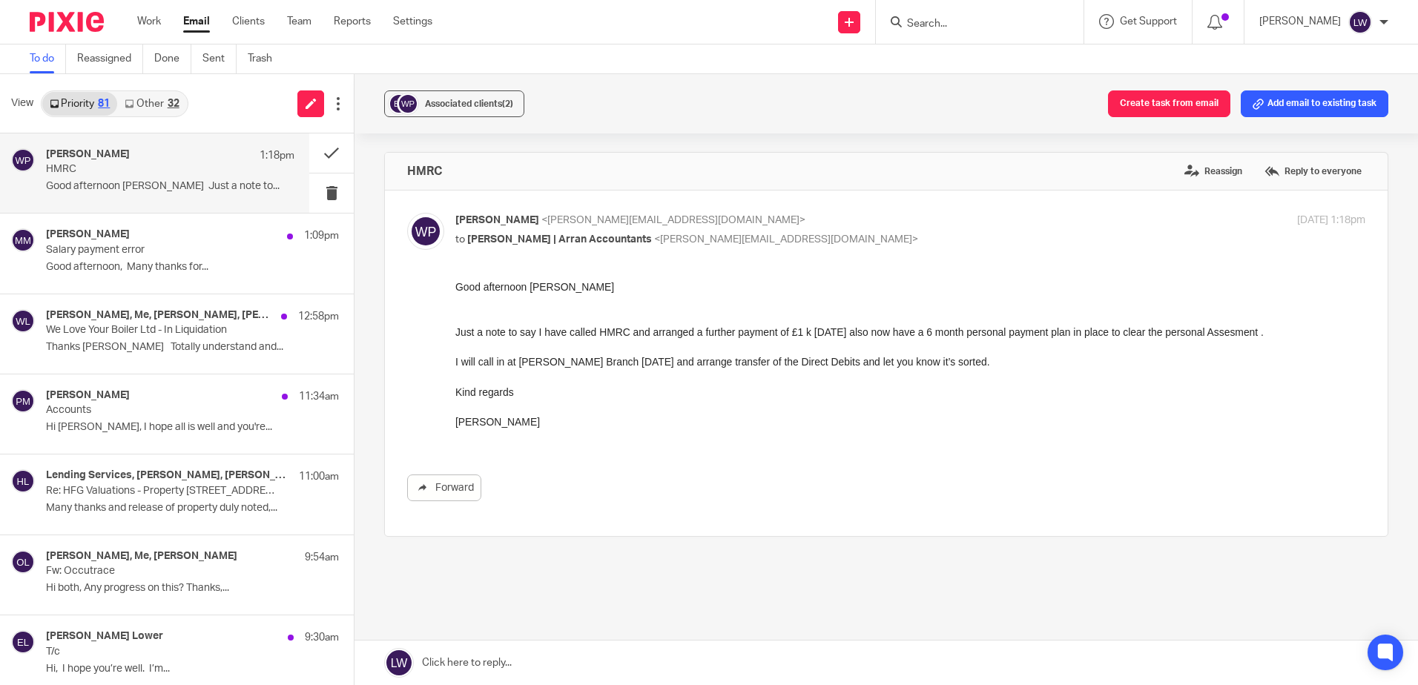
click at [260, 13] on div "Work Email Clients Team Reports Settings Work Email Clients Team Reports Settin…" at bounding box center [288, 22] width 332 height 44
click at [257, 18] on link "Clients" at bounding box center [248, 21] width 33 height 15
